Goal: Answer question/provide support

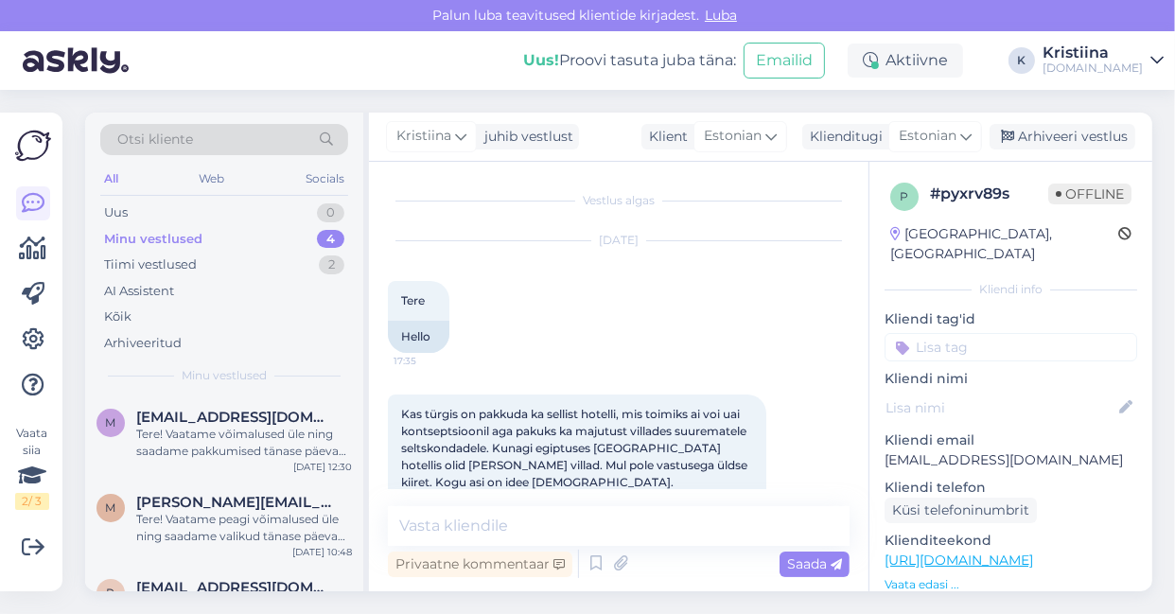
click at [268, 237] on div "Minu vestlused 4" at bounding box center [224, 239] width 248 height 26
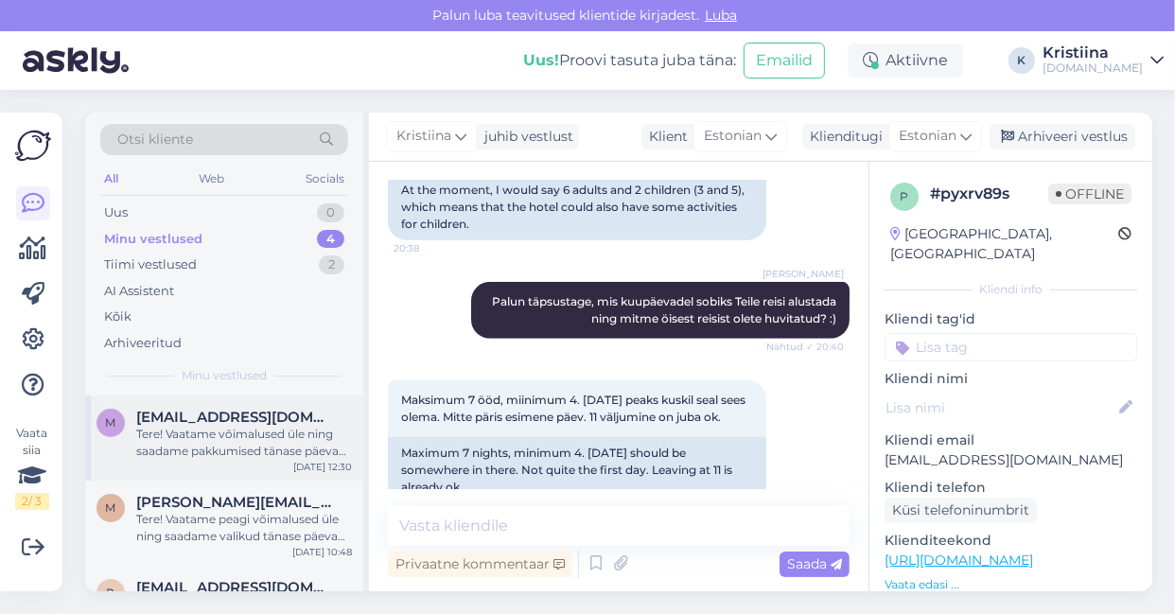
click at [248, 426] on div "Tere! Vaatame võimalused üle ning saadame pakkumised tänase päeva jooksul Teile…" at bounding box center [244, 443] width 216 height 34
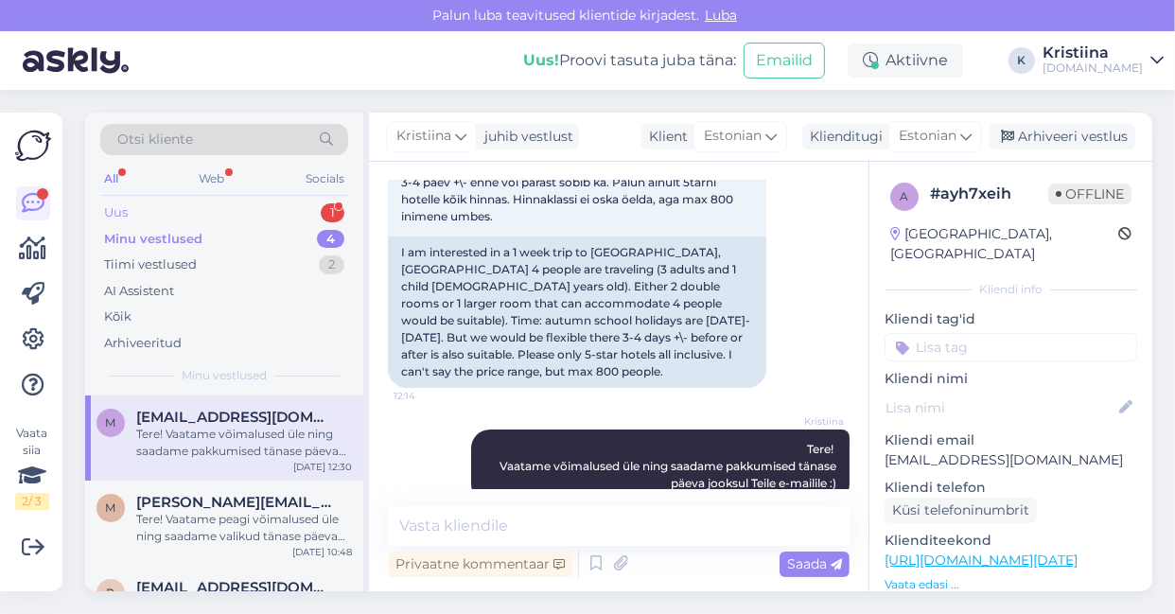
click at [229, 213] on div "Uus 1" at bounding box center [224, 213] width 248 height 26
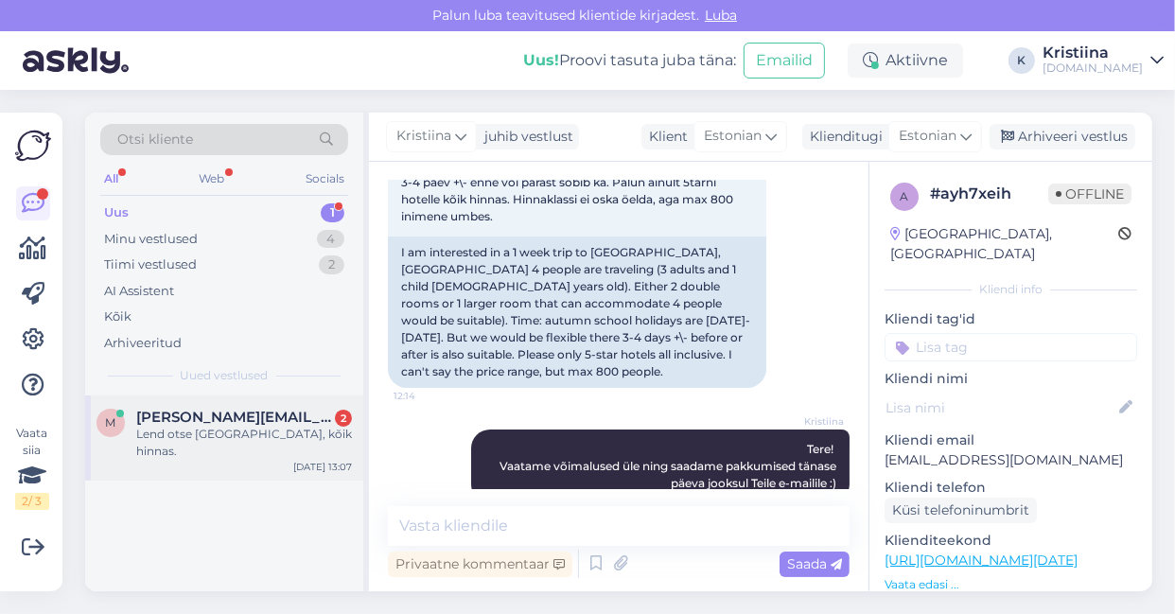
click at [227, 412] on span "[PERSON_NAME][EMAIL_ADDRESS][PERSON_NAME][DOMAIN_NAME]" at bounding box center [234, 417] width 197 height 17
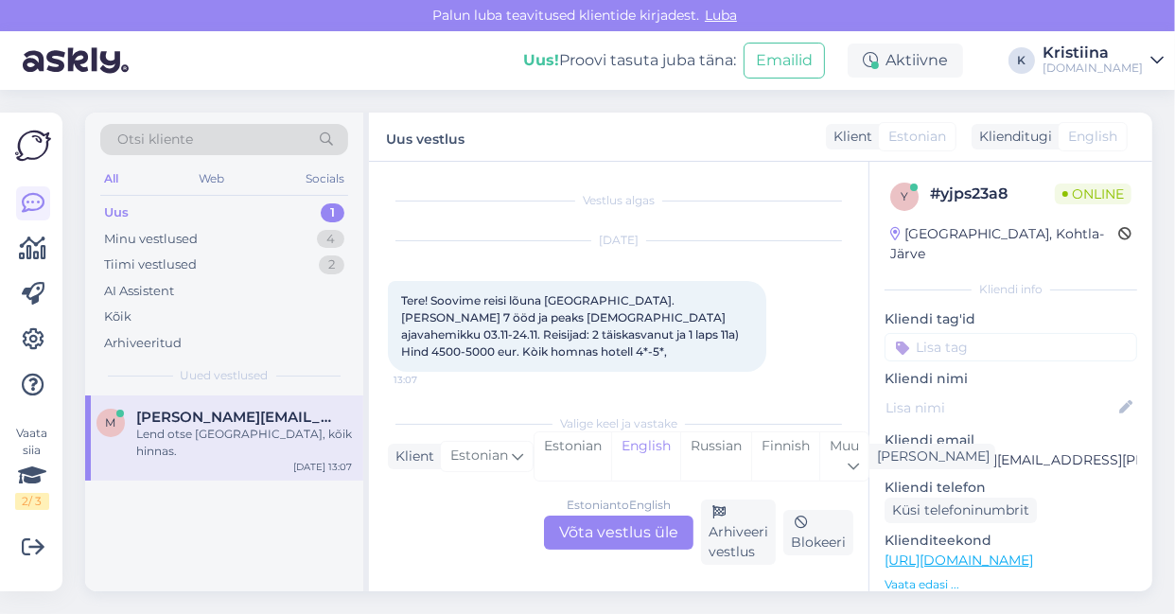
scroll to position [70, 0]
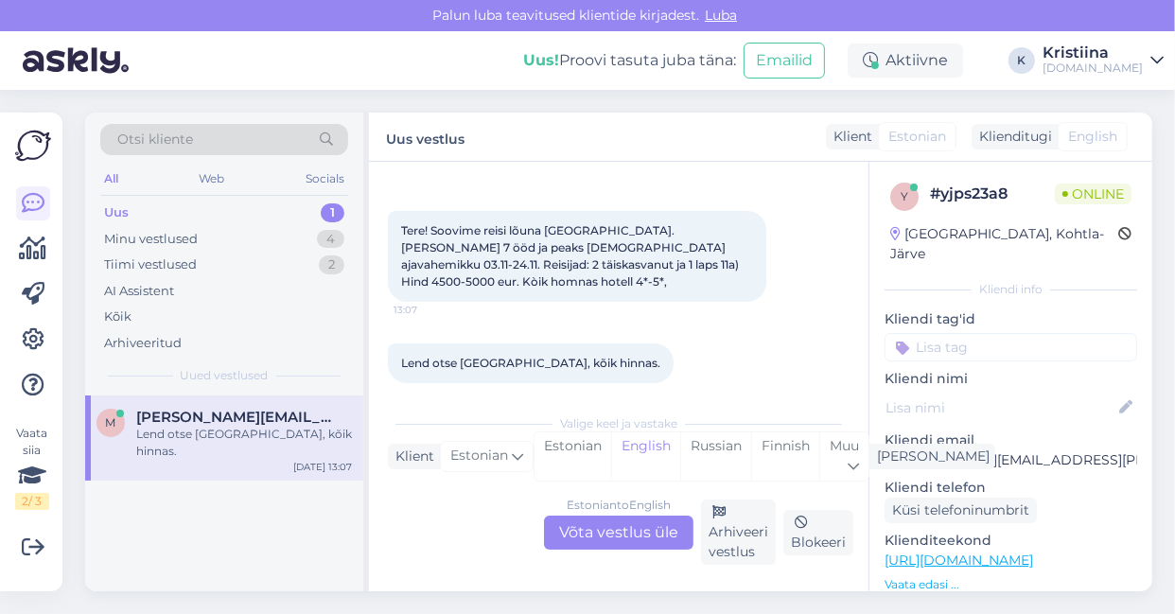
click at [624, 526] on div "Estonian to English Võta vestlus üle" at bounding box center [618, 533] width 149 height 34
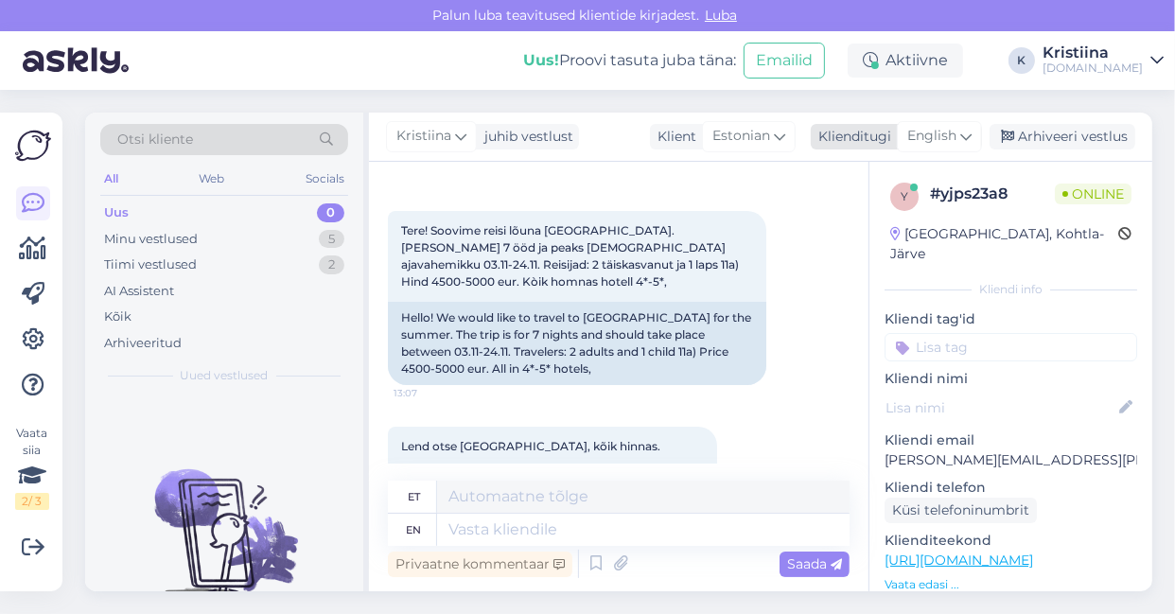
click at [946, 129] on span "English" at bounding box center [931, 136] width 49 height 21
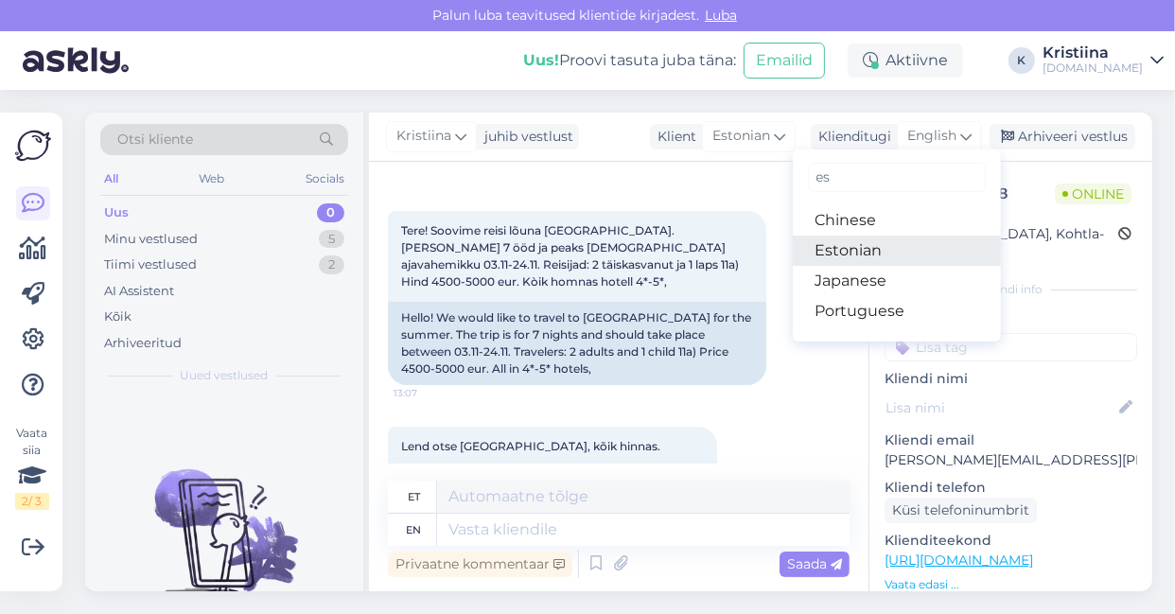
click at [865, 247] on link "Estonian" at bounding box center [897, 251] width 208 height 30
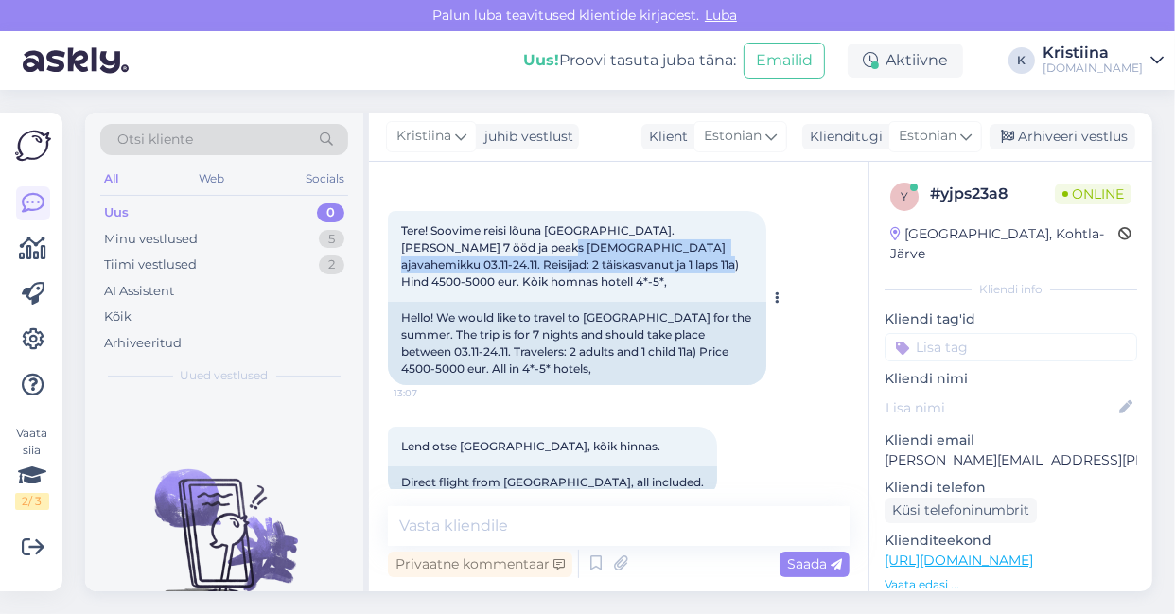
drag, startPoint x: 492, startPoint y: 240, endPoint x: 625, endPoint y: 257, distance: 134.5
click at [622, 257] on span "Tere! Soovime reisi lõuna [GEOGRAPHIC_DATA]. [PERSON_NAME] 7 ööd ja peaks [DEMO…" at bounding box center [571, 255] width 341 height 65
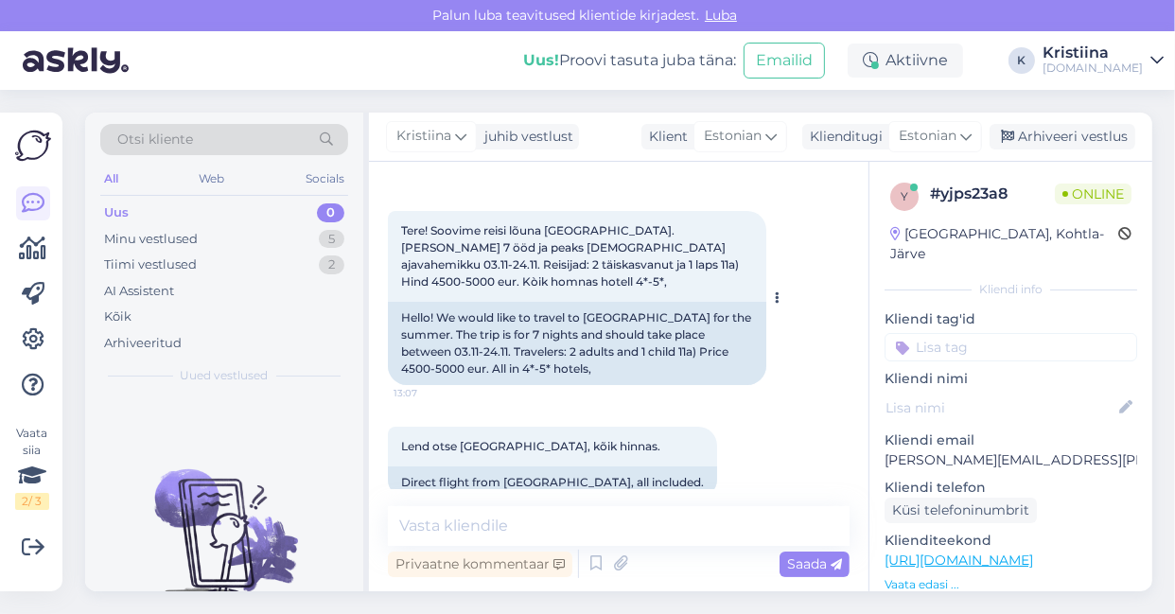
click at [644, 257] on span "Tere! Soovime reisi lõuna [GEOGRAPHIC_DATA]. [PERSON_NAME] 7 ööd ja peaks [DEMO…" at bounding box center [571, 255] width 341 height 65
drag, startPoint x: 411, startPoint y: 248, endPoint x: 633, endPoint y: 254, distance: 222.4
click at [622, 251] on span "Tere! Soovime reisi lõuna [GEOGRAPHIC_DATA]. [PERSON_NAME] 7 ööd ja peaks [DEMO…" at bounding box center [571, 255] width 341 height 65
click at [634, 254] on div "Tere! Soovime reisi lõuna [GEOGRAPHIC_DATA]. [PERSON_NAME] 7 ööd ja peaks [DEMO…" at bounding box center [577, 256] width 378 height 91
drag, startPoint x: 411, startPoint y: 264, endPoint x: 619, endPoint y: 271, distance: 208.3
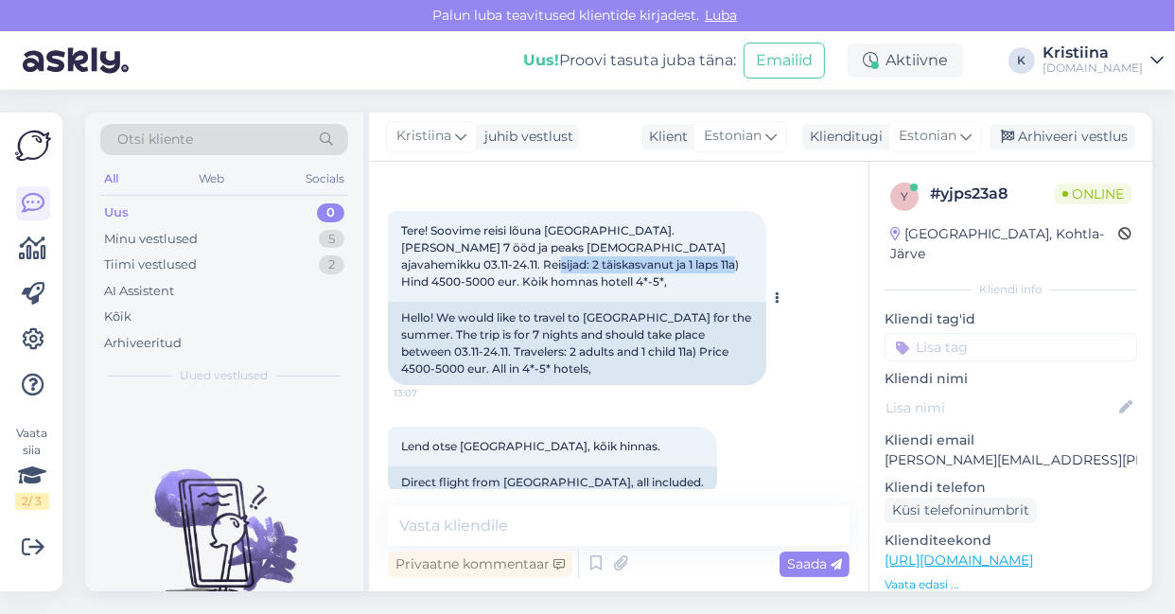
click at [619, 271] on span "Tere! Soovime reisi lõuna [GEOGRAPHIC_DATA]. [PERSON_NAME] 7 ööd ja peaks [DEMO…" at bounding box center [571, 255] width 341 height 65
click at [620, 271] on span "Tere! Soovime reisi lõuna [GEOGRAPHIC_DATA]. [PERSON_NAME] 7 ööd ja peaks [DEMO…" at bounding box center [571, 255] width 341 height 65
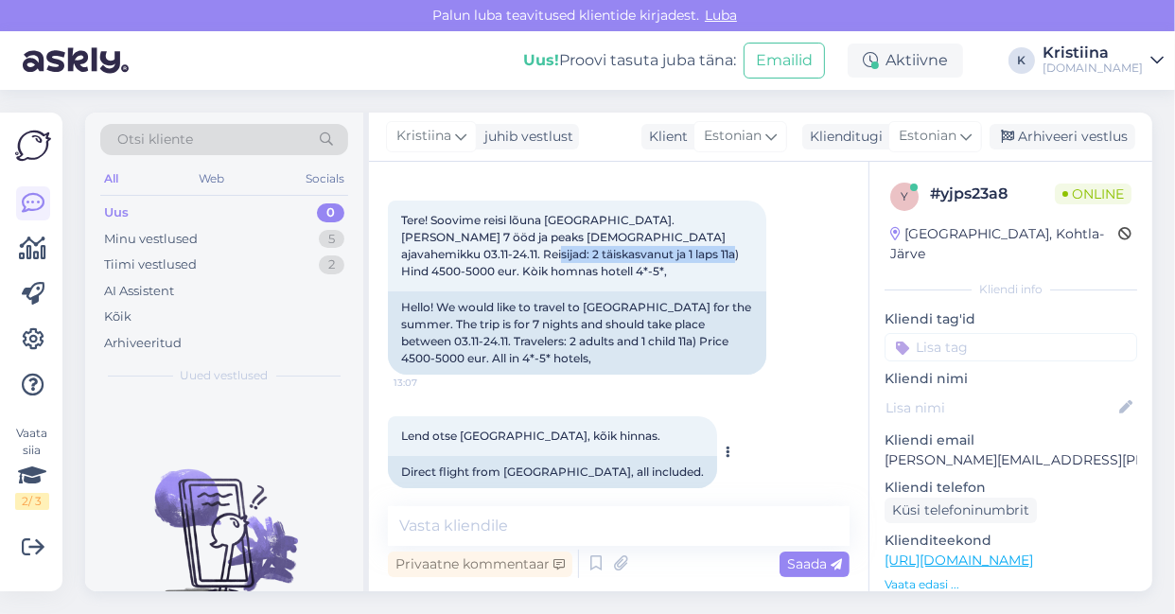
scroll to position [83, 0]
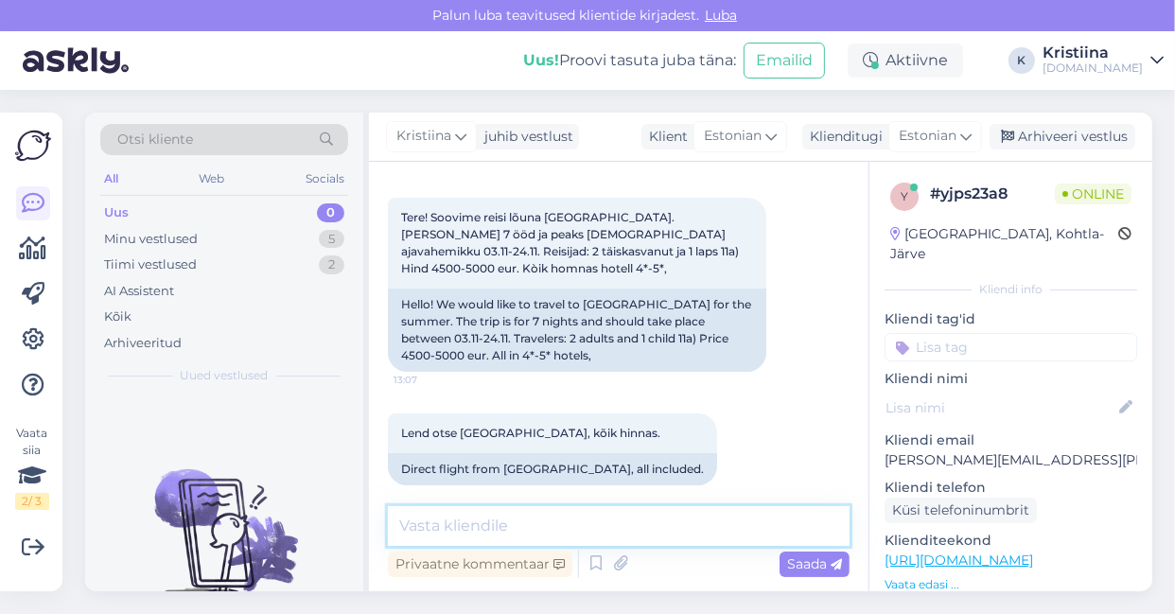
click at [484, 512] on textarea at bounding box center [619, 526] width 462 height 40
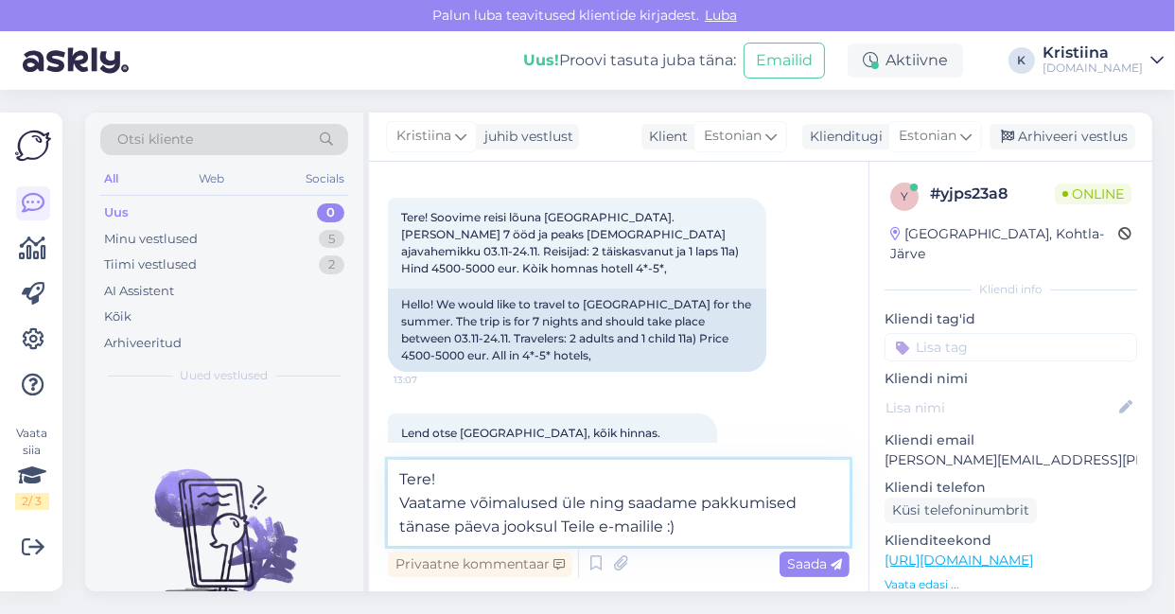
type textarea "Tere! Vaatame võimalused üle ning saadame pakkumised tänase päeva jooksul Teile…"
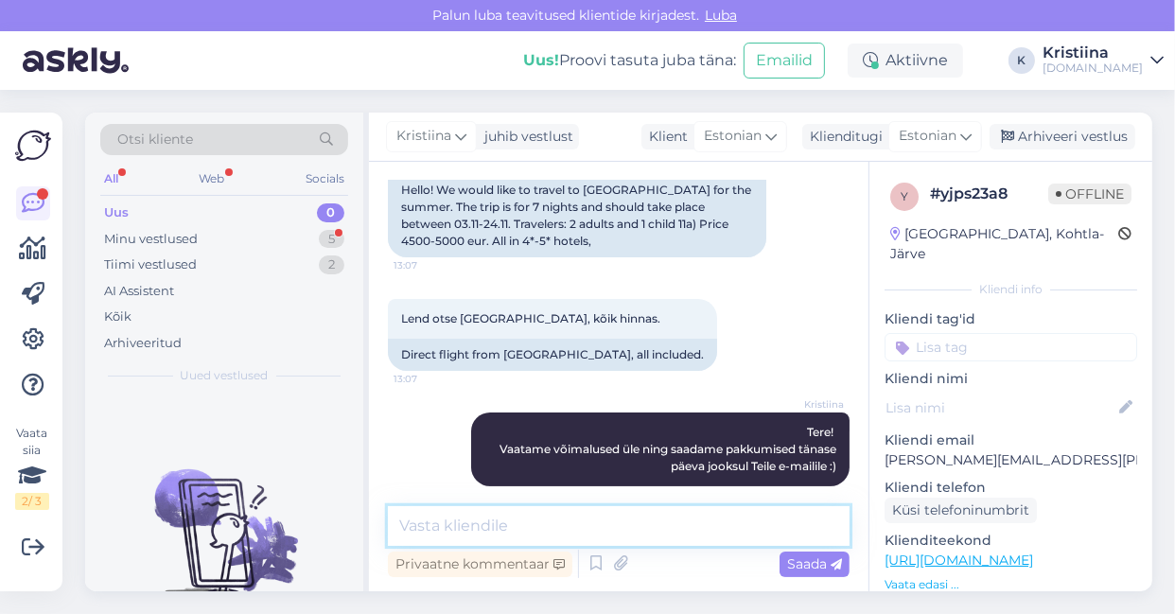
scroll to position [297, 0]
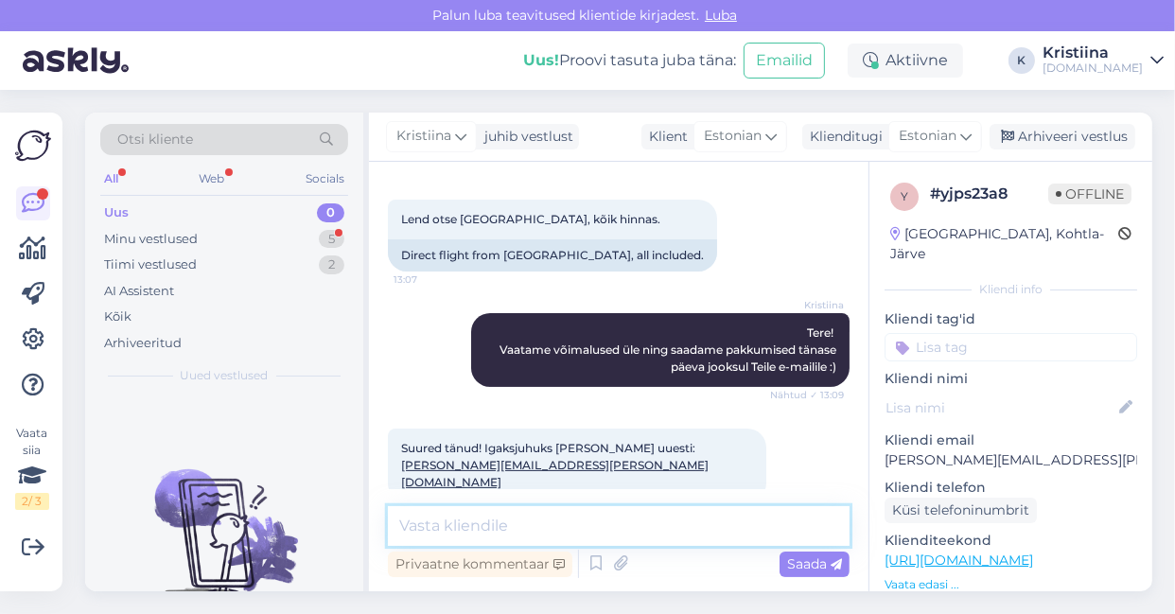
click at [540, 512] on textarea at bounding box center [619, 526] width 462 height 40
type textarea "aitäh :)"
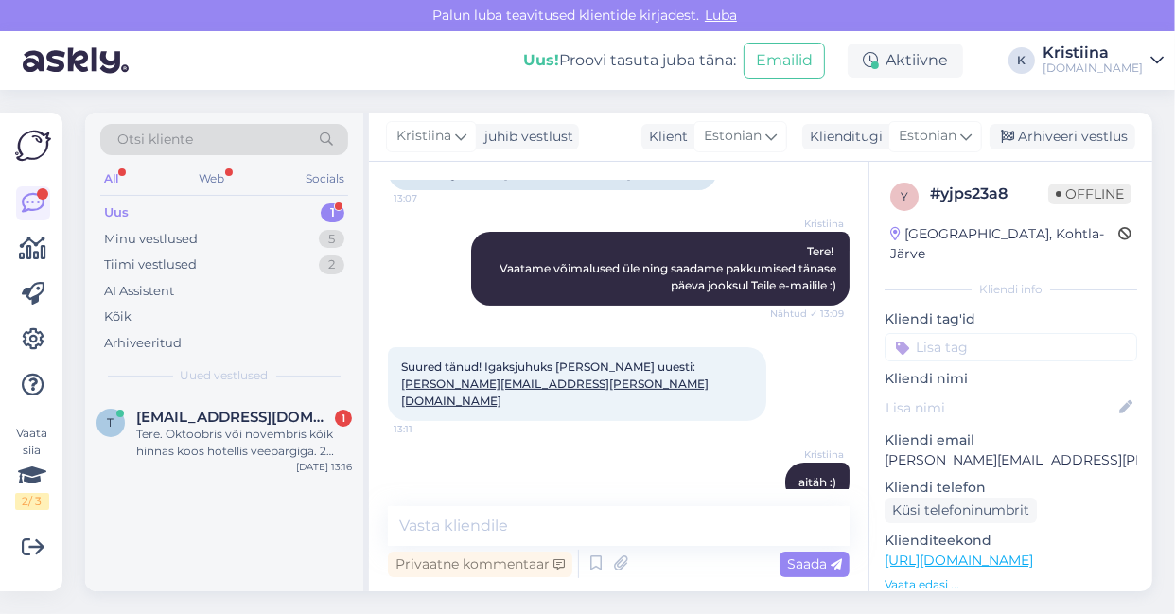
click at [197, 203] on div "Uus 1" at bounding box center [224, 213] width 248 height 26
click at [214, 412] on span "[EMAIL_ADDRESS][DOMAIN_NAME]" at bounding box center [234, 417] width 197 height 17
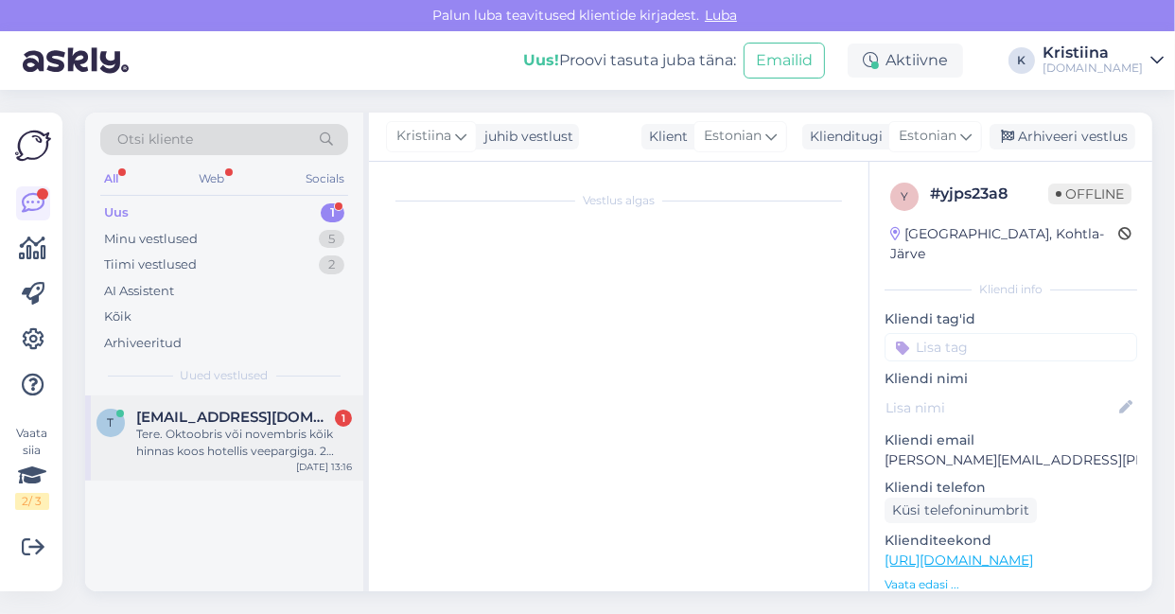
scroll to position [0, 0]
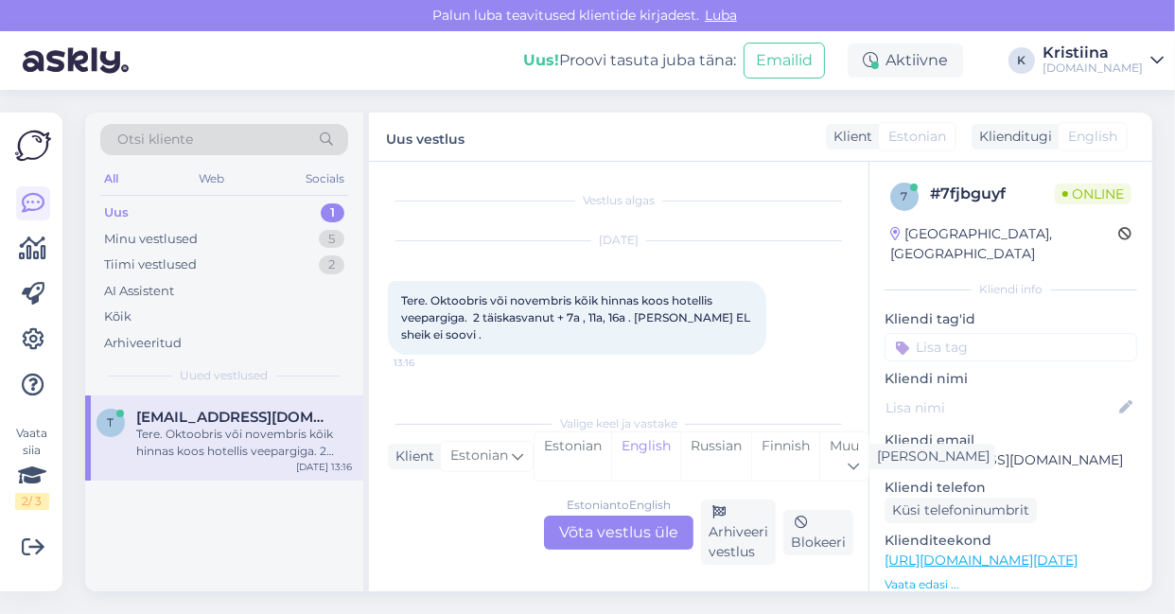
click at [641, 525] on div "Estonian to English Võta vestlus üle" at bounding box center [618, 533] width 149 height 34
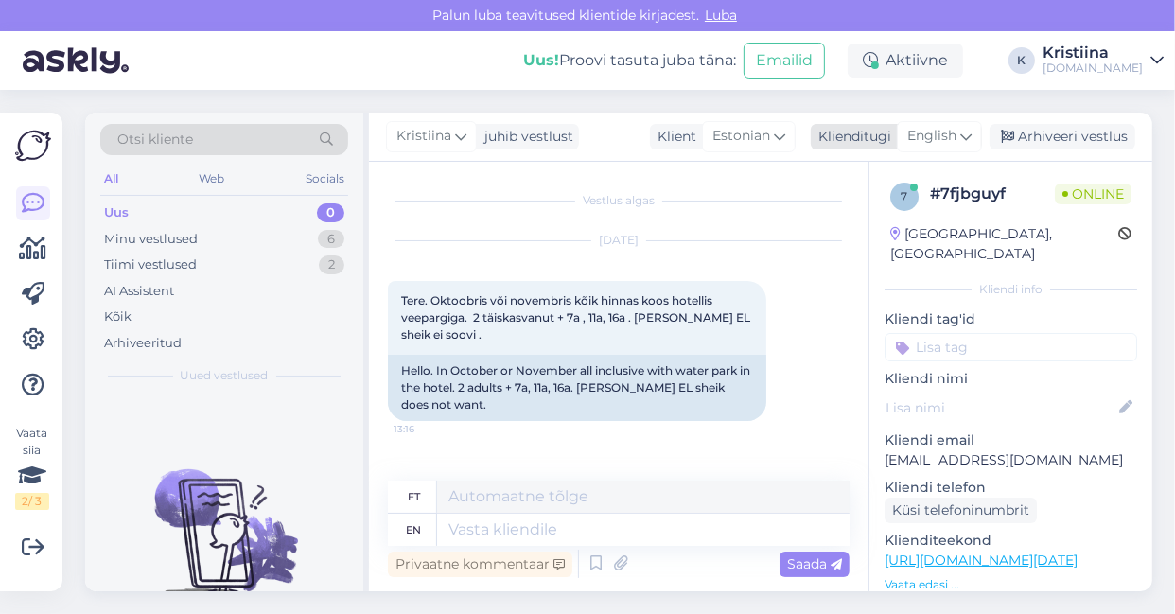
click at [947, 131] on span "English" at bounding box center [931, 136] width 49 height 21
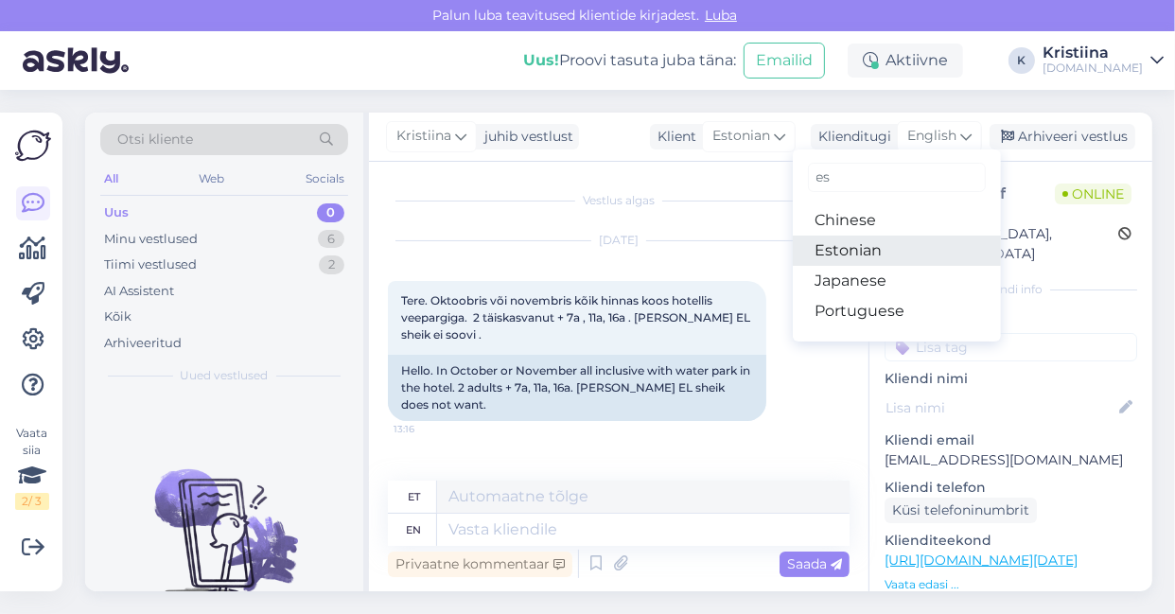
click at [875, 242] on link "Estonian" at bounding box center [897, 251] width 208 height 30
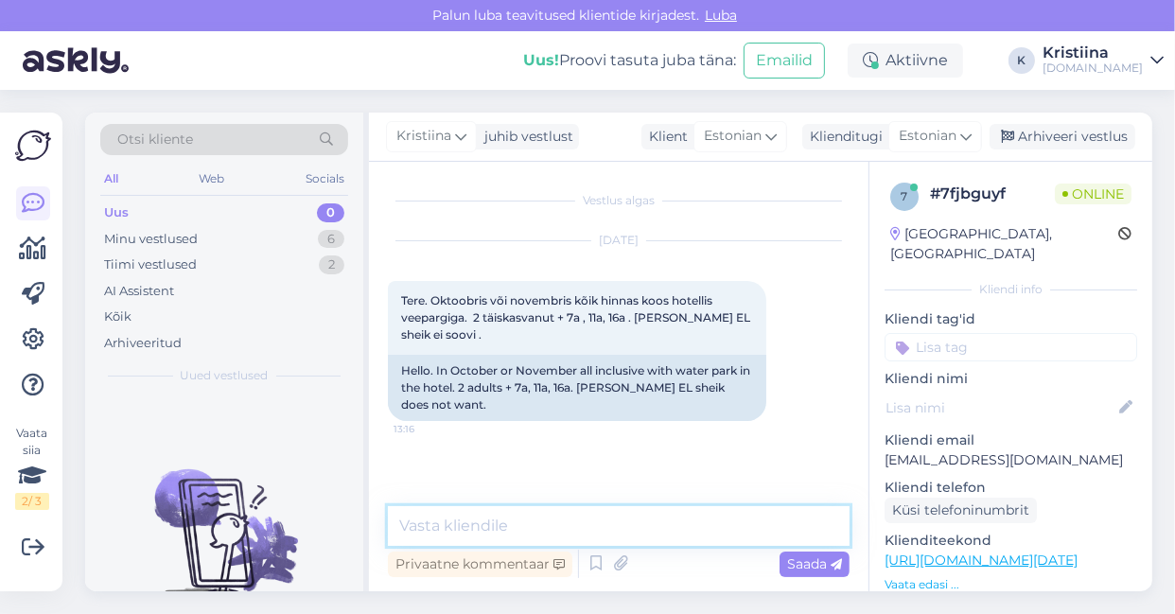
click at [499, 536] on textarea at bounding box center [619, 526] width 462 height 40
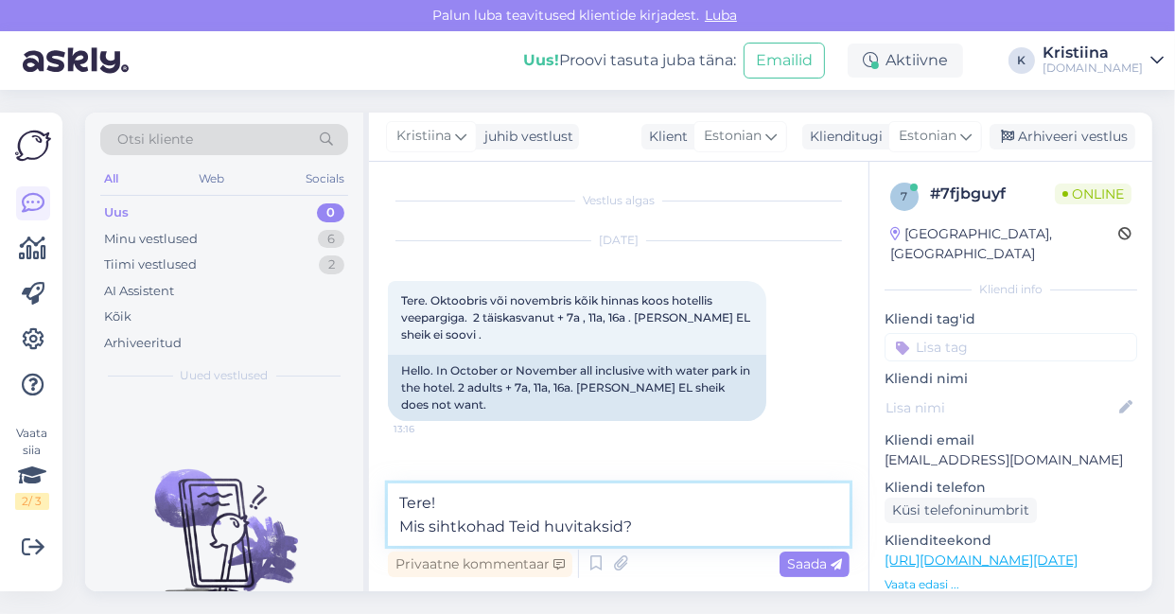
type textarea "Tere! Mis sihtkohad Teid huvitaksid?"
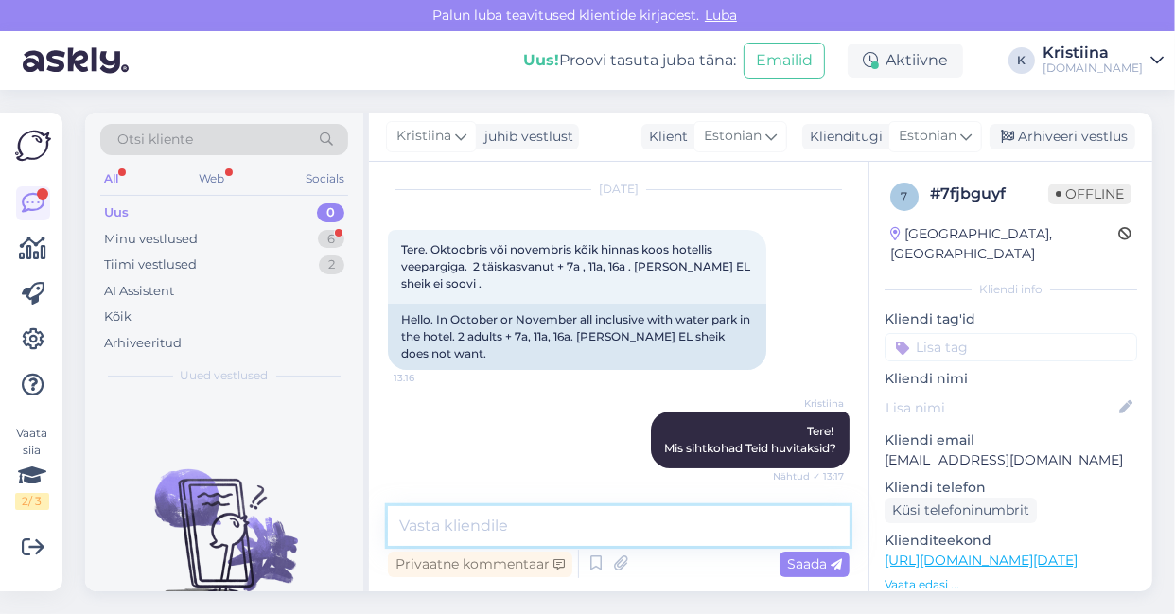
scroll to position [213, 0]
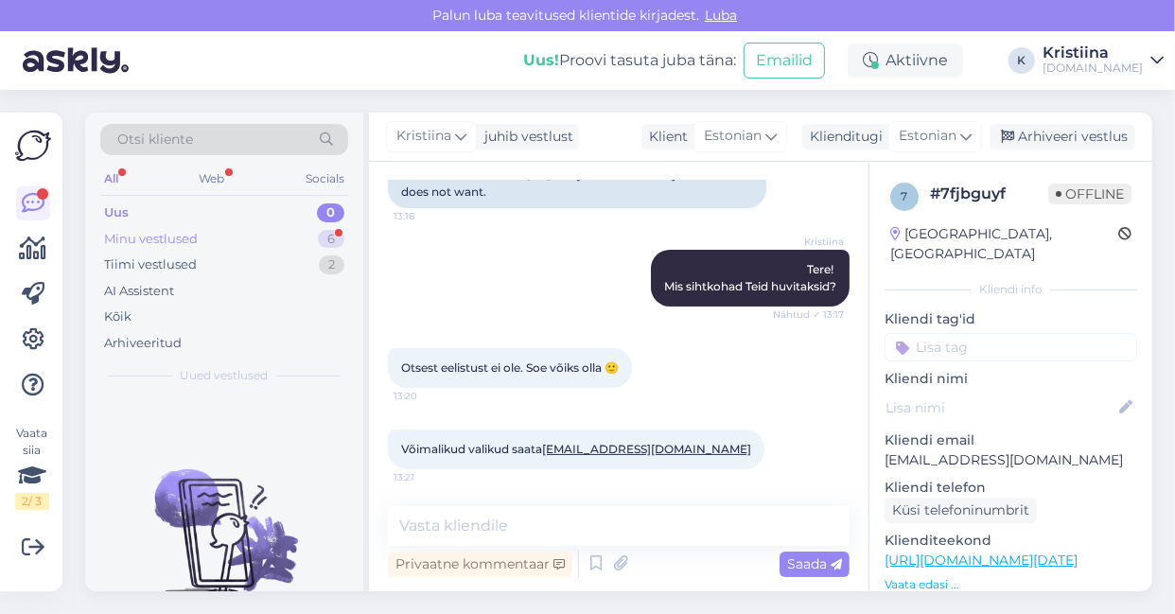
click at [232, 236] on div "Minu vestlused 6" at bounding box center [224, 239] width 248 height 26
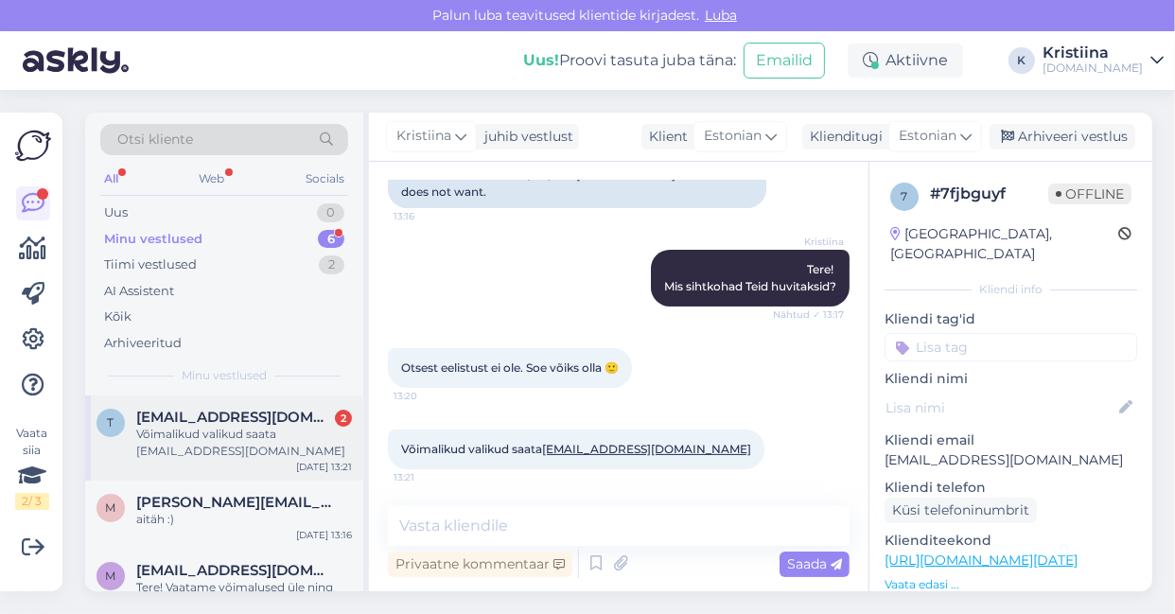
click at [234, 447] on div "Võimalikud valikud saata [EMAIL_ADDRESS][DOMAIN_NAME]" at bounding box center [244, 443] width 216 height 34
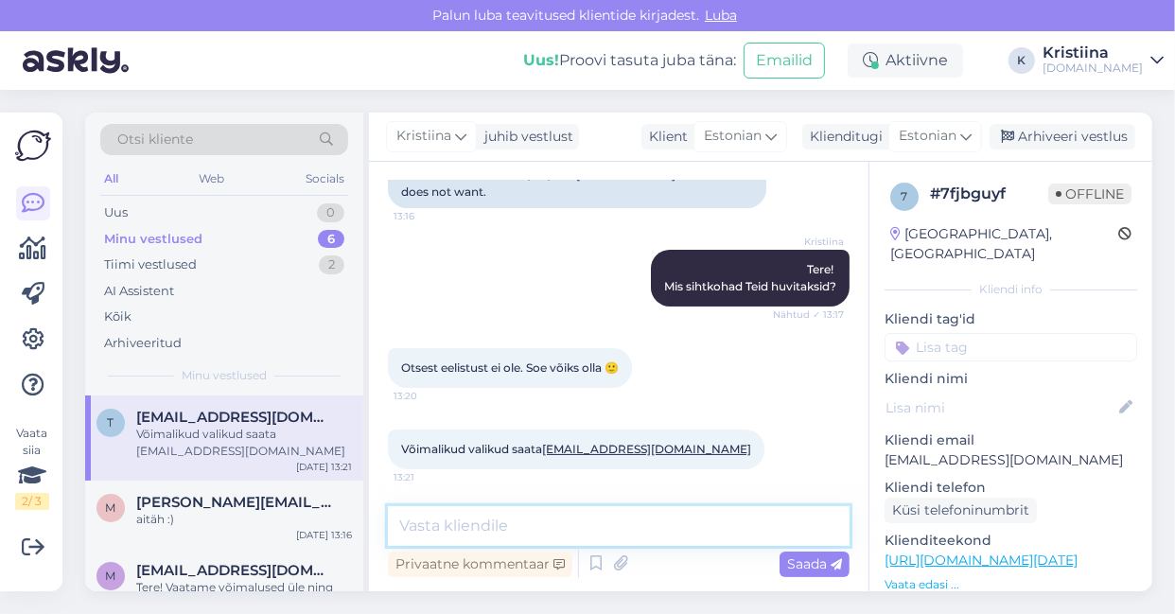
click at [553, 537] on textarea at bounding box center [619, 526] width 462 height 40
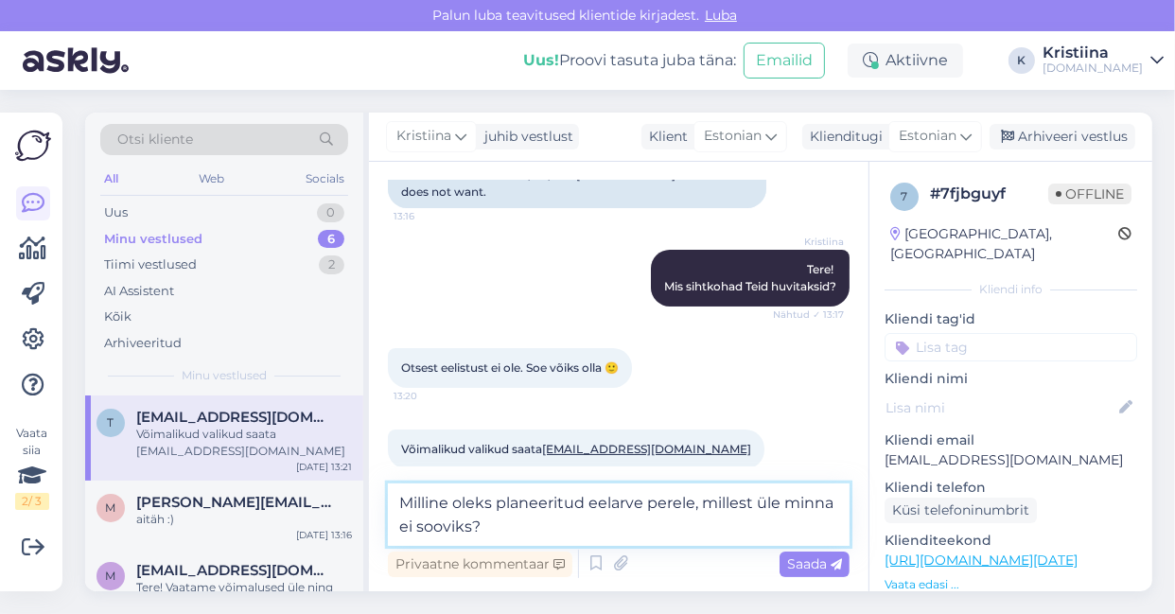
type textarea "Milline oleks planeeritud eelarve perele, millest üle minna ei sooviks?"
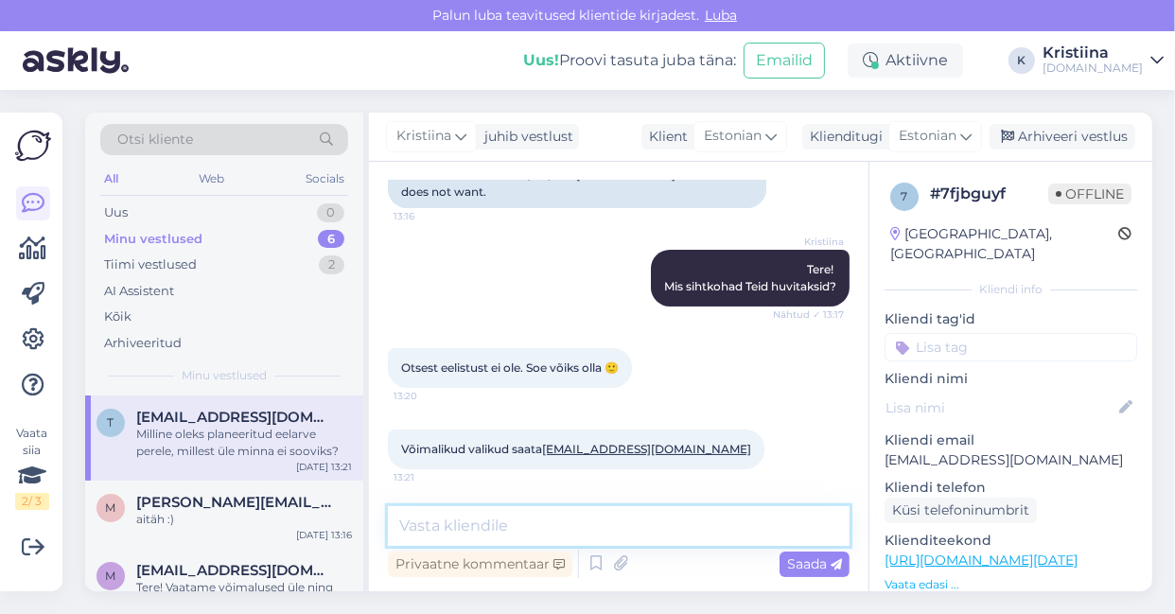
scroll to position [311, 0]
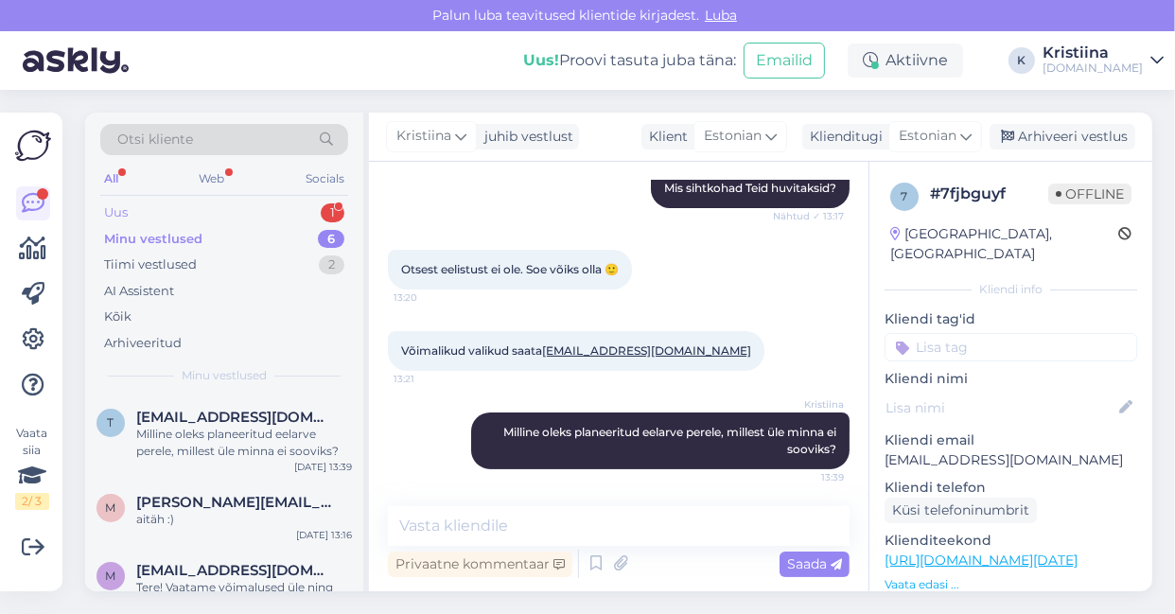
click at [271, 206] on div "Uus 1" at bounding box center [224, 213] width 248 height 26
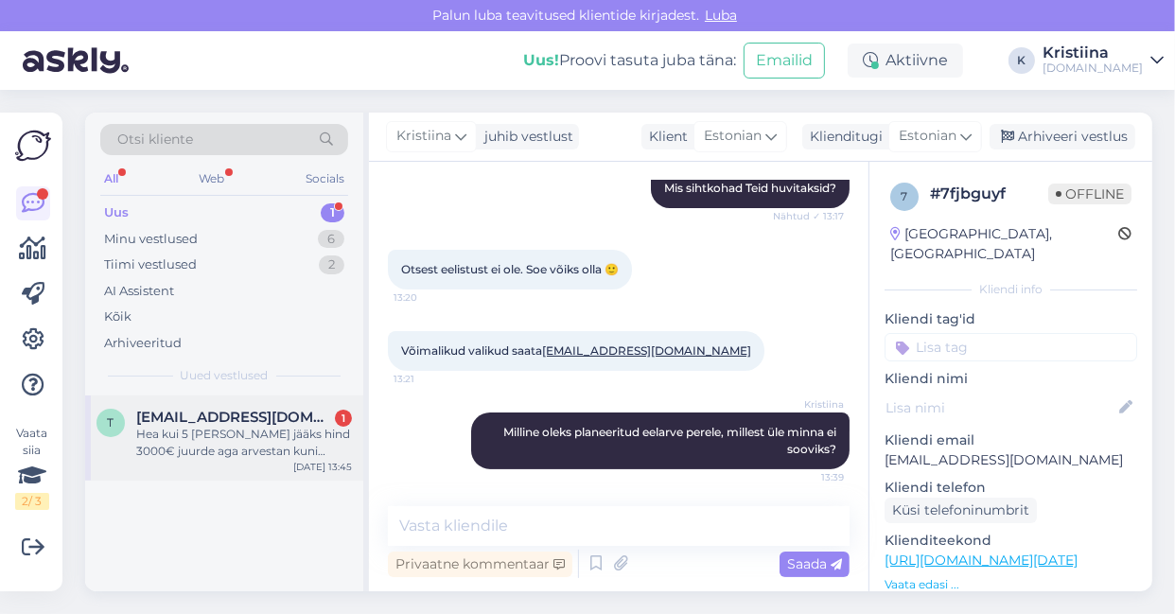
click at [229, 433] on div "Hea kui 5 [PERSON_NAME] jääks hind 3000€ juurde aga arvestan kuni 4000€ga" at bounding box center [244, 443] width 216 height 34
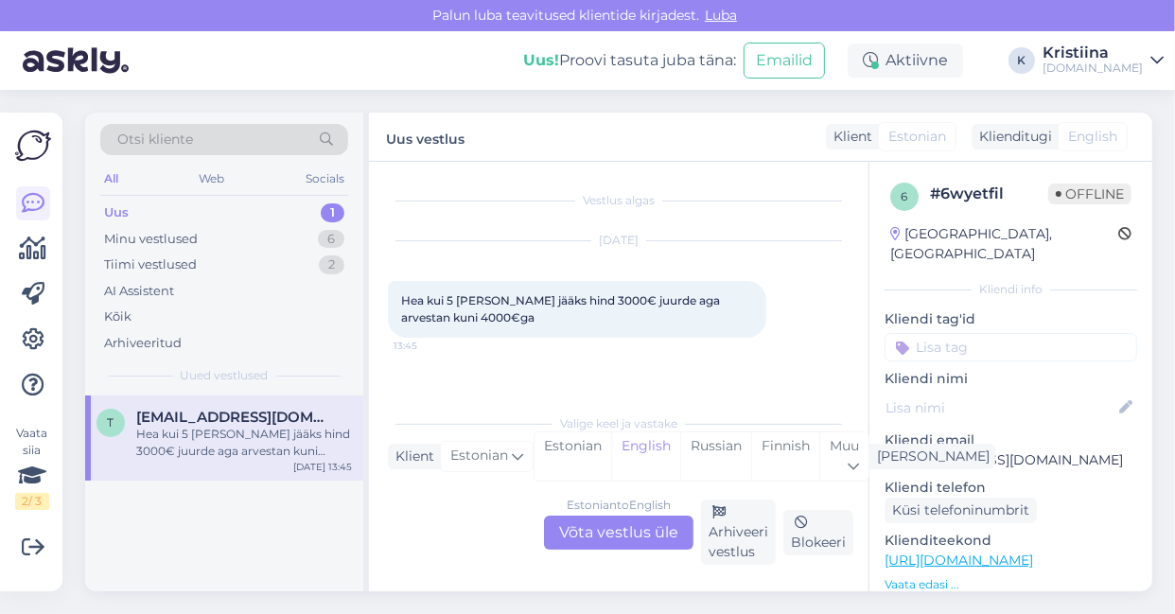
click at [622, 524] on div "Estonian to English Võta vestlus üle" at bounding box center [618, 533] width 149 height 34
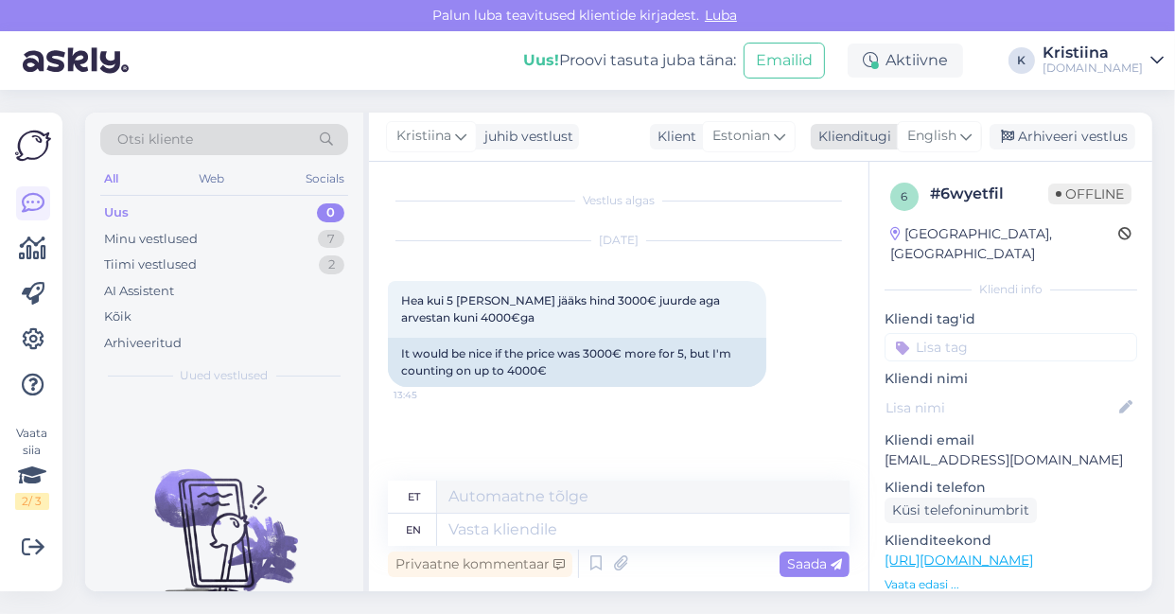
click at [932, 126] on span "English" at bounding box center [931, 136] width 49 height 21
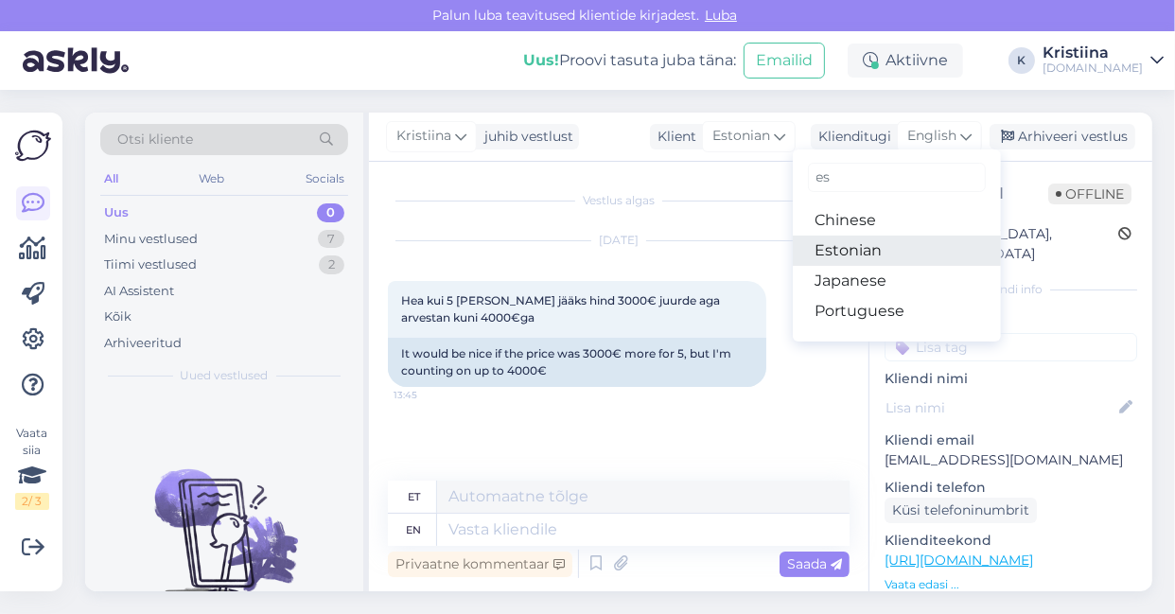
click at [865, 238] on link "Estonian" at bounding box center [897, 251] width 208 height 30
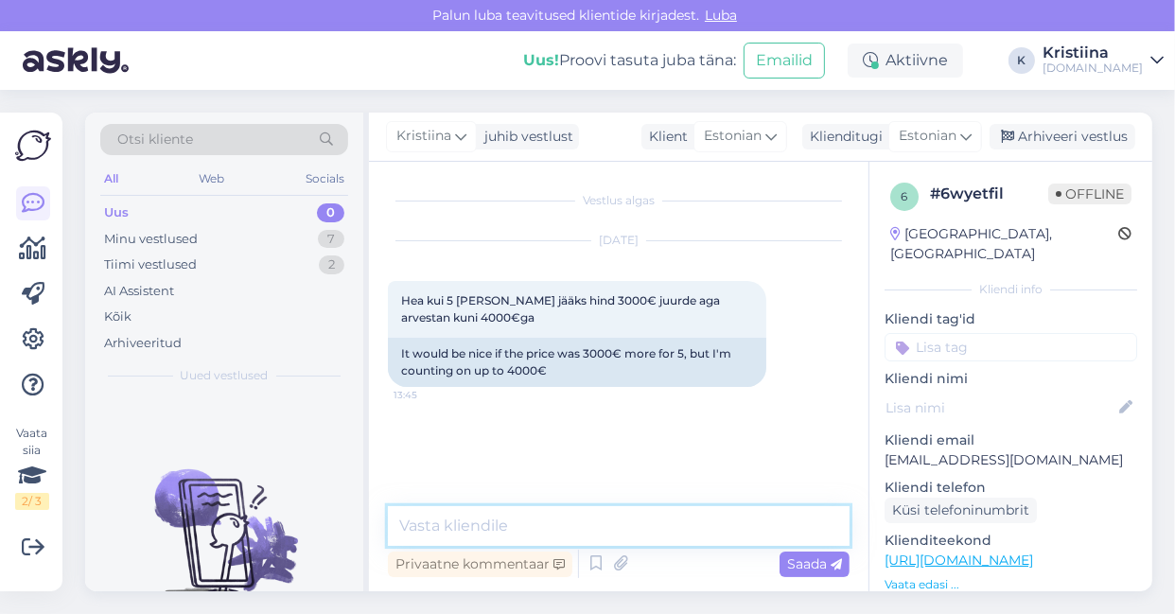
click at [531, 533] on textarea at bounding box center [619, 526] width 462 height 40
click at [197, 244] on div "Minu vestlused 7" at bounding box center [224, 239] width 248 height 26
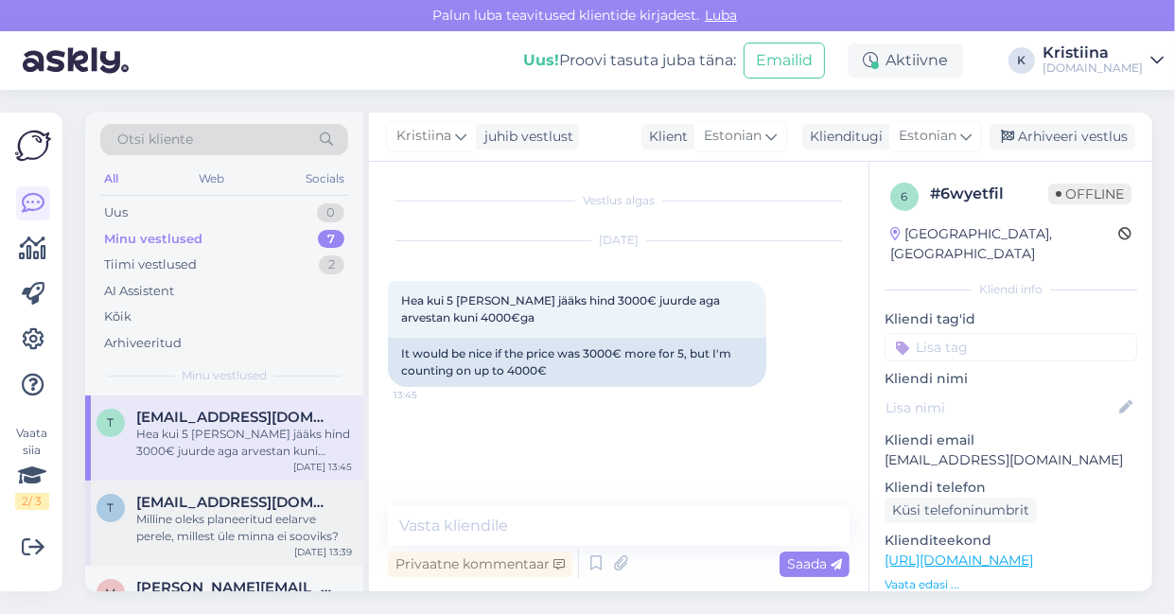
click at [224, 516] on div "Milline oleks planeeritud eelarve perele, millest üle minna ei sooviks?" at bounding box center [244, 528] width 216 height 34
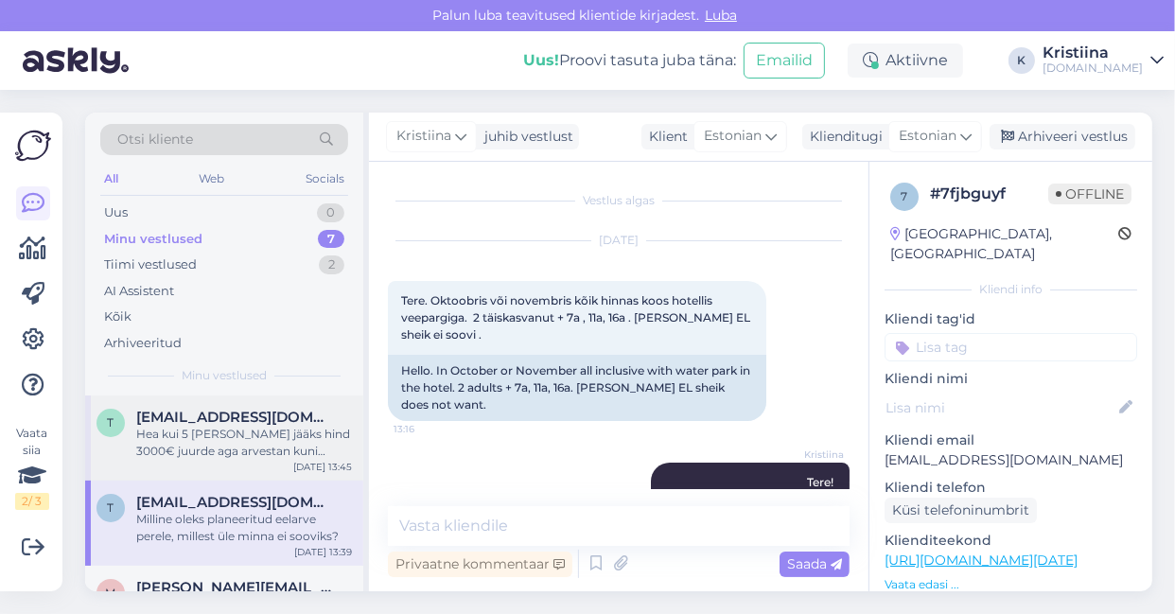
click at [267, 426] on div "Hea kui 5 [PERSON_NAME] jääks hind 3000€ juurde aga arvestan kuni 4000€ga" at bounding box center [244, 443] width 216 height 34
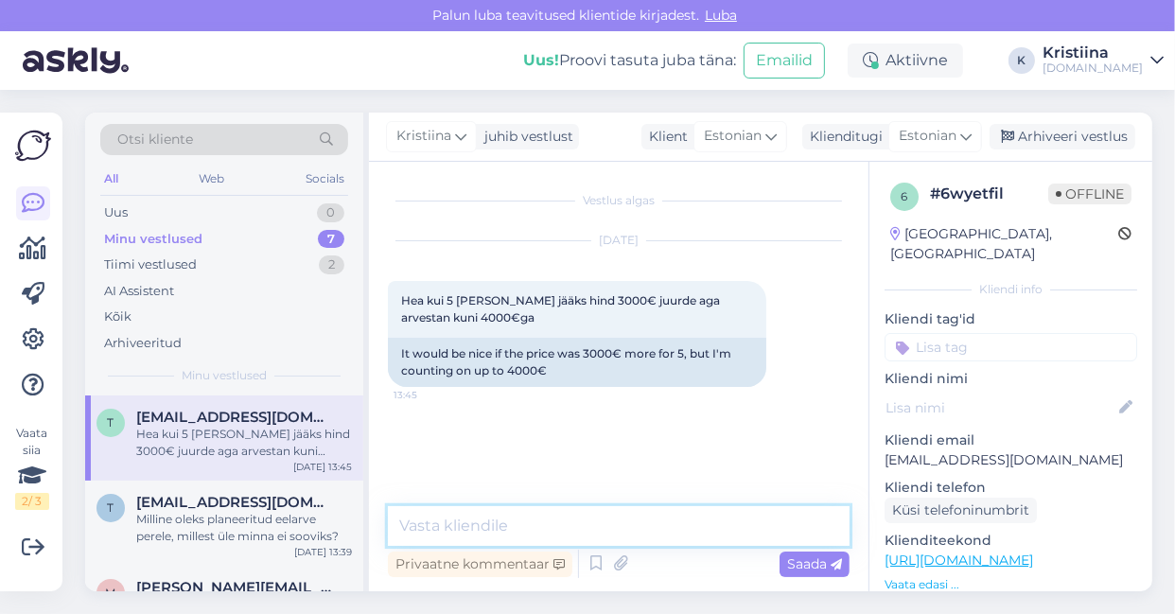
click at [518, 536] on textarea at bounding box center [619, 526] width 462 height 40
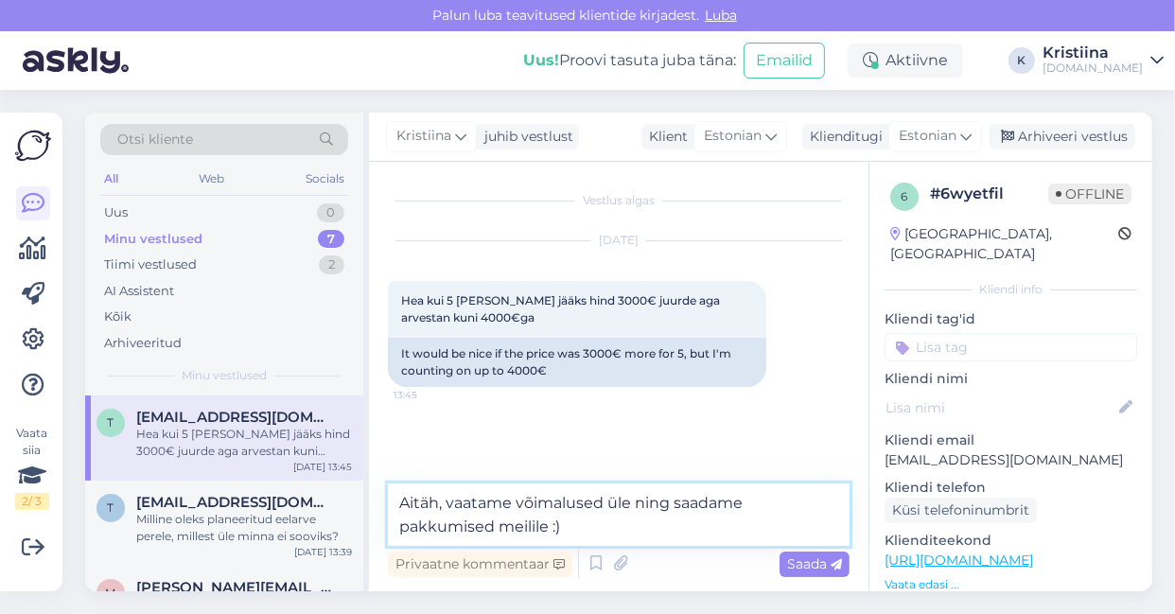
type textarea "Aitäh, vaatame võimalused üle ning saadame pakkumised meilile :)"
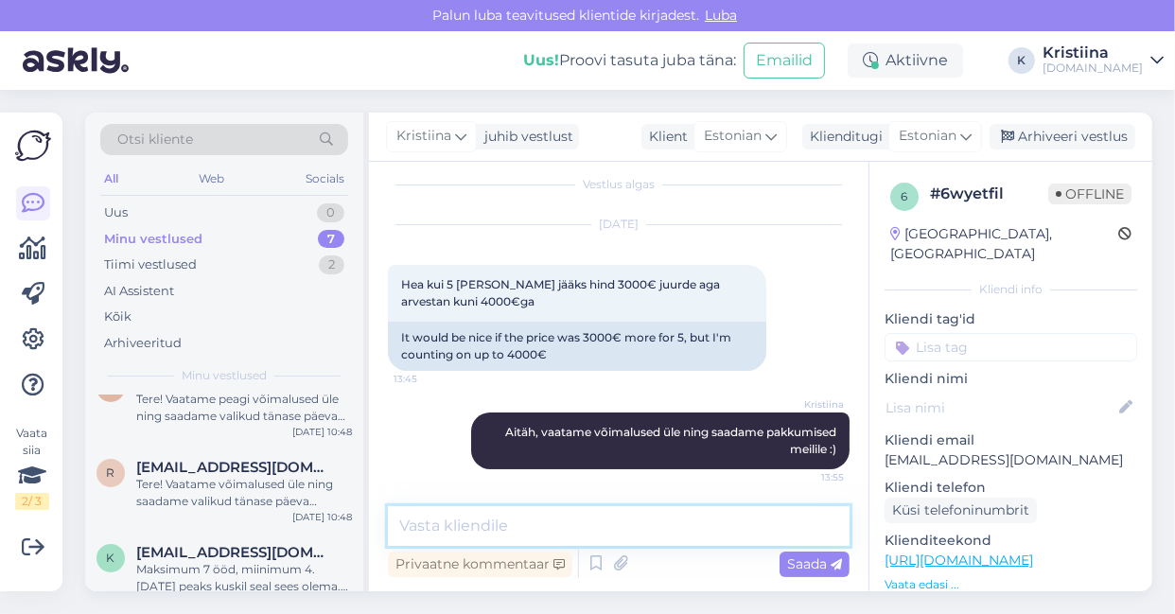
scroll to position [381, 0]
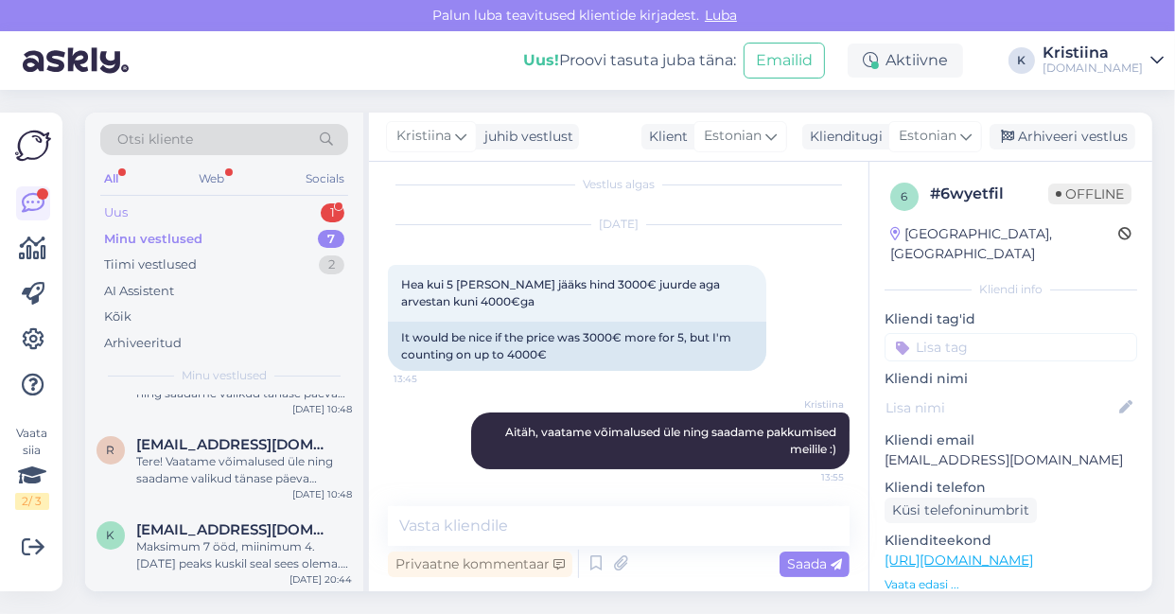
click at [201, 201] on div "Uus 1" at bounding box center [224, 213] width 248 height 26
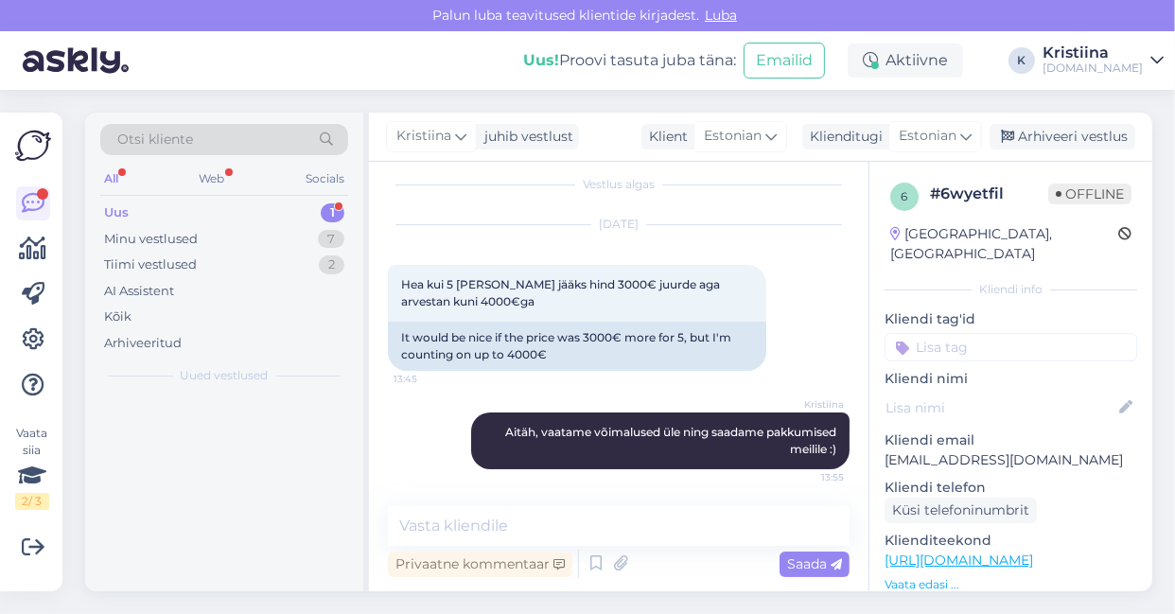
scroll to position [0, 0]
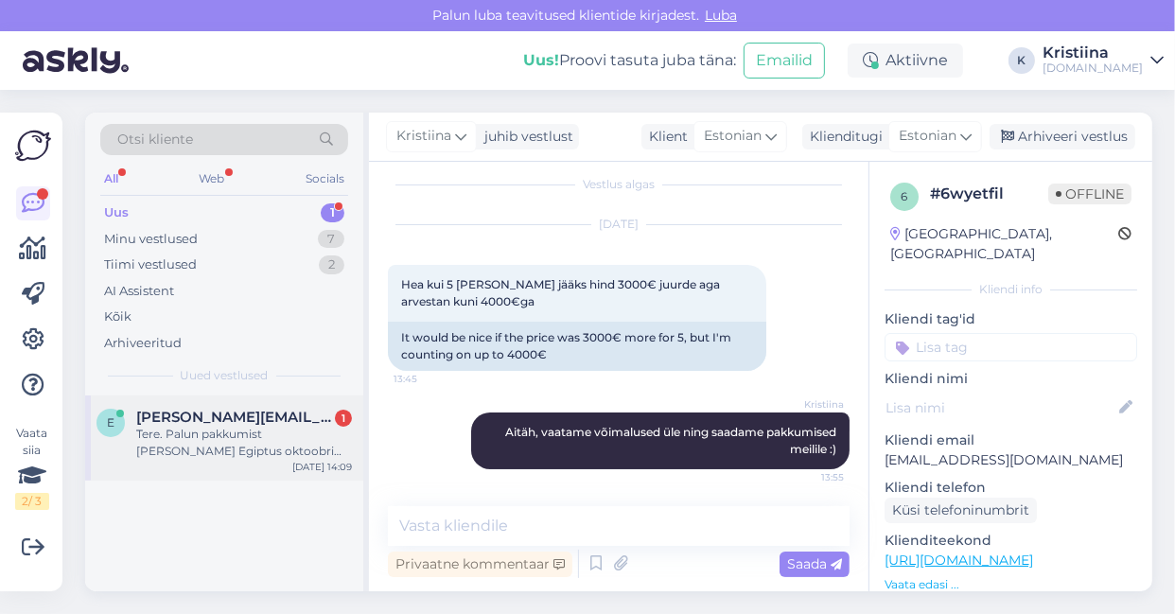
click at [220, 419] on span "[PERSON_NAME][EMAIL_ADDRESS][PERSON_NAME][DOMAIN_NAME]" at bounding box center [234, 417] width 197 height 17
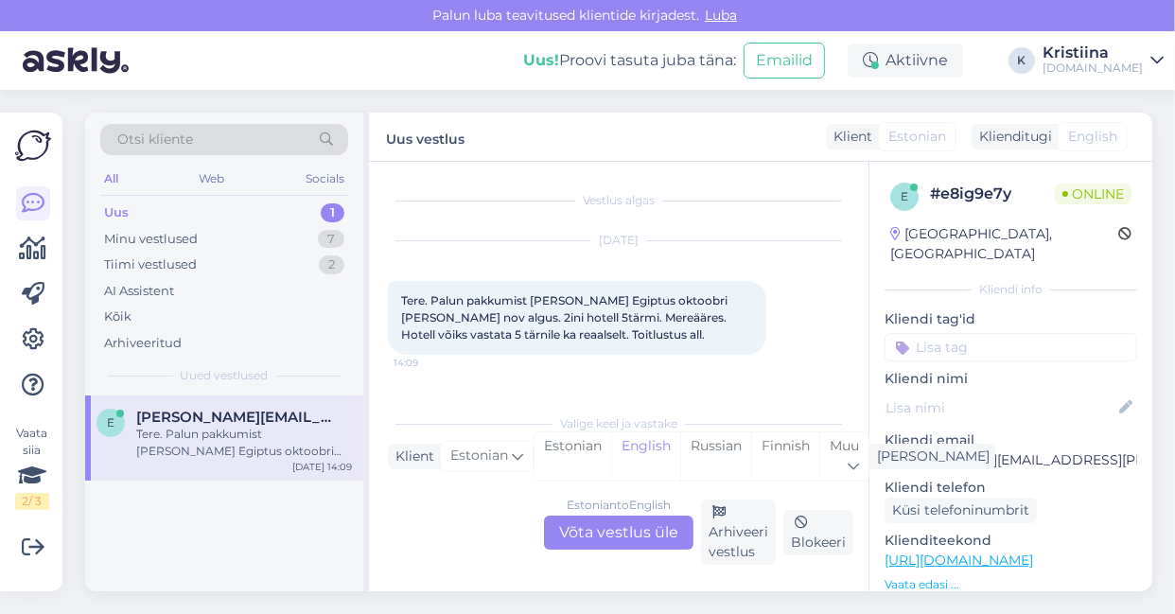
click at [627, 541] on div "Estonian to English Võta vestlus üle" at bounding box center [618, 533] width 149 height 34
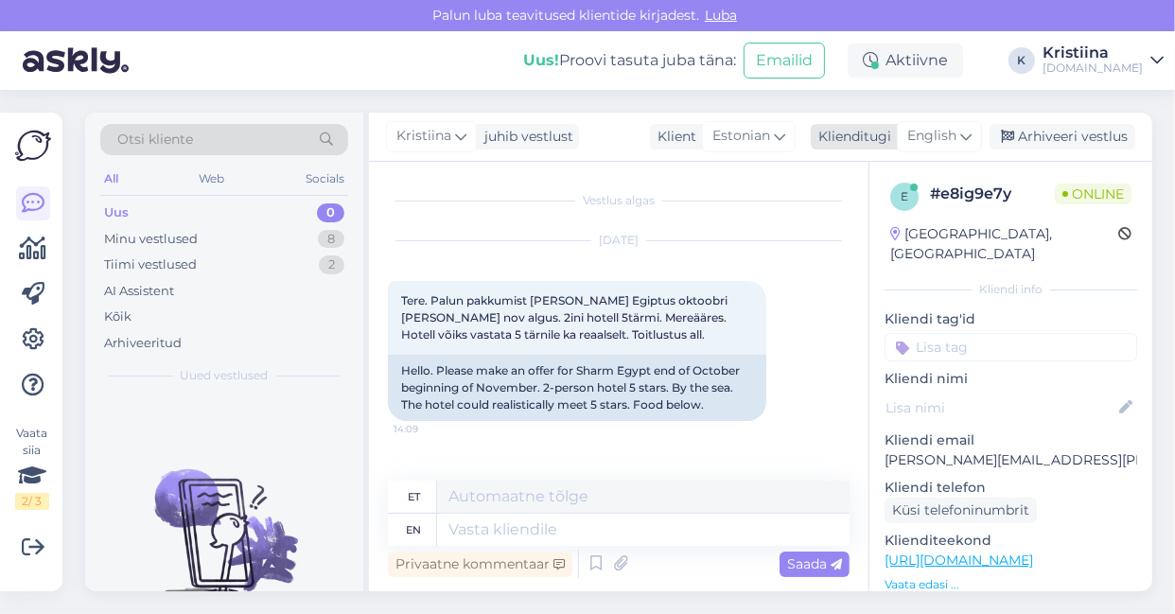
click at [944, 131] on span "English" at bounding box center [931, 136] width 49 height 21
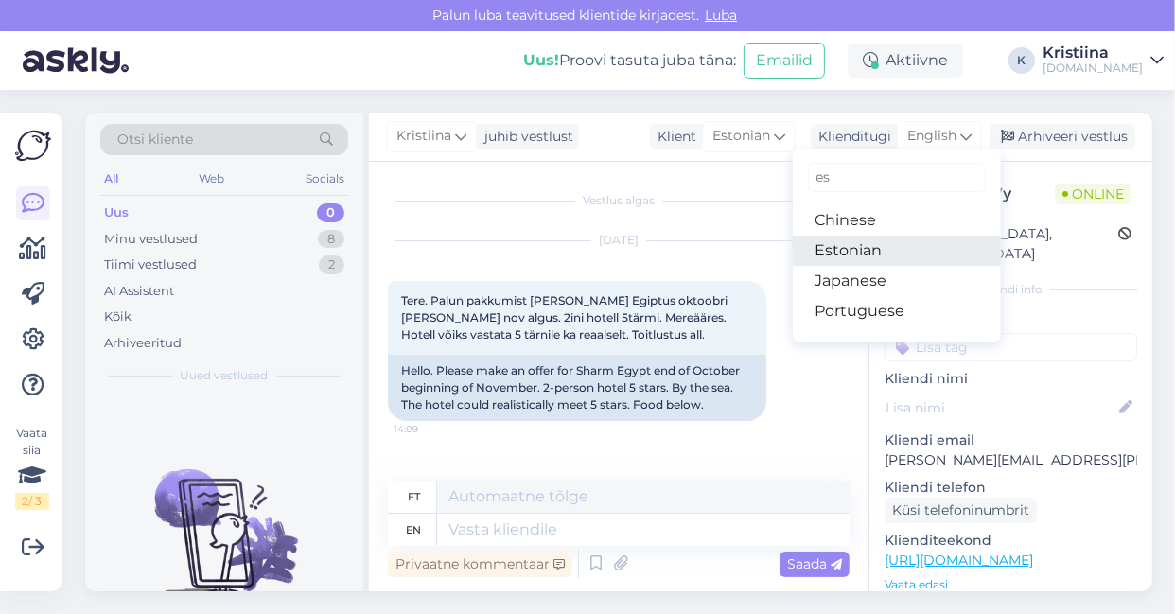
click at [875, 244] on link "Estonian" at bounding box center [897, 251] width 208 height 30
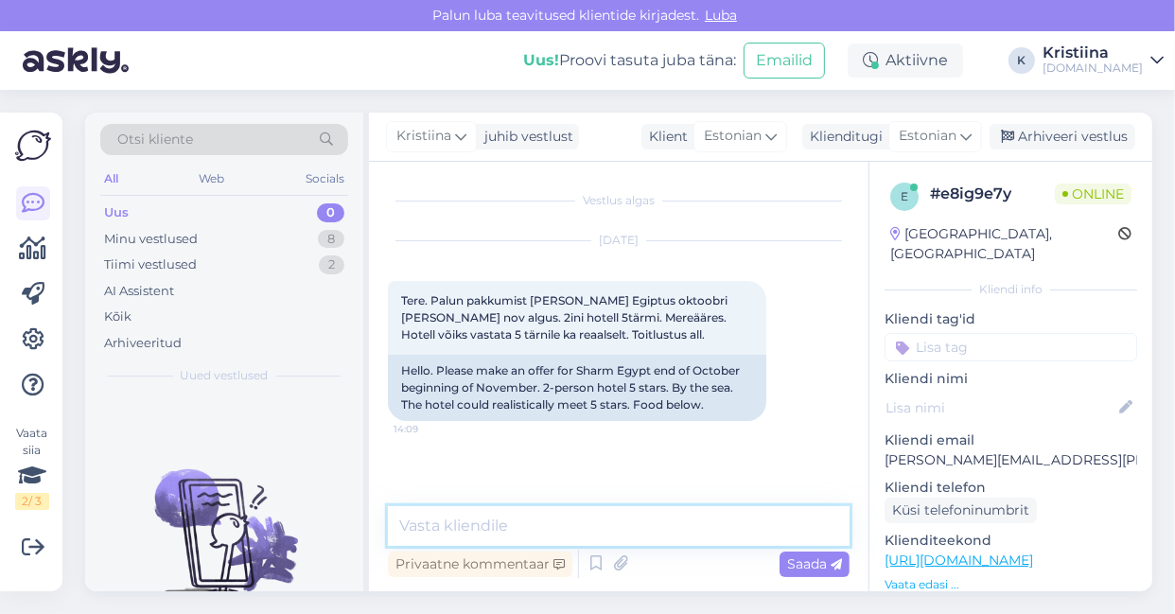
click at [534, 522] on textarea at bounding box center [619, 526] width 462 height 40
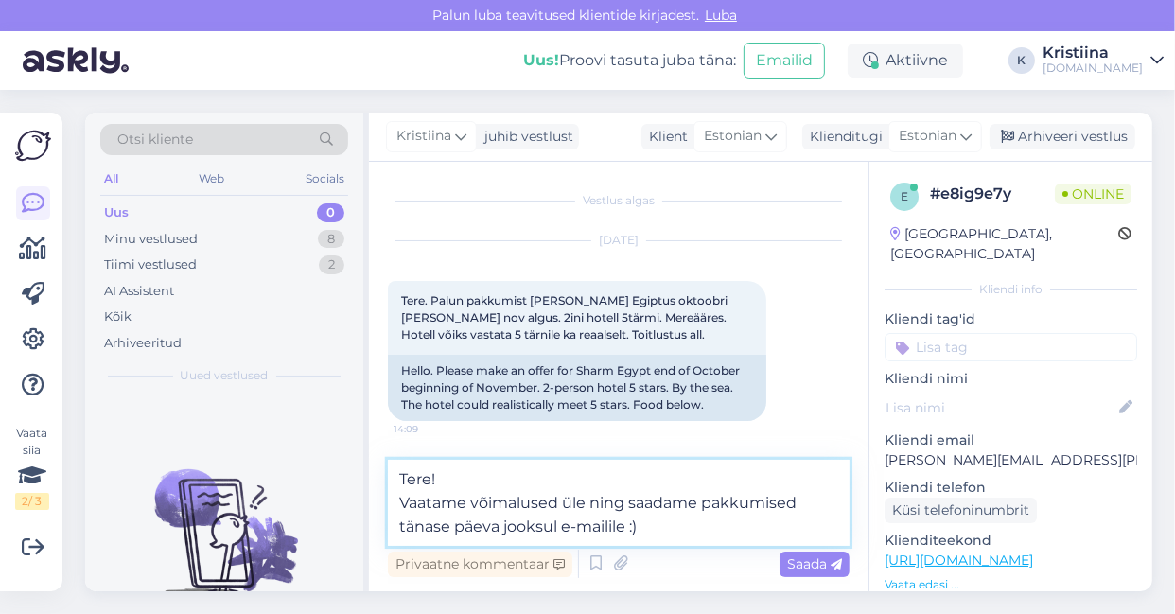
type textarea "Tere! Vaatame võimalused üle ning saadame pakkumised tänase päeva jooksul e-mai…"
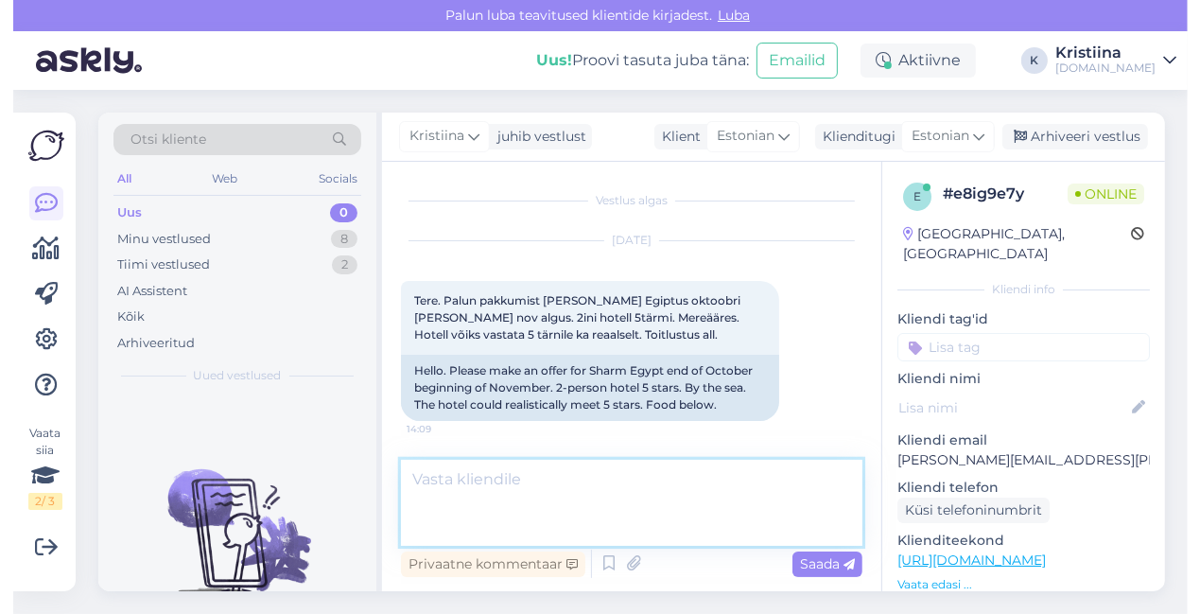
scroll to position [67, 0]
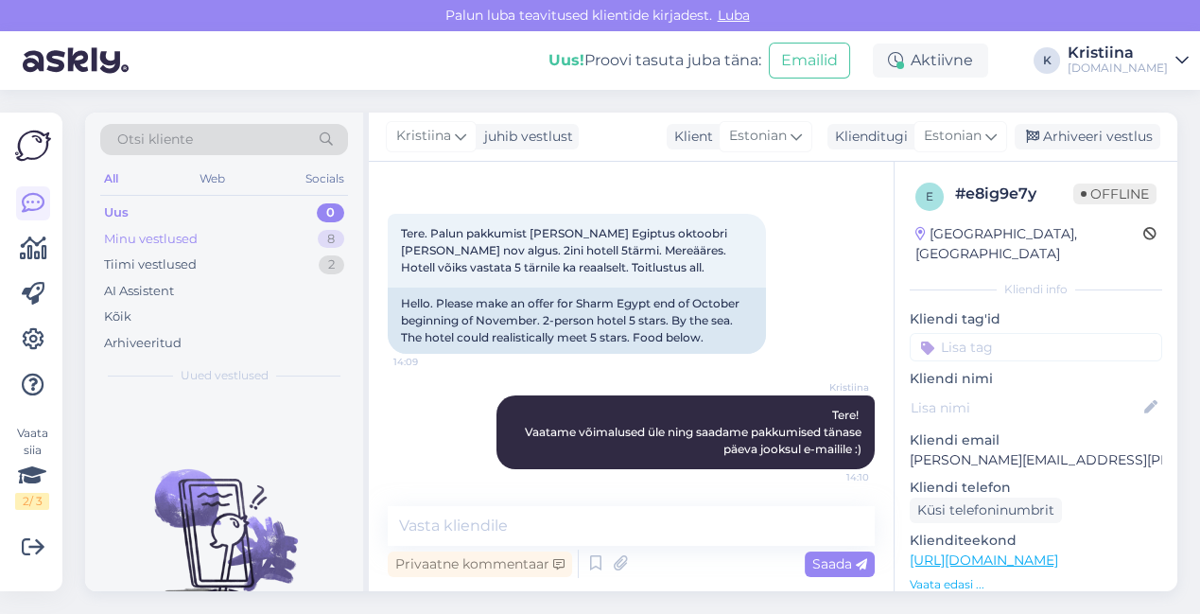
click at [313, 236] on div "Minu vestlused 8" at bounding box center [224, 239] width 248 height 26
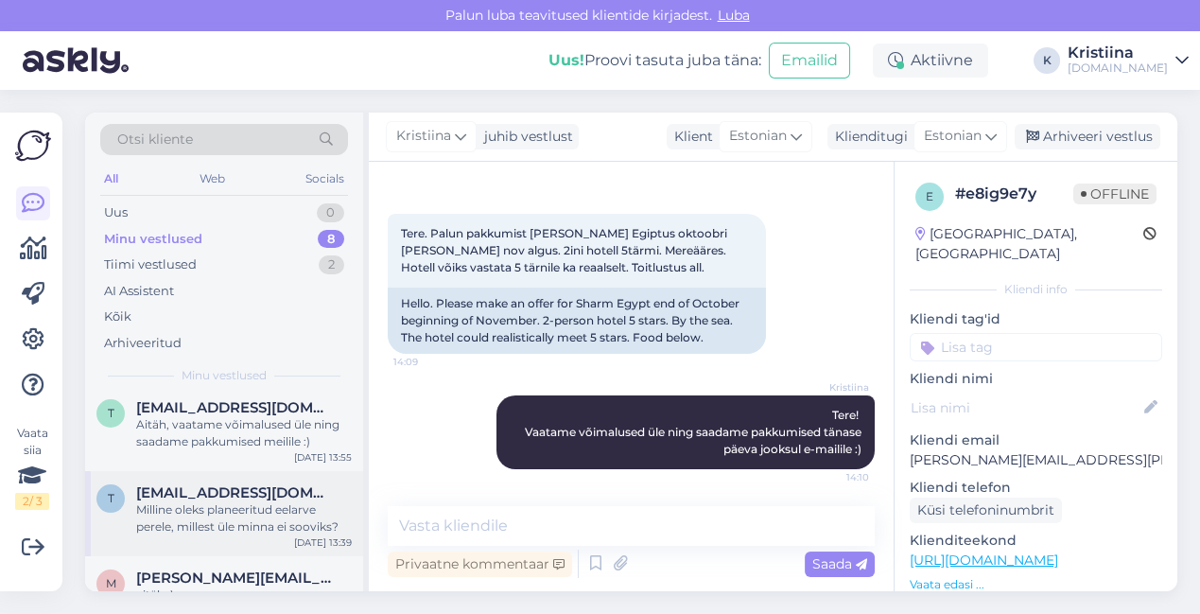
scroll to position [0, 0]
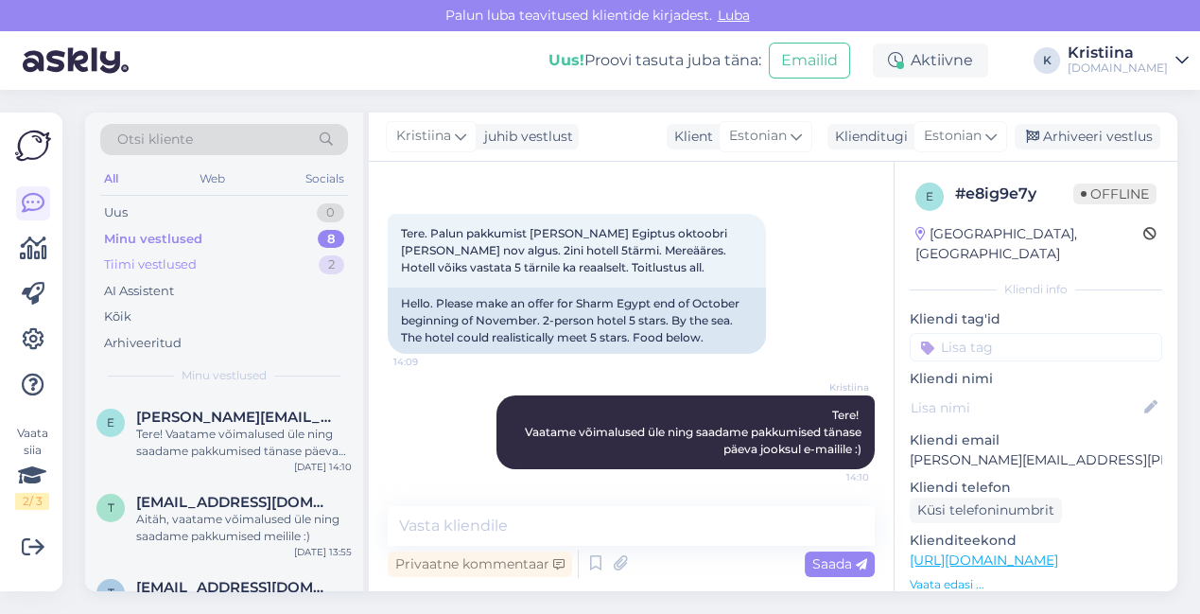
click at [272, 271] on div "Tiimi vestlused 2" at bounding box center [224, 265] width 248 height 26
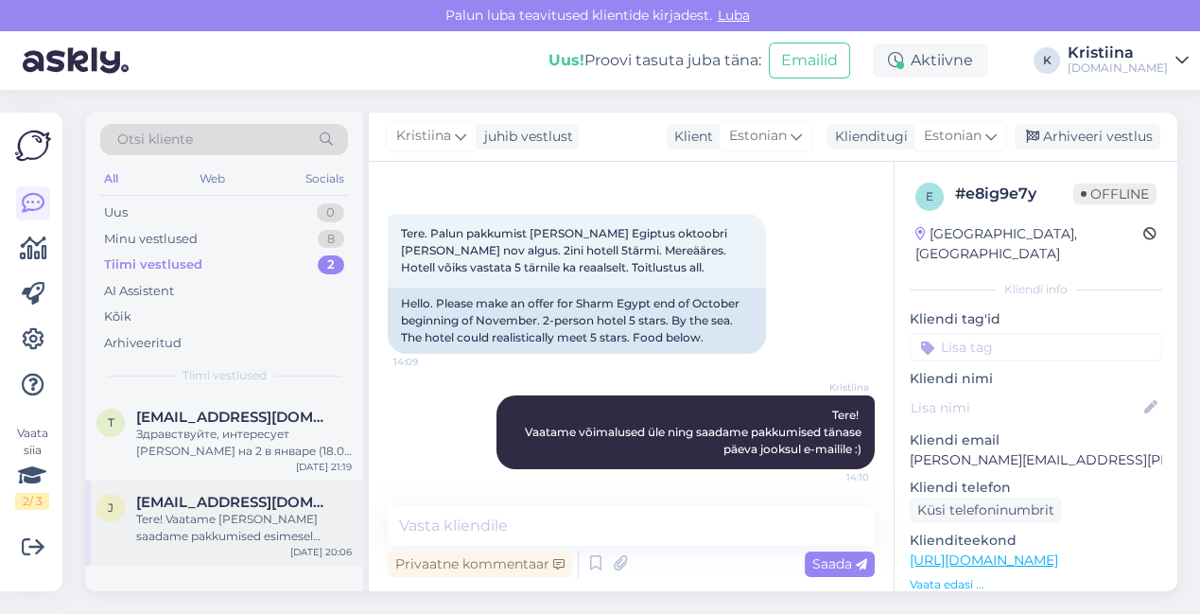
click at [239, 517] on div "Tere! Vaatame [PERSON_NAME] saadame pakkumised esimesel võimalusel meilile :)" at bounding box center [244, 528] width 216 height 34
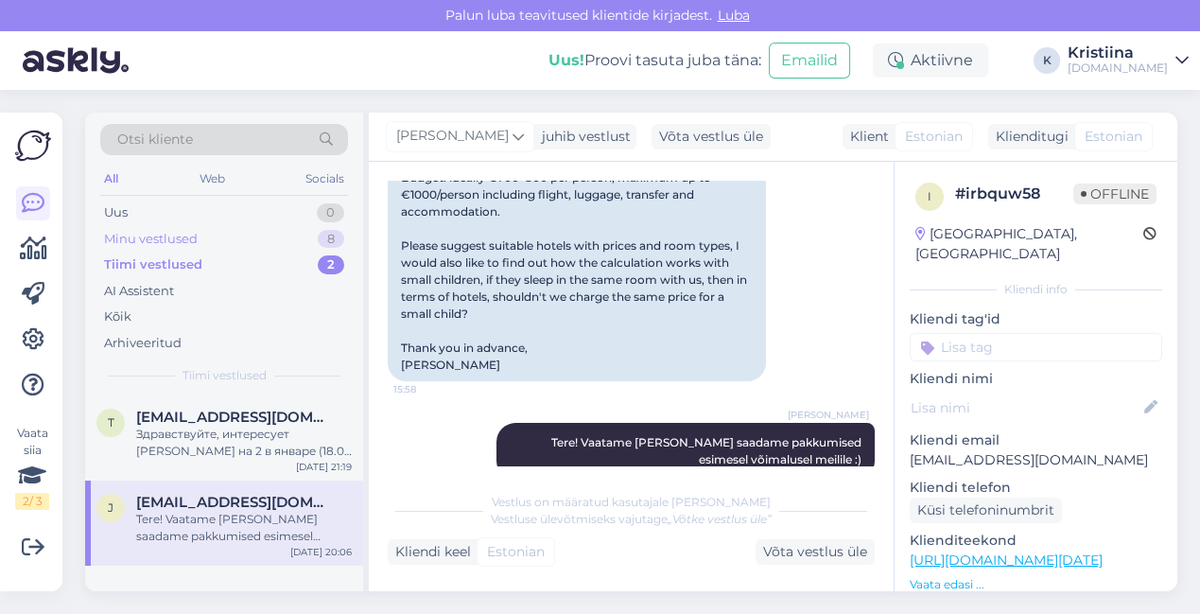
click at [225, 236] on div "Minu vestlused 8" at bounding box center [224, 239] width 248 height 26
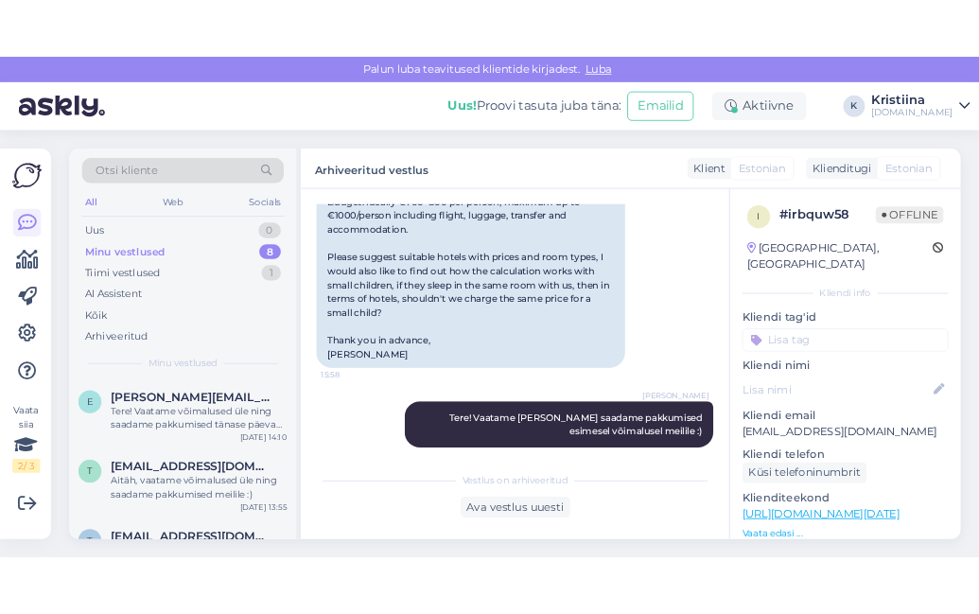
scroll to position [995, 0]
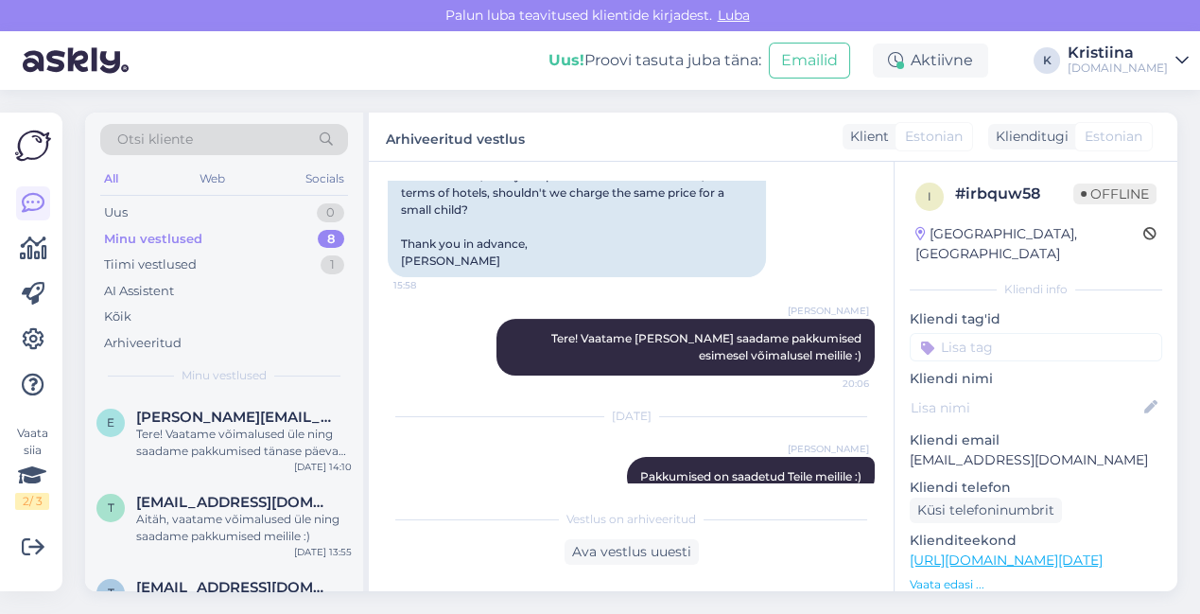
click at [254, 233] on div "Minu vestlused 8" at bounding box center [224, 239] width 248 height 26
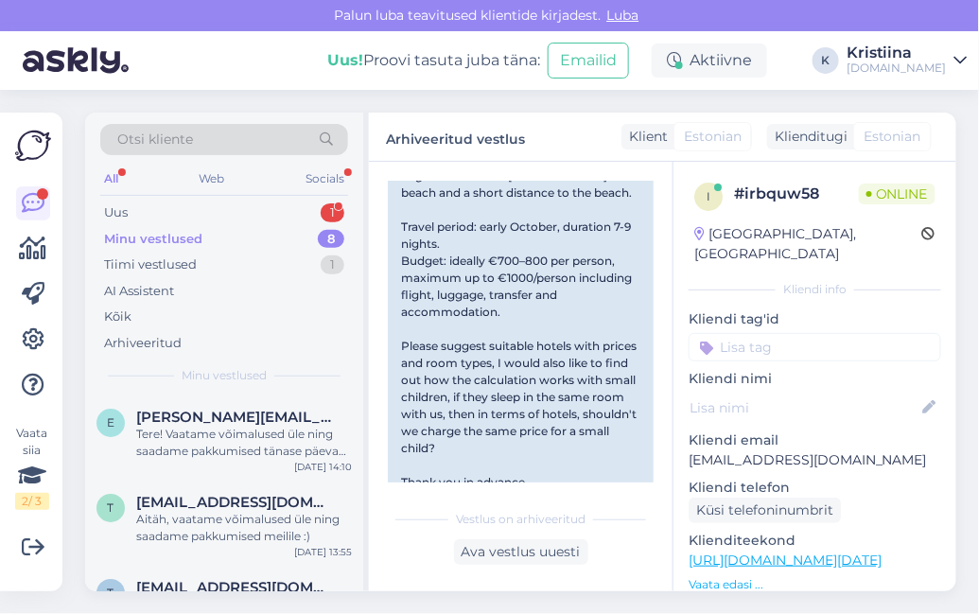
scroll to position [1166, 0]
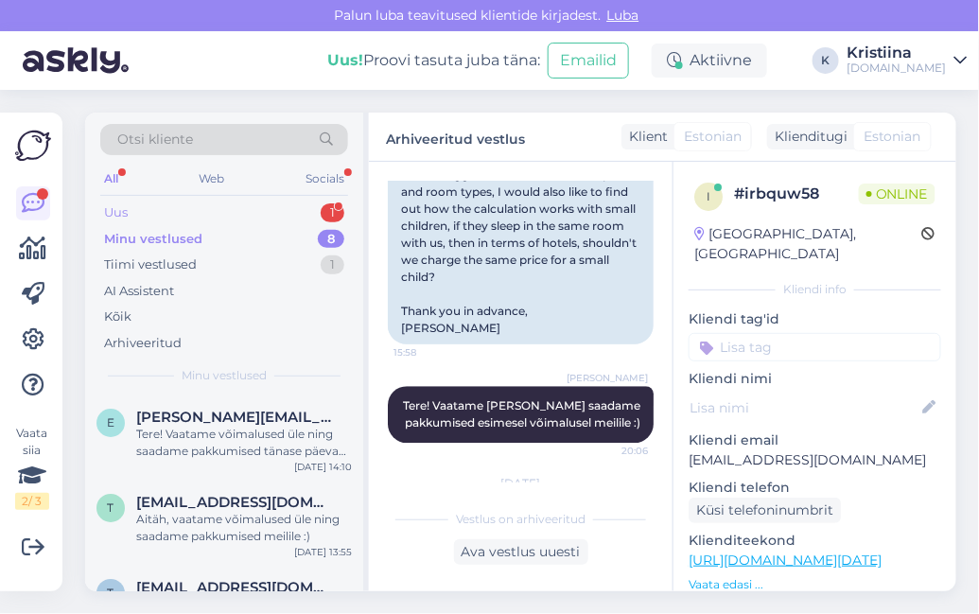
click at [242, 204] on div "Uus 1" at bounding box center [224, 213] width 248 height 26
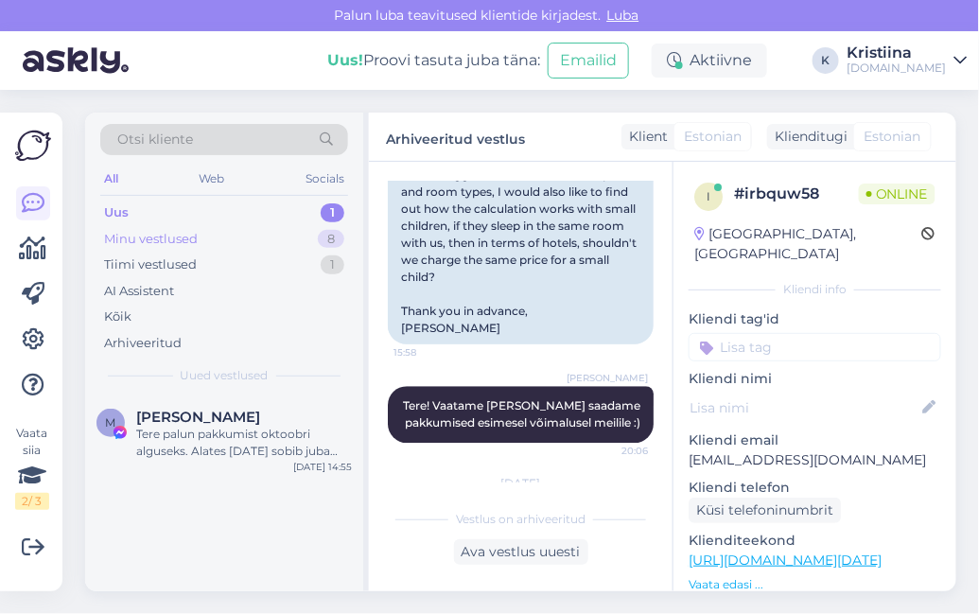
click at [229, 237] on div "Minu vestlused 8" at bounding box center [224, 239] width 248 height 26
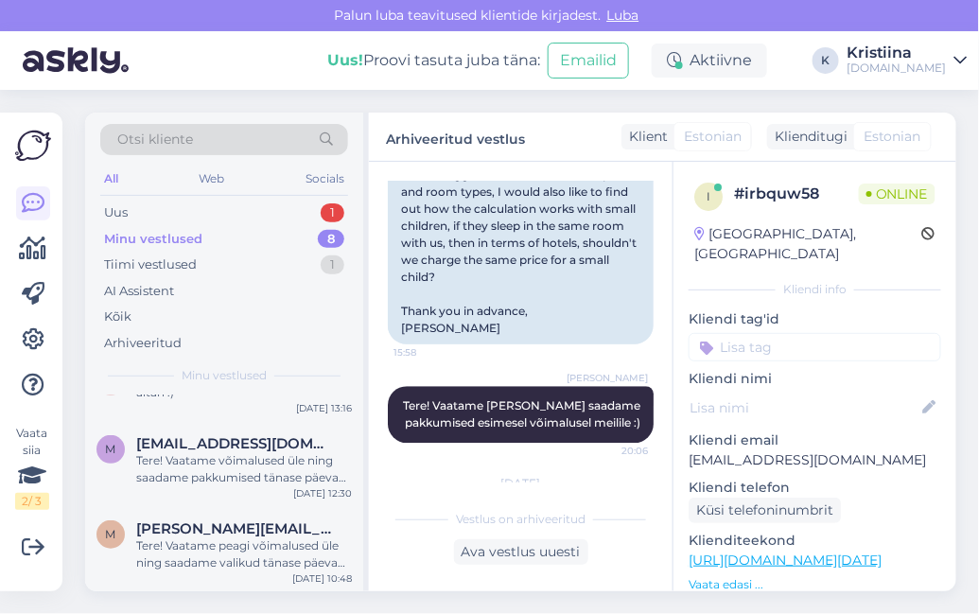
scroll to position [466, 0]
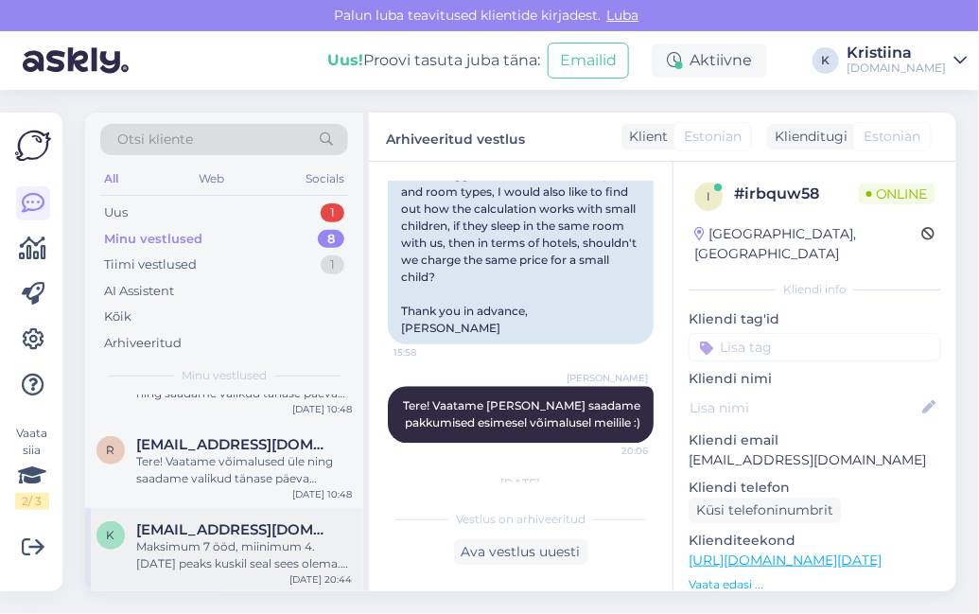
click at [232, 534] on span "[EMAIL_ADDRESS][DOMAIN_NAME]" at bounding box center [234, 529] width 197 height 17
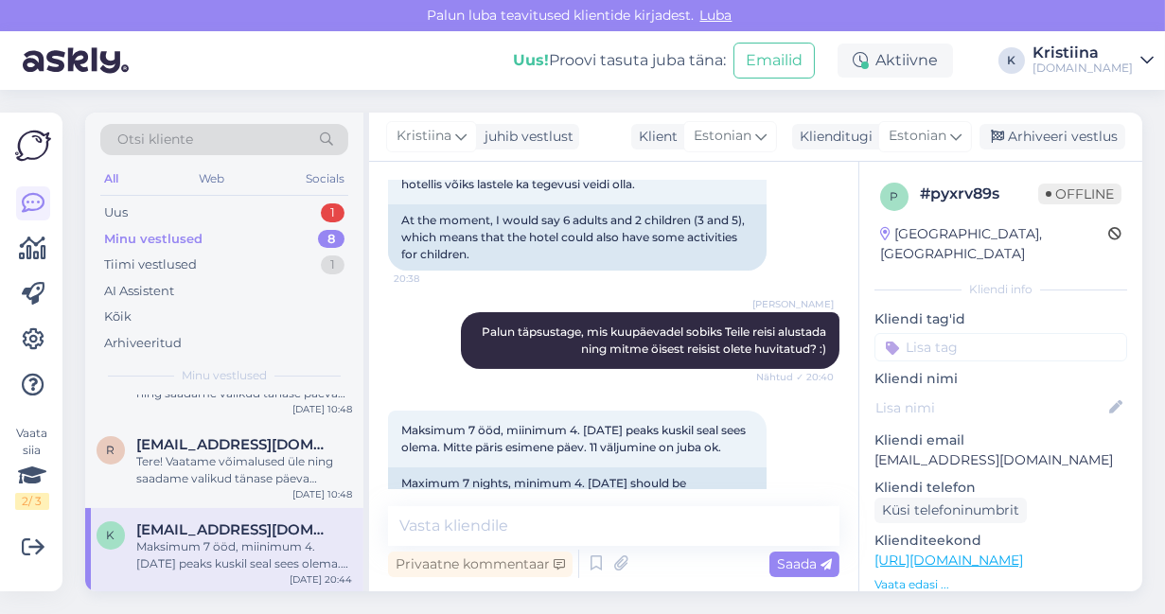
scroll to position [727, 0]
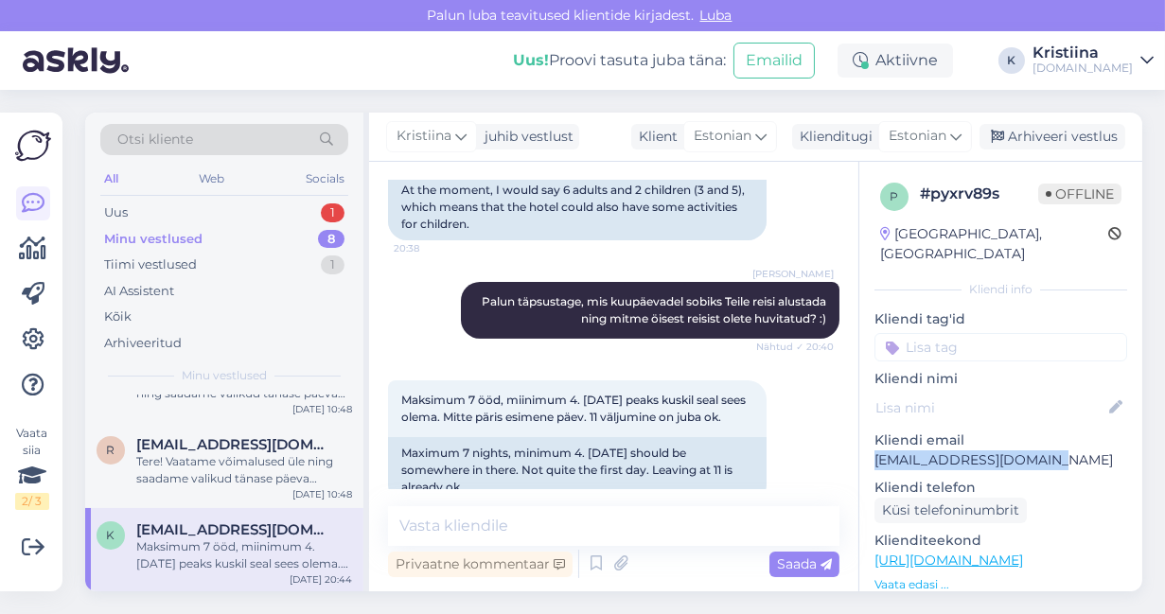
drag, startPoint x: 1055, startPoint y: 442, endPoint x: 876, endPoint y: 439, distance: 178.8
click at [876, 450] on p "[EMAIL_ADDRESS][DOMAIN_NAME]" at bounding box center [1000, 460] width 253 height 20
copy p "[EMAIL_ADDRESS][DOMAIN_NAME]"
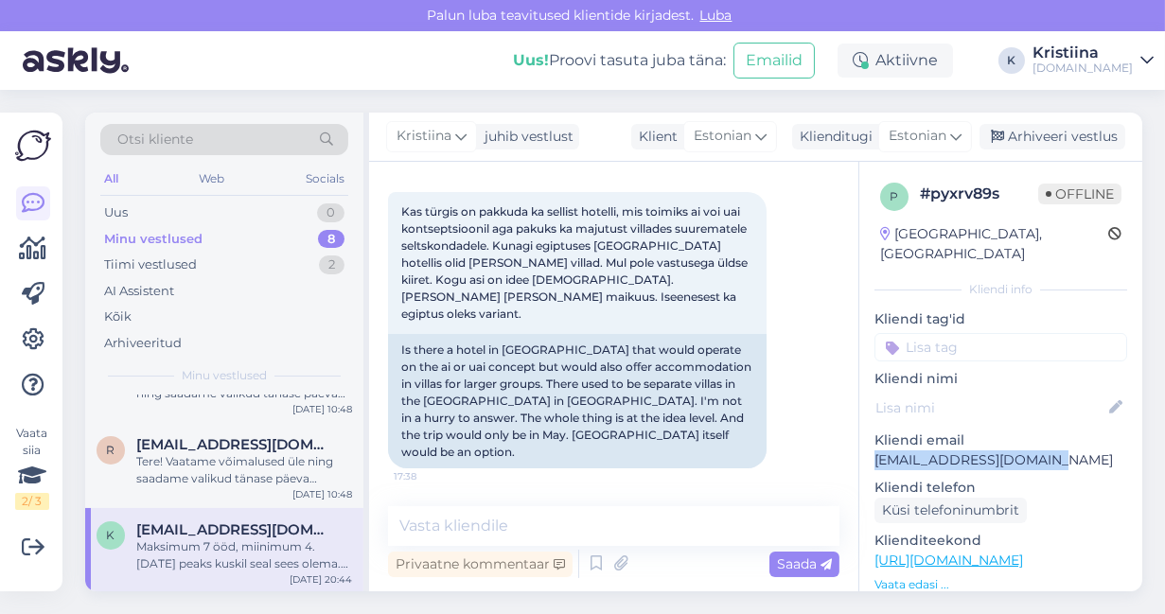
scroll to position [517, 0]
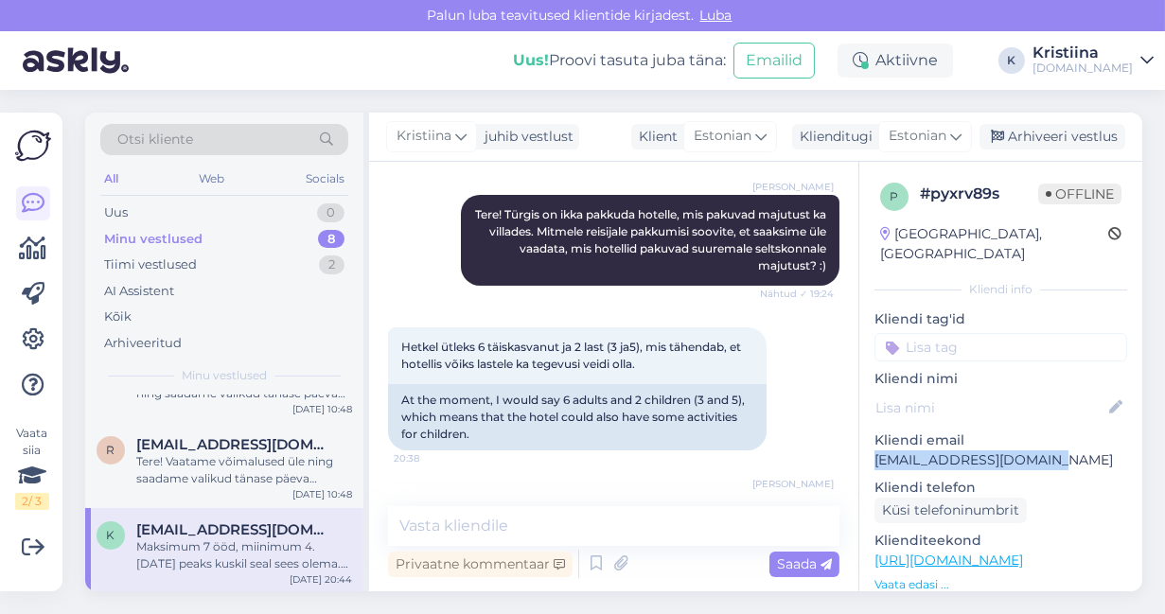
click at [393, 240] on div "[PERSON_NAME] Tere! Türgis on ikka pakkuda hotelle, mis pakuvad majutust ka vil…" at bounding box center [613, 240] width 451 height 132
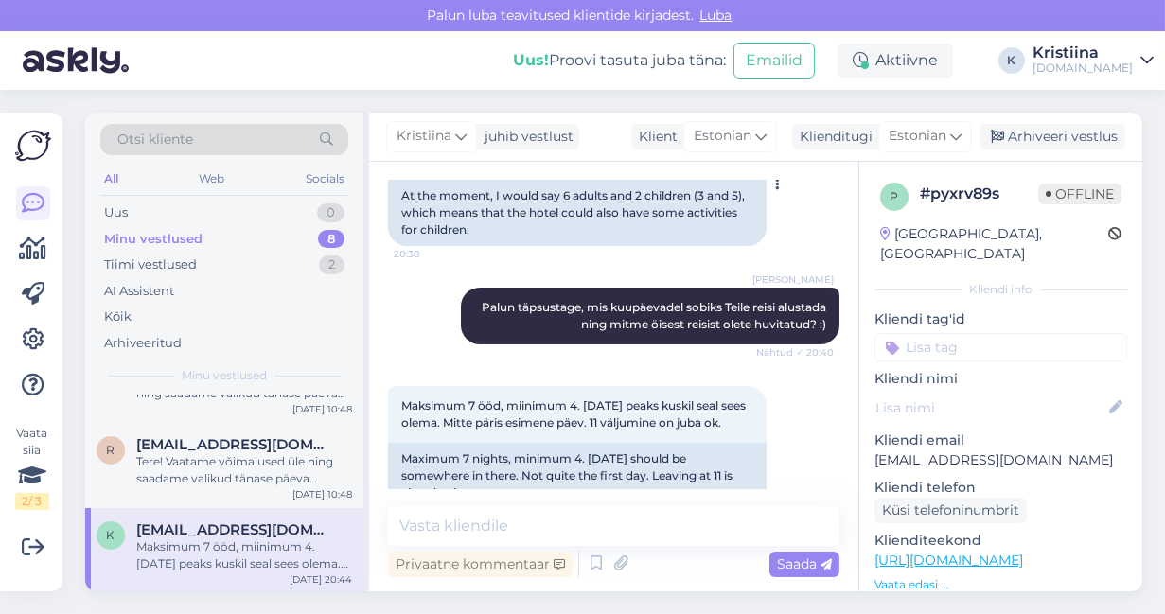
scroll to position [727, 0]
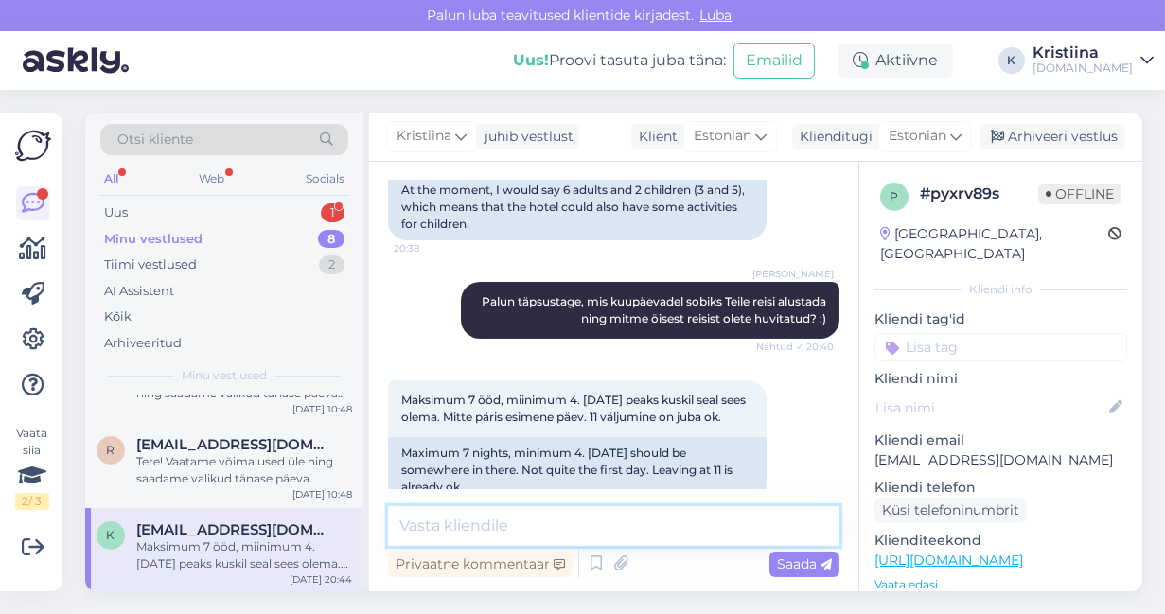
click at [513, 531] on textarea at bounding box center [613, 526] width 451 height 40
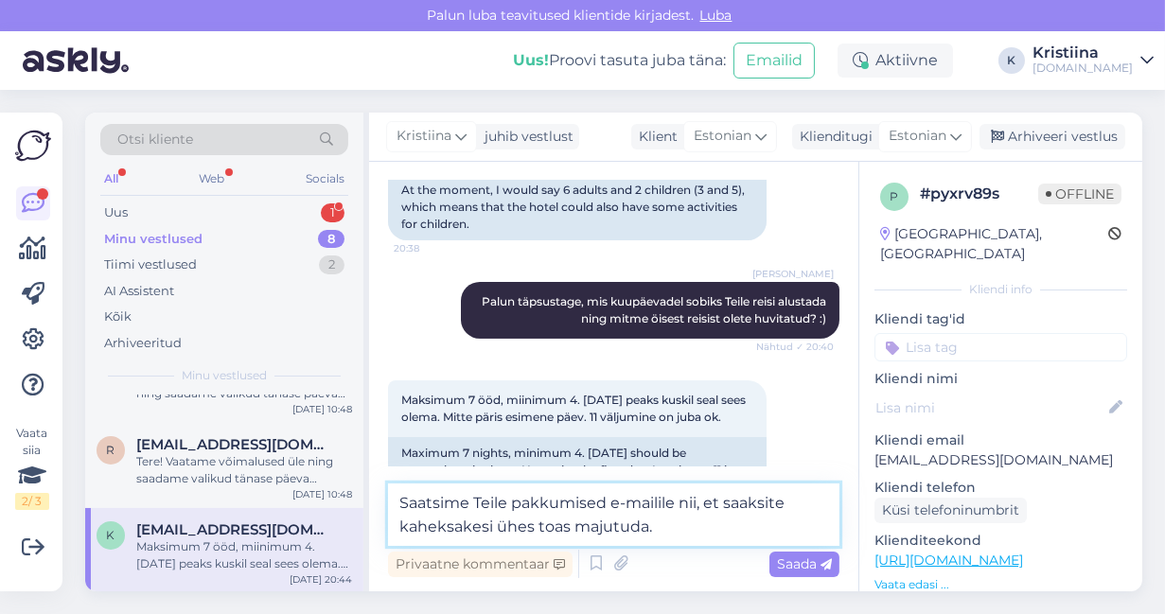
type textarea "Saatsime Teile pakkumised e-mailile nii, et saaksite kaheksakesi ühes toas maju…"
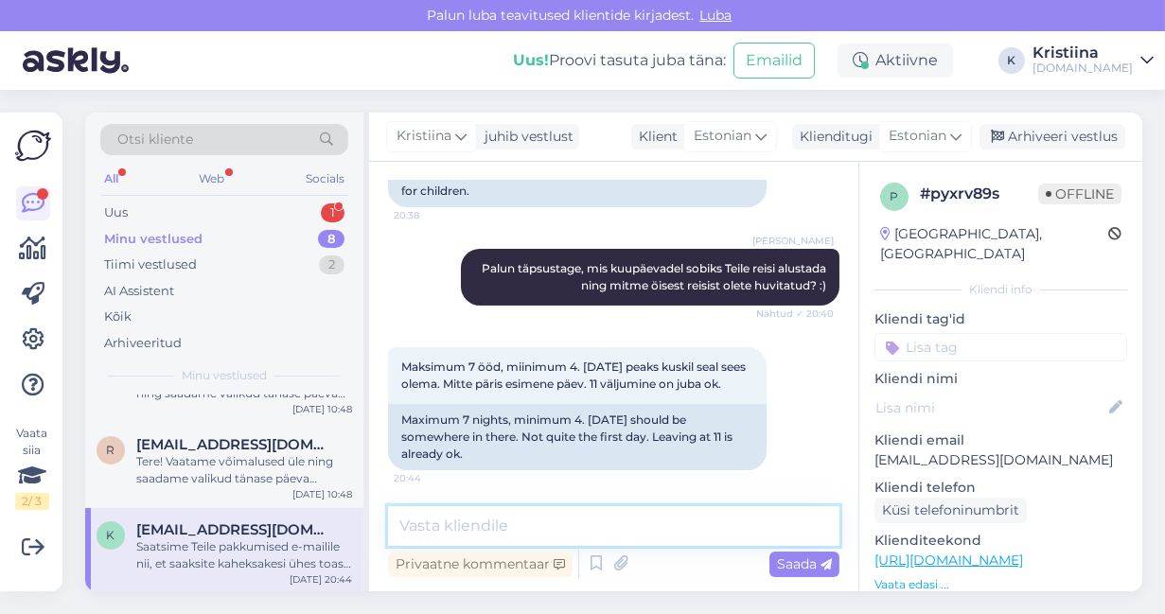
scroll to position [866, 0]
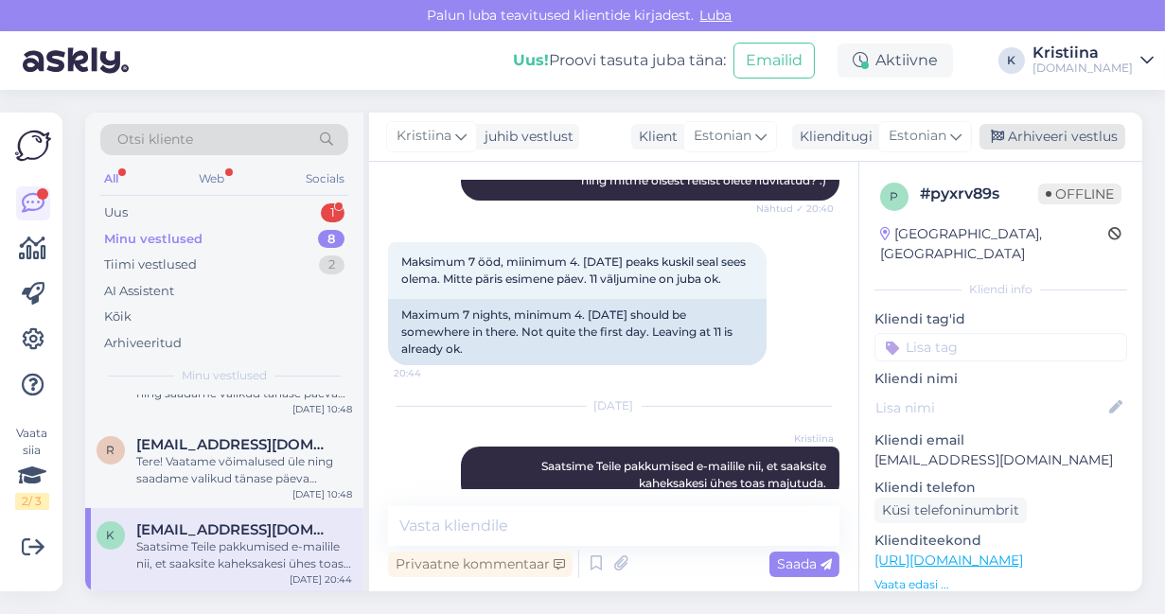
click at [1082, 135] on div "Arhiveeri vestlus" at bounding box center [1052, 137] width 146 height 26
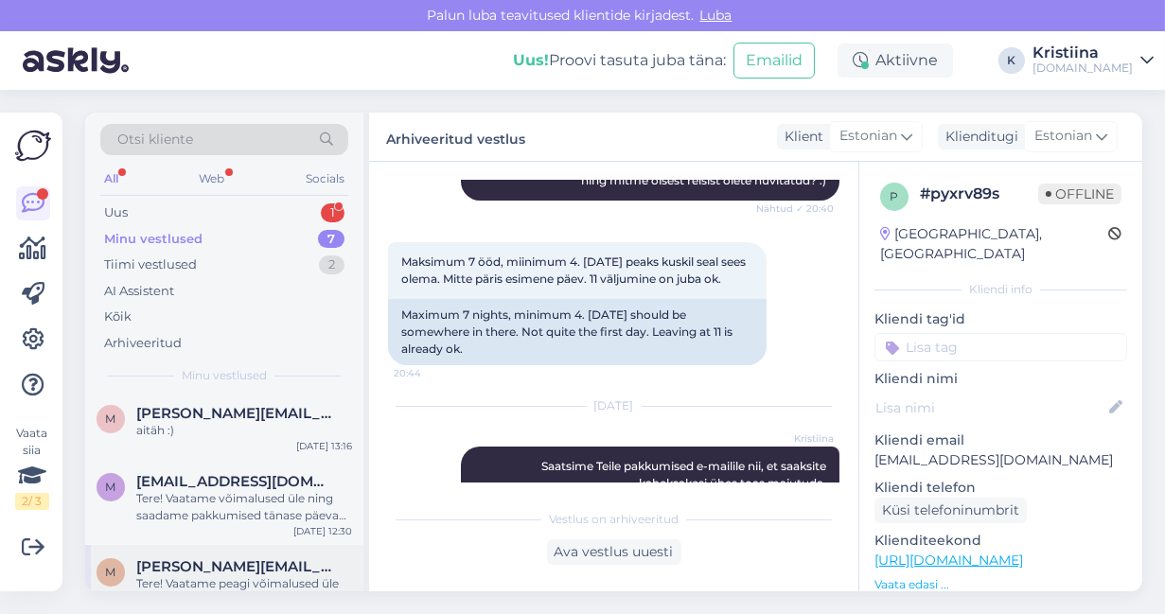
scroll to position [381, 0]
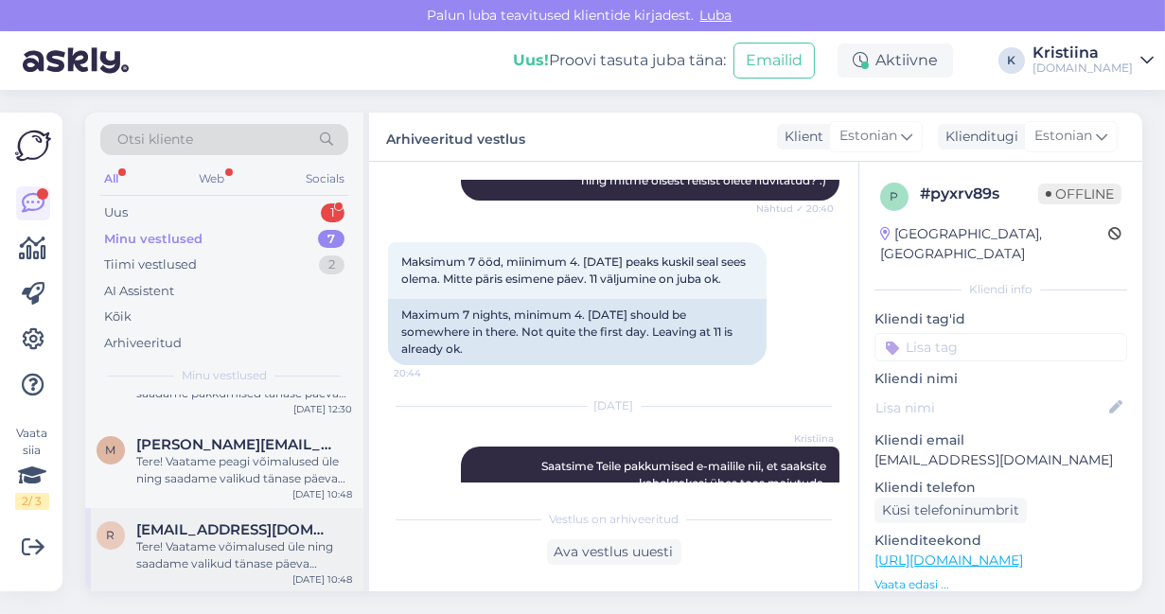
click at [187, 523] on span "[EMAIL_ADDRESS][DOMAIN_NAME]" at bounding box center [234, 529] width 197 height 17
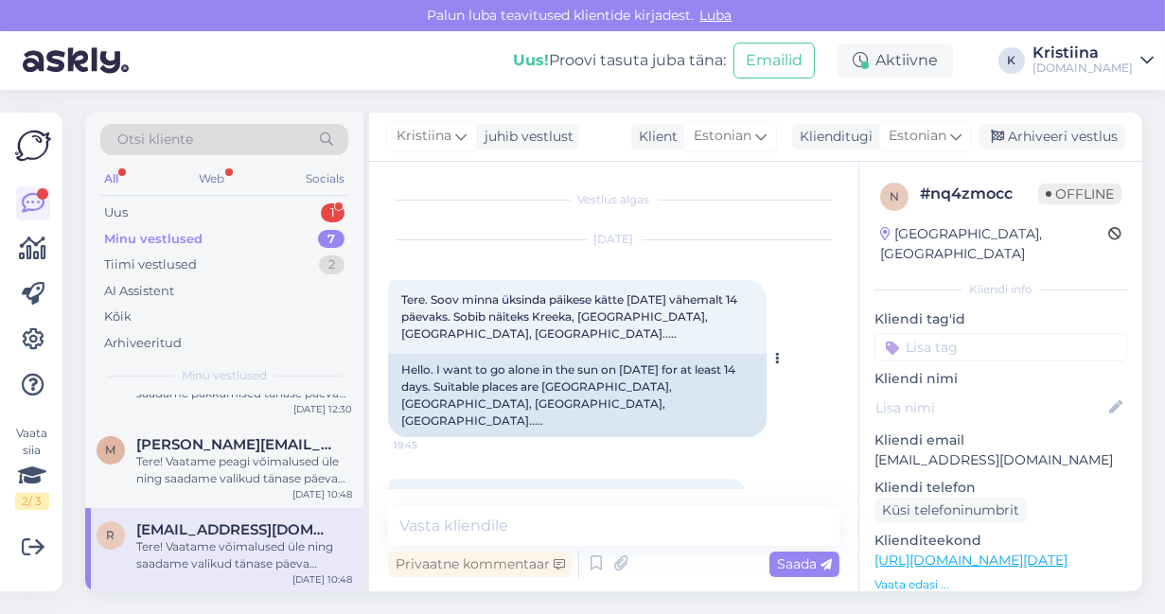
scroll to position [0, 0]
click at [174, 466] on div "Tere! Vaatame peagi võimalused üle ning saadame valikud tänase päeva jooksul e-…" at bounding box center [244, 470] width 216 height 34
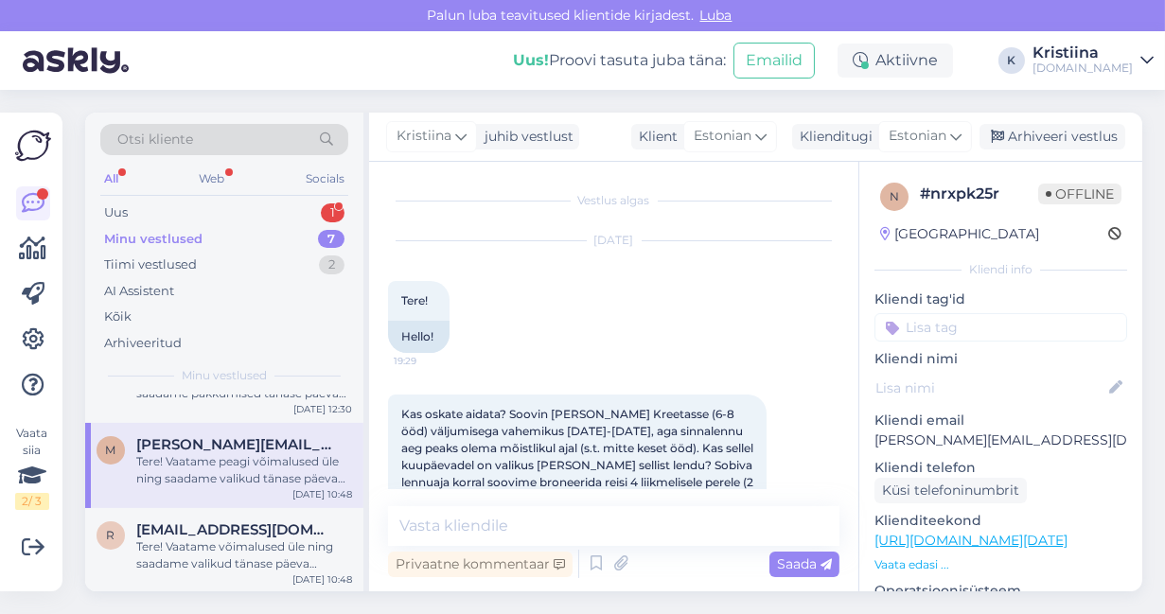
scroll to position [357, 0]
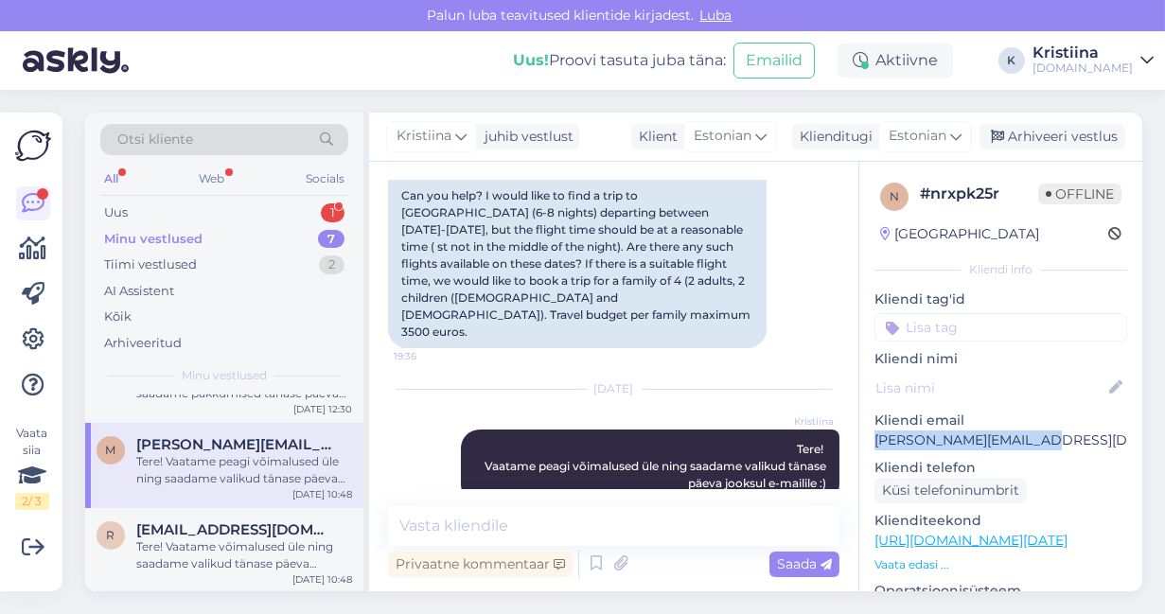
drag, startPoint x: 1054, startPoint y: 445, endPoint x: 867, endPoint y: 438, distance: 187.4
click at [867, 438] on div "n # nrxpk25r Offline [GEOGRAPHIC_DATA] Kliendi info Kliendi tag'id Kliendi nimi…" at bounding box center [1000, 551] width 283 height 778
copy p "[PERSON_NAME][EMAIL_ADDRESS][DOMAIN_NAME]"
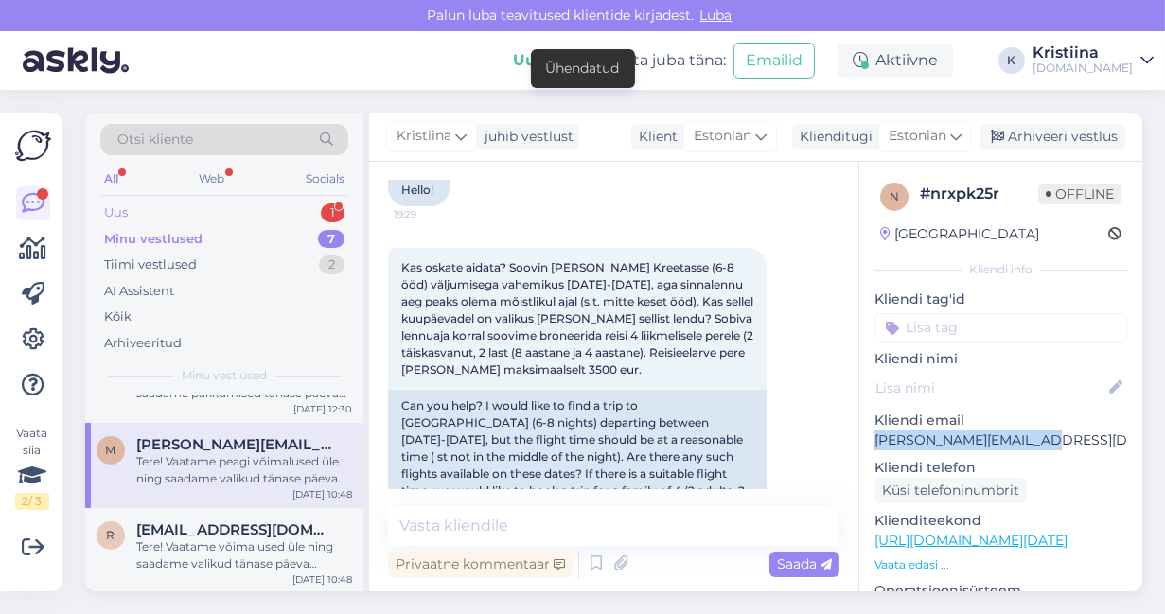
click at [275, 212] on div "Uus 1" at bounding box center [224, 213] width 248 height 26
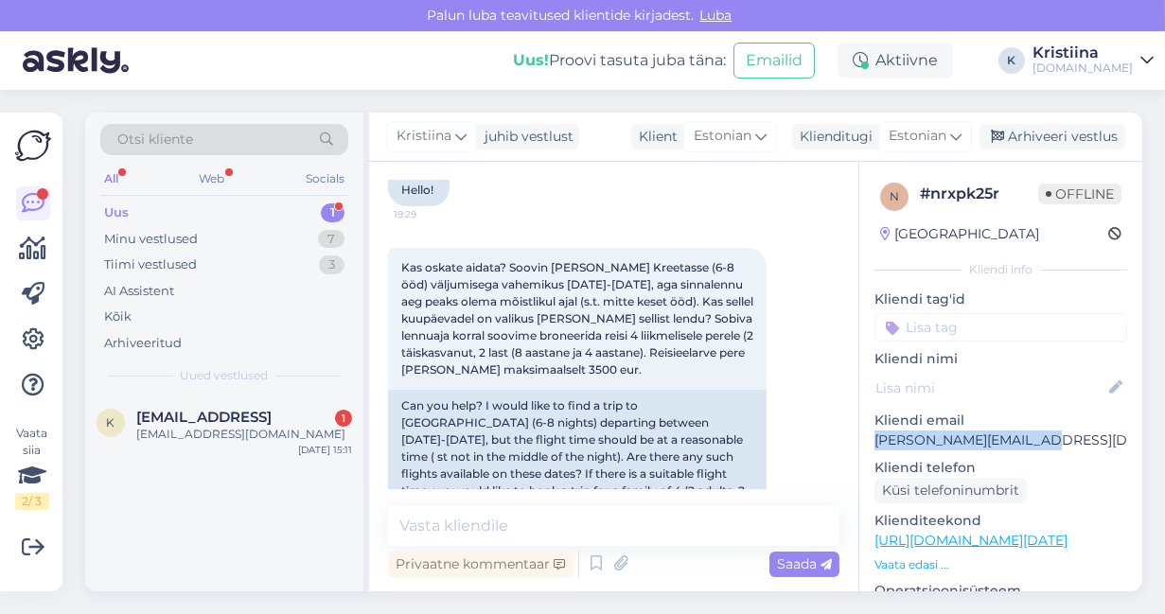
click at [220, 204] on div "Uus 1" at bounding box center [224, 213] width 248 height 26
click at [281, 237] on div "Minu vestlused 7" at bounding box center [224, 239] width 248 height 26
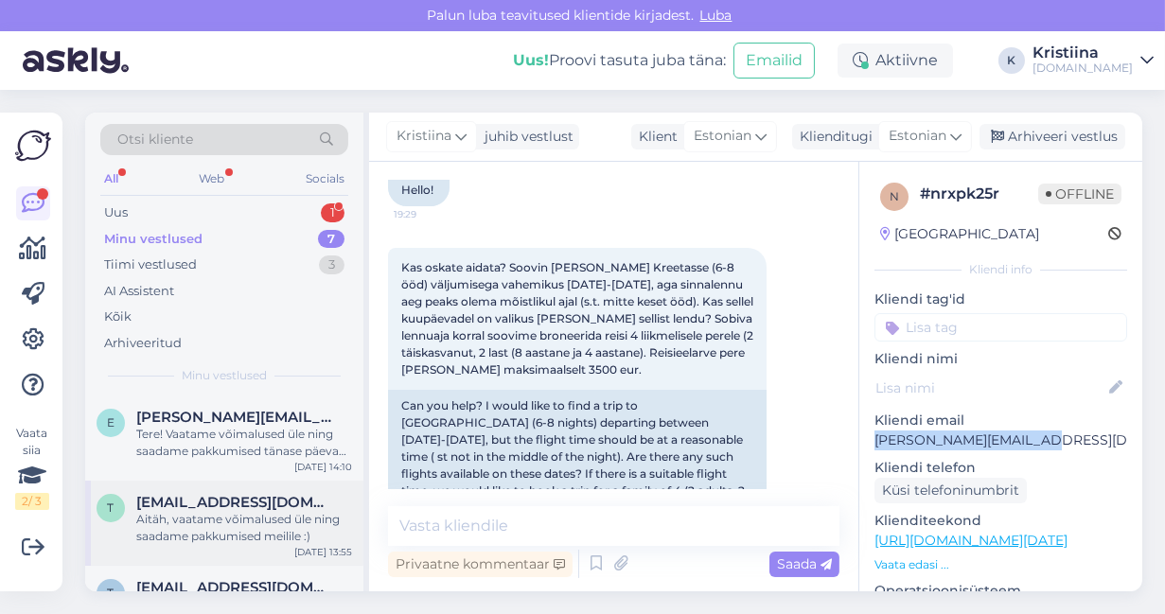
scroll to position [381, 0]
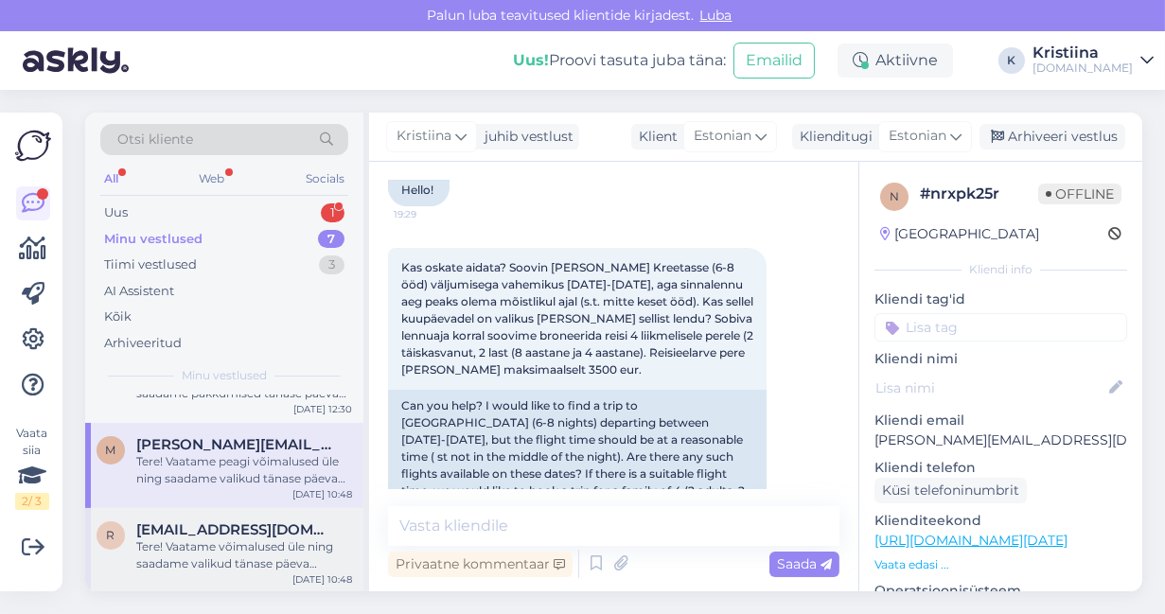
click at [201, 531] on span "[EMAIL_ADDRESS][DOMAIN_NAME]" at bounding box center [234, 529] width 197 height 17
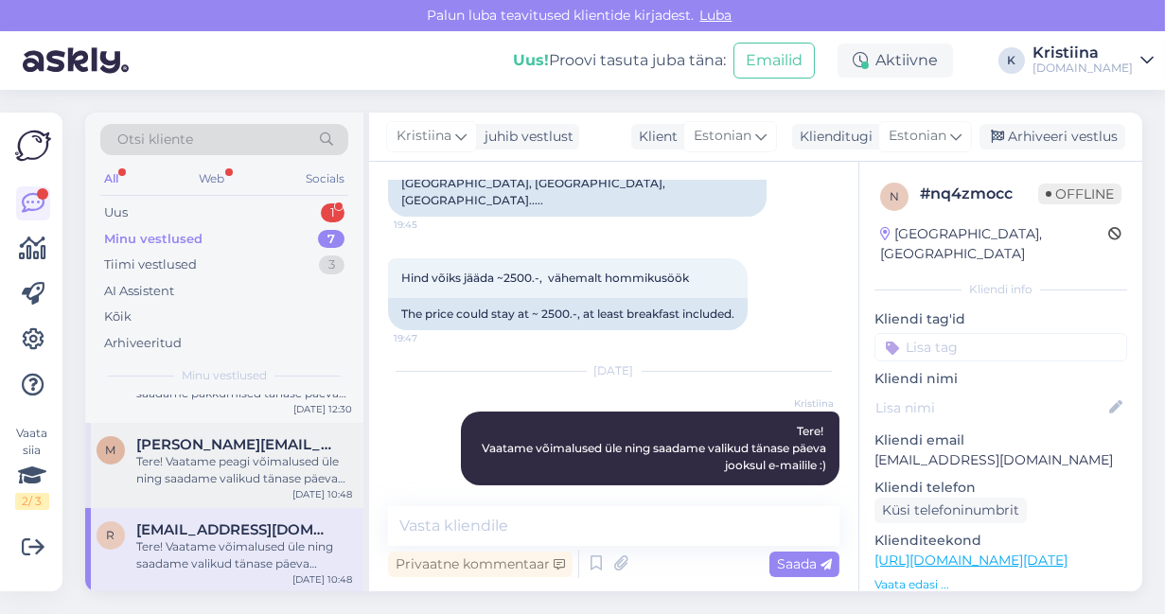
click at [224, 485] on div "m [PERSON_NAME][EMAIL_ADDRESS][DOMAIN_NAME] Tere! Vaatame peagi võimalused üle …" at bounding box center [224, 465] width 278 height 85
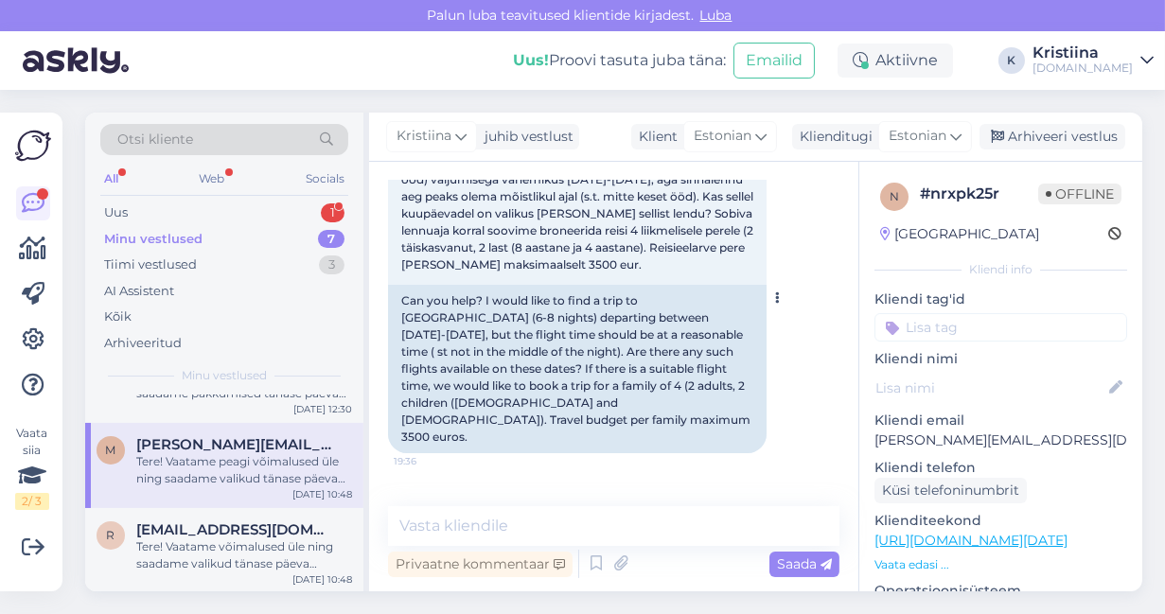
scroll to position [147, 0]
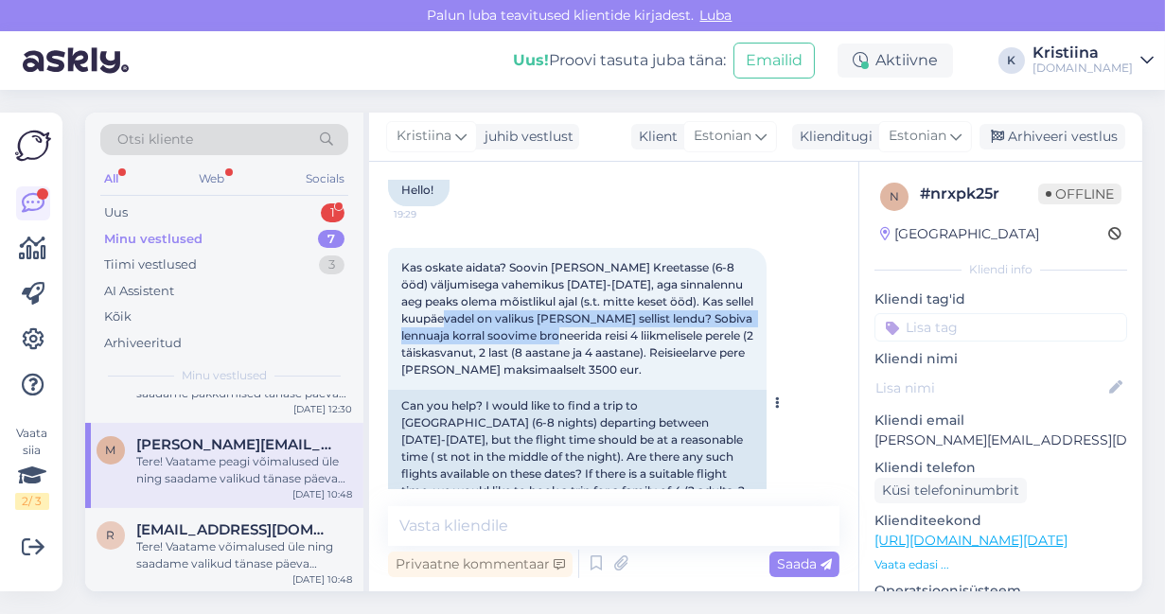
drag, startPoint x: 450, startPoint y: 322, endPoint x: 648, endPoint y: 334, distance: 198.1
click at [643, 333] on span "Kas oskate aidata? Soovin [PERSON_NAME] Kreetasse (6-8 ööd) väljumisega vahemik…" at bounding box center [578, 318] width 355 height 116
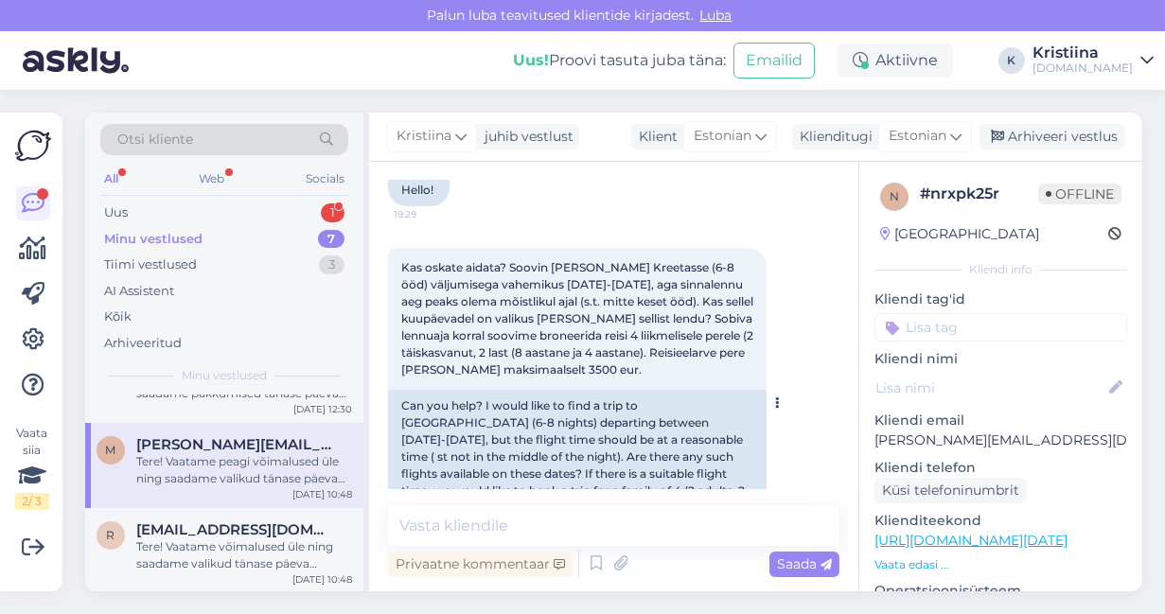
click at [677, 336] on span "Kas oskate aidata? Soovin [PERSON_NAME] Kreetasse (6-8 ööd) väljumisega vahemik…" at bounding box center [578, 318] width 355 height 116
drag, startPoint x: 456, startPoint y: 333, endPoint x: 641, endPoint y: 342, distance: 185.6
click at [637, 342] on div "Kas oskate aidata? Soovin [PERSON_NAME] Kreetasse (6-8 ööd) väljumisega vahemik…" at bounding box center [577, 319] width 378 height 142
click at [665, 342] on div "Kas oskate aidata? Soovin [PERSON_NAME] Kreetasse (6-8 ööd) väljumisega vahemik…" at bounding box center [577, 319] width 378 height 142
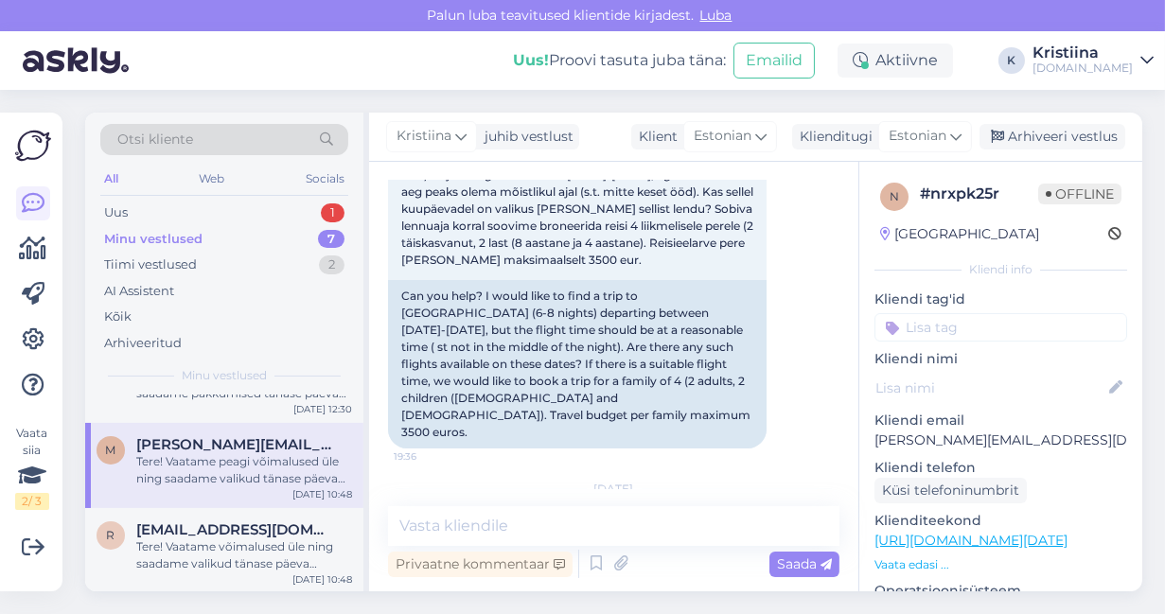
scroll to position [357, 0]
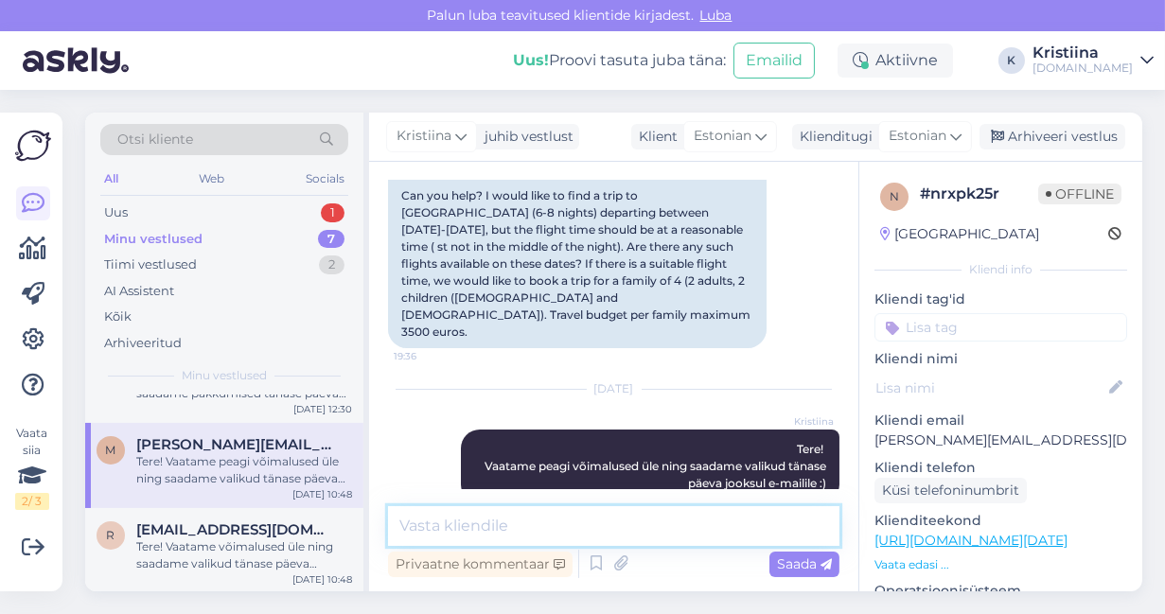
click at [496, 534] on textarea at bounding box center [613, 526] width 451 height 40
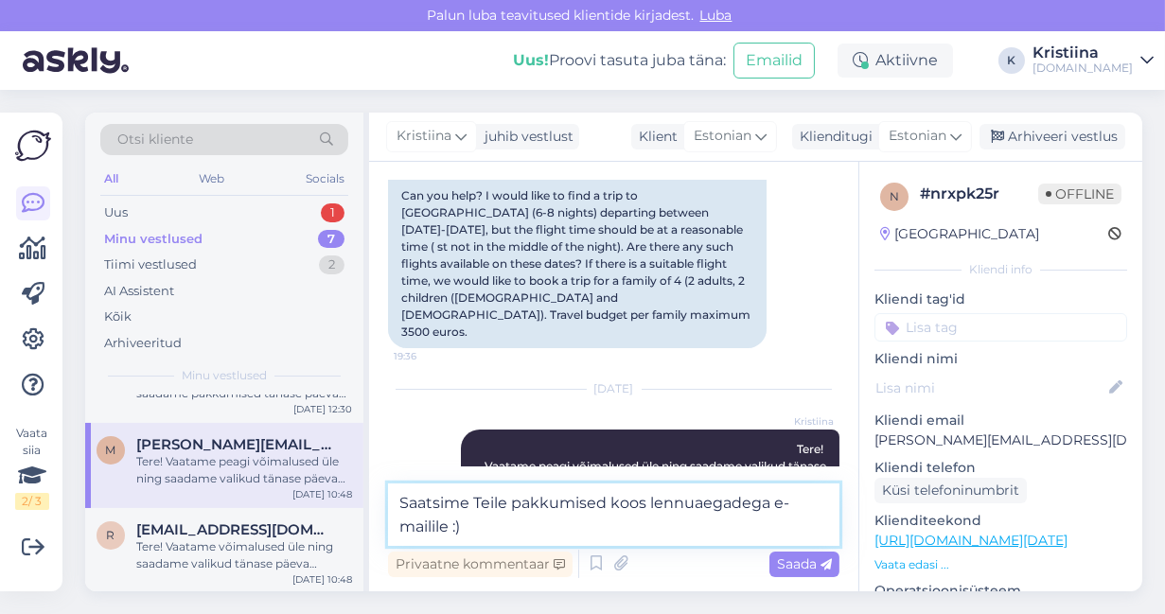
type textarea "Saatsime Teile pakkumised koos lennuaegadega e-mailile :)"
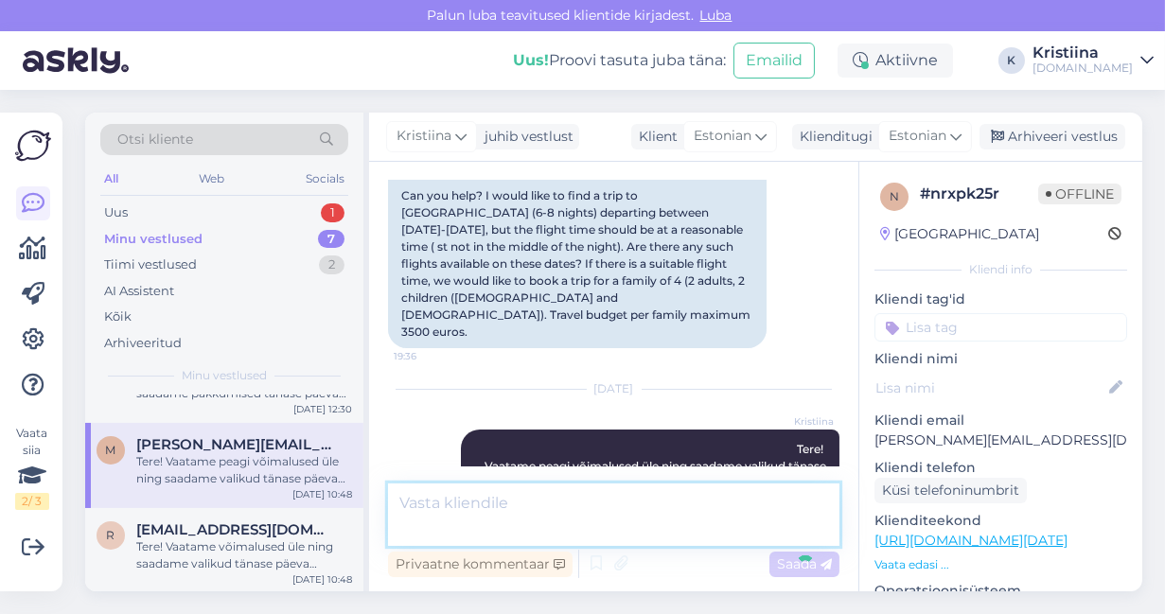
scroll to position [438, 0]
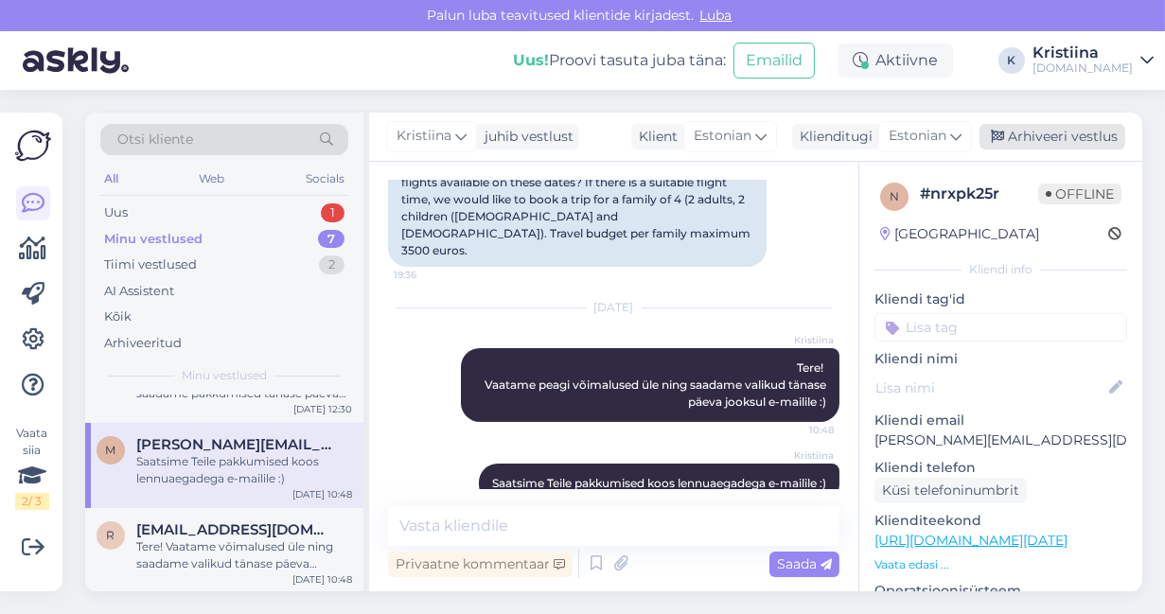
click at [1045, 130] on div "Arhiveeri vestlus" at bounding box center [1052, 137] width 146 height 26
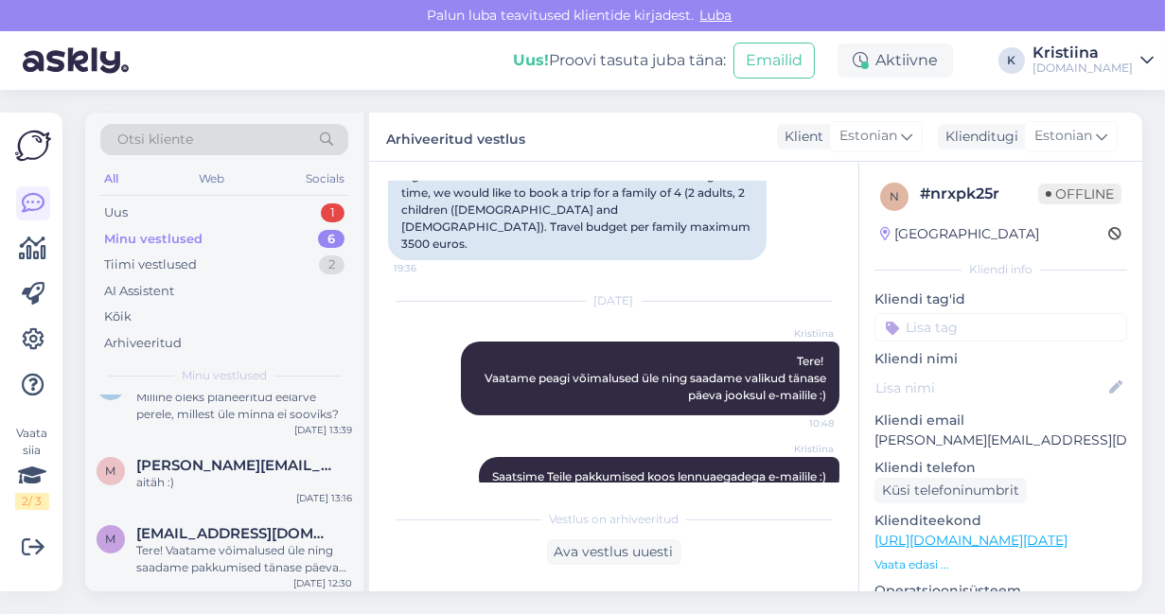
scroll to position [296, 0]
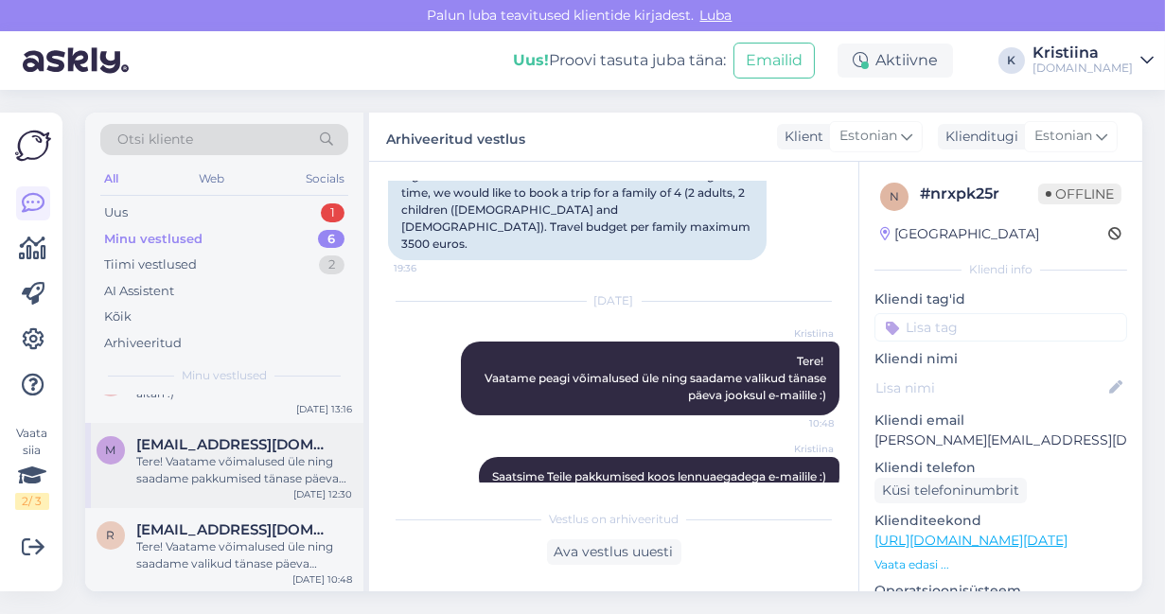
click at [239, 466] on div "Tere! Vaatame võimalused üle ning saadame pakkumised tänase päeva jooksul Teile…" at bounding box center [244, 470] width 216 height 34
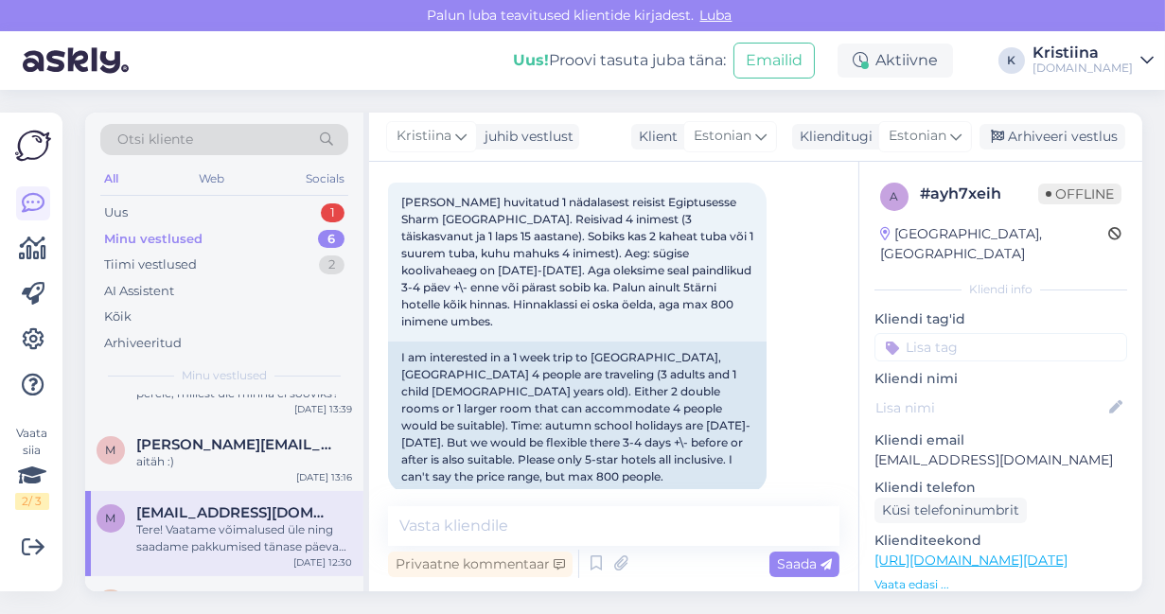
scroll to position [191, 0]
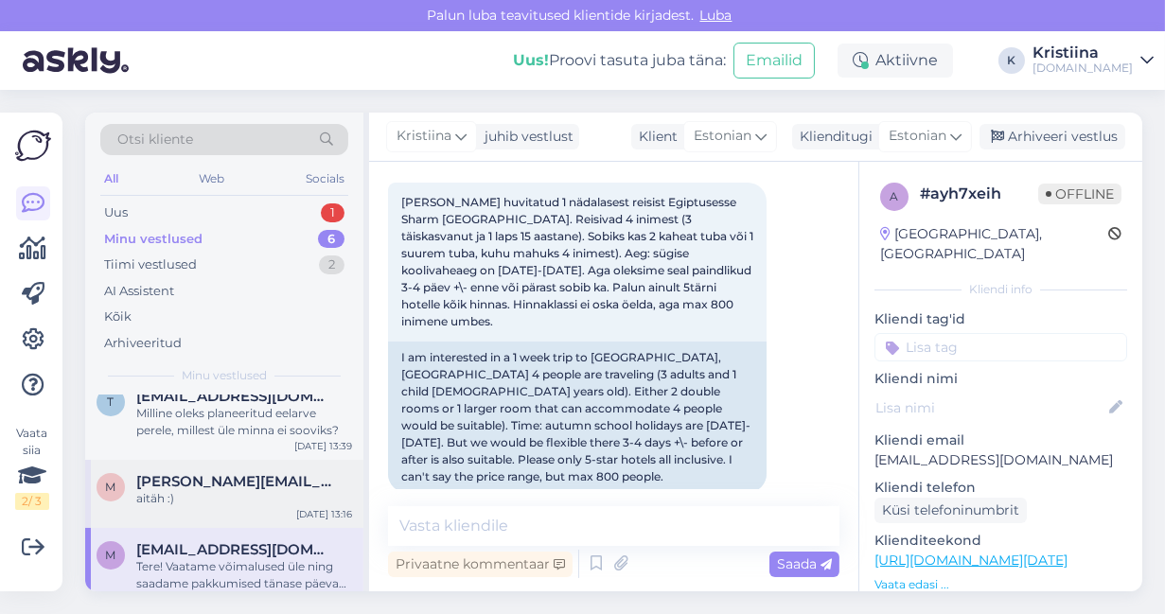
click at [210, 486] on span "[PERSON_NAME][EMAIL_ADDRESS][PERSON_NAME][DOMAIN_NAME]" at bounding box center [234, 481] width 197 height 17
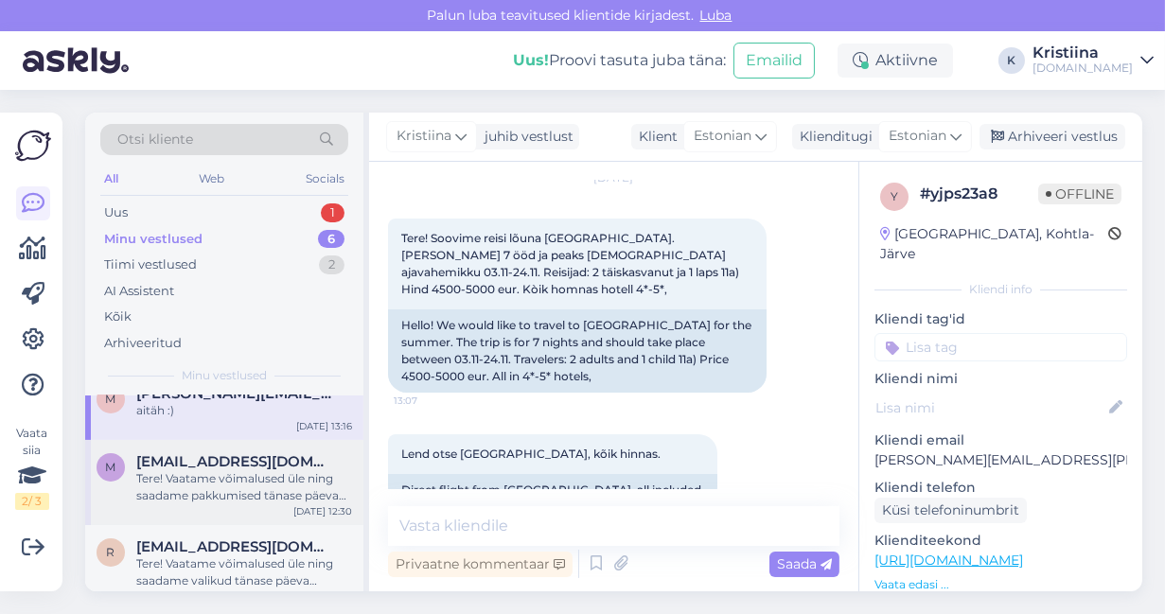
scroll to position [296, 0]
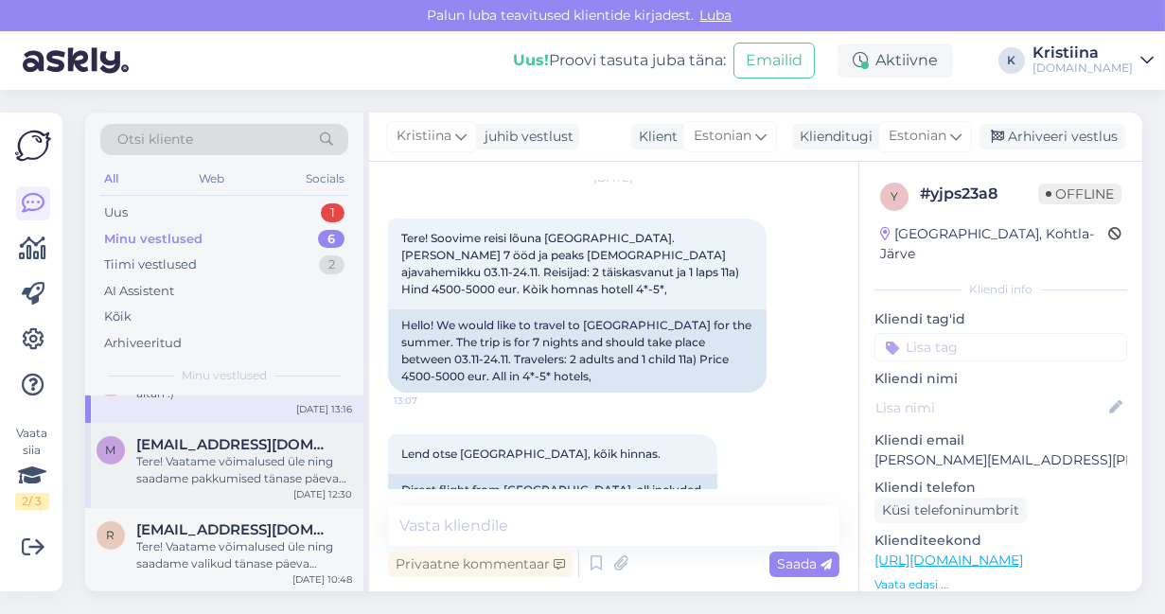
click at [262, 442] on span "[EMAIL_ADDRESS][DOMAIN_NAME]" at bounding box center [234, 444] width 197 height 17
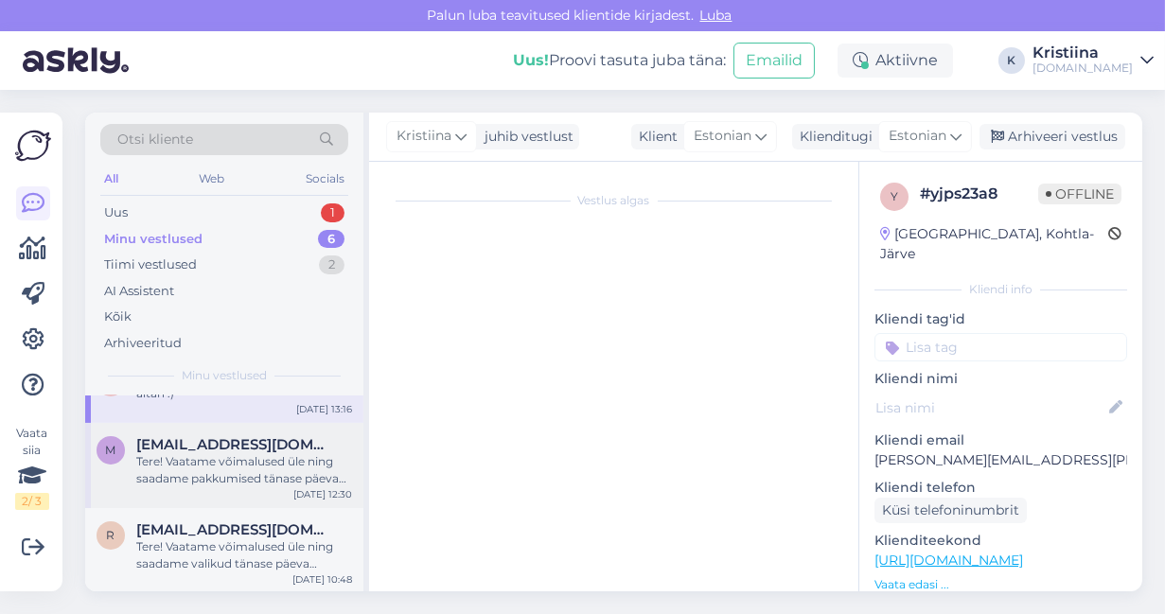
scroll to position [317, 0]
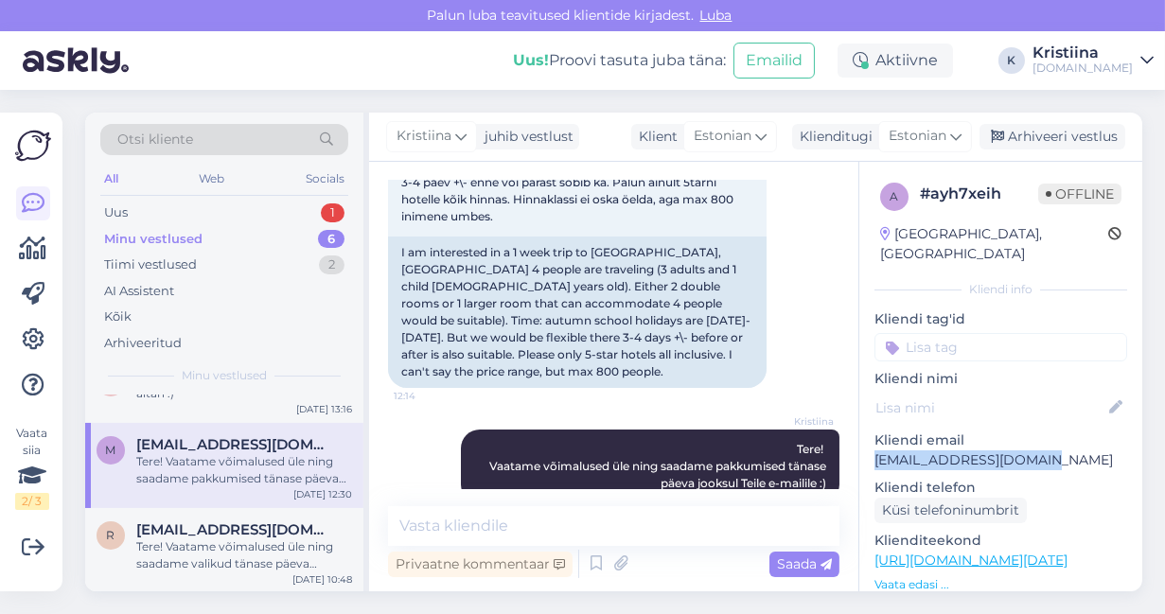
drag, startPoint x: 1048, startPoint y: 438, endPoint x: 858, endPoint y: 445, distance: 190.3
click at [859, 445] on div "a # ayh7xeih Offline [GEOGRAPHIC_DATA], [GEOGRAPHIC_DATA] Kliendi info Kliendi …" at bounding box center [1000, 560] width 283 height 797
copy p "[EMAIL_ADDRESS][DOMAIN_NAME]"
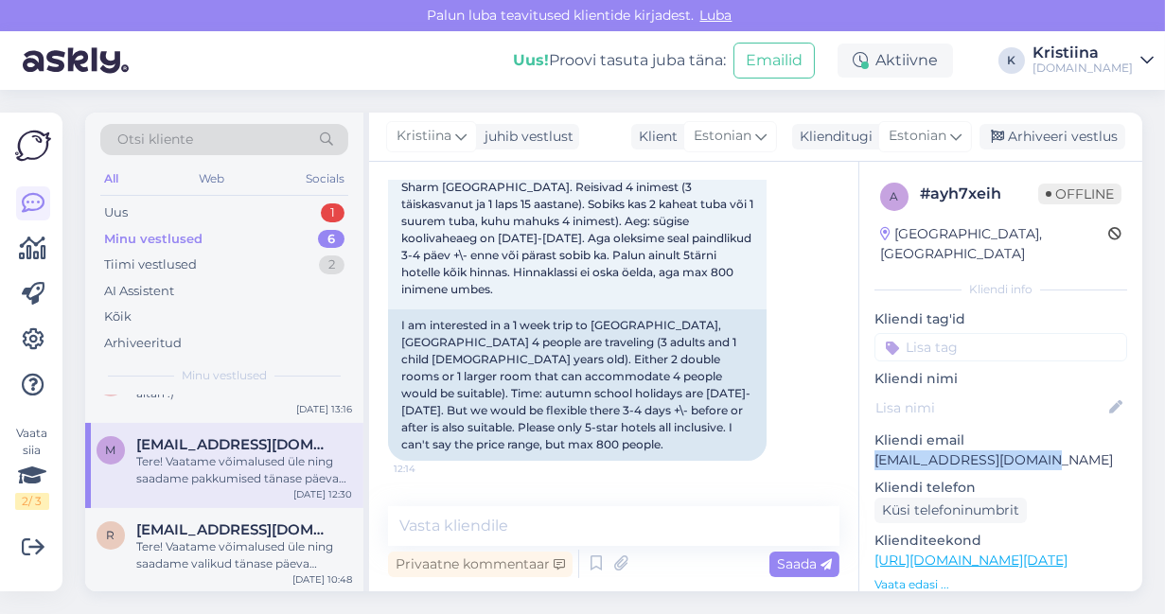
scroll to position [212, 0]
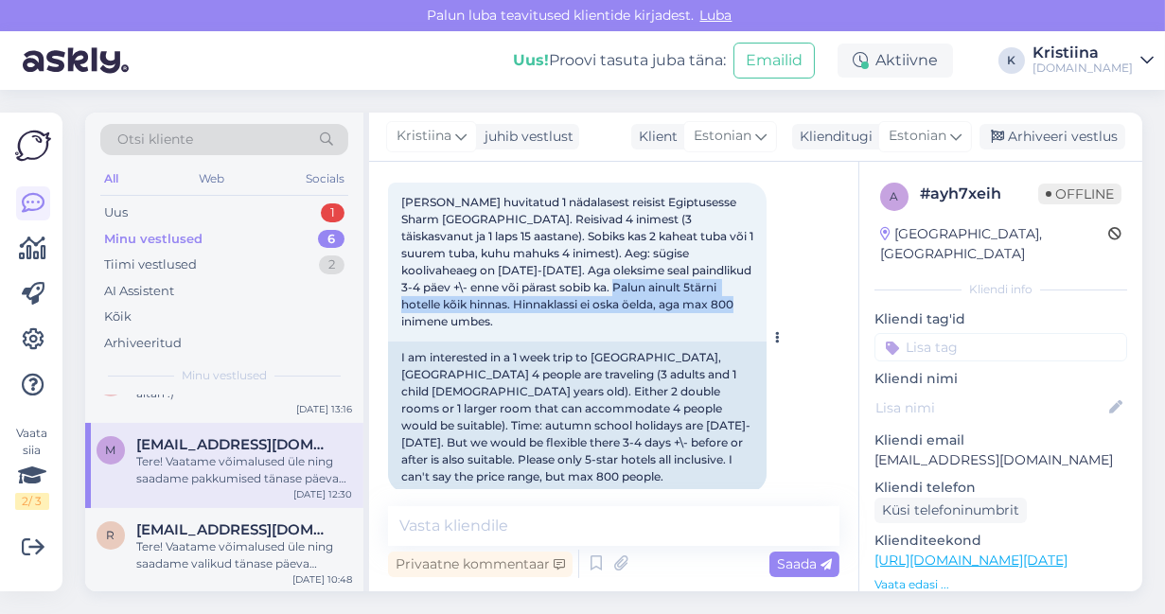
drag, startPoint x: 511, startPoint y: 289, endPoint x: 630, endPoint y: 304, distance: 120.0
click at [630, 304] on div "[PERSON_NAME] huvitatud 1 nädalasest reisist Egiptusesse Sharm [GEOGRAPHIC_DATA…" at bounding box center [577, 262] width 378 height 159
click at [633, 305] on div "[PERSON_NAME] huvitatud 1 nädalasest reisist Egiptusesse Sharm [GEOGRAPHIC_DATA…" at bounding box center [577, 262] width 378 height 159
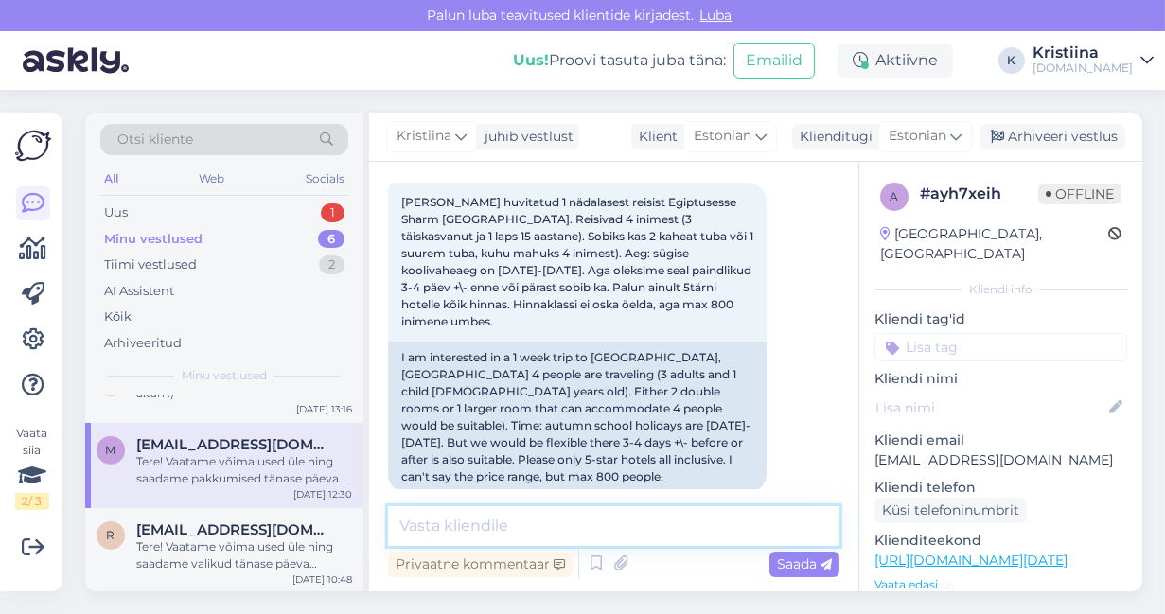
click at [454, 528] on textarea at bounding box center [613, 526] width 451 height 40
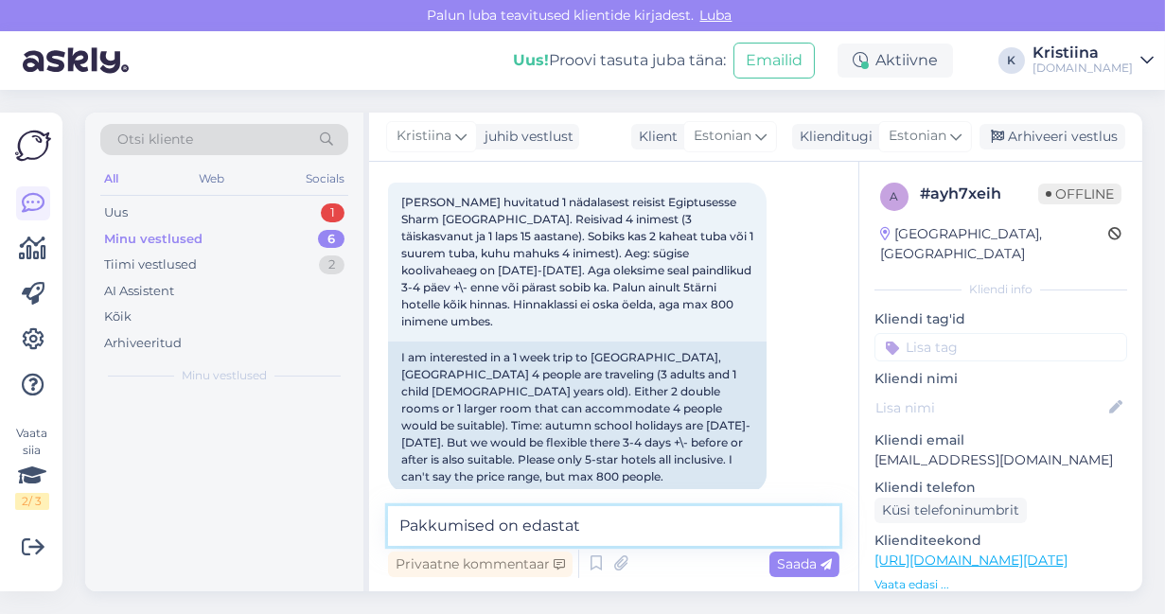
scroll to position [0, 0]
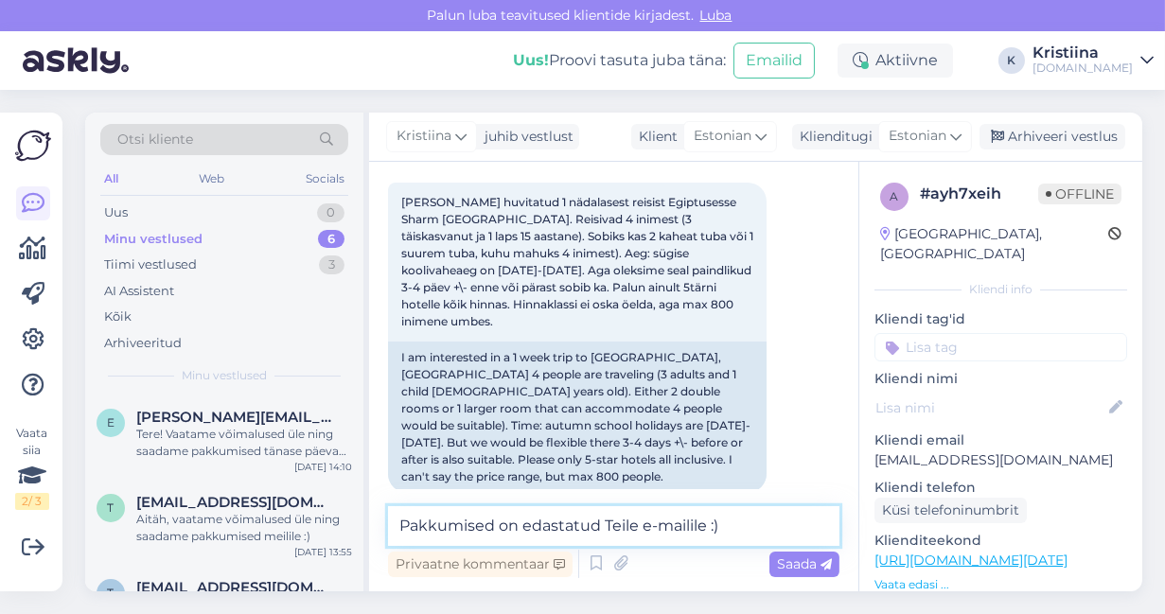
type textarea "Pakkumised on edastatud Teile e-mailile :)"
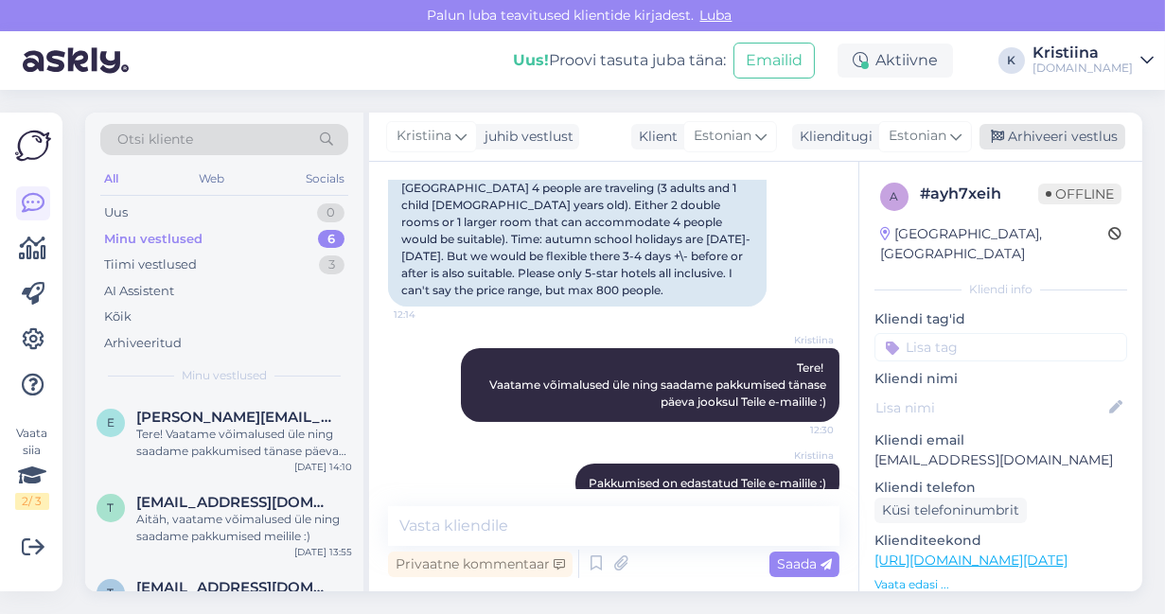
click at [1041, 143] on div "Arhiveeri vestlus" at bounding box center [1052, 137] width 146 height 26
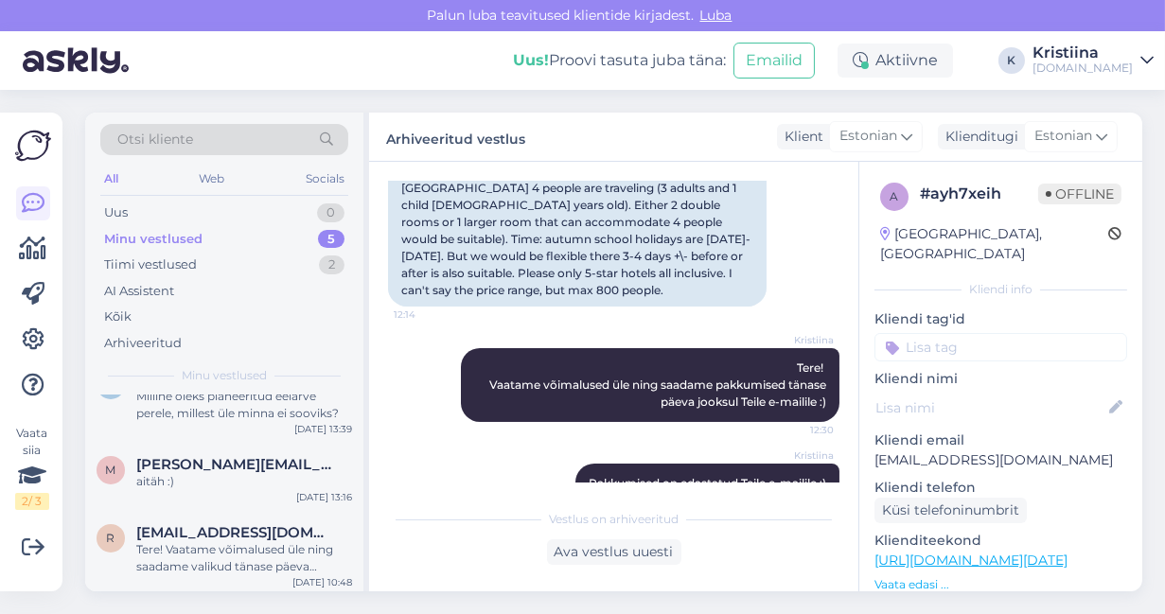
scroll to position [211, 0]
click at [217, 488] on div "m [PERSON_NAME][EMAIL_ADDRESS][PERSON_NAME][DOMAIN_NAME] aitäh :) [DATE] 13:16" at bounding box center [224, 474] width 278 height 68
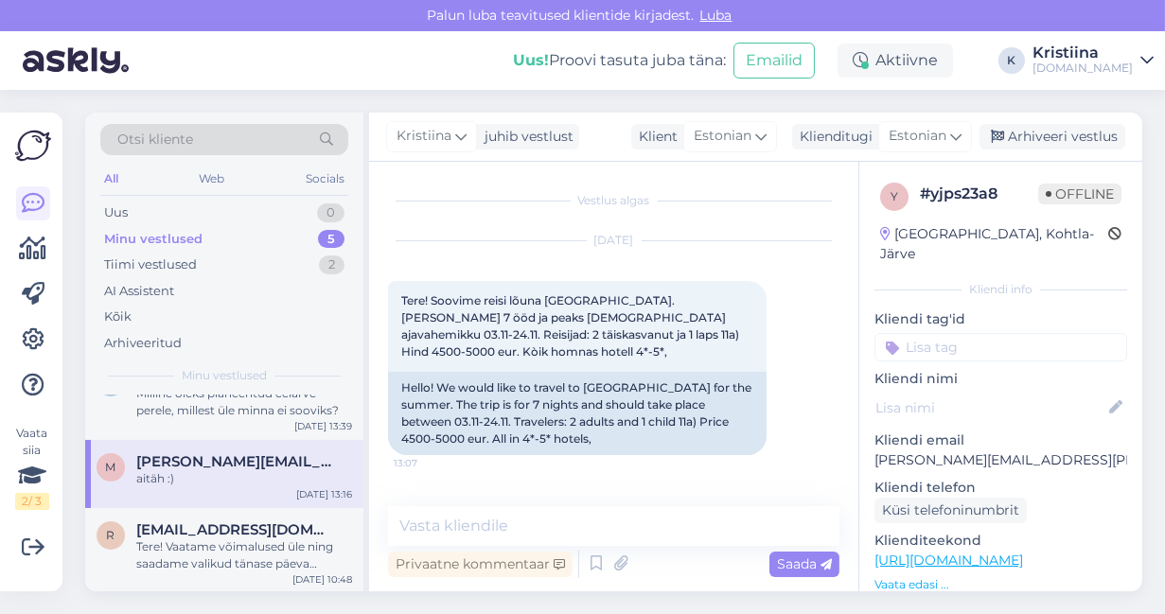
scroll to position [378, 0]
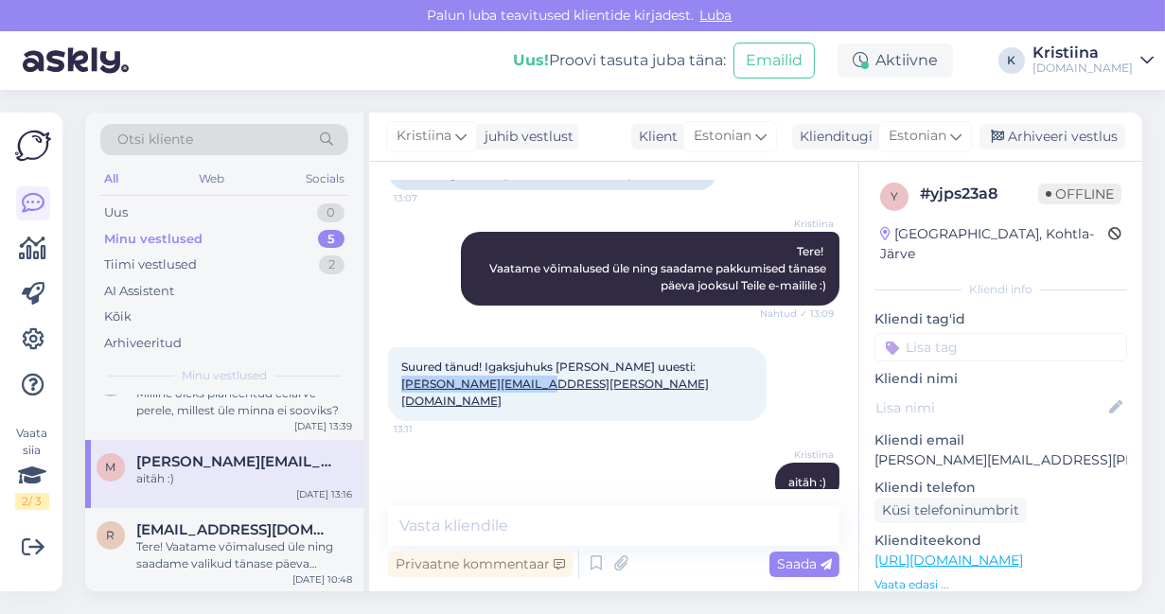
drag, startPoint x: 546, startPoint y: 374, endPoint x: 398, endPoint y: 377, distance: 147.6
click at [398, 377] on div "Suured tänud! Igaksjuhuks [PERSON_NAME] uuesti: [PERSON_NAME][EMAIL_ADDRESS][PE…" at bounding box center [577, 384] width 378 height 74
copy link "[PERSON_NAME][EMAIL_ADDRESS][PERSON_NAME][DOMAIN_NAME]"
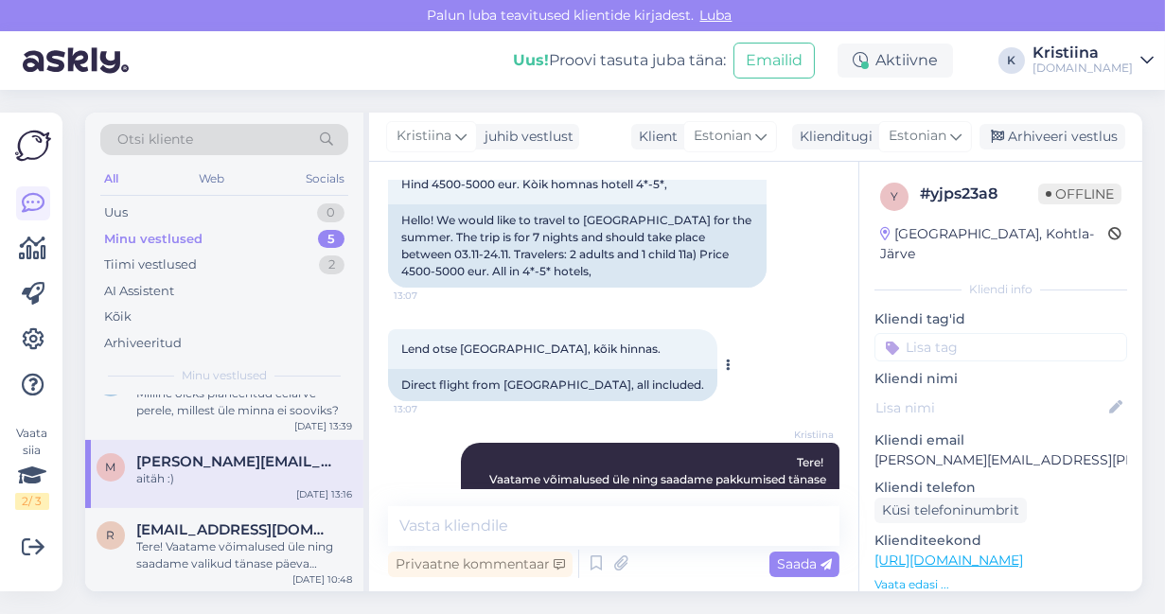
scroll to position [62, 0]
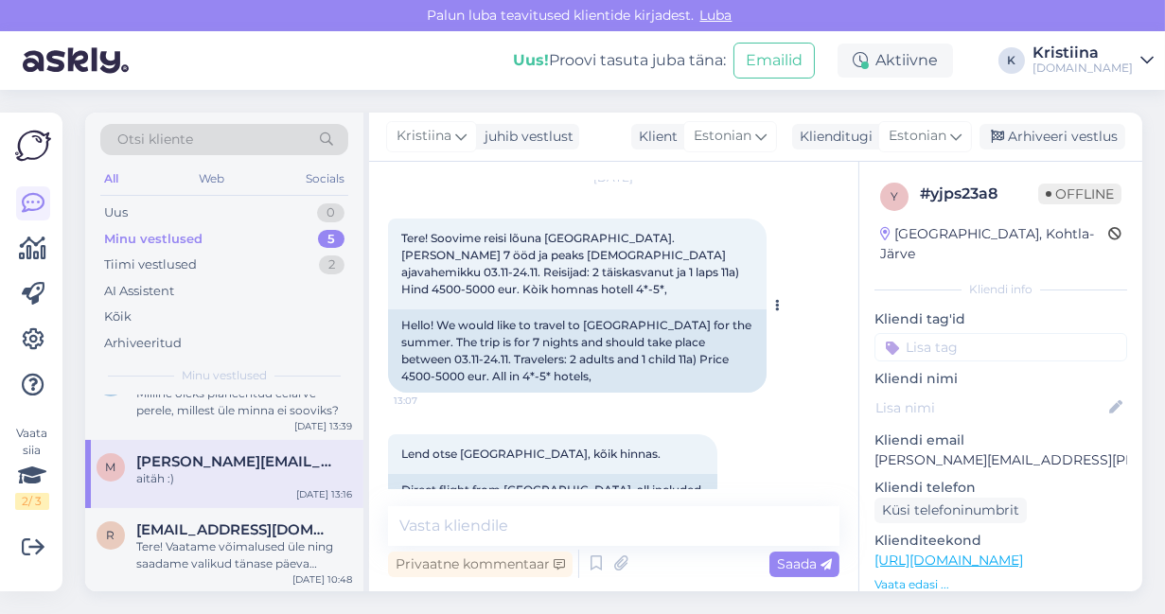
click at [511, 352] on div "Hello! We would like to travel to [GEOGRAPHIC_DATA] for the summer. The trip is…" at bounding box center [577, 350] width 378 height 83
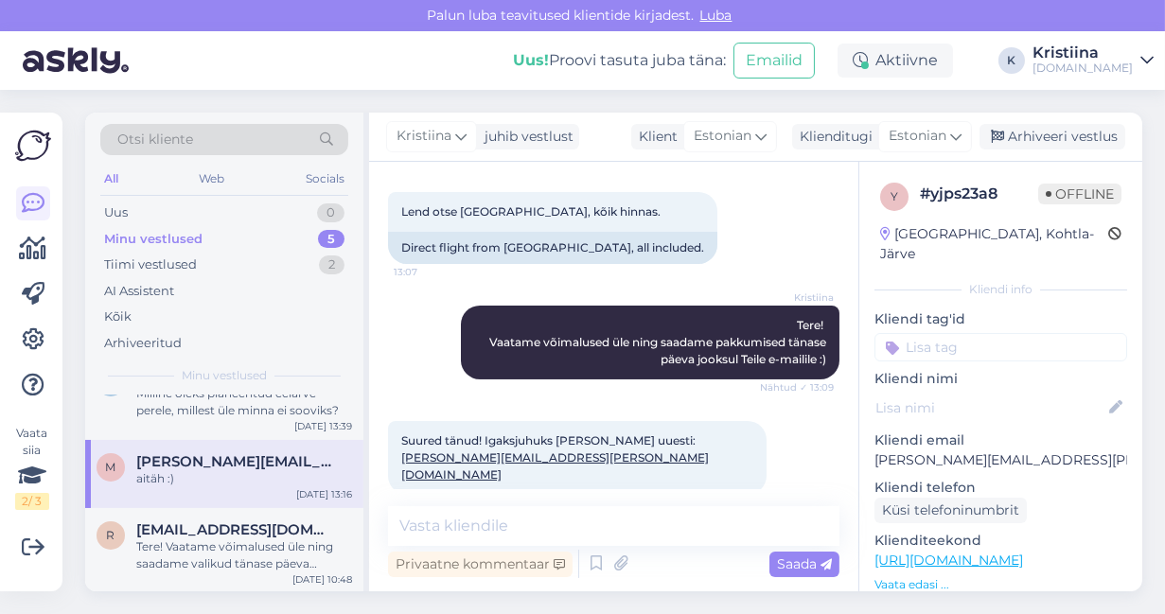
scroll to position [378, 0]
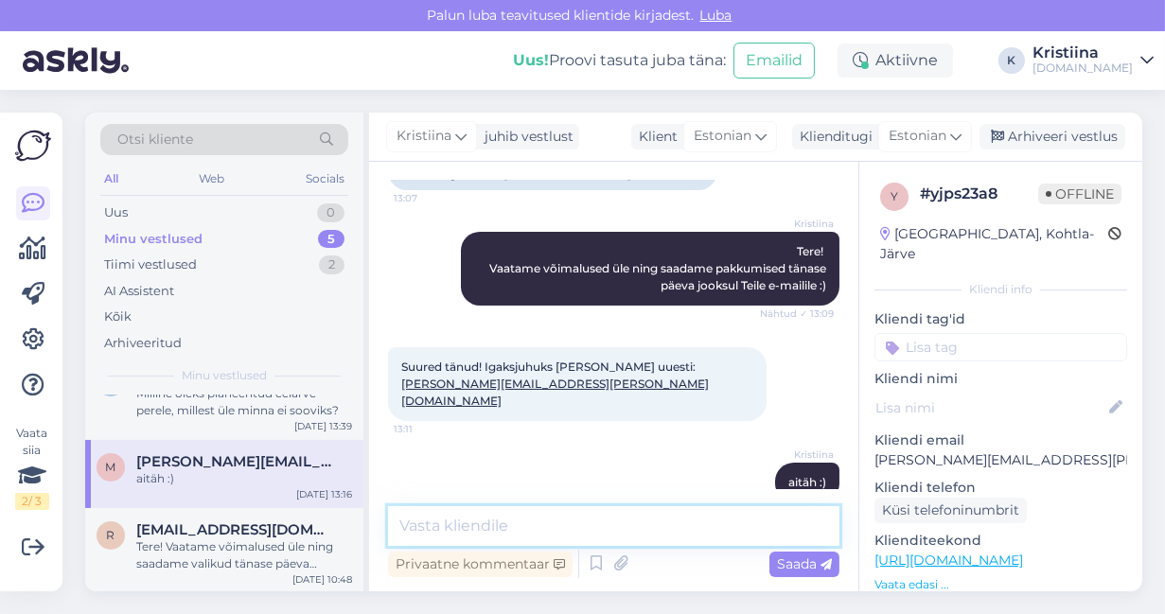
click at [489, 514] on textarea at bounding box center [613, 526] width 451 height 40
type textarea "Saatsime pakkumised Teile e-mailile :)"
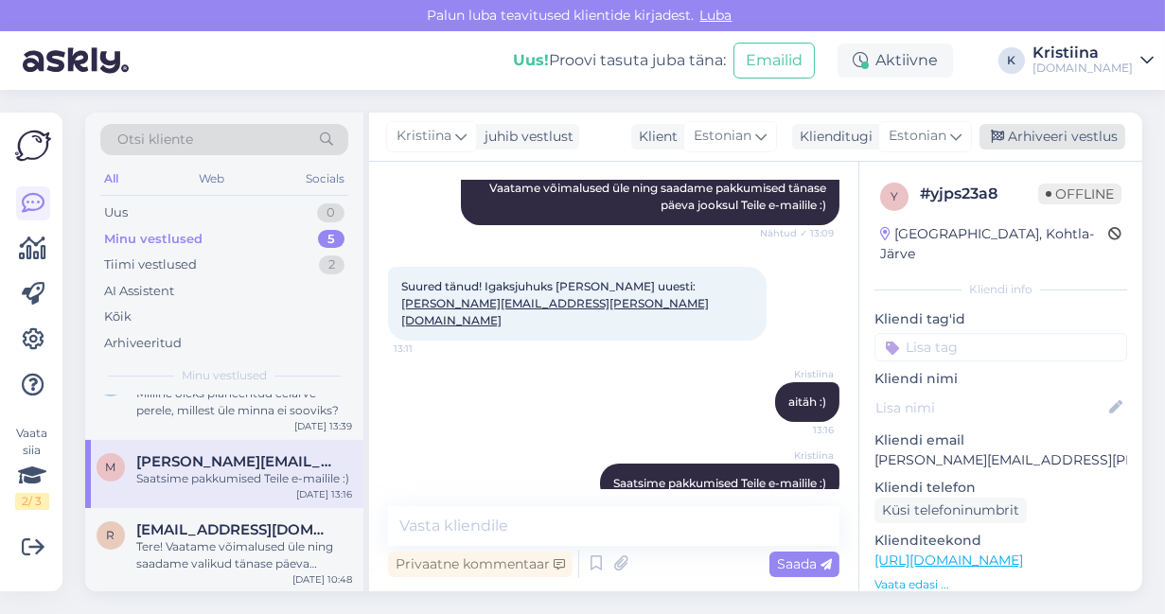
click at [1048, 139] on div "Arhiveeri vestlus" at bounding box center [1052, 137] width 146 height 26
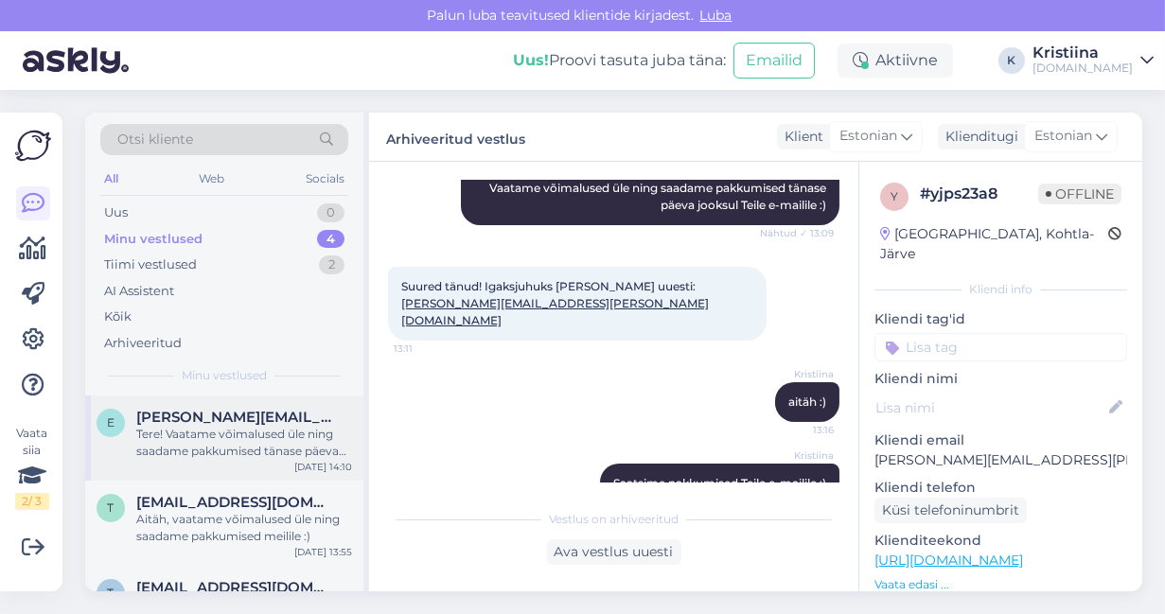
scroll to position [0, 0]
click at [254, 453] on div "Tere! Vaatame võimalused üle ning saadame pakkumised tänase päeva jooksul e-mai…" at bounding box center [244, 443] width 216 height 34
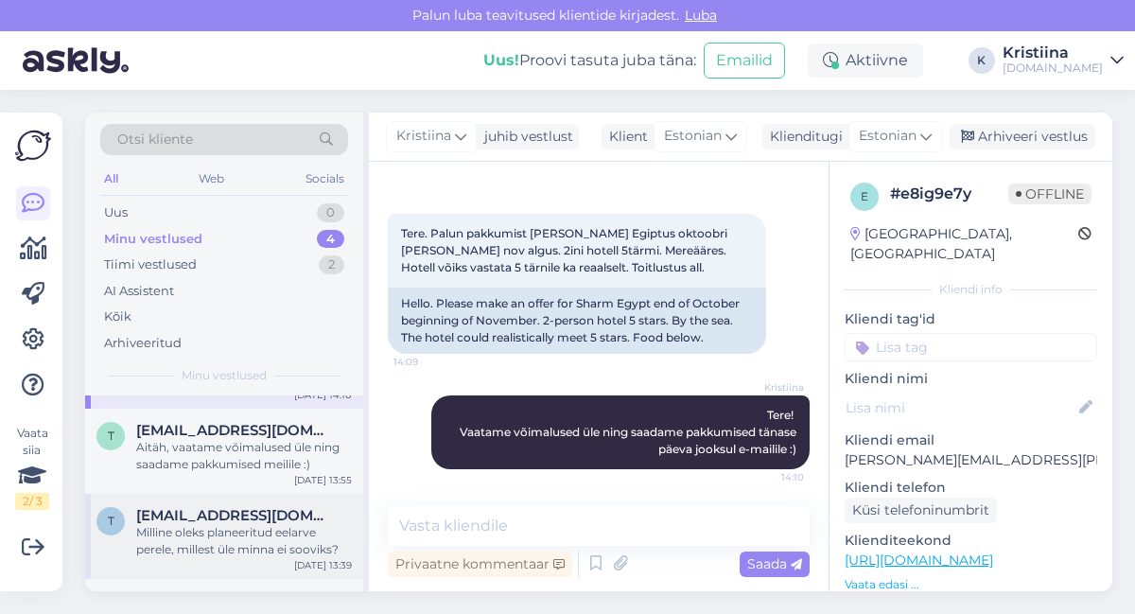
scroll to position [105, 0]
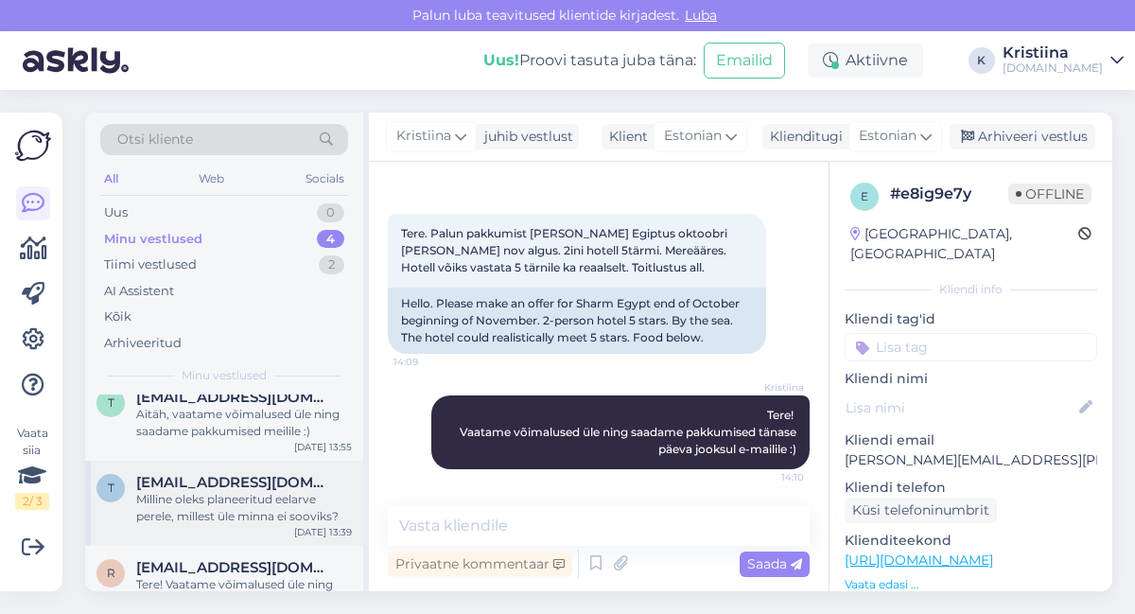
click at [268, 496] on div "Milline oleks planeeritud eelarve perele, millest üle minna ei sooviks?" at bounding box center [244, 508] width 216 height 34
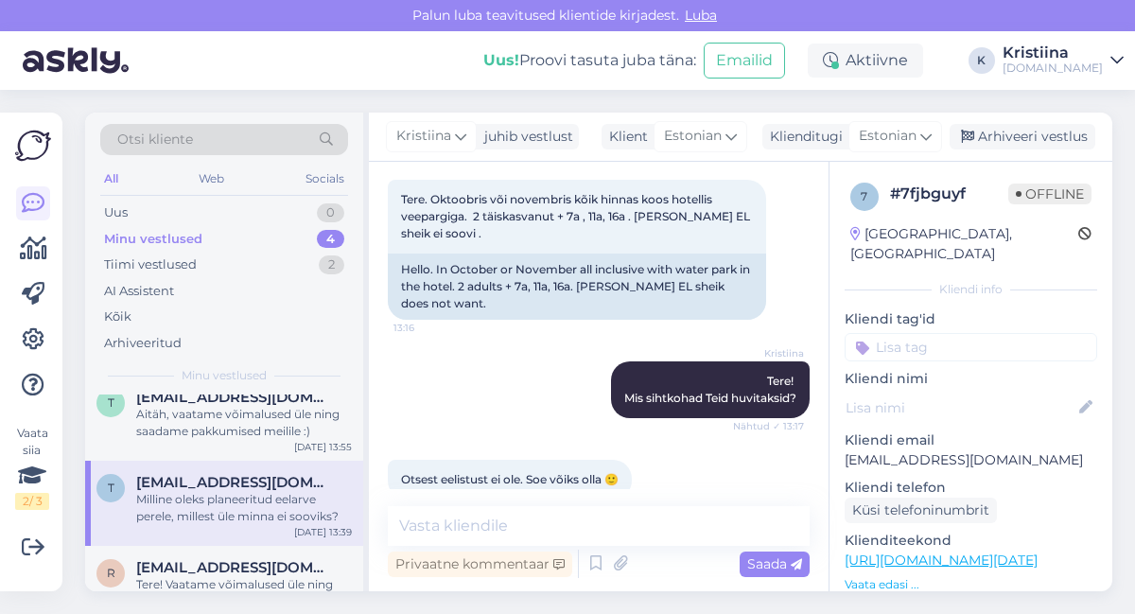
scroll to position [0, 0]
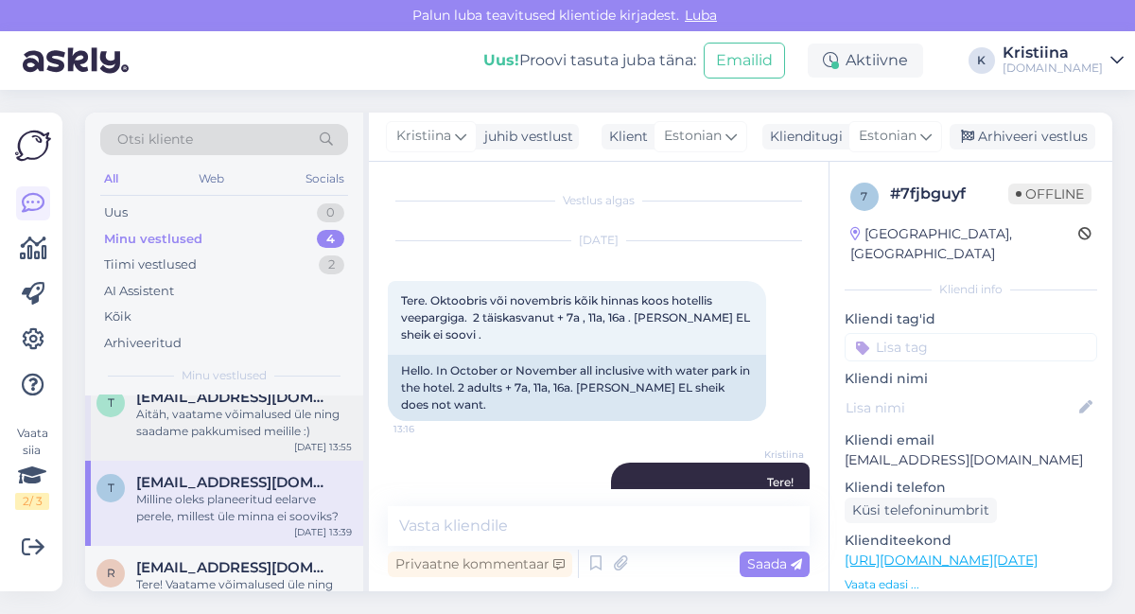
click at [174, 411] on div "Aitäh, vaatame võimalused üle ning saadame pakkumised meilile :)" at bounding box center [244, 423] width 216 height 34
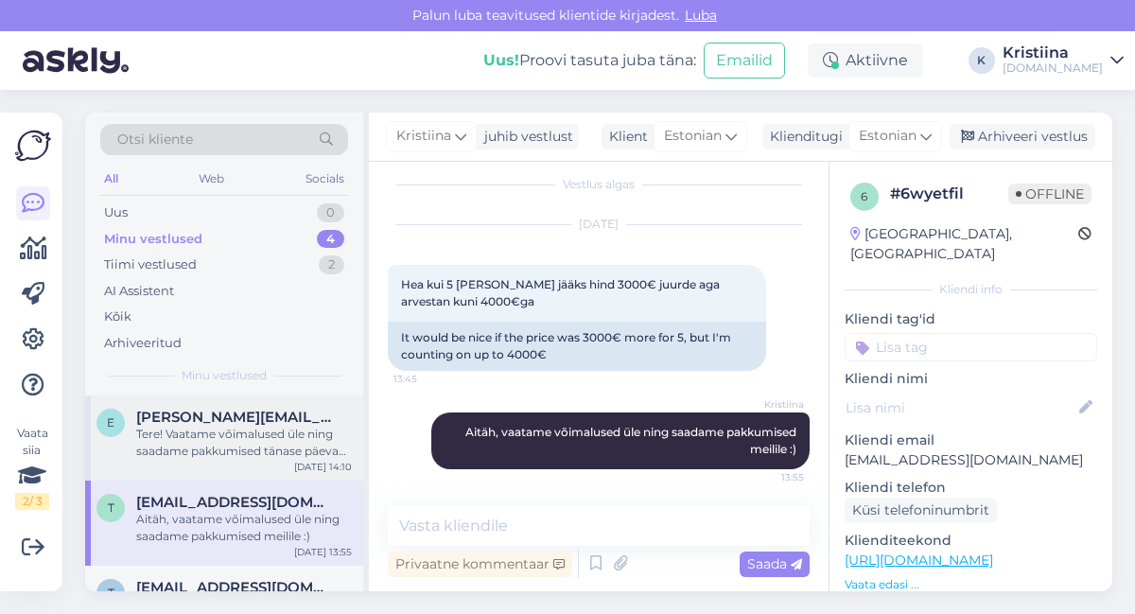
click at [249, 454] on div "Tere! Vaatame võimalused üle ning saadame pakkumised tänase päeva jooksul e-mai…" at bounding box center [244, 443] width 216 height 34
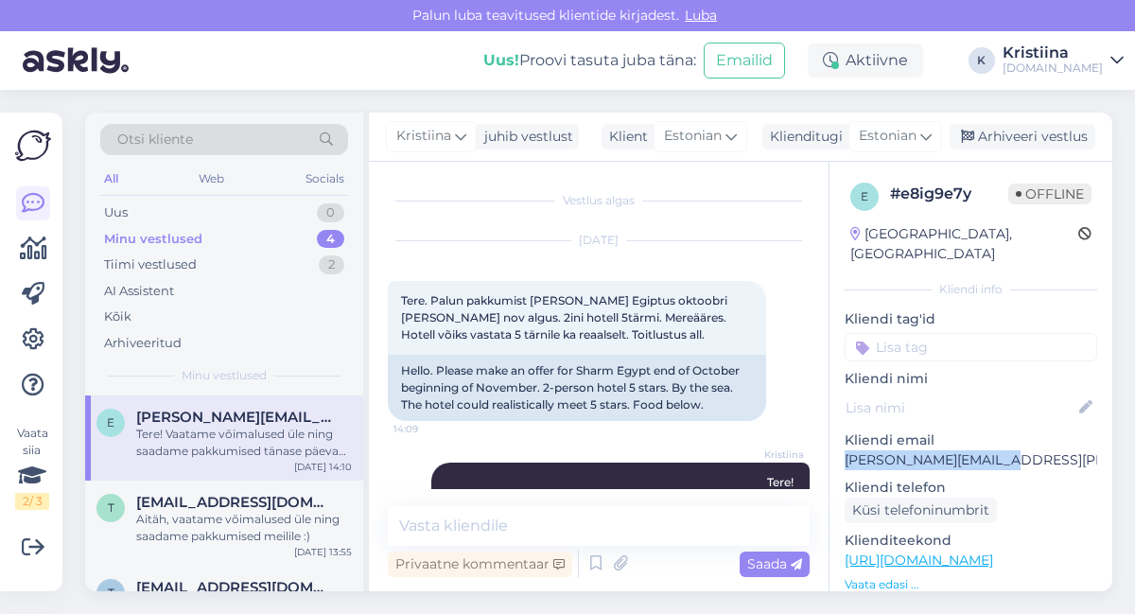
drag, startPoint x: 997, startPoint y: 442, endPoint x: 841, endPoint y: 445, distance: 156.1
click at [841, 445] on div "e # e8ig9e7y Offline [GEOGRAPHIC_DATA], [GEOGRAPHIC_DATA] Kliendi info Kliendi …" at bounding box center [971, 560] width 283 height 797
copy p "[PERSON_NAME][EMAIL_ADDRESS][PERSON_NAME][DOMAIN_NAME]"
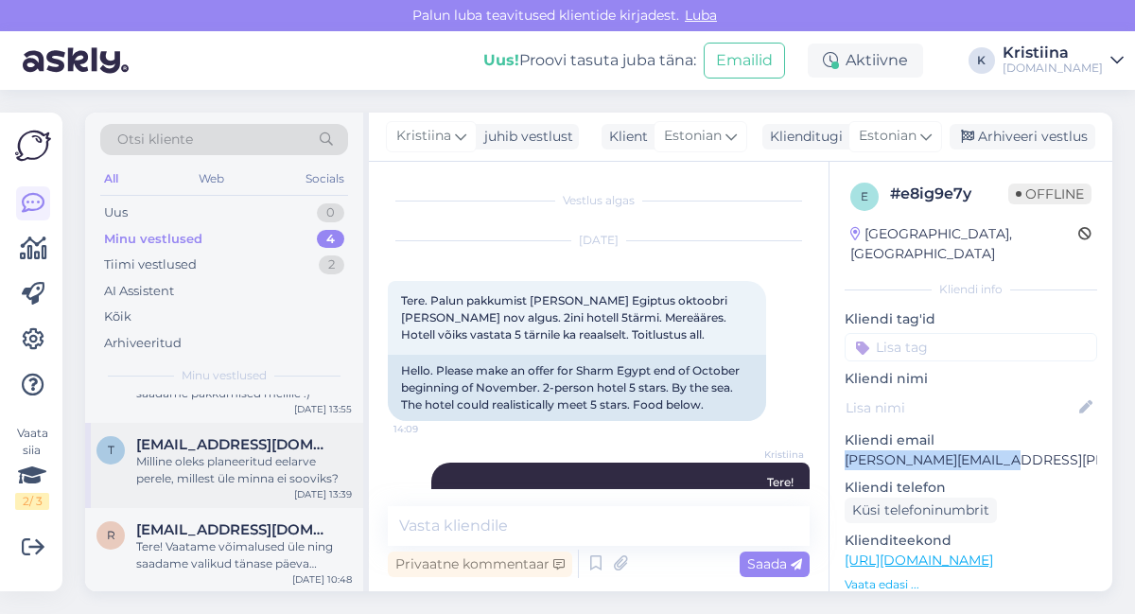
scroll to position [143, 0]
click at [250, 541] on div "Tere! Vaatame võimalused üle ning saadame valikud tänase päeva jooksul e-mailil…" at bounding box center [244, 555] width 216 height 34
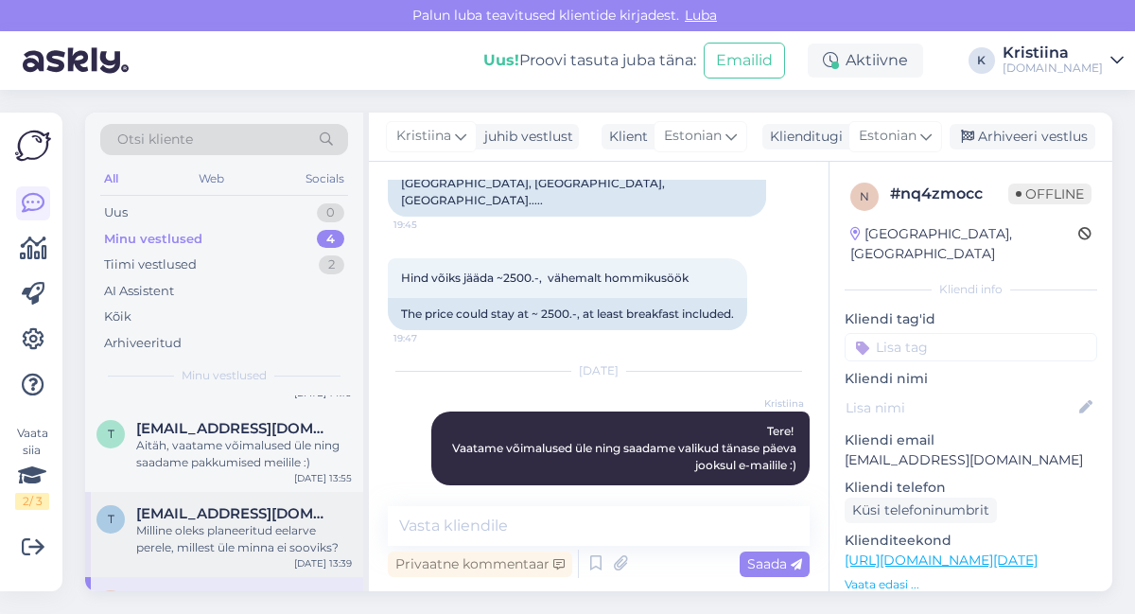
scroll to position [105, 0]
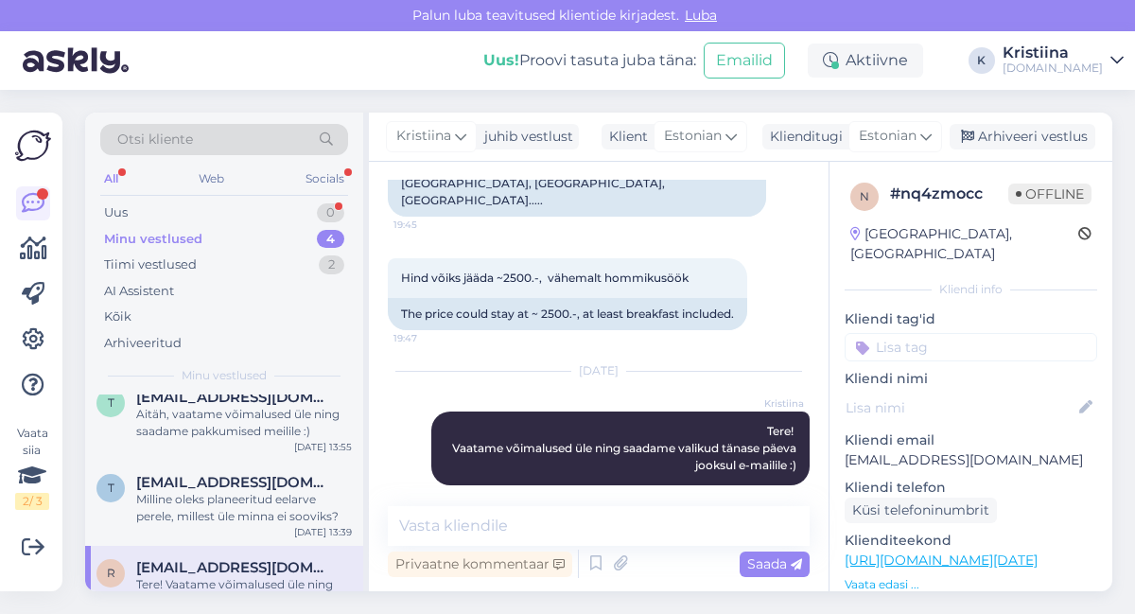
click at [263, 241] on div "Minu vestlused 4" at bounding box center [224, 239] width 248 height 26
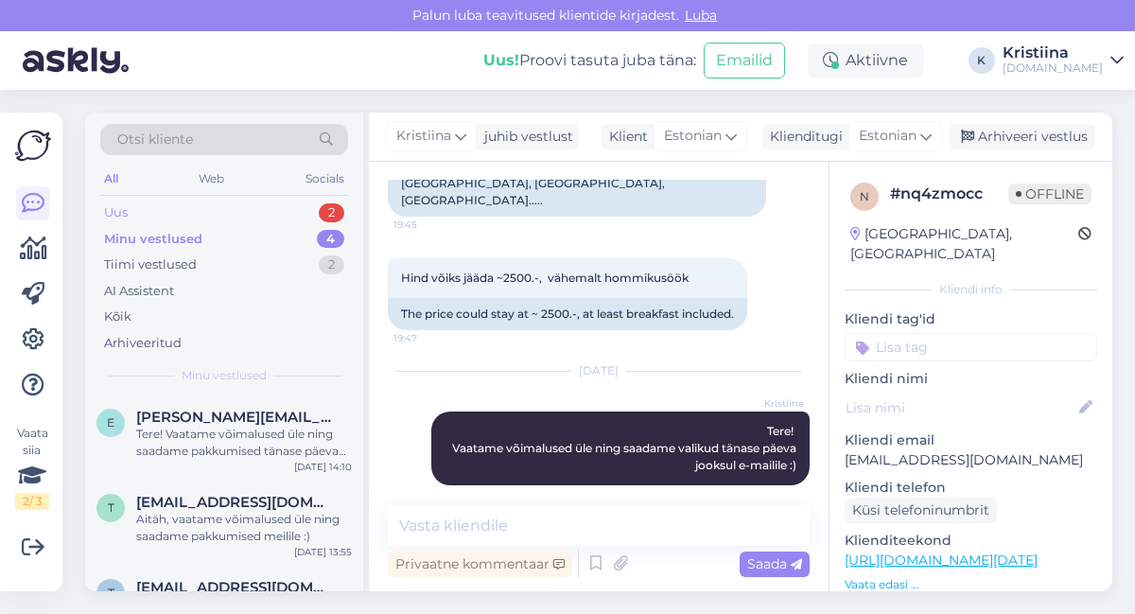
click at [249, 218] on div "Uus 2" at bounding box center [224, 213] width 248 height 26
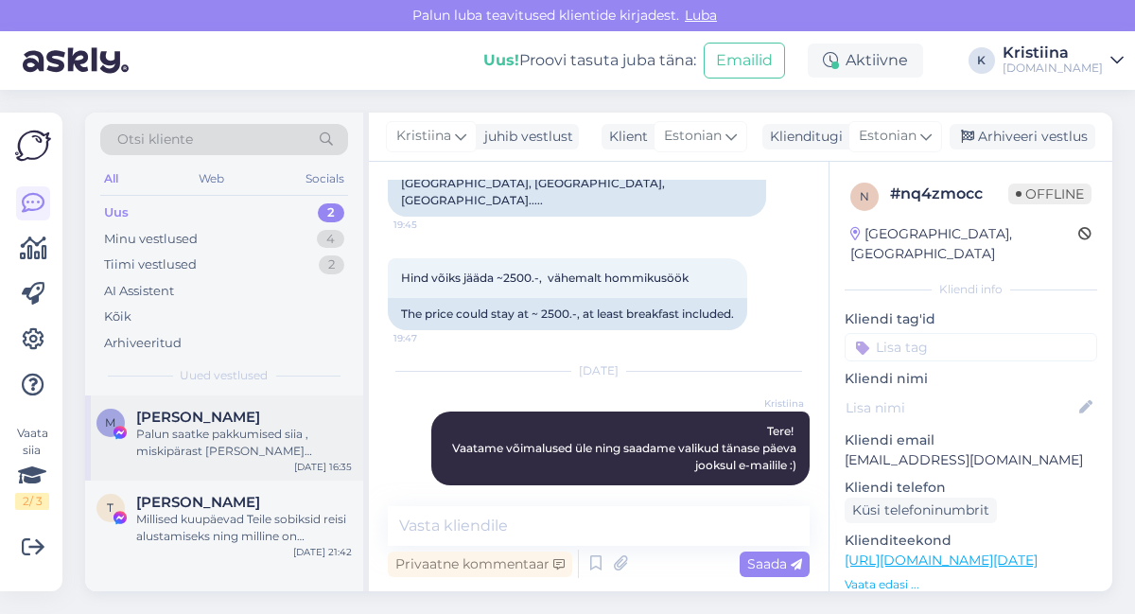
click at [247, 460] on div "M [PERSON_NAME] Palun saatke pakkumised siia , miskipärast [PERSON_NAME] [PERSO…" at bounding box center [224, 437] width 278 height 85
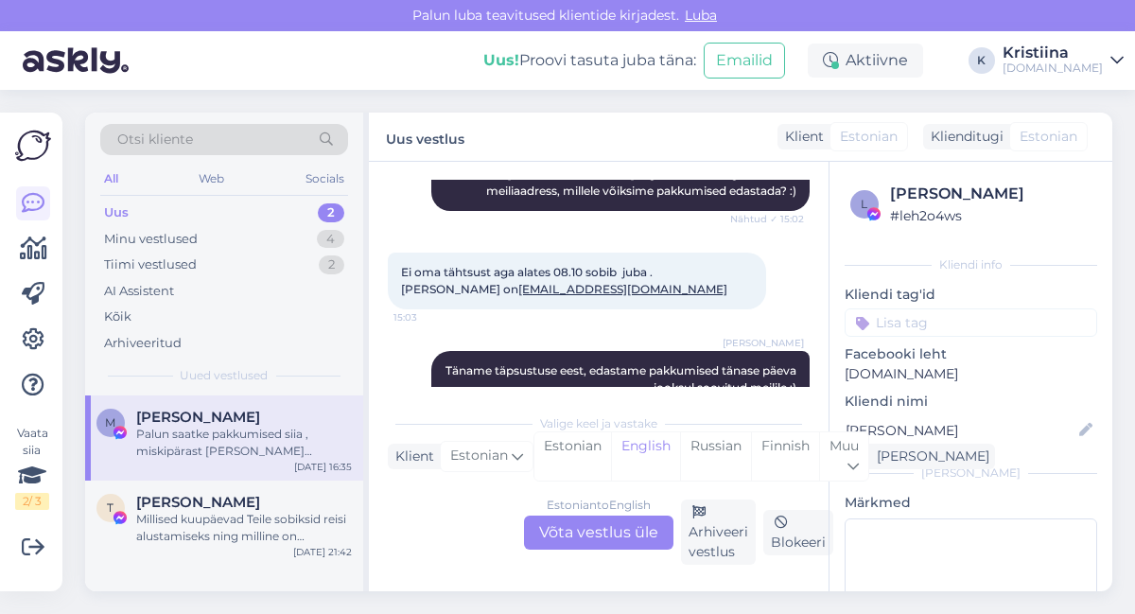
scroll to position [11992, 0]
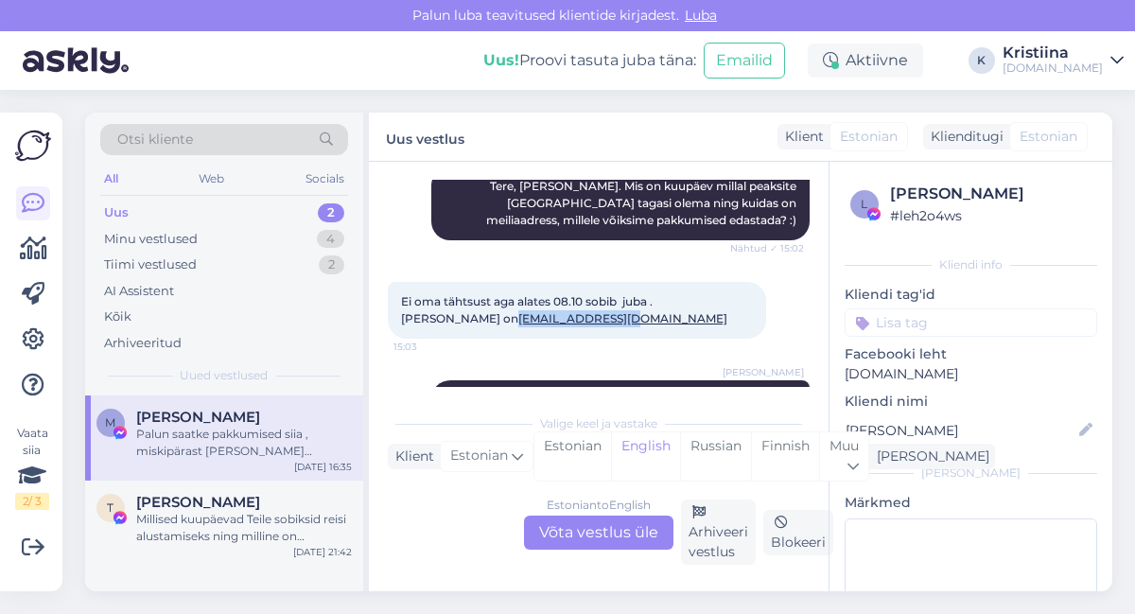
drag, startPoint x: 482, startPoint y: 298, endPoint x: 401, endPoint y: 297, distance: 81.4
click at [401, 297] on div "Ei oma tähtsust aga alates 08.10 sobib juba . [PERSON_NAME] on [EMAIL_ADDRESS][…" at bounding box center [577, 310] width 378 height 57
copy link "[EMAIL_ADDRESS][DOMAIN_NAME]"
click at [240, 524] on div "Millised kuupäevad Teile sobiksid reisi alustamiseks ning milline on maksimaaln…" at bounding box center [244, 528] width 216 height 34
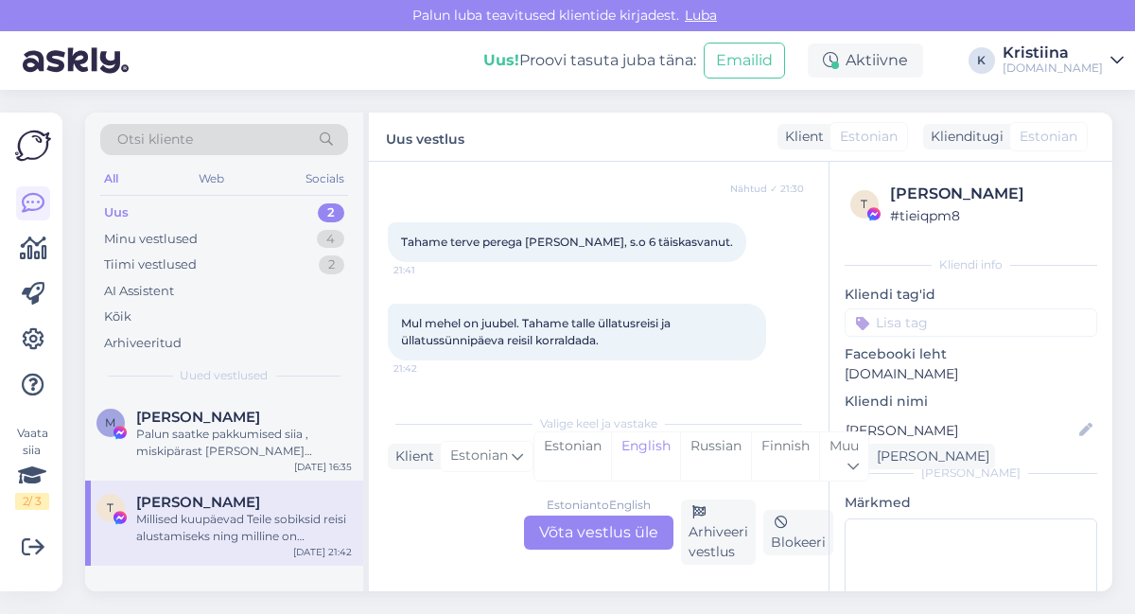
scroll to position [462, 0]
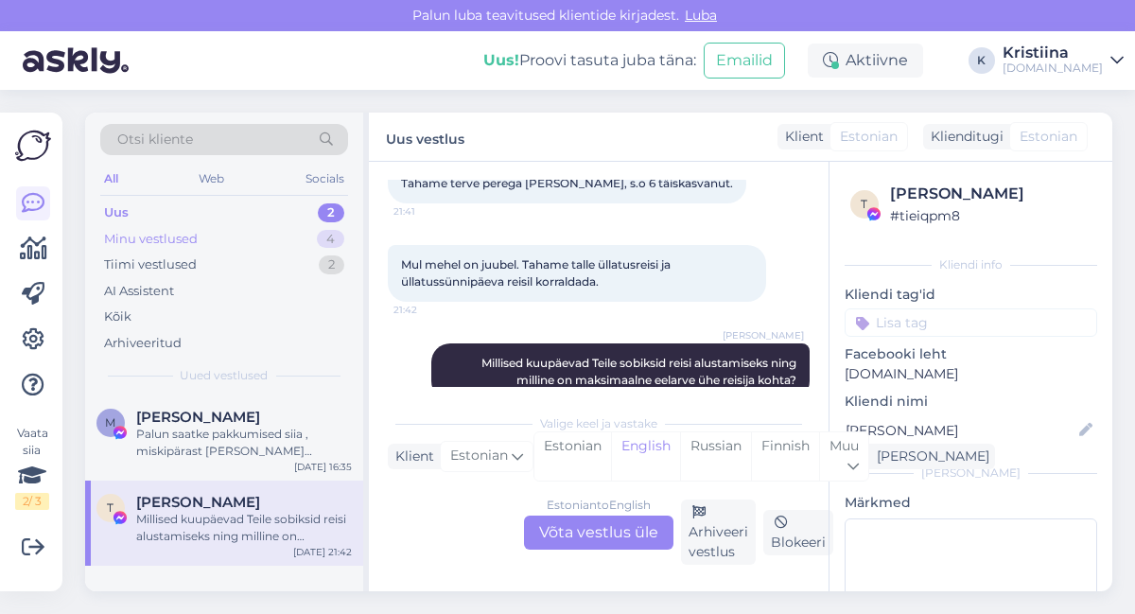
click at [240, 236] on div "Minu vestlused 4" at bounding box center [224, 239] width 248 height 26
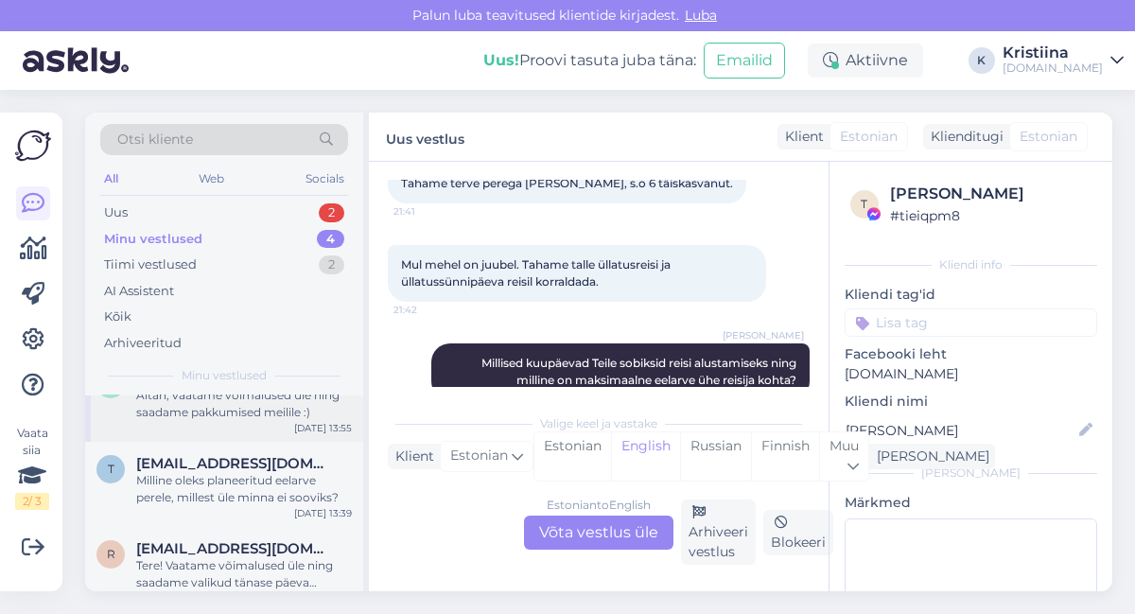
scroll to position [143, 0]
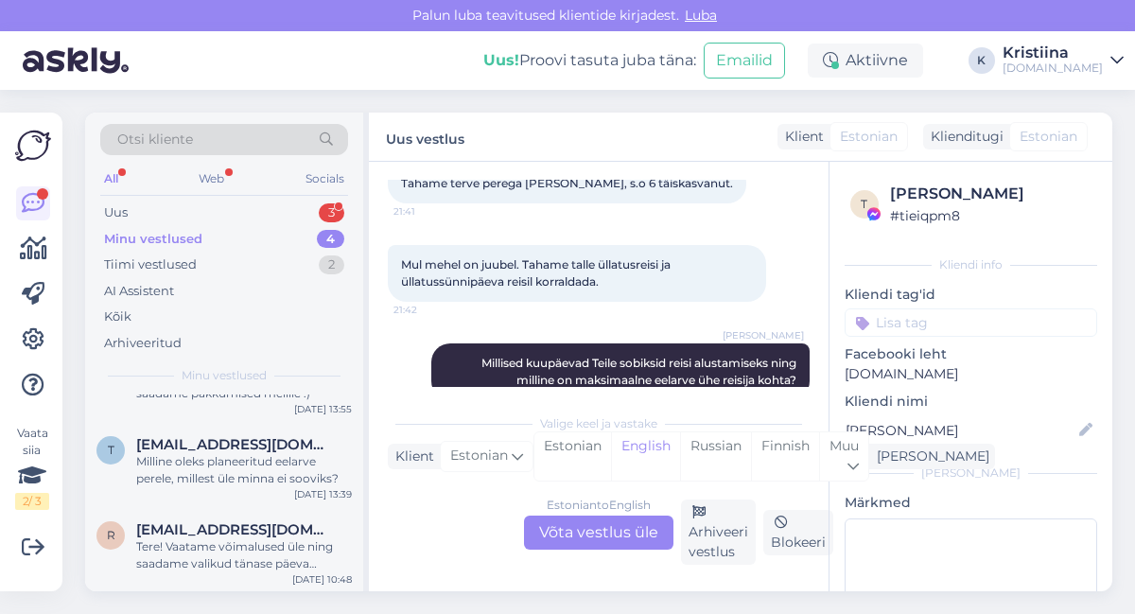
click at [248, 231] on div "Minu vestlused 4" at bounding box center [224, 239] width 248 height 26
click at [257, 459] on div "Milline oleks planeeritud eelarve perele, millest üle minna ei sooviks?" at bounding box center [244, 470] width 216 height 34
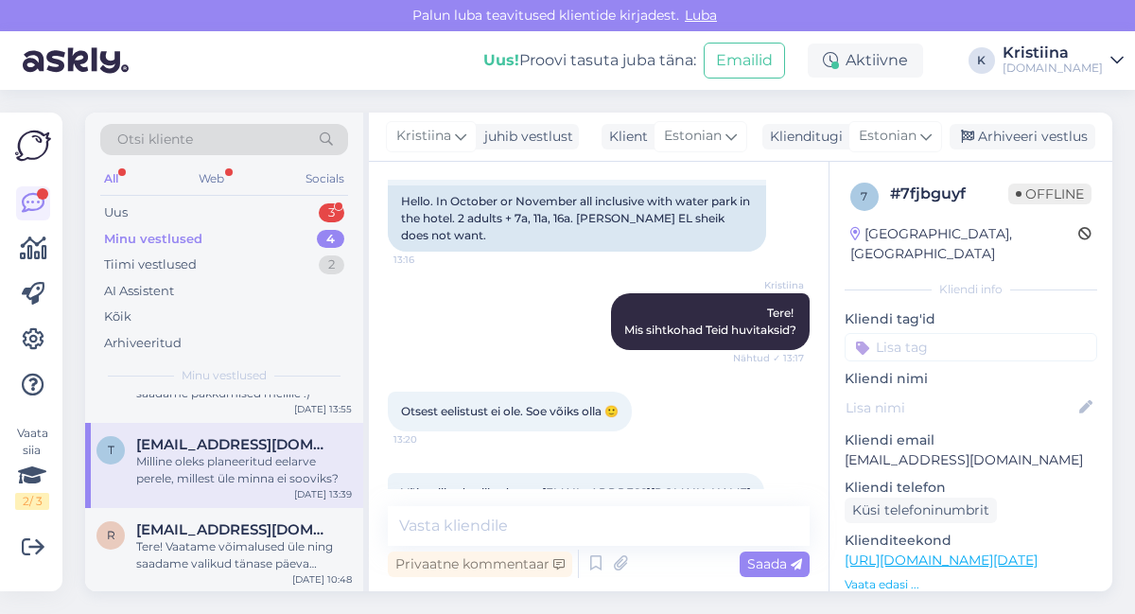
scroll to position [0, 0]
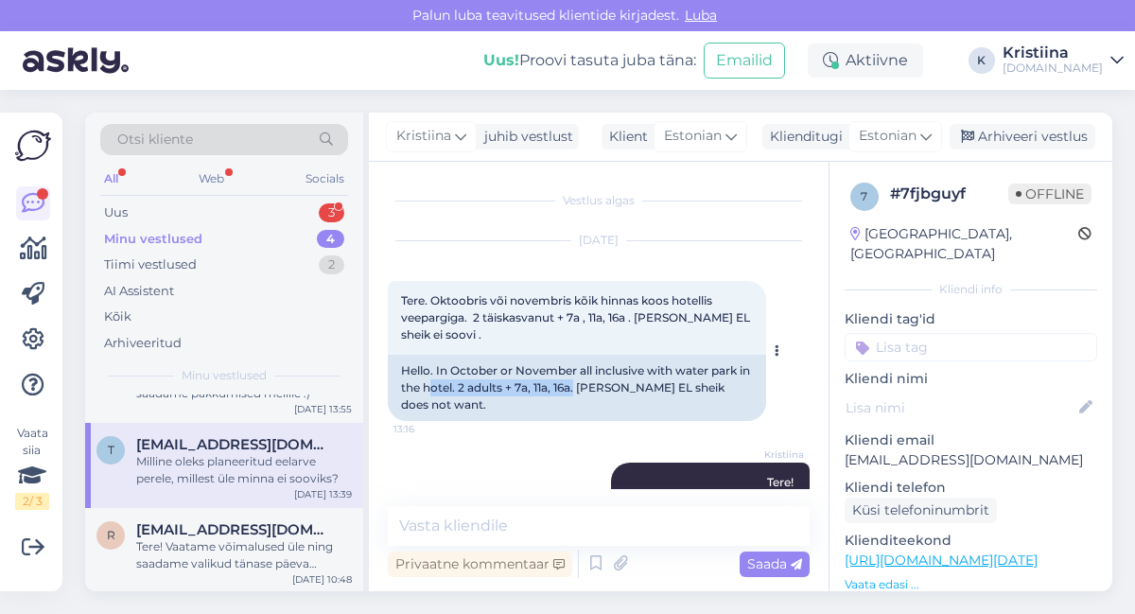
drag, startPoint x: 443, startPoint y: 380, endPoint x: 592, endPoint y: 394, distance: 150.1
click at [592, 394] on div "Hello. In October or November all inclusive with water park in the hotel. 2 adu…" at bounding box center [577, 388] width 378 height 66
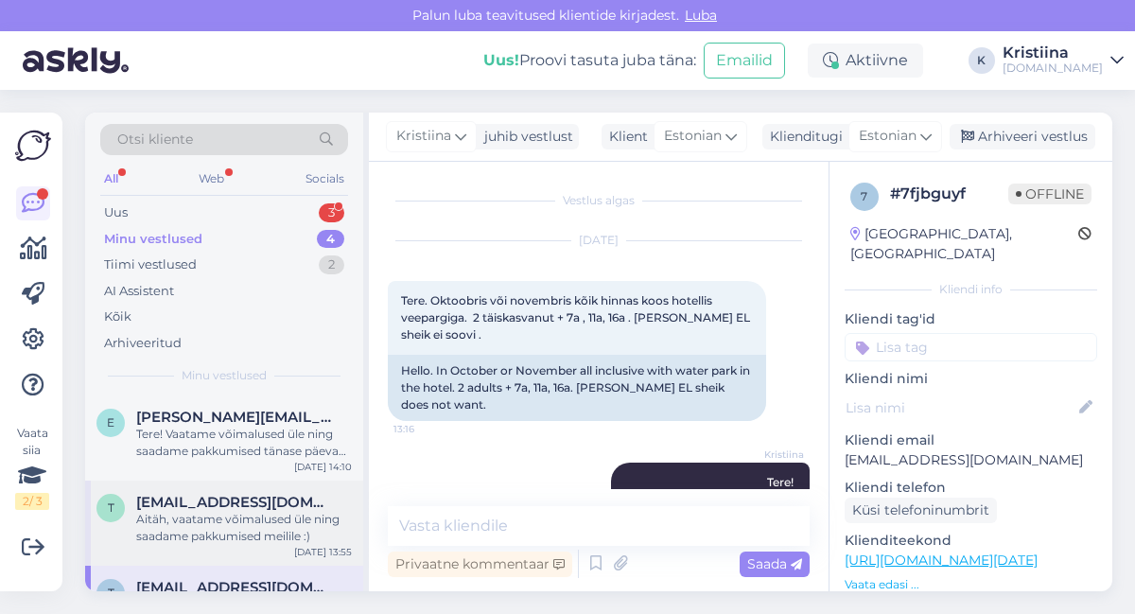
click at [229, 515] on div "Aitäh, vaatame võimalused üle ning saadame pakkumised meilile :)" at bounding box center [244, 528] width 216 height 34
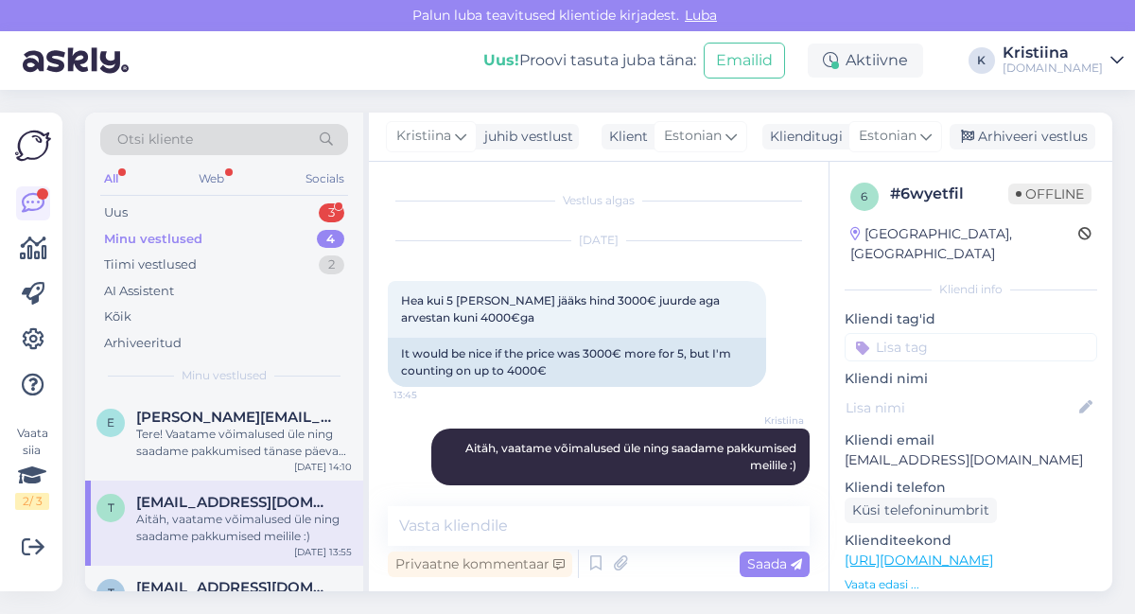
scroll to position [16, 0]
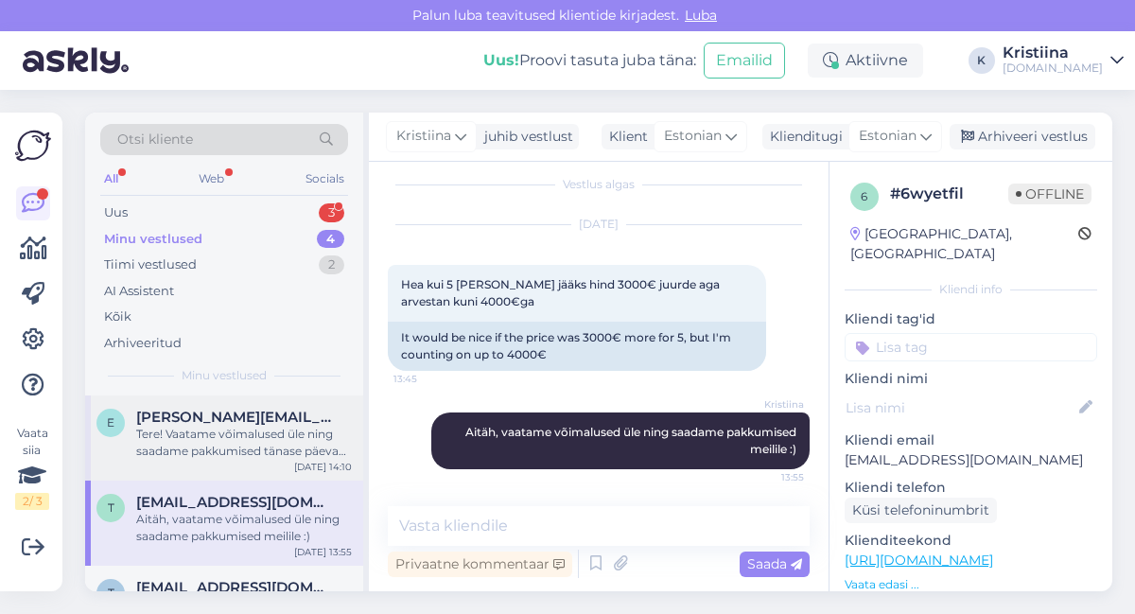
click at [231, 465] on div "e [PERSON_NAME][EMAIL_ADDRESS][PERSON_NAME][DOMAIN_NAME] Tere! Vaatame võimalus…" at bounding box center [224, 437] width 278 height 85
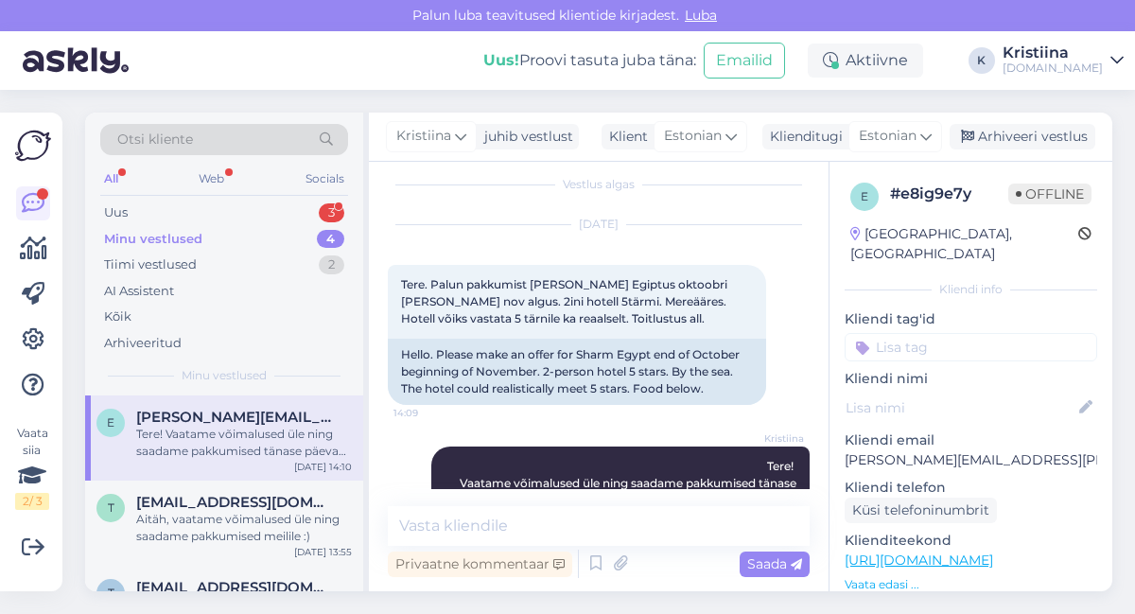
scroll to position [67, 0]
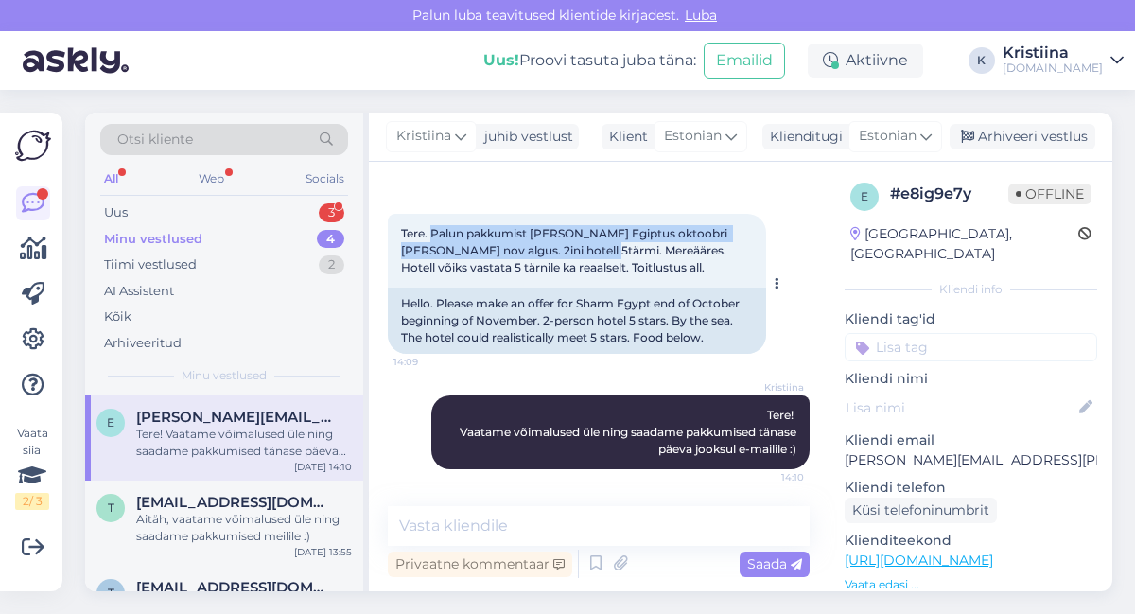
drag, startPoint x: 434, startPoint y: 241, endPoint x: 596, endPoint y: 256, distance: 162.5
click at [594, 257] on div "Tere. Palun pakkumist [PERSON_NAME] Egiptus oktoobri [PERSON_NAME] nov algus. 2…" at bounding box center [577, 251] width 378 height 74
click at [597, 255] on span "Tere. Palun pakkumist [PERSON_NAME] Egiptus oktoobri [PERSON_NAME] nov algus. 2…" at bounding box center [565, 250] width 329 height 48
click at [697, 291] on div "Hello. Please make an offer for Sharm Egypt end of October beginning of Novembe…" at bounding box center [577, 321] width 378 height 66
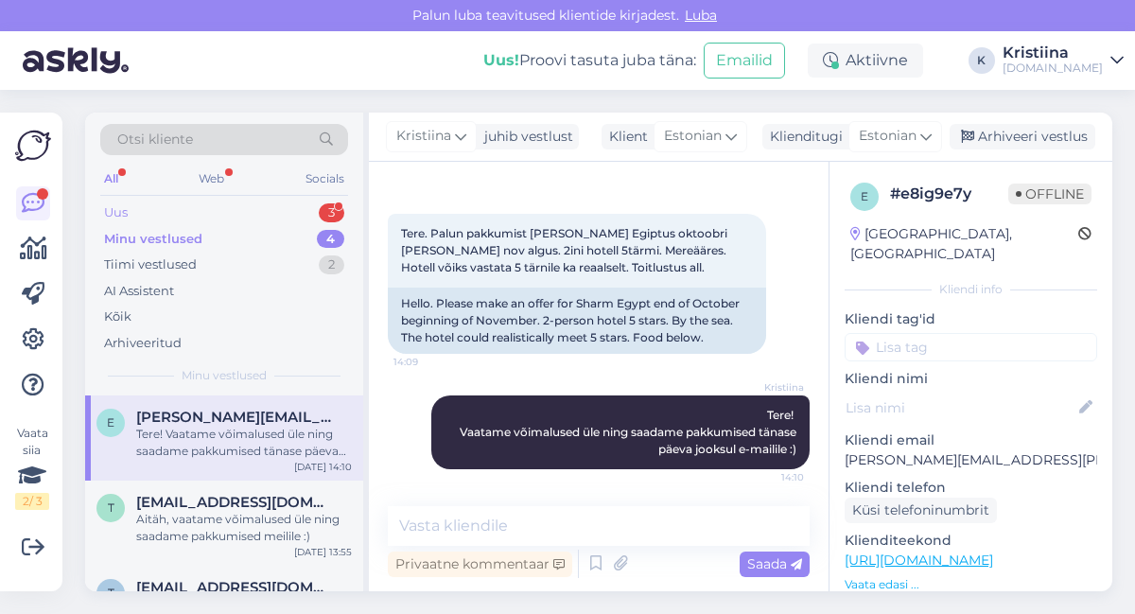
click at [196, 204] on div "Uus 3" at bounding box center [224, 213] width 248 height 26
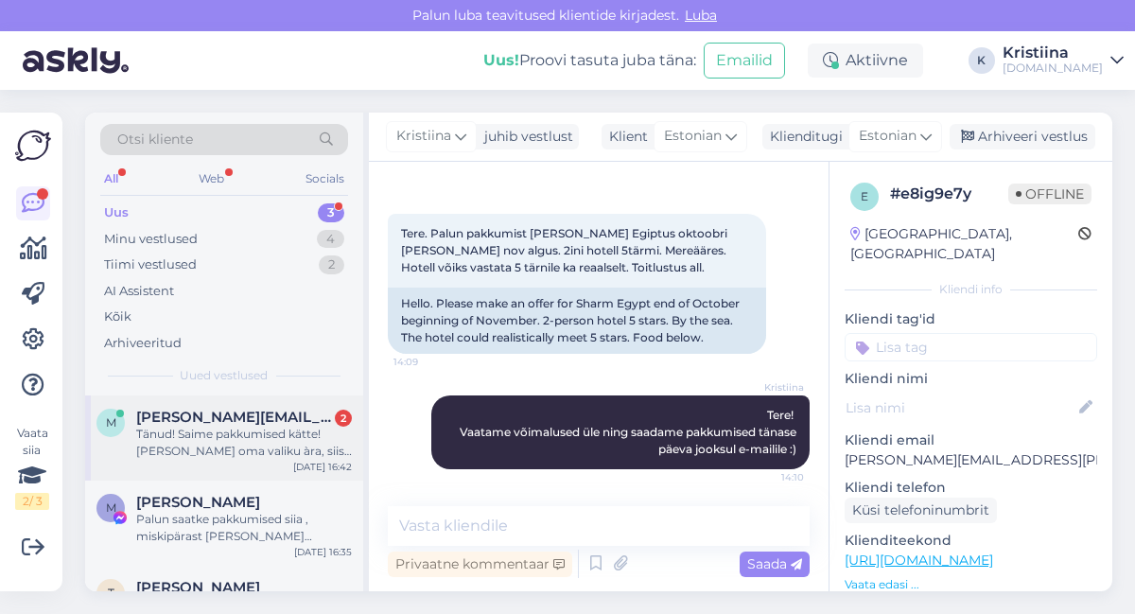
click at [259, 433] on div "Tänud! Saime pakkumised kätte! [PERSON_NAME] oma valiku àra, siis anname làhiaj…" at bounding box center [244, 443] width 216 height 34
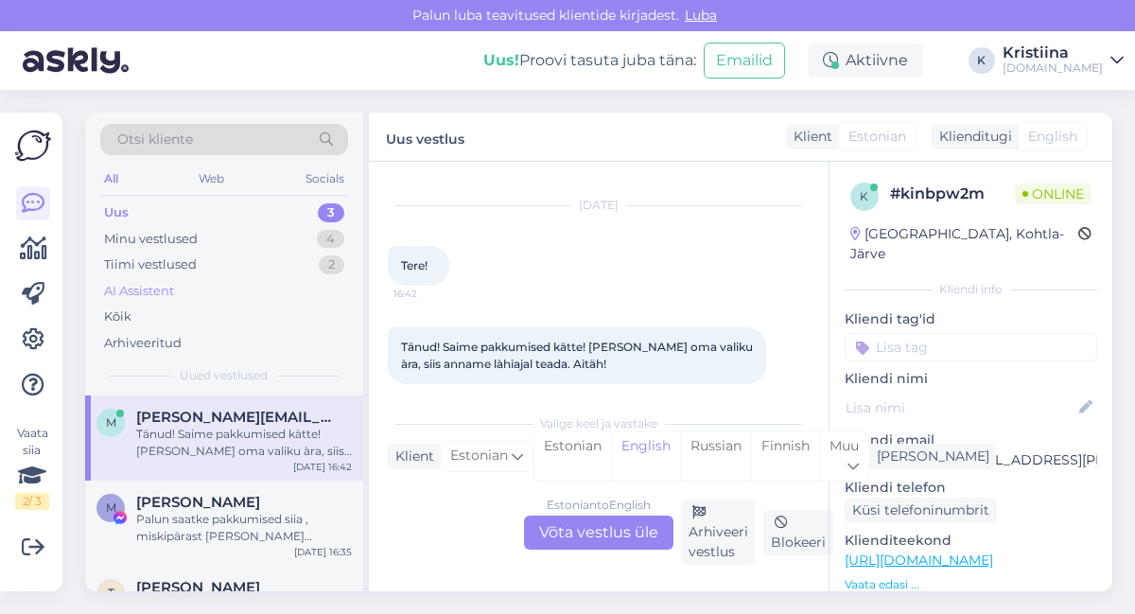
scroll to position [53, 0]
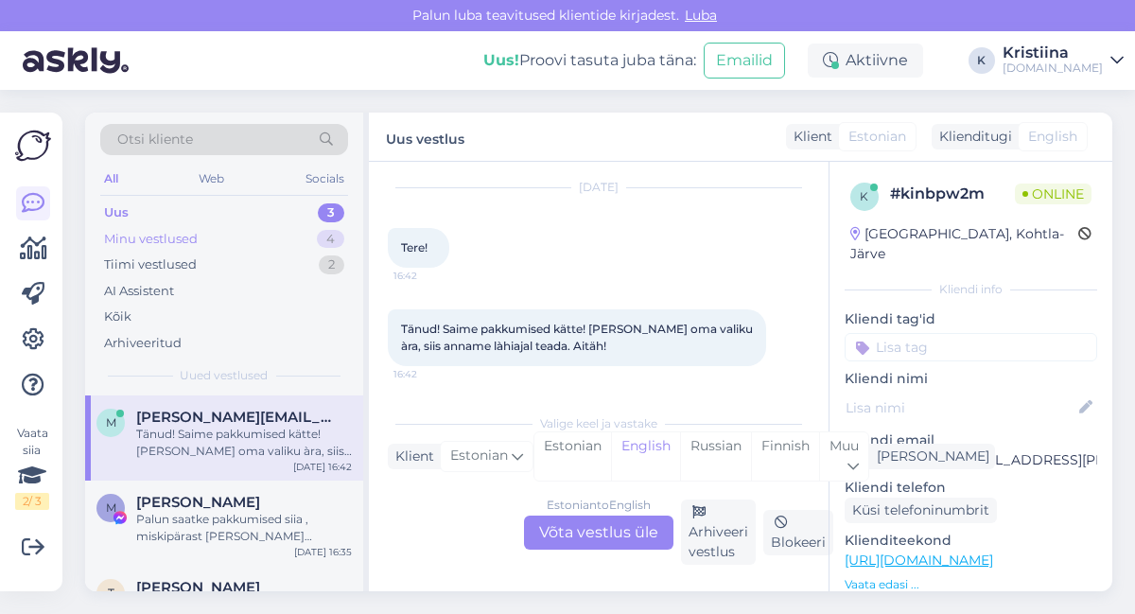
click at [248, 244] on div "Minu vestlused 4" at bounding box center [224, 239] width 248 height 26
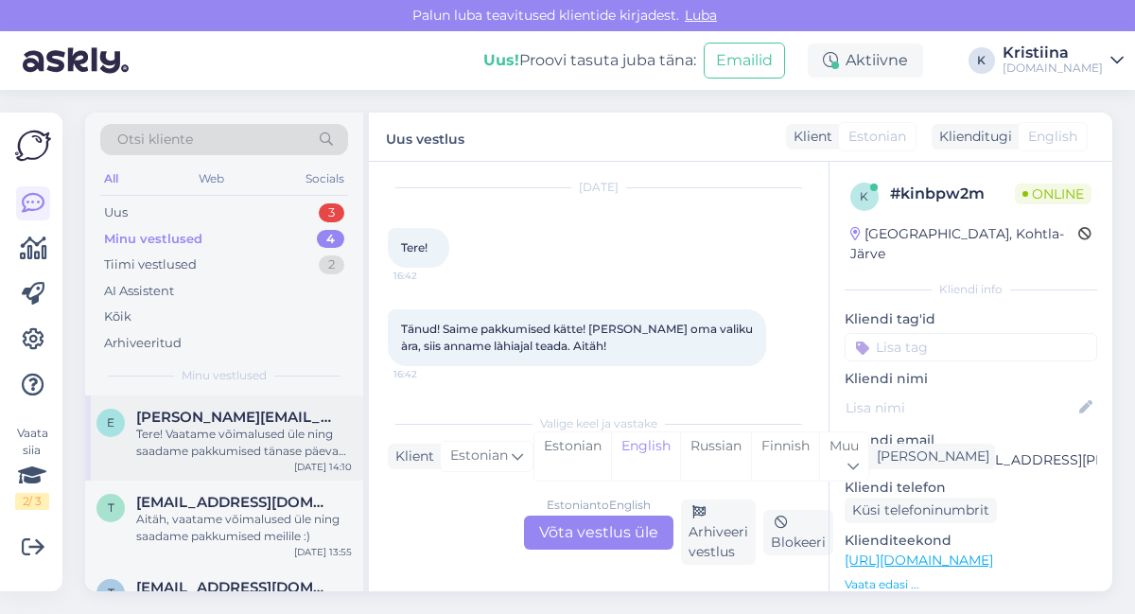
click at [240, 428] on div "Tere! Vaatame võimalused üle ning saadame pakkumised tänase päeva jooksul e-mai…" at bounding box center [244, 443] width 216 height 34
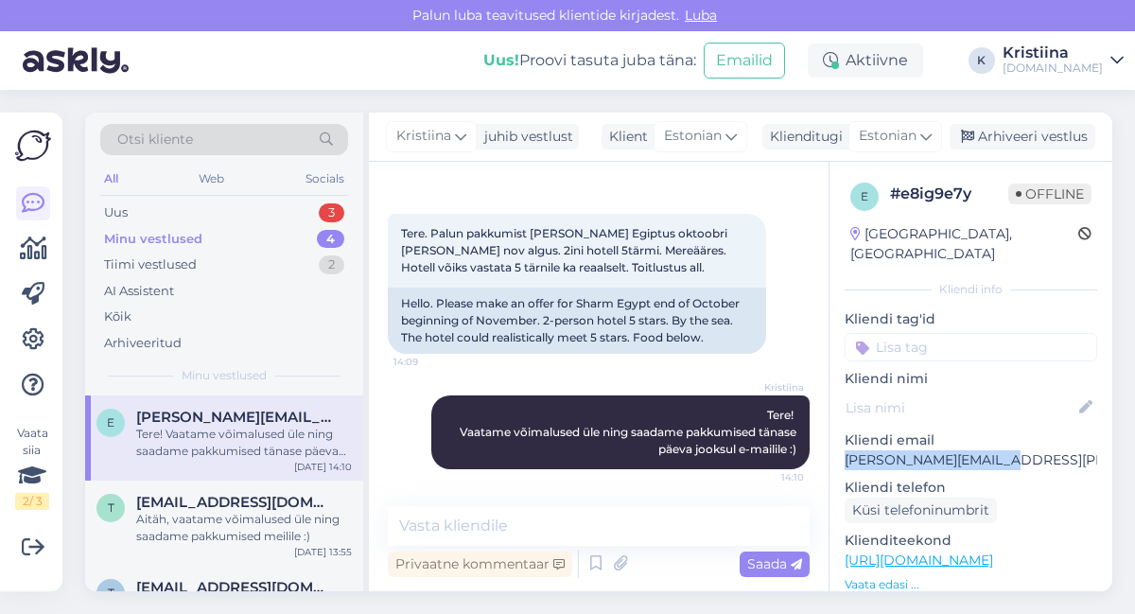
drag, startPoint x: 1005, startPoint y: 443, endPoint x: 850, endPoint y: 443, distance: 154.2
click at [839, 445] on div "e # e8ig9e7y Offline [GEOGRAPHIC_DATA], [GEOGRAPHIC_DATA] Kliendi info Kliendi …" at bounding box center [971, 560] width 283 height 797
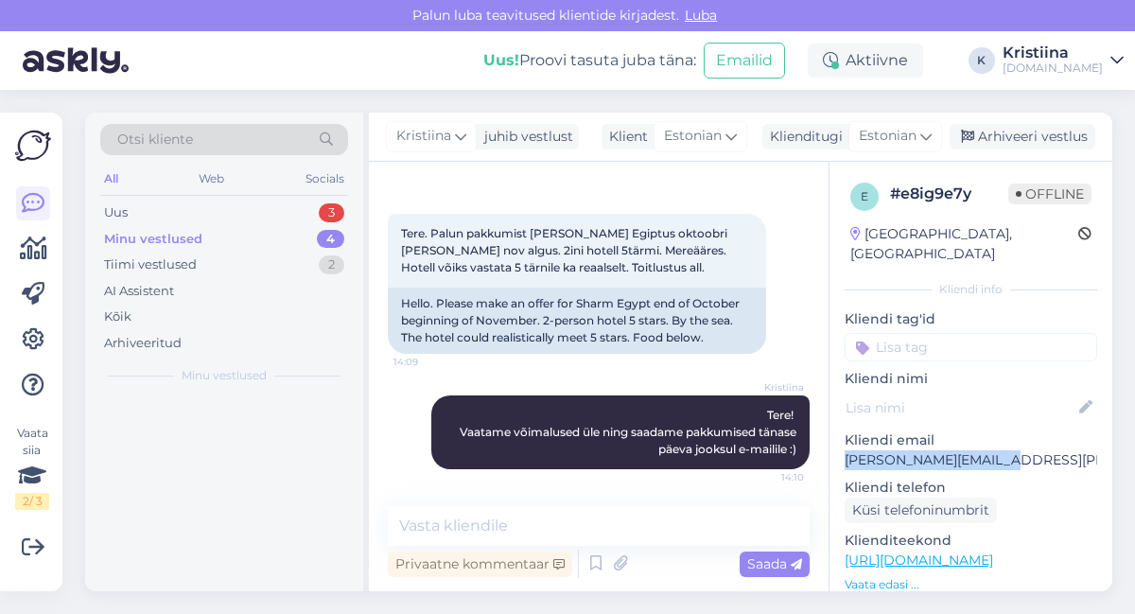
copy p "[PERSON_NAME][EMAIL_ADDRESS][PERSON_NAME][DOMAIN_NAME]"
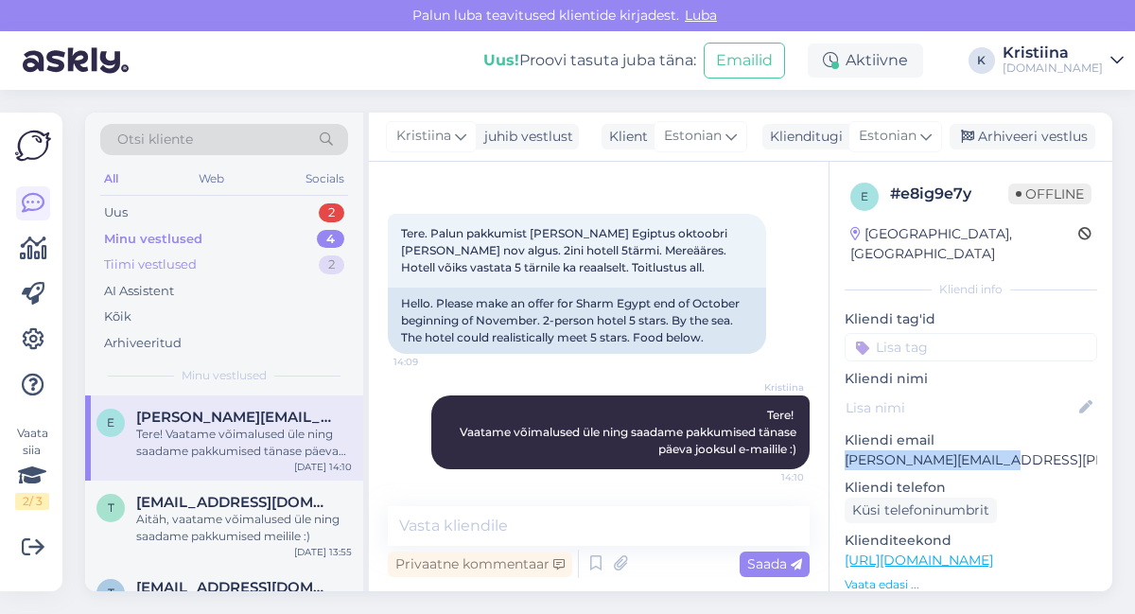
click at [202, 271] on div "Tiimi vestlused 2" at bounding box center [224, 265] width 248 height 26
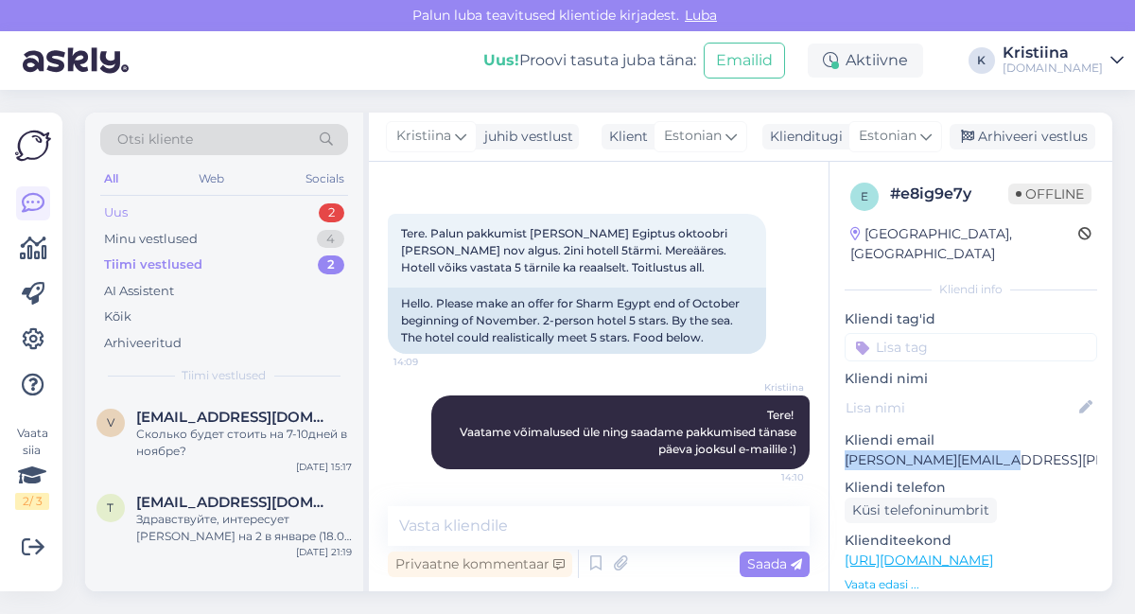
click at [198, 205] on div "Uus 2" at bounding box center [224, 213] width 248 height 26
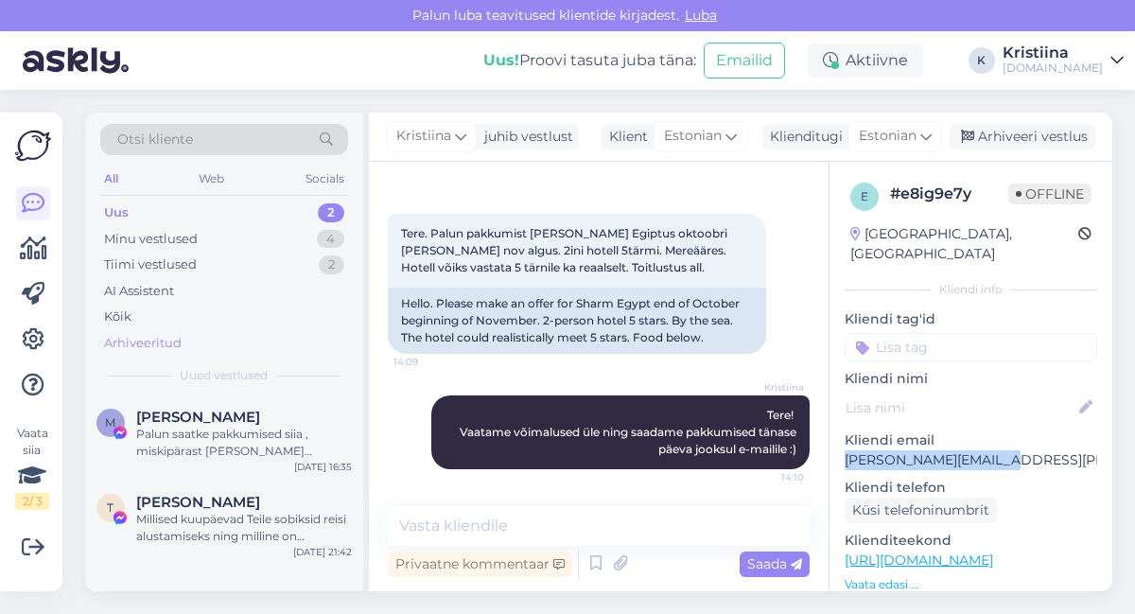
click at [208, 354] on div "Arhiveeritud" at bounding box center [224, 343] width 248 height 26
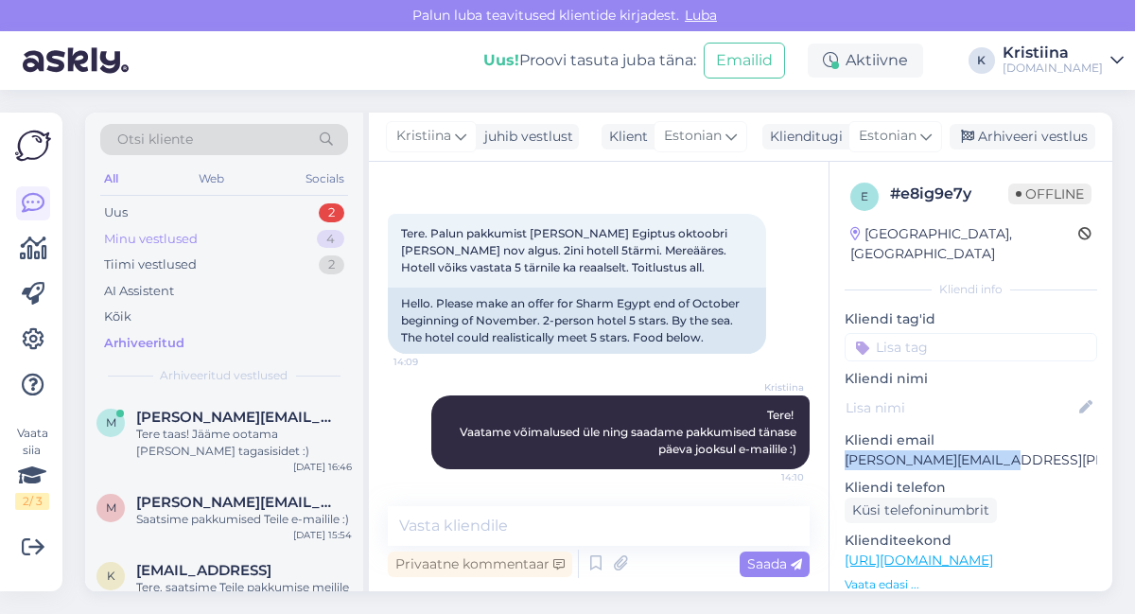
click at [215, 237] on div "Minu vestlused 4" at bounding box center [224, 239] width 248 height 26
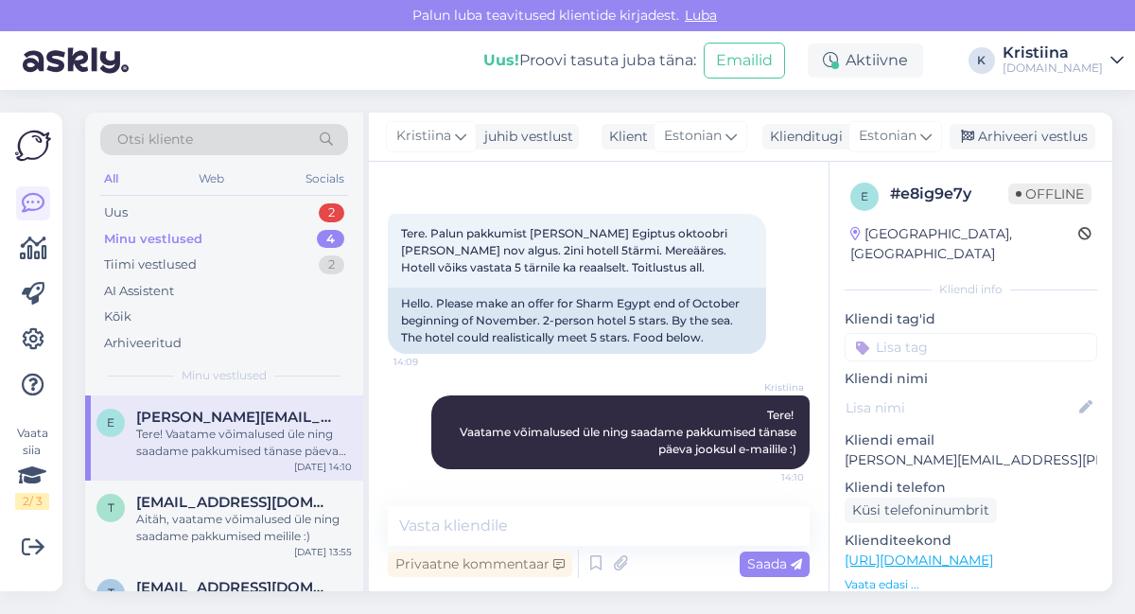
click at [240, 435] on div "Tere! Vaatame võimalused üle ning saadame pakkumised tänase päeva jooksul e-mai…" at bounding box center [244, 443] width 216 height 34
click at [208, 203] on div "Uus 2" at bounding box center [224, 213] width 248 height 26
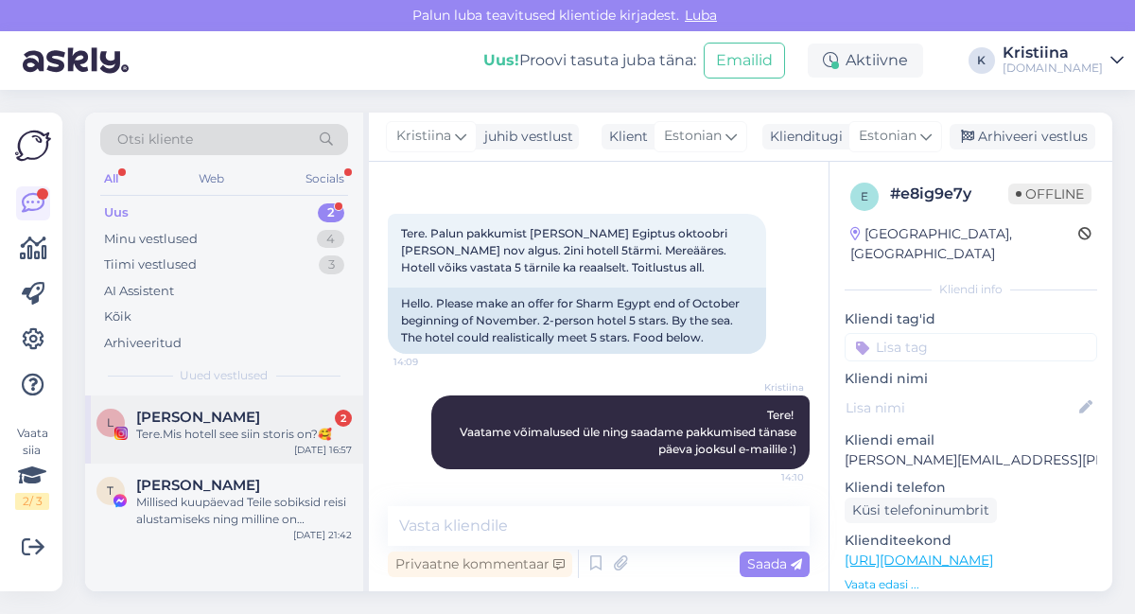
click at [243, 442] on div "L Liis [PERSON_NAME] 2 Tere.Mis hotell see siin storis on?🥰 [DATE] 16:57" at bounding box center [224, 429] width 278 height 68
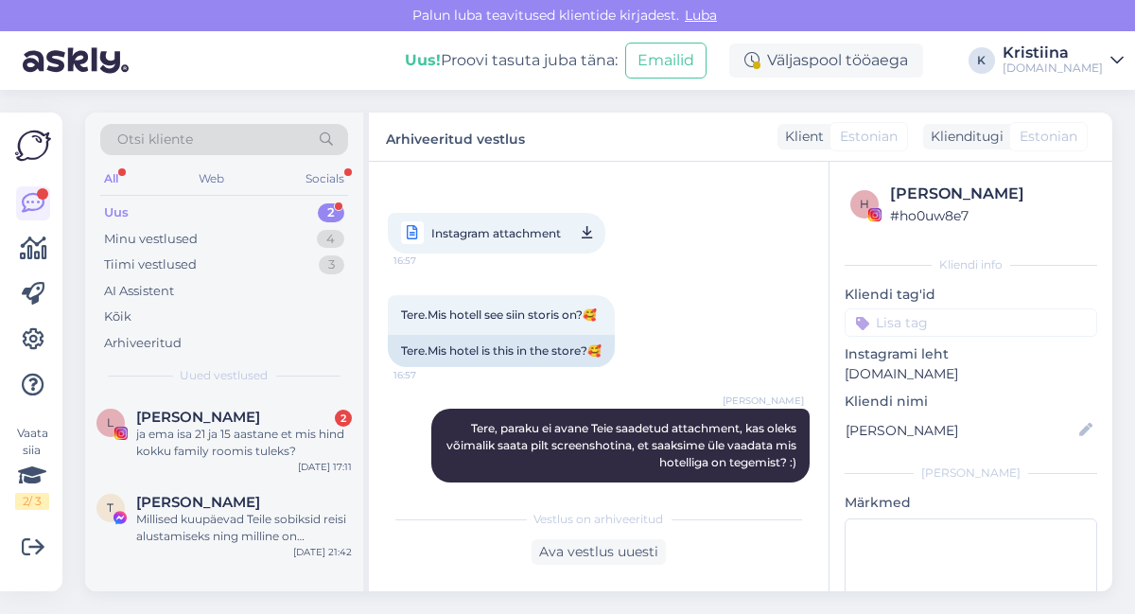
scroll to position [1061, 0]
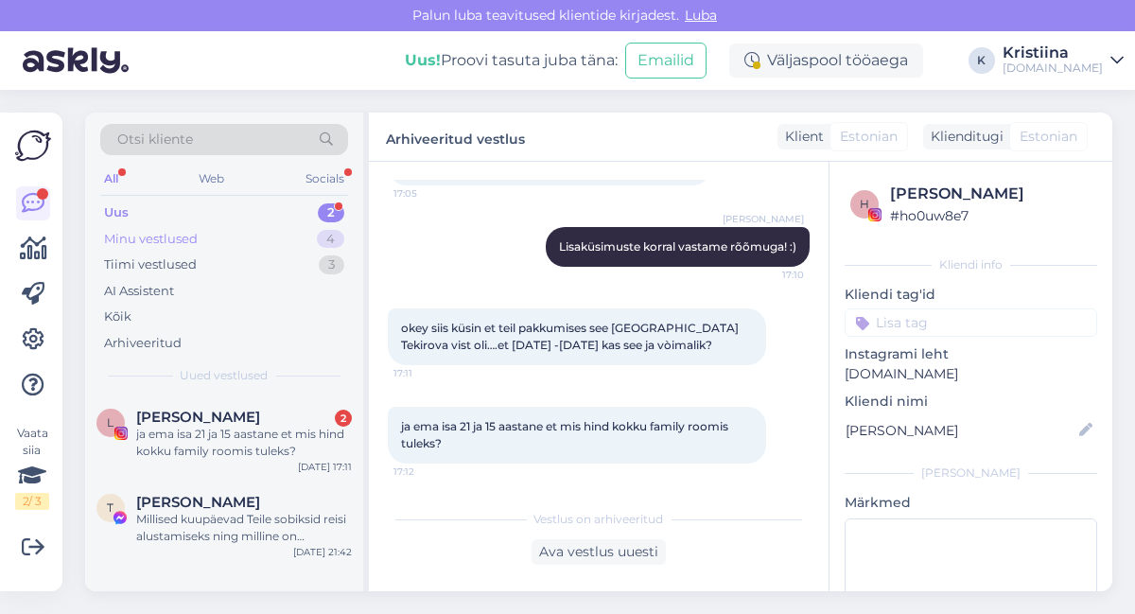
click at [236, 238] on div "Minu vestlused 4" at bounding box center [224, 239] width 248 height 26
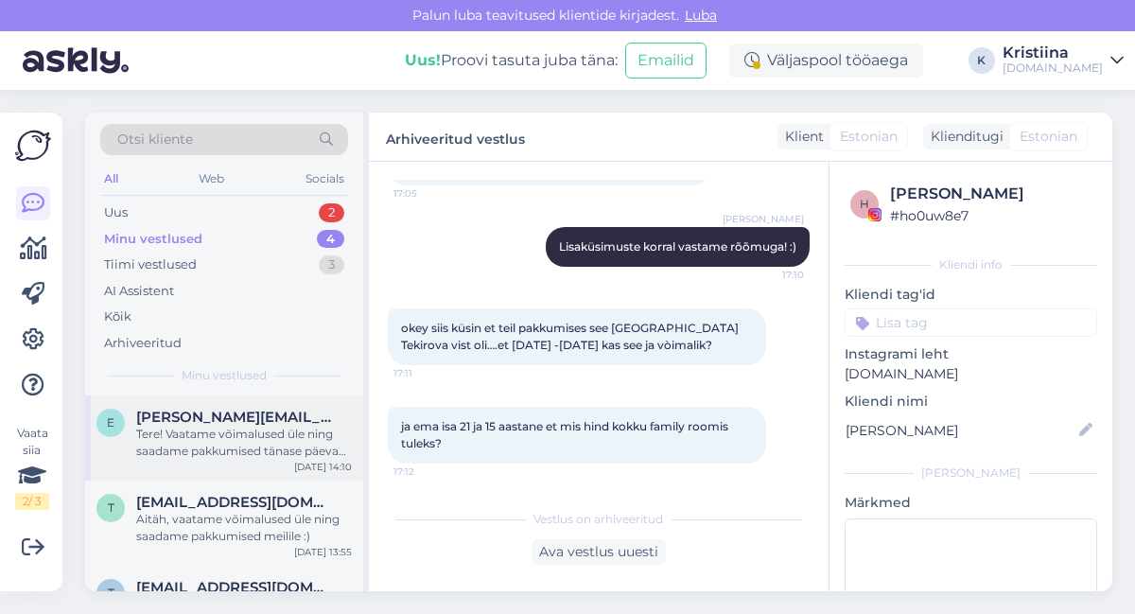
click at [229, 440] on div "Tere! Vaatame võimalused üle ning saadame pakkumised tänase päeva jooksul e-mai…" at bounding box center [244, 443] width 216 height 34
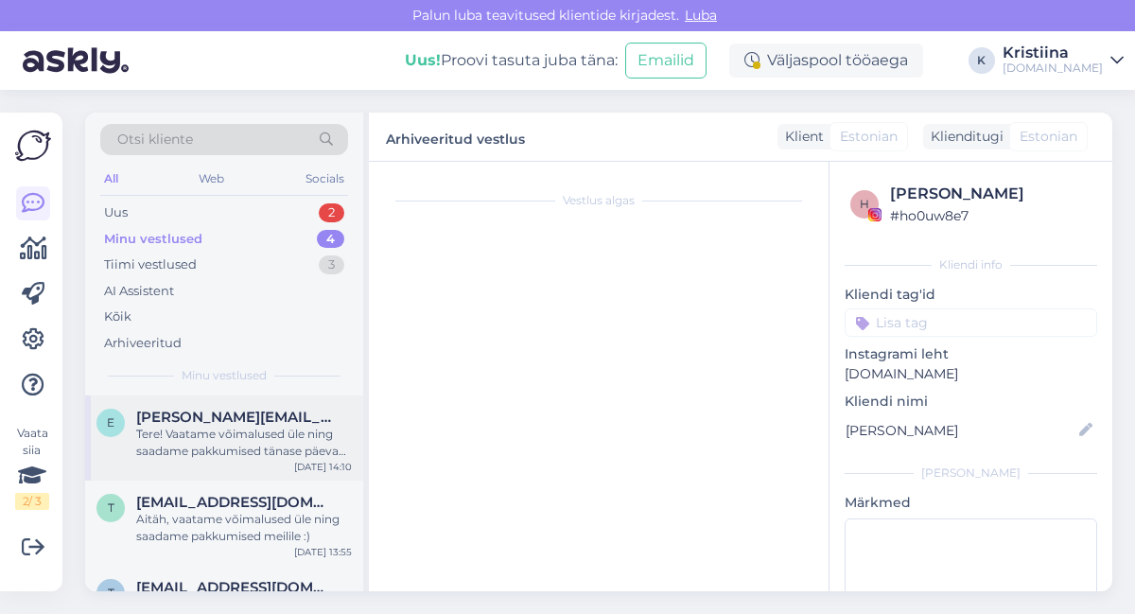
scroll to position [67, 0]
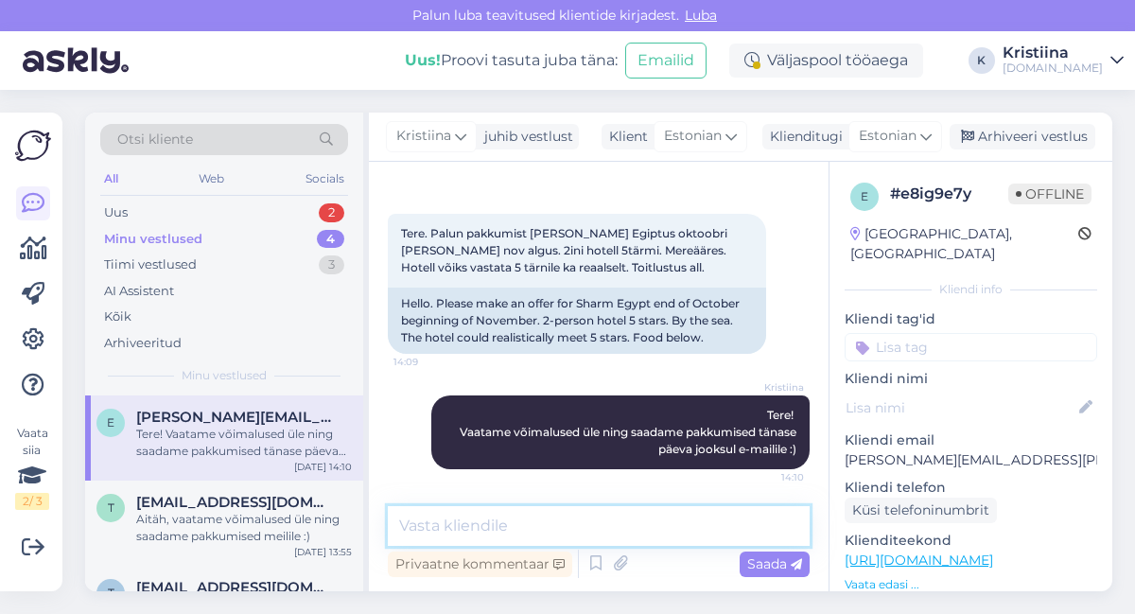
click at [492, 521] on textarea at bounding box center [599, 526] width 422 height 40
type textarea "Pakkumised on edastatud Teile e-mailile :)"
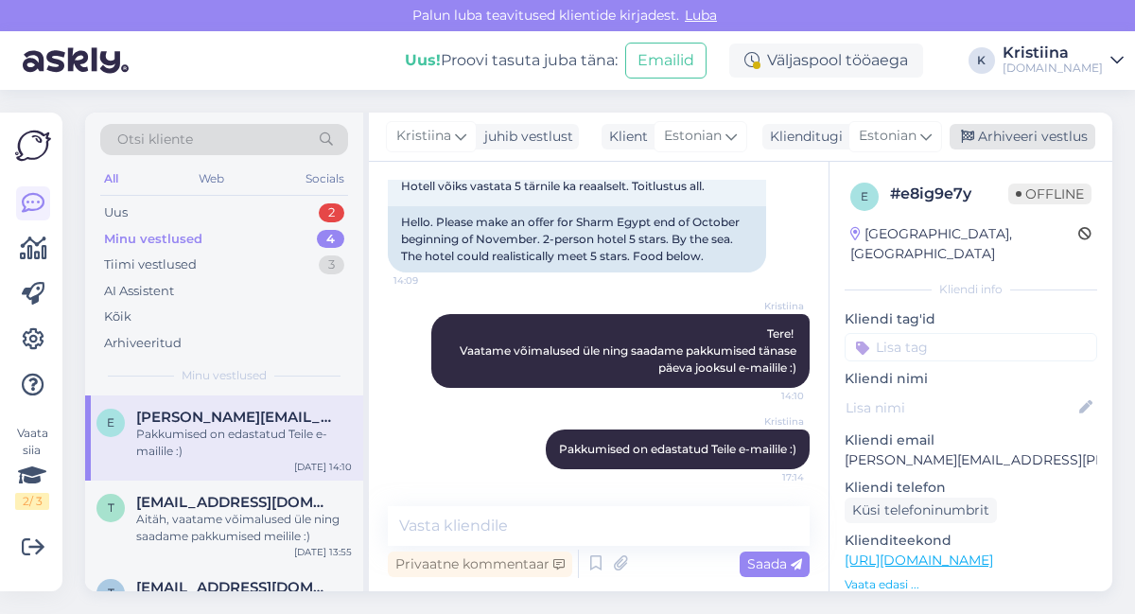
click at [1051, 128] on div "Arhiveeri vestlus" at bounding box center [1023, 137] width 146 height 26
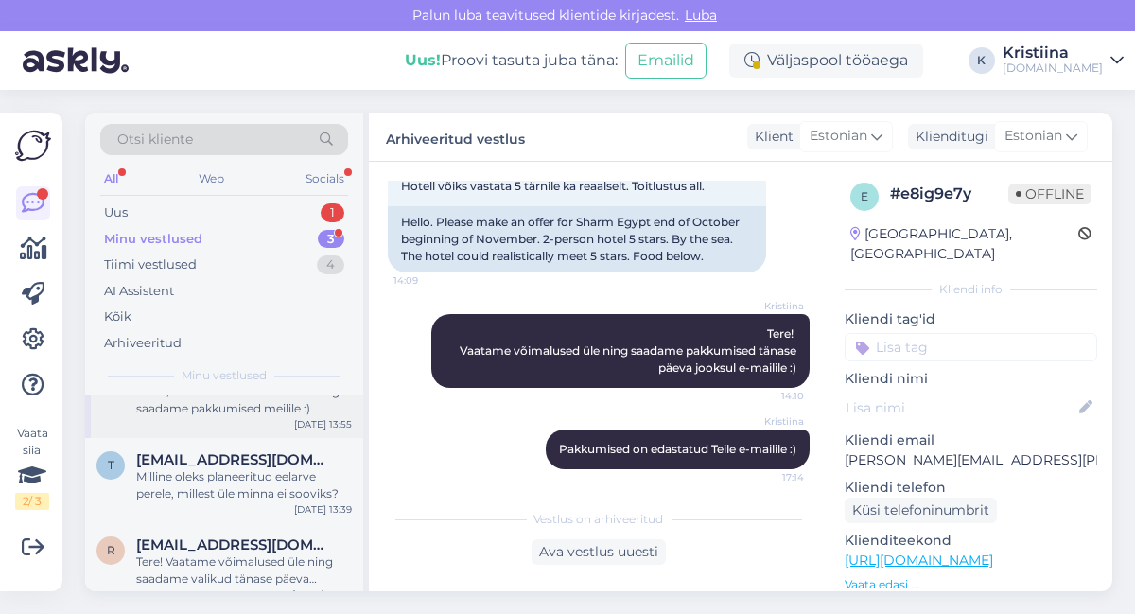
scroll to position [0, 0]
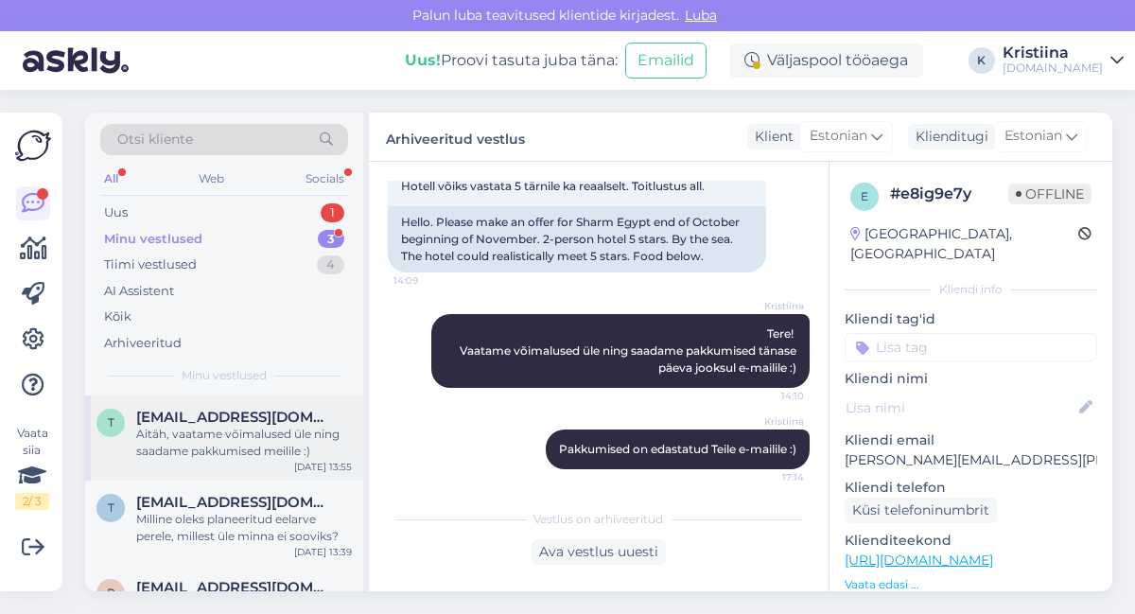
click at [238, 439] on div "Aitäh, vaatame võimalused üle ning saadame pakkumised meilile :)" at bounding box center [244, 443] width 216 height 34
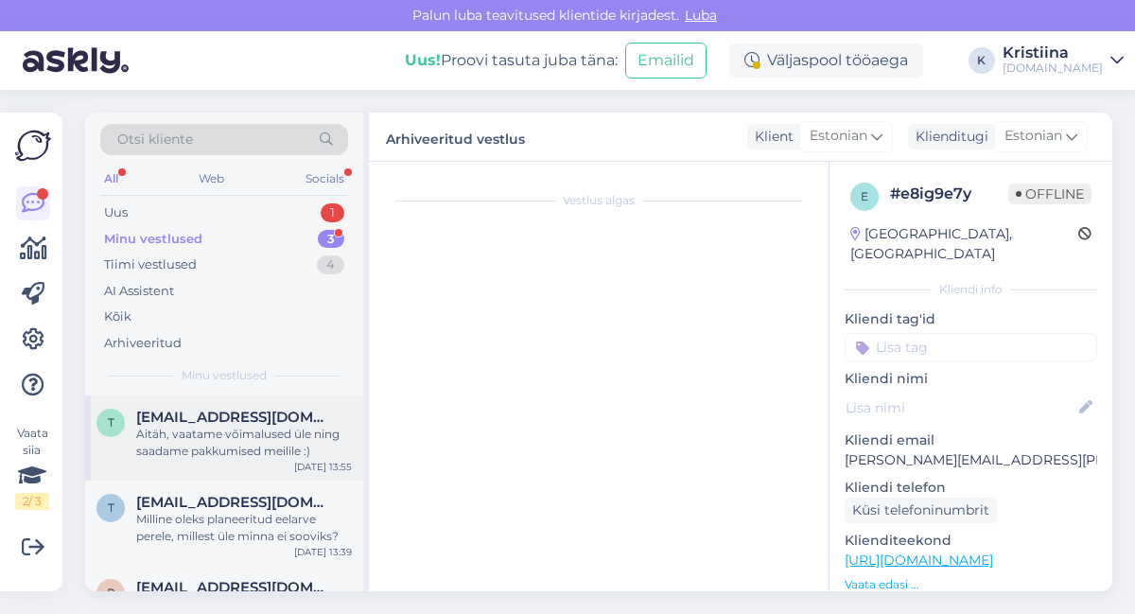
scroll to position [16, 0]
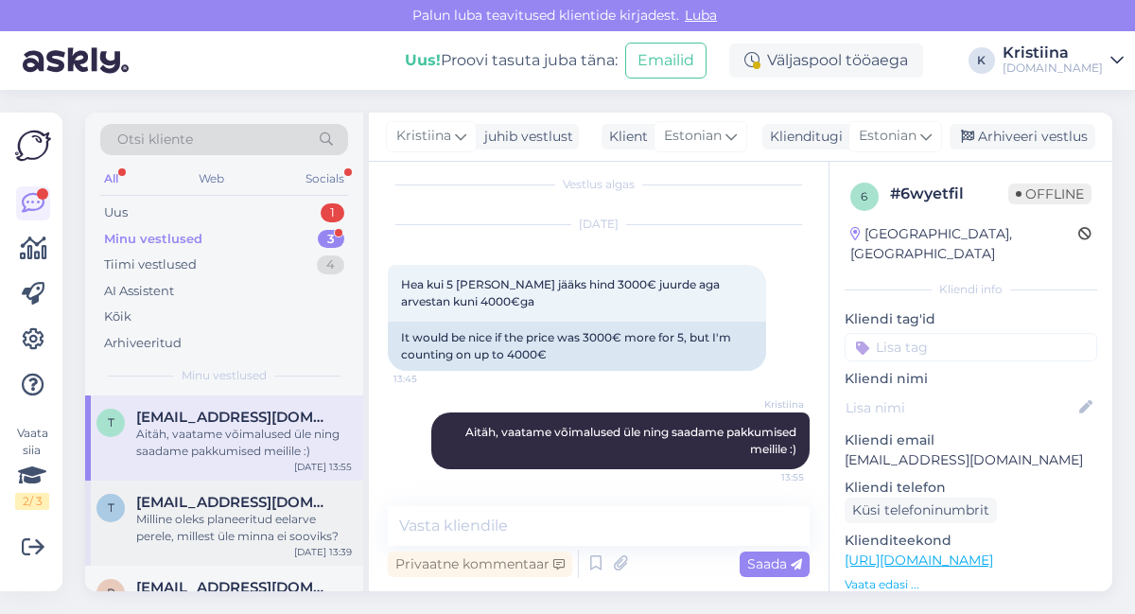
click at [171, 520] on div "Milline oleks planeeritud eelarve perele, millest üle minna ei sooviks?" at bounding box center [244, 528] width 216 height 34
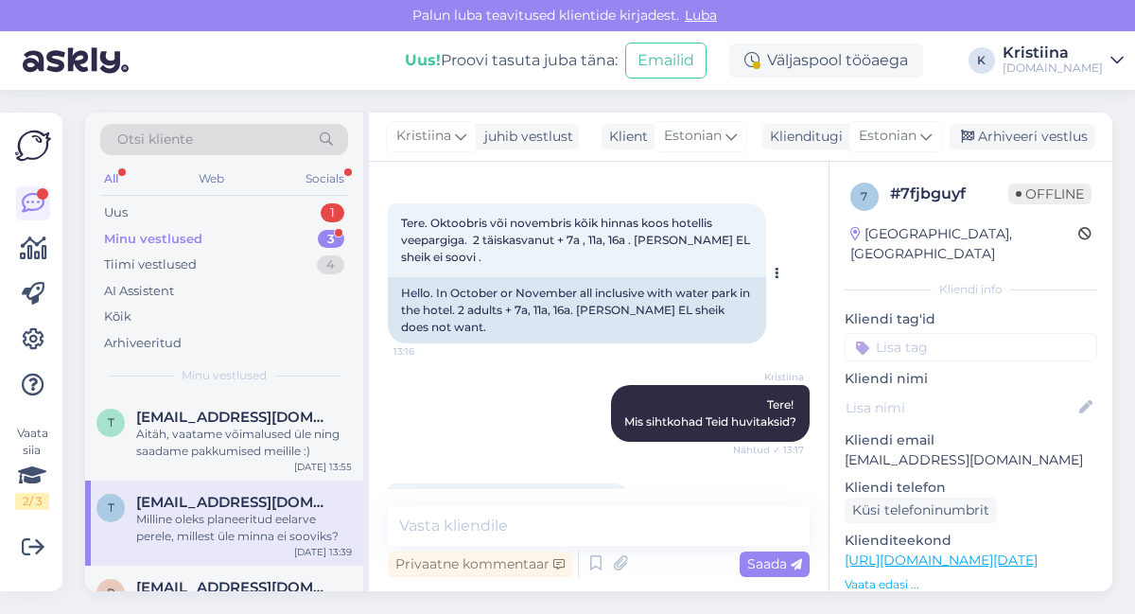
scroll to position [0, 0]
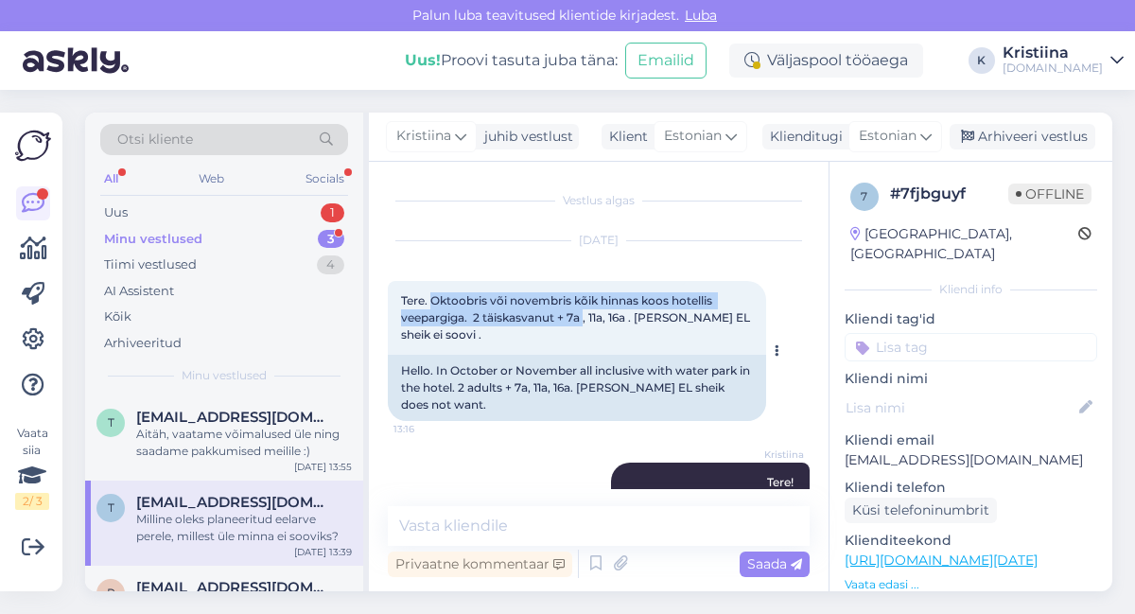
drag, startPoint x: 435, startPoint y: 307, endPoint x: 588, endPoint y: 323, distance: 154.1
click at [587, 323] on span "Tere. Oktoobris või novembris kõik hinnas koos hotellis veepargiga. 2 täiskasva…" at bounding box center [577, 317] width 352 height 48
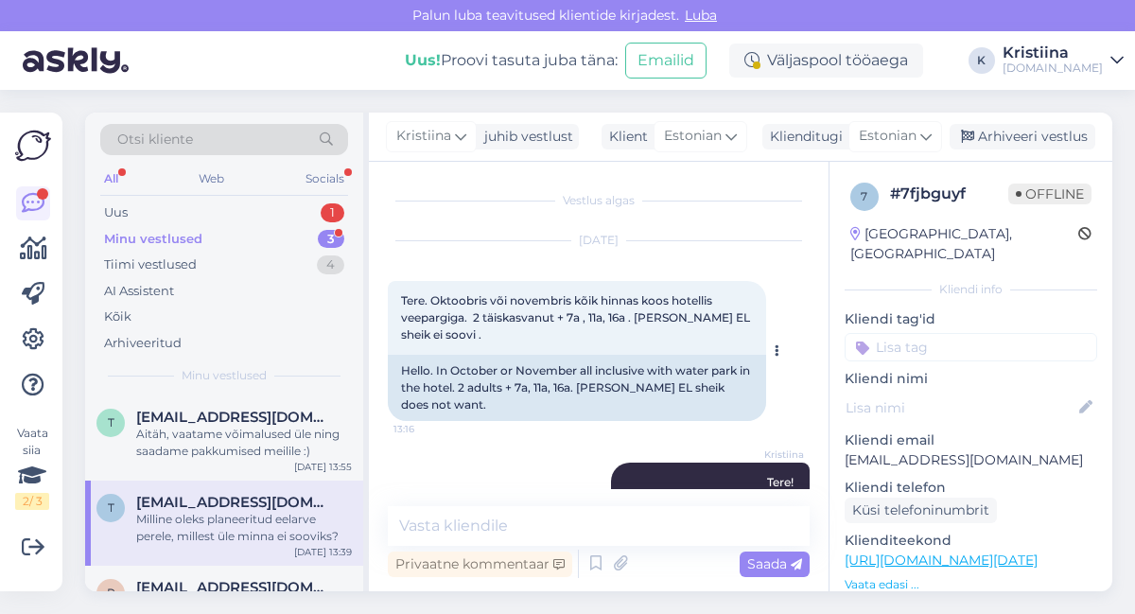
click at [599, 323] on span "Tere. Oktoobris või novembris kõik hinnas koos hotellis veepargiga. 2 täiskasva…" at bounding box center [577, 317] width 352 height 48
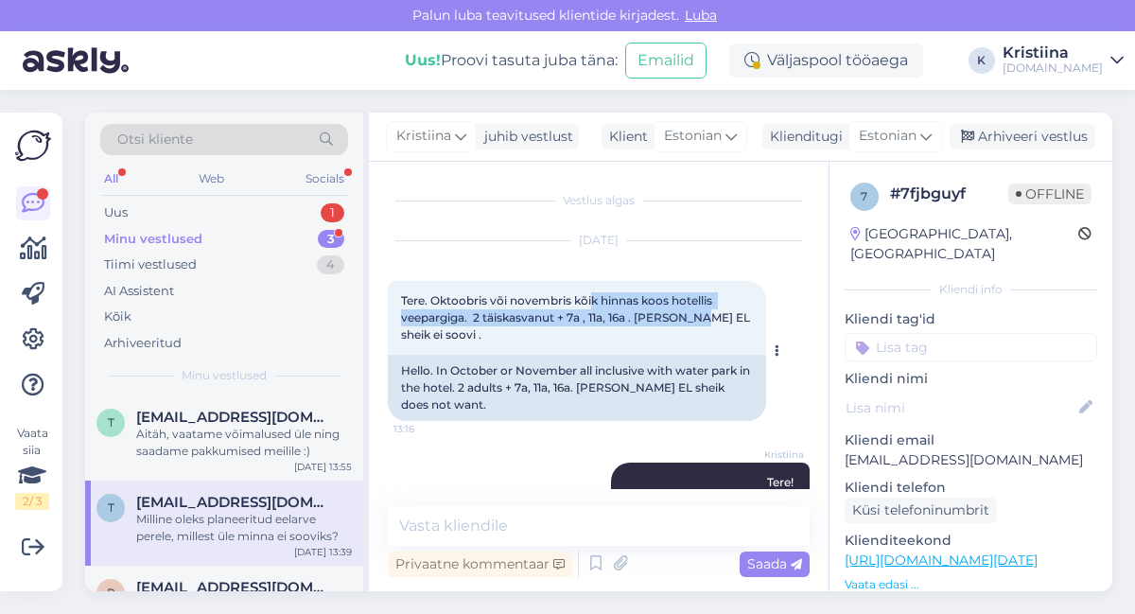
drag, startPoint x: 591, startPoint y: 305, endPoint x: 706, endPoint y: 325, distance: 116.3
click at [705, 325] on div "Tere. Oktoobris või novembris kõik hinnas koos hotellis veepargiga. 2 täiskasva…" at bounding box center [577, 318] width 378 height 74
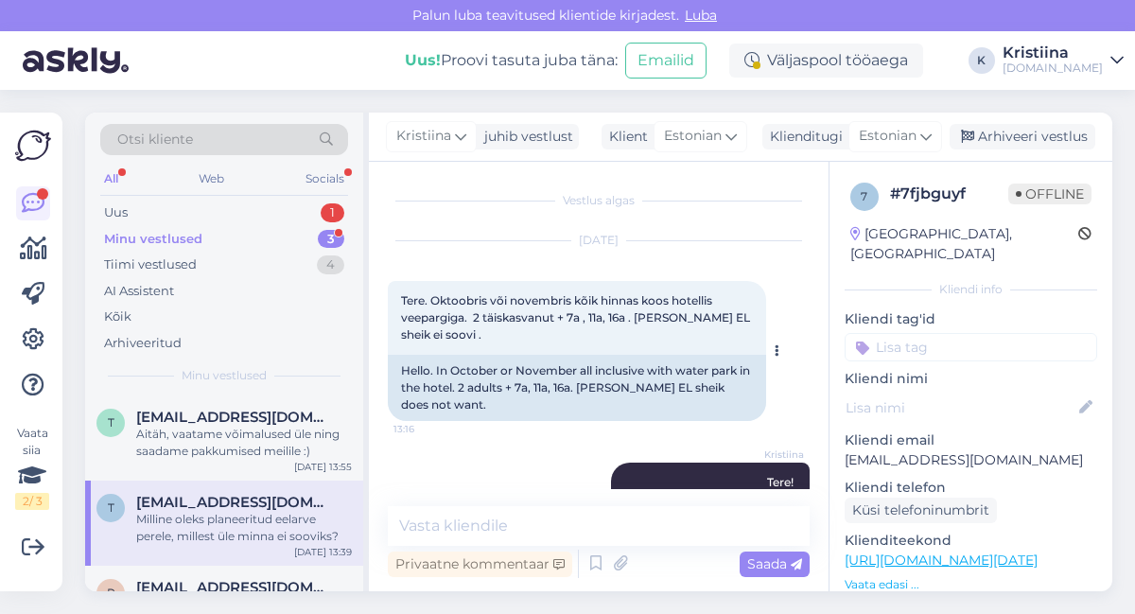
click at [713, 326] on div "Tere. Oktoobris või novembris kõik hinnas koos hotellis veepargiga. 2 täiskasva…" at bounding box center [577, 318] width 378 height 74
drag, startPoint x: 446, startPoint y: 320, endPoint x: 610, endPoint y: 338, distance: 165.6
click at [610, 338] on div "Tere. Oktoobris või novembris kõik hinnas koos hotellis veepargiga. 2 täiskasva…" at bounding box center [577, 318] width 378 height 74
drag, startPoint x: 418, startPoint y: 369, endPoint x: 549, endPoint y: 371, distance: 130.6
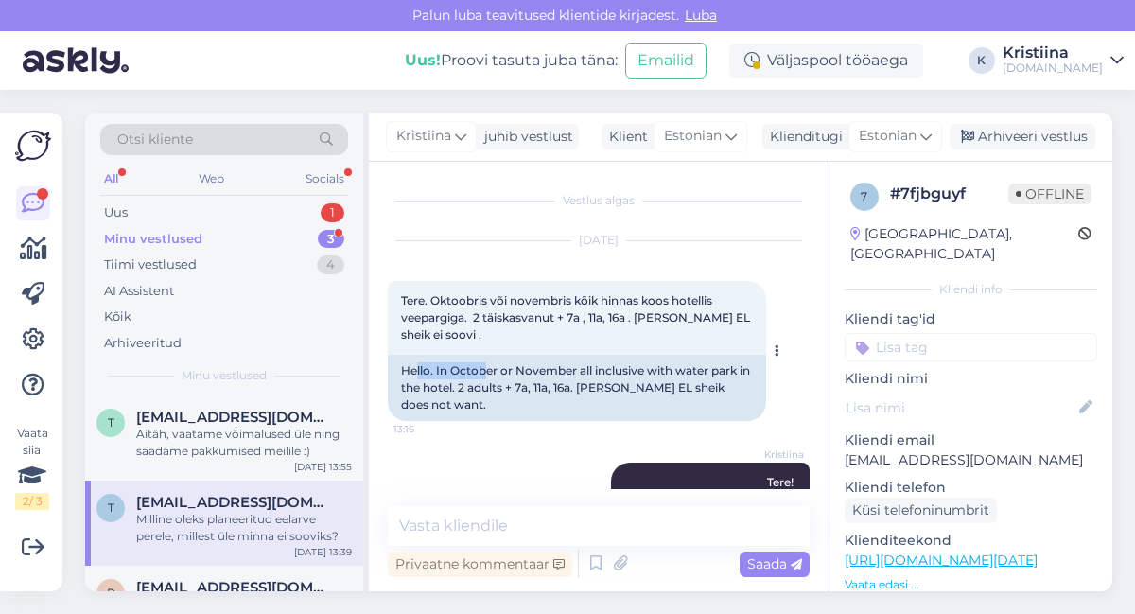
click at [539, 371] on div "Hello. In October or November all inclusive with water park in the hotel. 2 adu…" at bounding box center [577, 388] width 378 height 66
click at [549, 371] on div "Hello. In October or November all inclusive with water park in the hotel. 2 adu…" at bounding box center [577, 388] width 378 height 66
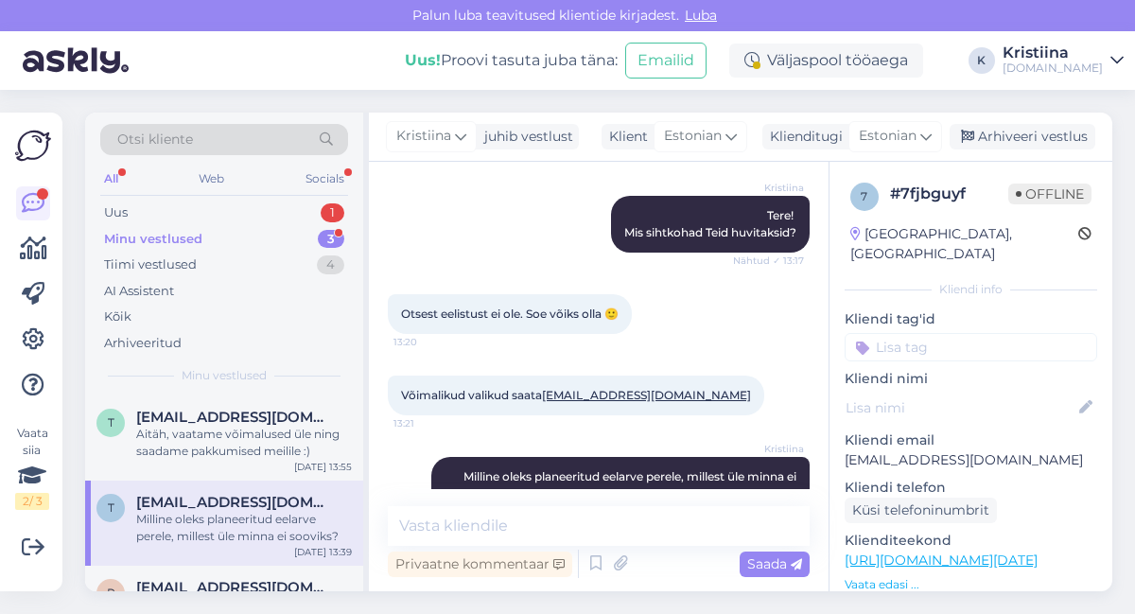
scroll to position [311, 0]
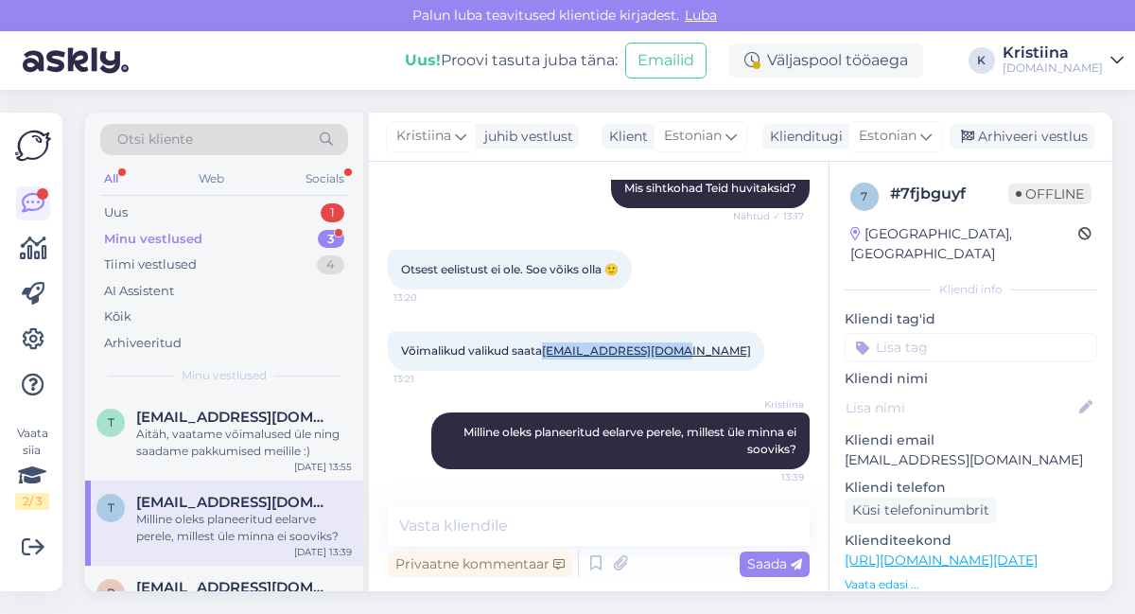
drag, startPoint x: 682, startPoint y: 357, endPoint x: 547, endPoint y: 359, distance: 135.3
click at [547, 359] on div "Võimalikud valikud saata [EMAIL_ADDRESS][DOMAIN_NAME] 13:21" at bounding box center [576, 351] width 377 height 40
copy link "[EMAIL_ADDRESS][DOMAIN_NAME]"
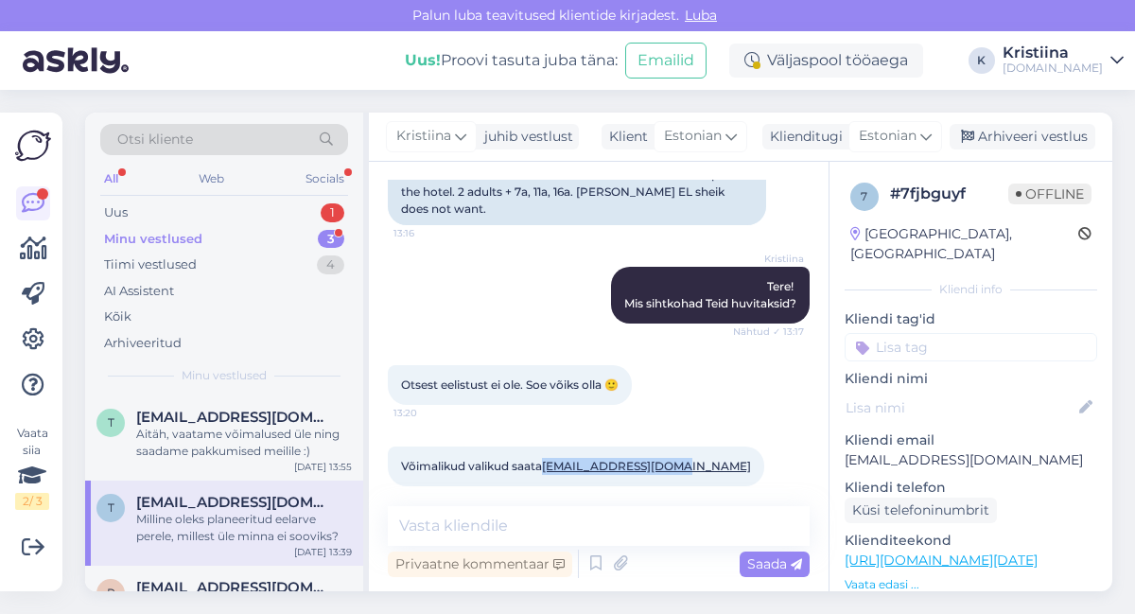
scroll to position [101, 0]
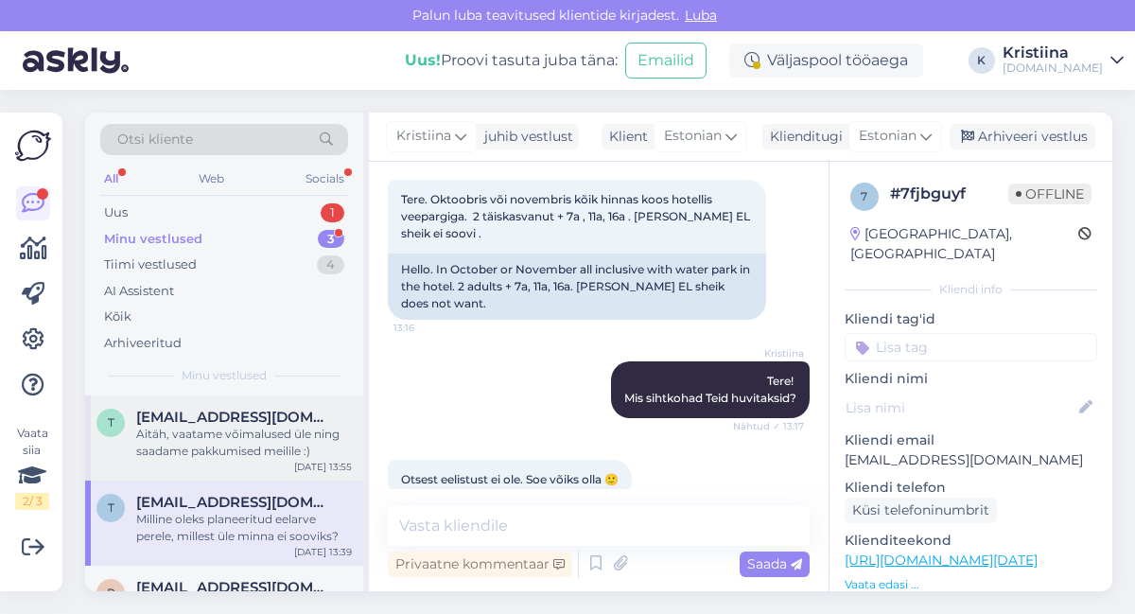
click at [301, 421] on span "[EMAIL_ADDRESS][DOMAIN_NAME]" at bounding box center [234, 417] width 197 height 17
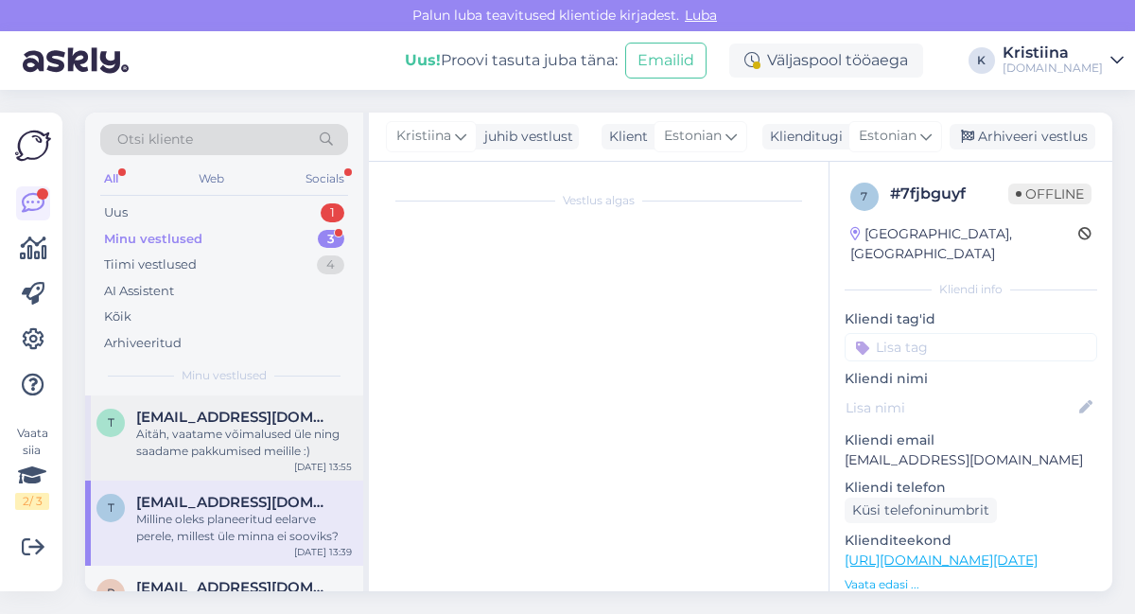
scroll to position [16, 0]
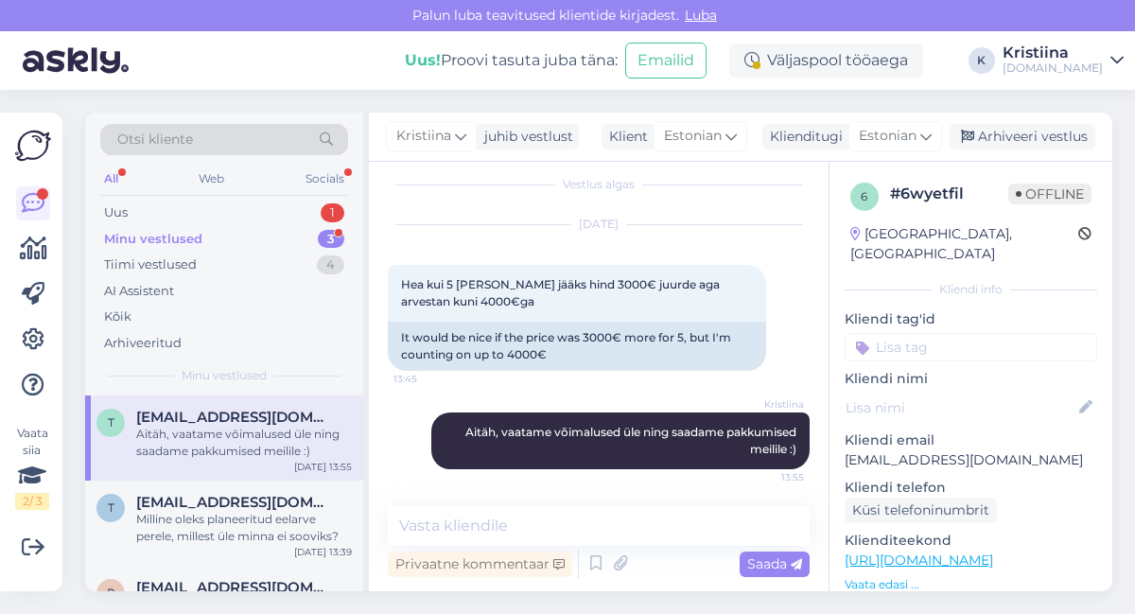
click at [232, 238] on div "Minu vestlused 3" at bounding box center [224, 239] width 248 height 26
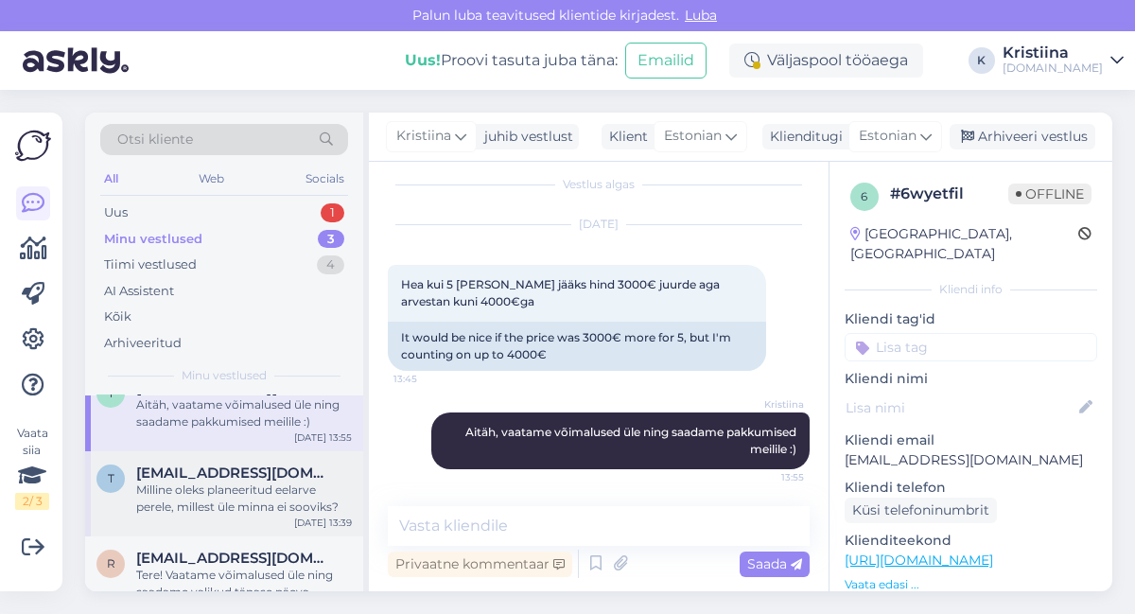
scroll to position [58, 0]
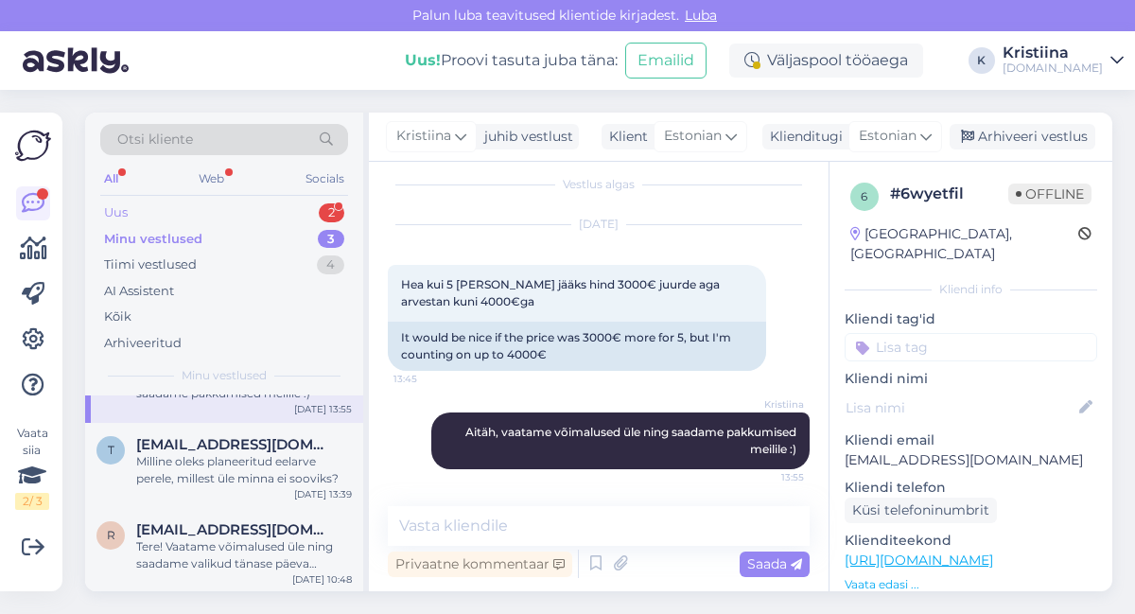
click at [221, 207] on div "Uus 2" at bounding box center [224, 213] width 248 height 26
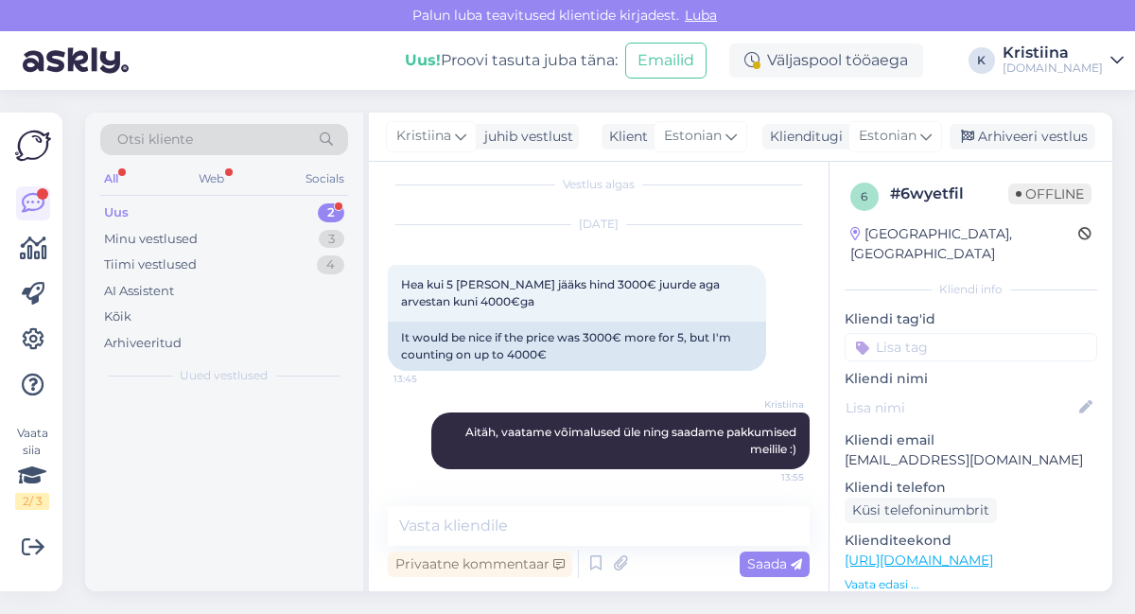
scroll to position [0, 0]
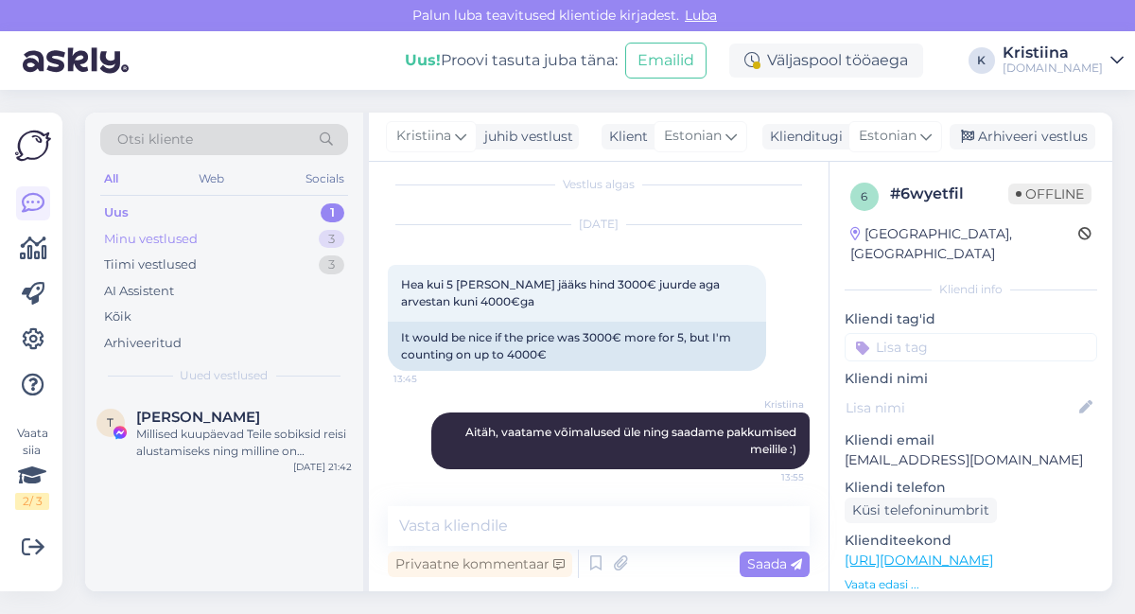
click at [246, 238] on div "Minu vestlused 3" at bounding box center [224, 239] width 248 height 26
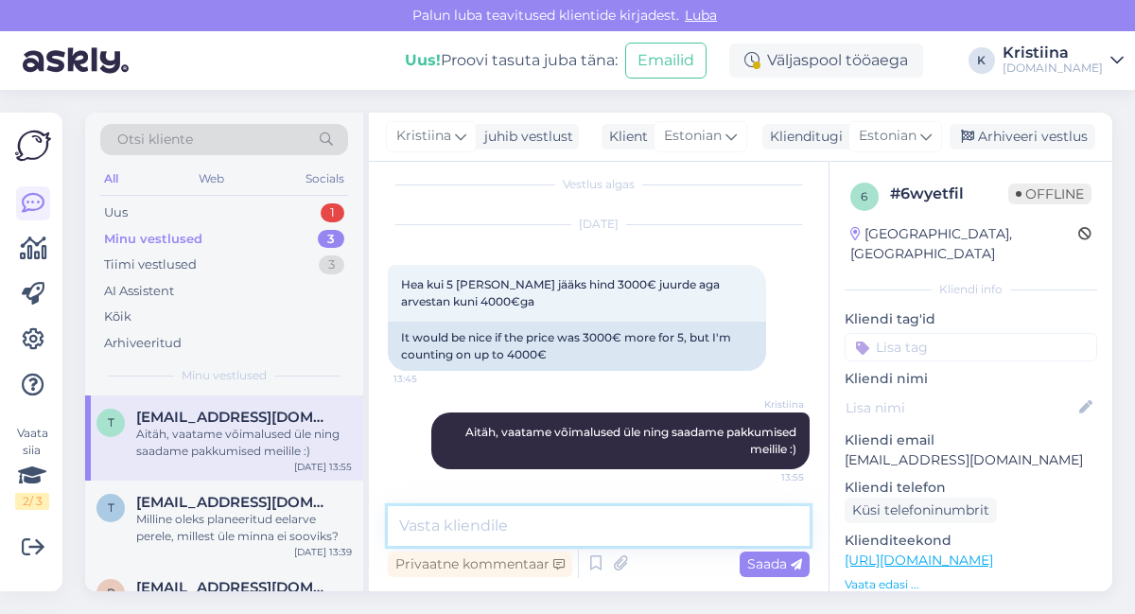
click at [489, 522] on textarea at bounding box center [599, 526] width 422 height 40
type textarea "Saatsime Teile pakkumised e-mailile :)"
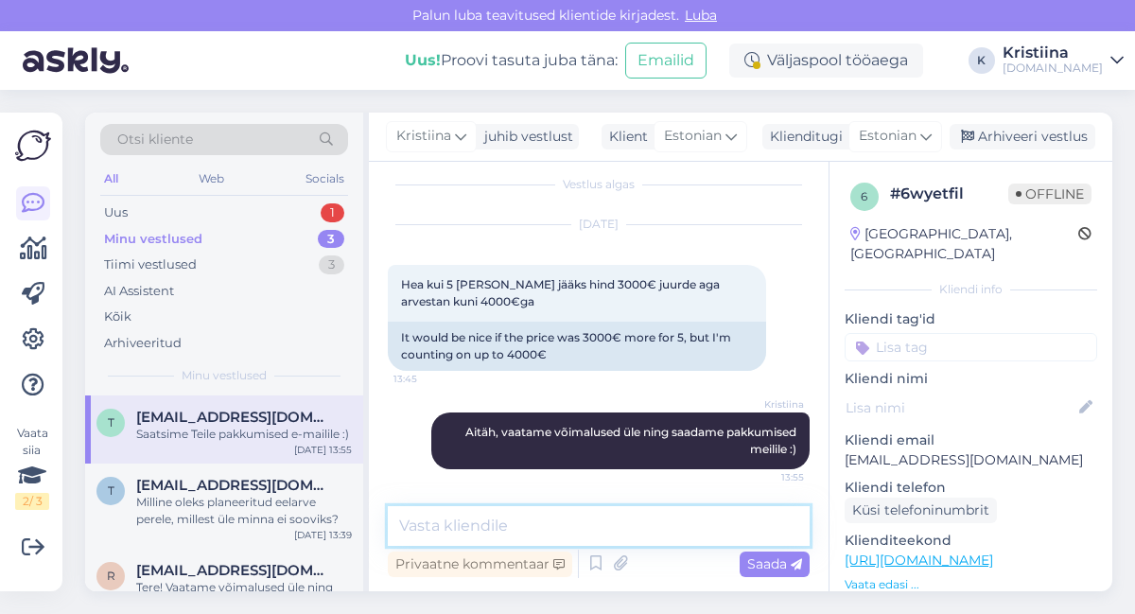
scroll to position [97, 0]
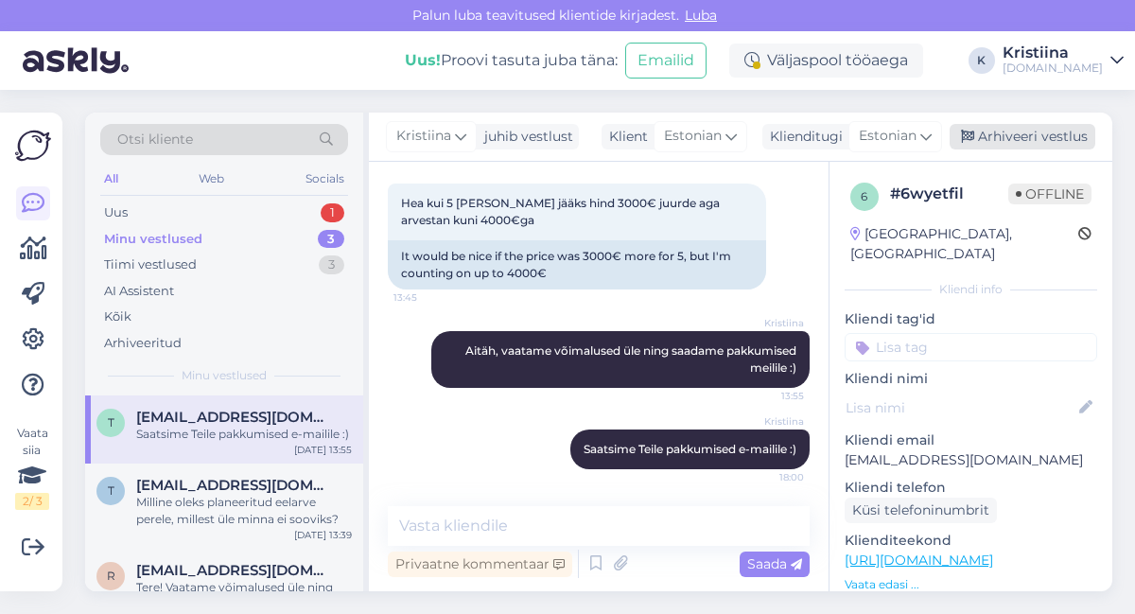
click at [1043, 124] on div "Arhiveeri vestlus" at bounding box center [1023, 137] width 146 height 26
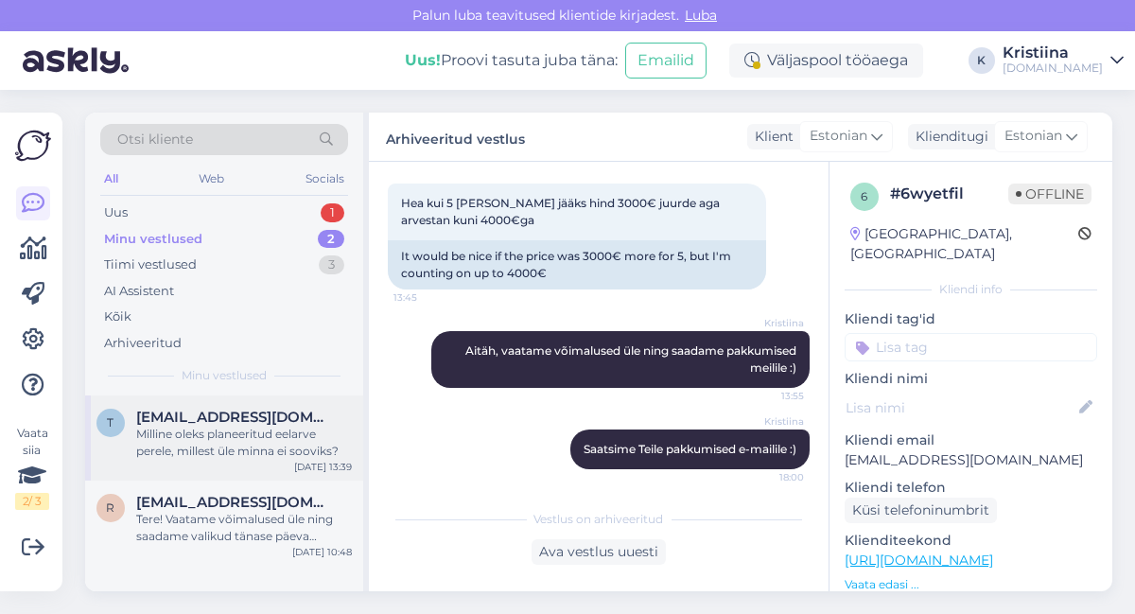
click at [287, 433] on div "Milline oleks planeeritud eelarve perele, millest üle minna ei sooviks?" at bounding box center [244, 443] width 216 height 34
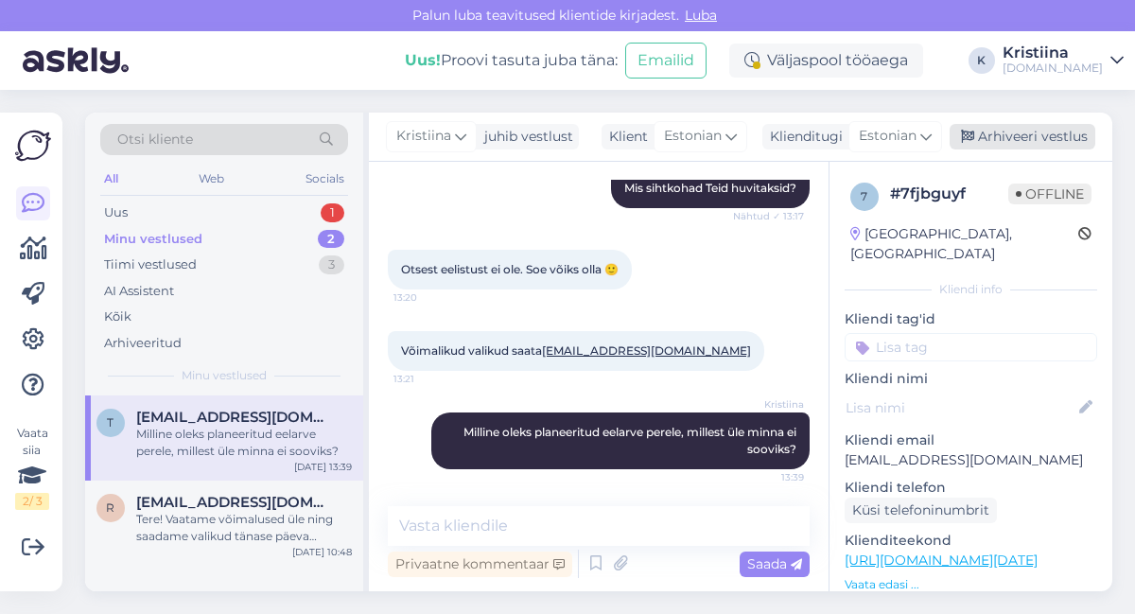
click at [1054, 142] on div "Arhiveeri vestlus" at bounding box center [1023, 137] width 146 height 26
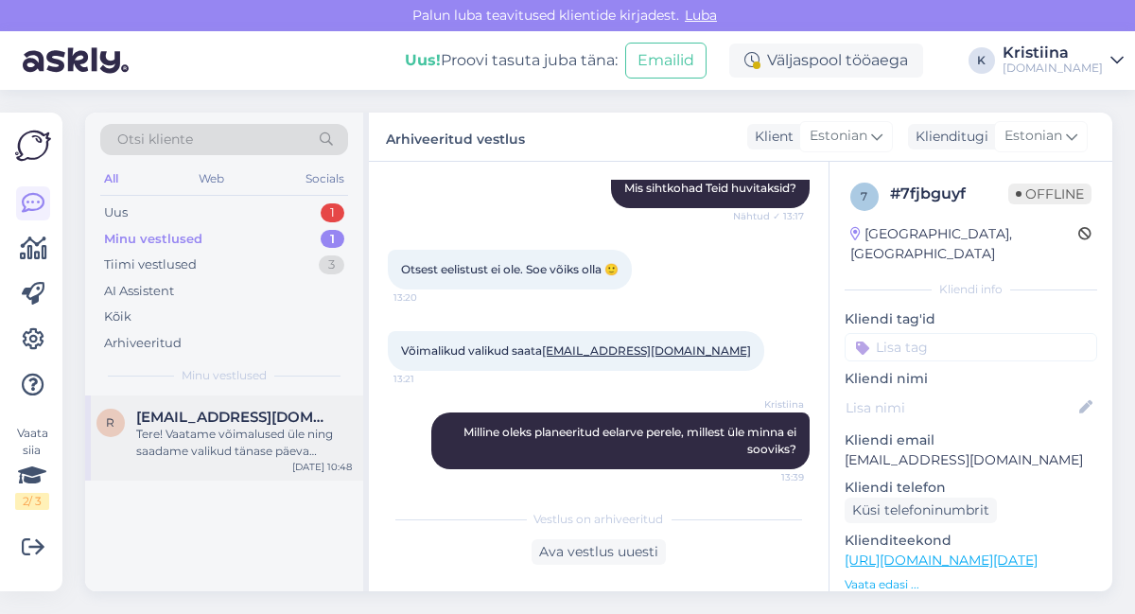
click at [249, 445] on div "Tere! Vaatame võimalused üle ning saadame valikud tänase päeva jooksul e-mailil…" at bounding box center [244, 443] width 216 height 34
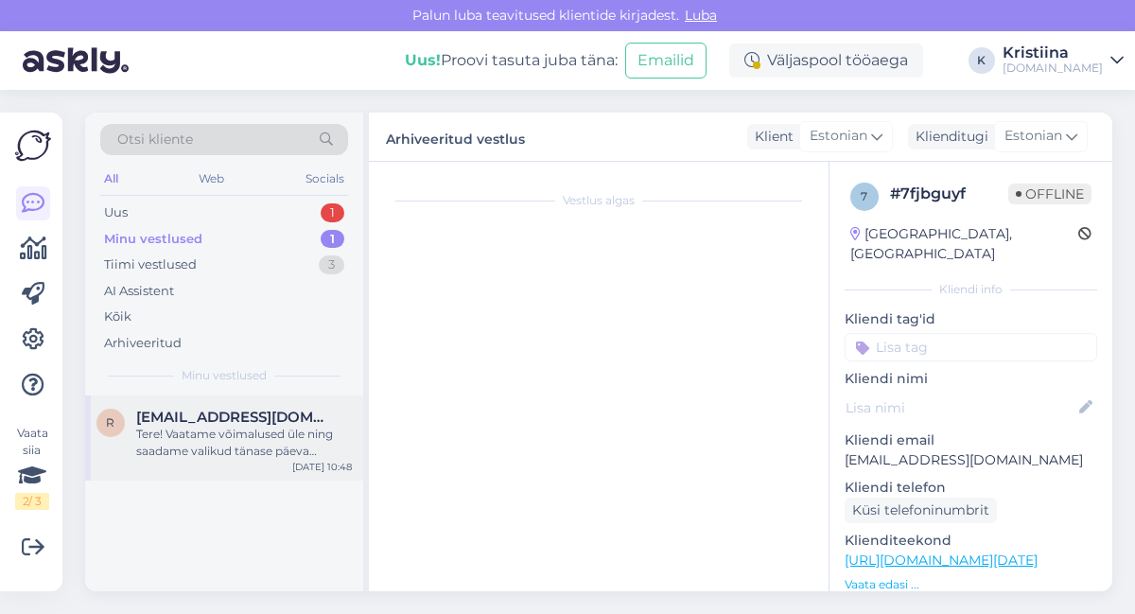
scroll to position [221, 0]
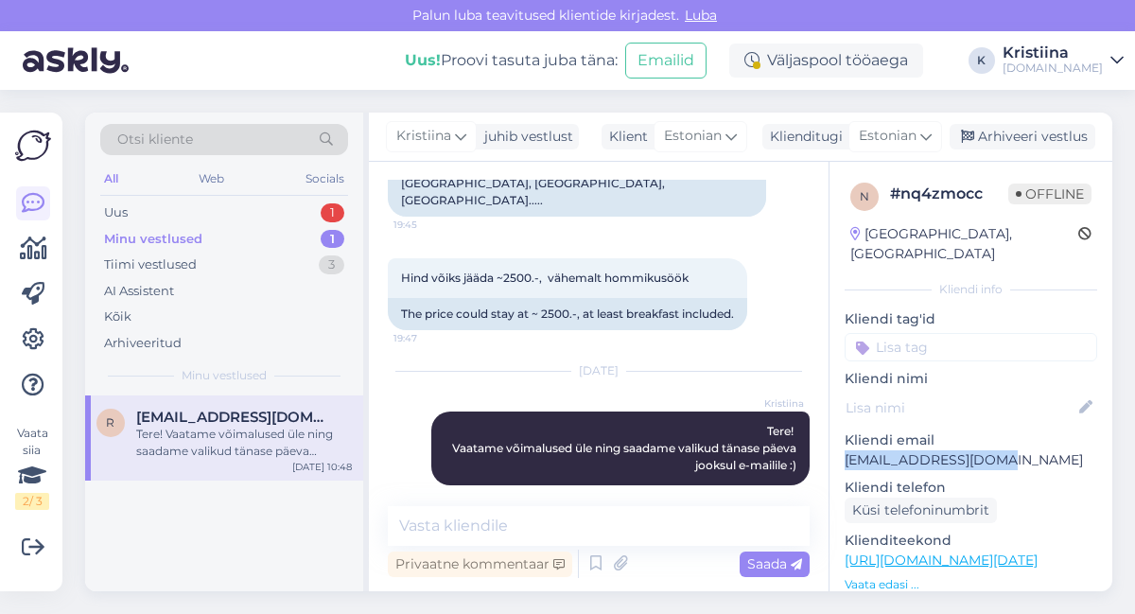
drag, startPoint x: 970, startPoint y: 447, endPoint x: 840, endPoint y: 446, distance: 129.6
click at [840, 446] on div "n # nq4zmocc Offline [GEOGRAPHIC_DATA], [GEOGRAPHIC_DATA] info Kliendi tag'id K…" at bounding box center [971, 560] width 283 height 797
copy p "[EMAIL_ADDRESS][DOMAIN_NAME]"
click at [224, 209] on div "Uus 2" at bounding box center [224, 213] width 248 height 26
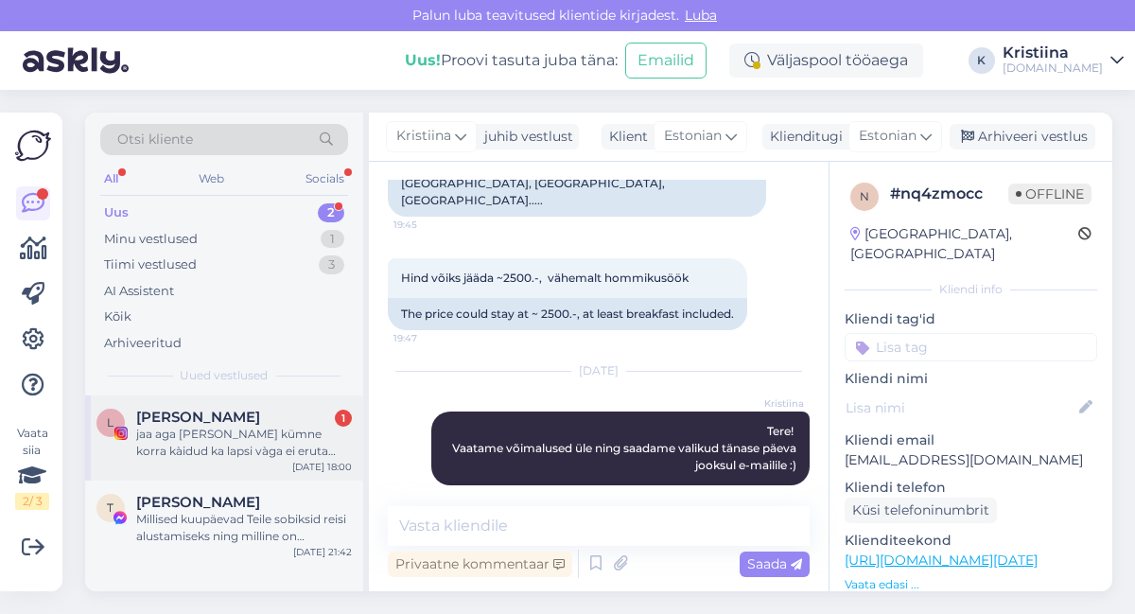
click at [248, 458] on div "jaa aga [PERSON_NAME] kümne korra kàidud ka lapsi vàga ei eruta 4500.- siis tun…" at bounding box center [244, 443] width 216 height 34
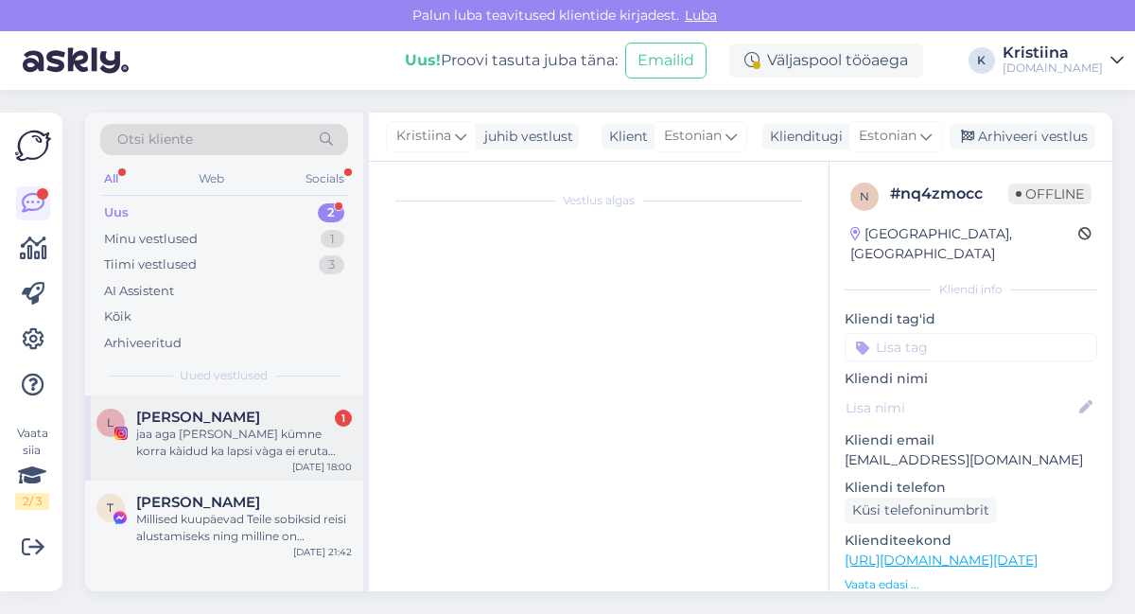
scroll to position [3494, 0]
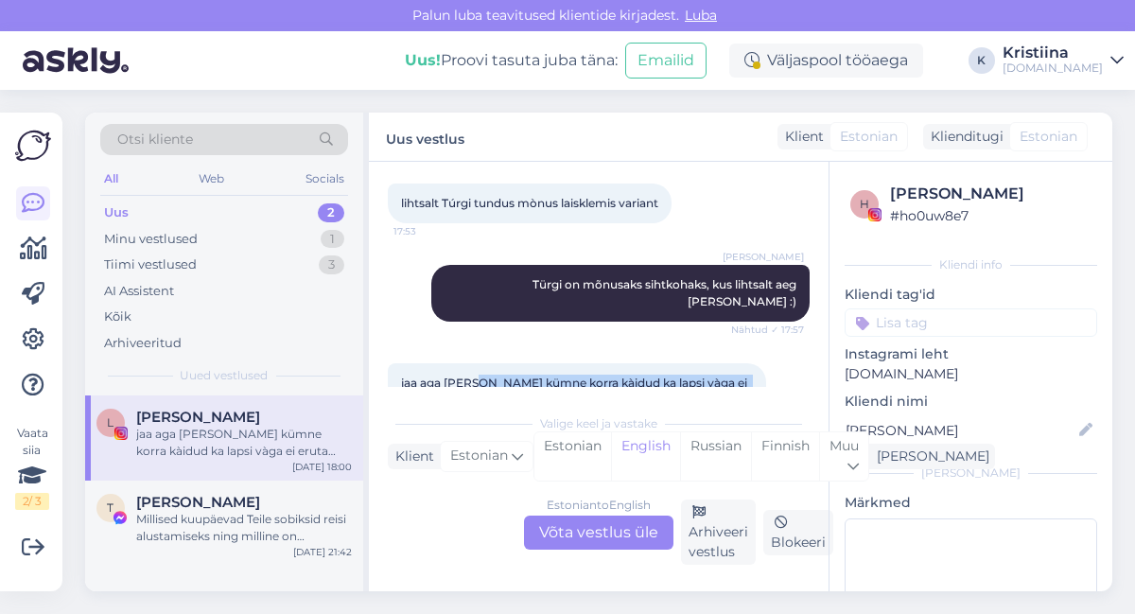
drag, startPoint x: 474, startPoint y: 331, endPoint x: 594, endPoint y: 350, distance: 121.6
click at [594, 363] on div "jaa aga [PERSON_NAME] kümne korra kàidud ka lapsi vàga ei eruta 4500.- siis tun…" at bounding box center [577, 391] width 378 height 57
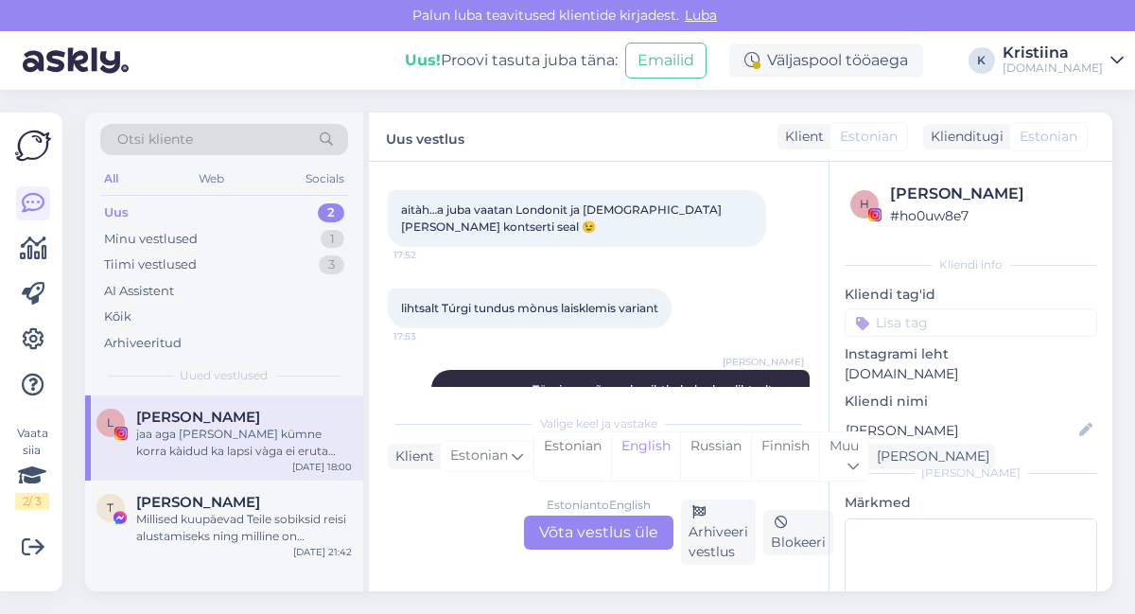
scroll to position [3284, 0]
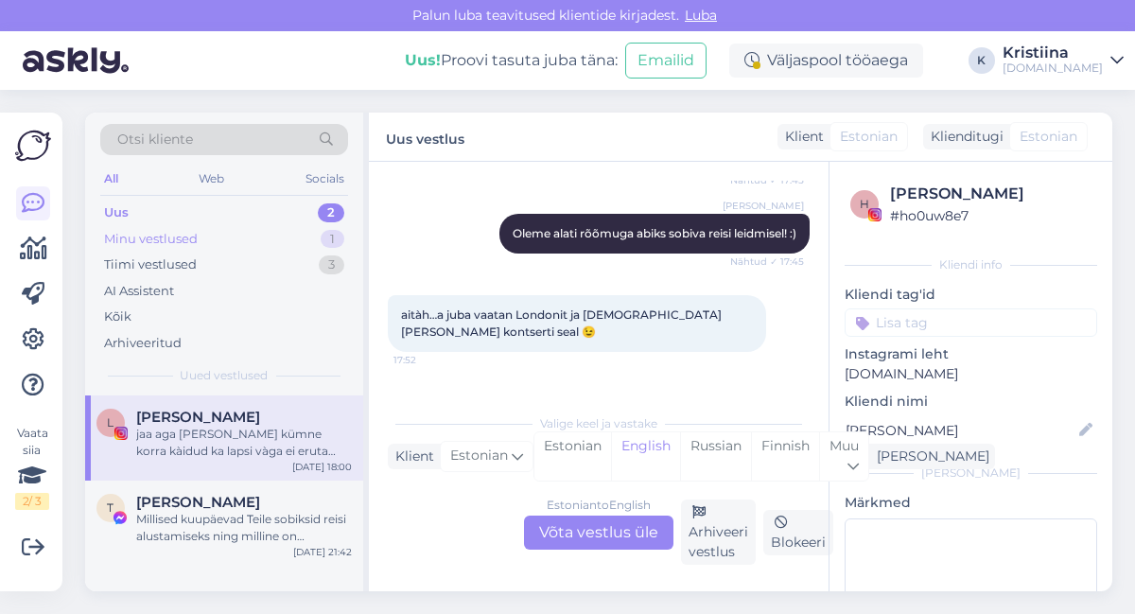
click at [226, 244] on div "Minu vestlused 1" at bounding box center [224, 239] width 248 height 26
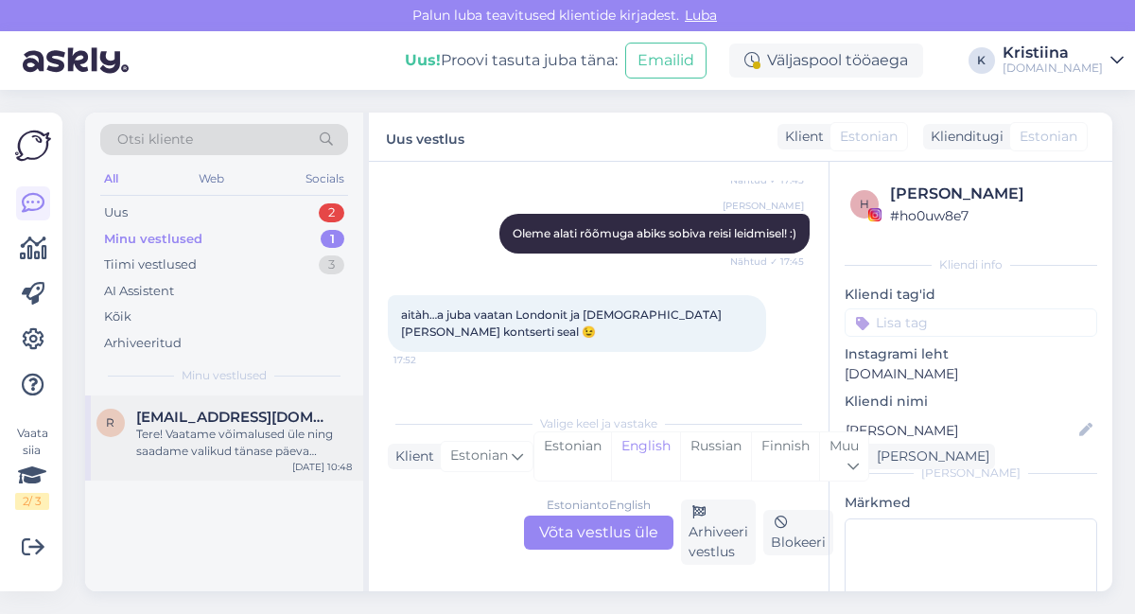
click at [232, 420] on span "[EMAIL_ADDRESS][DOMAIN_NAME]" at bounding box center [234, 417] width 197 height 17
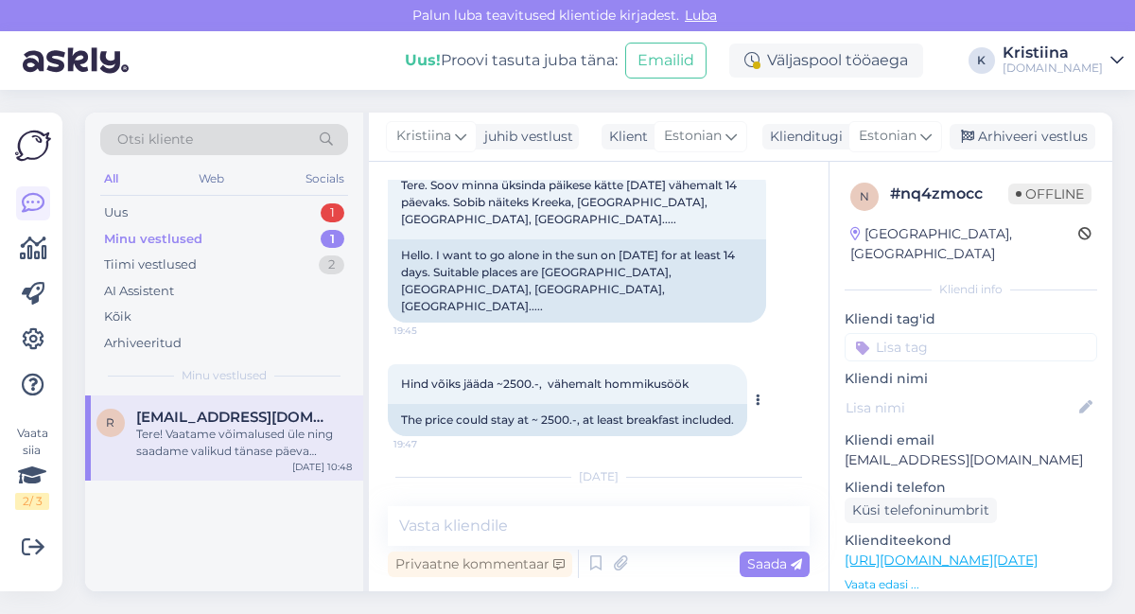
scroll to position [10, 0]
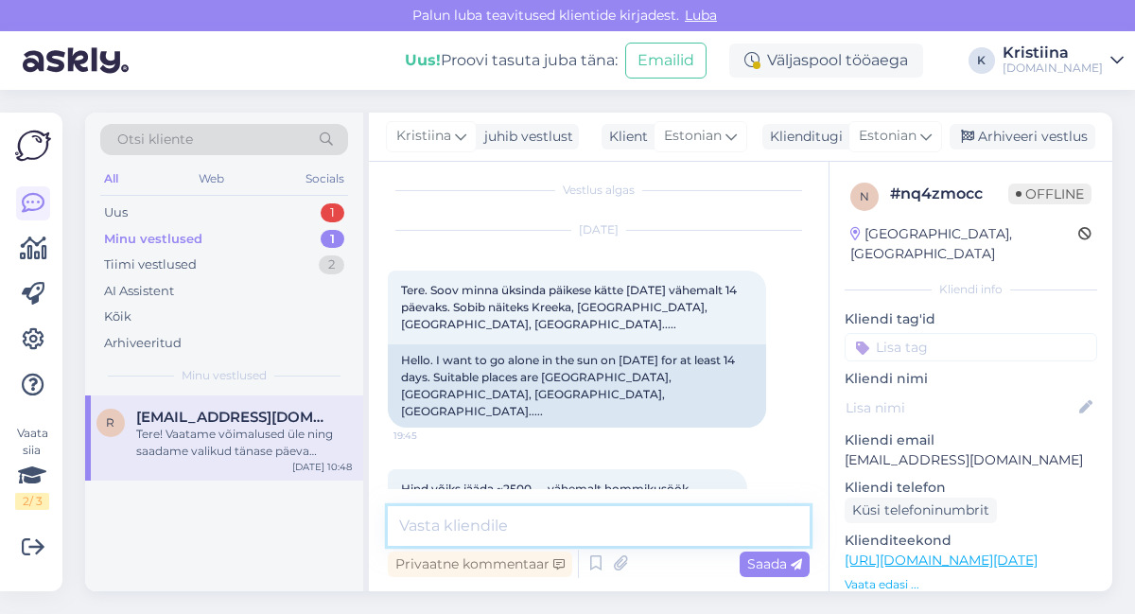
click at [478, 526] on textarea at bounding box center [599, 526] width 422 height 40
type textarea "Pakkumised on edastatud Teile e-mailile :)"
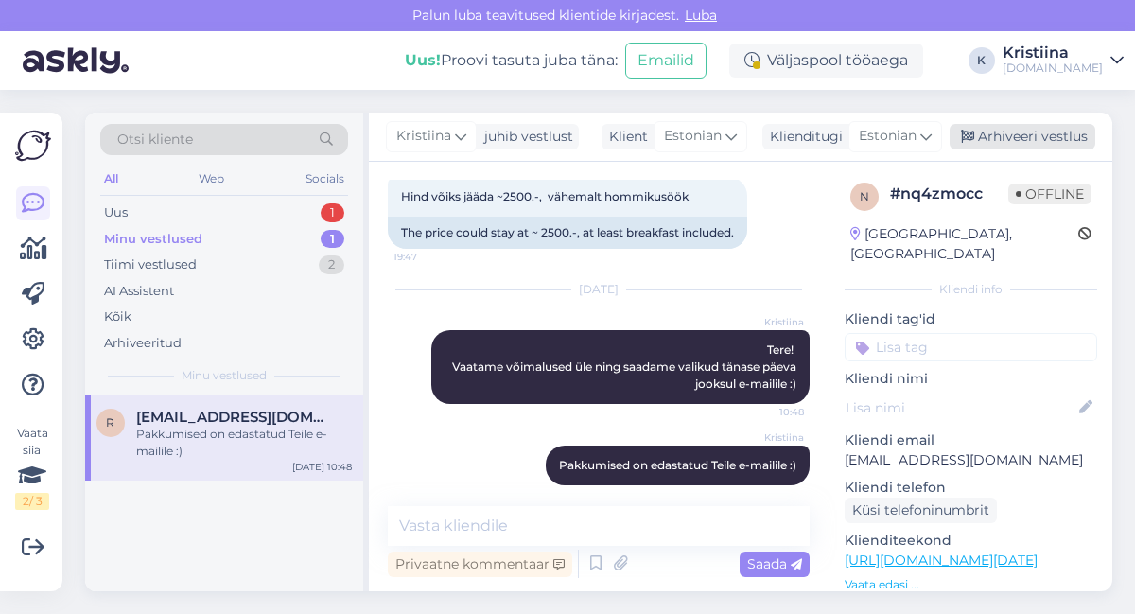
click at [1056, 133] on div "Arhiveeri vestlus" at bounding box center [1023, 137] width 146 height 26
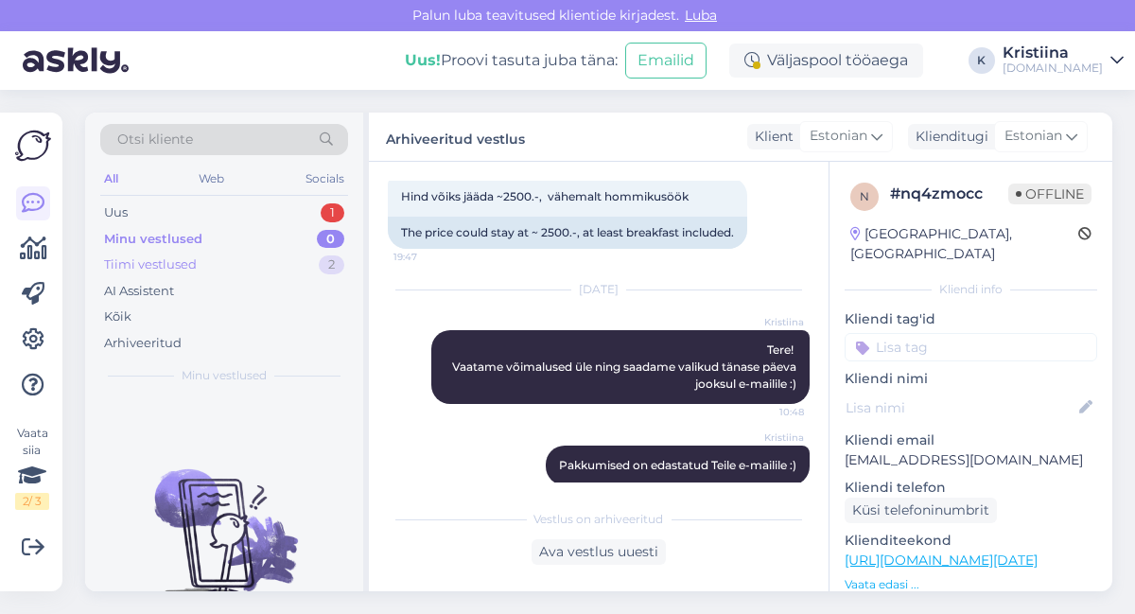
click at [310, 261] on div "Tiimi vestlused 2" at bounding box center [224, 265] width 248 height 26
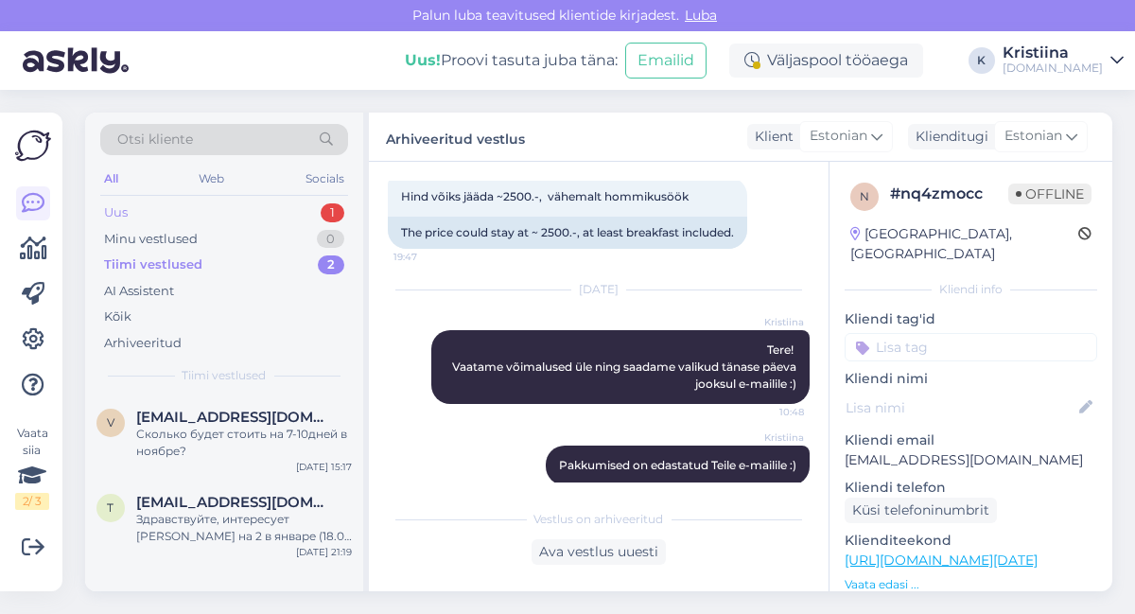
click at [216, 211] on div "Uus 1" at bounding box center [224, 213] width 248 height 26
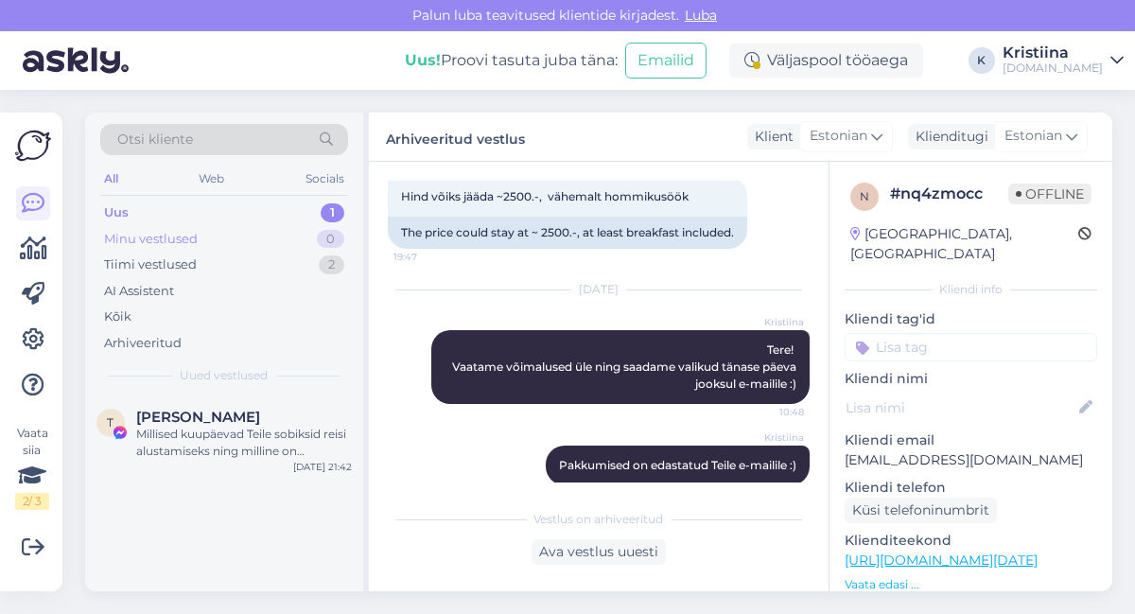
click at [261, 236] on div "Minu vestlused 0" at bounding box center [224, 239] width 248 height 26
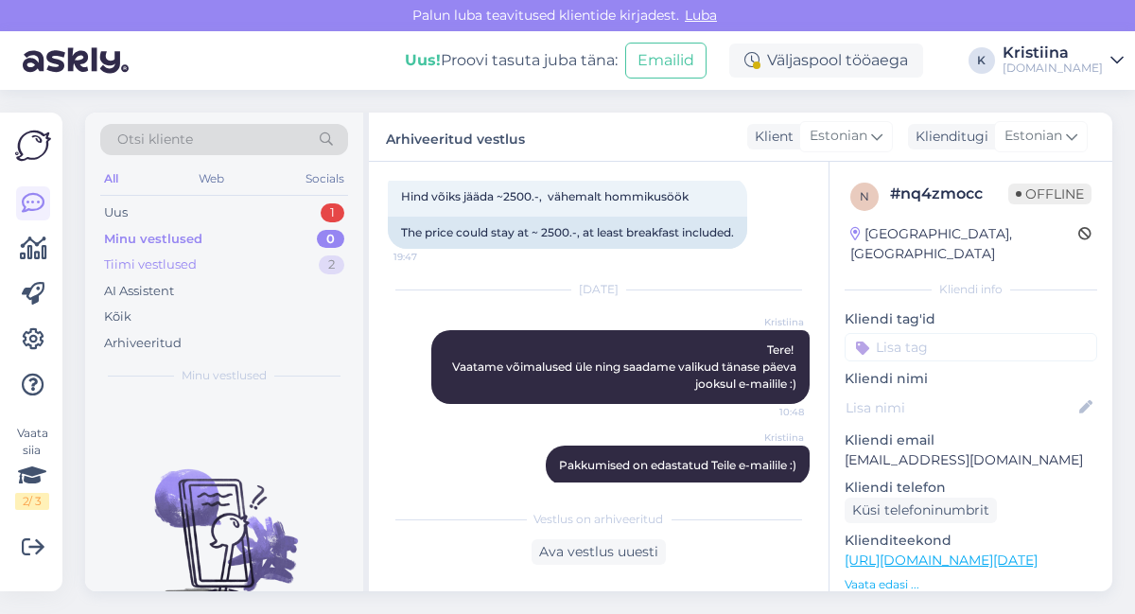
click at [246, 268] on div "Tiimi vestlused 2" at bounding box center [224, 265] width 248 height 26
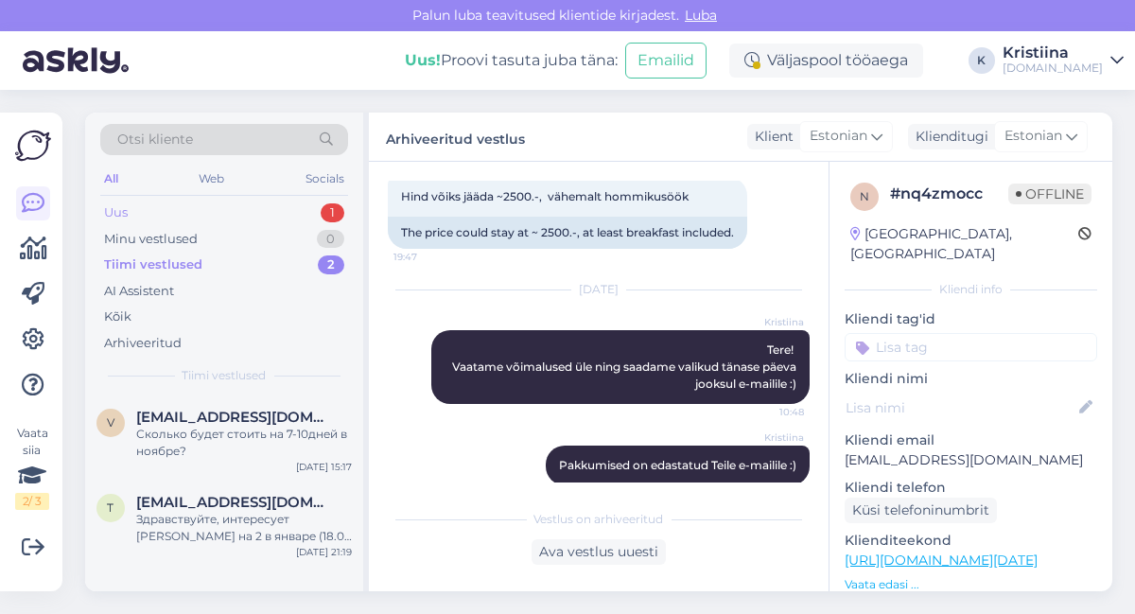
click at [179, 214] on div "Uus 1" at bounding box center [224, 213] width 248 height 26
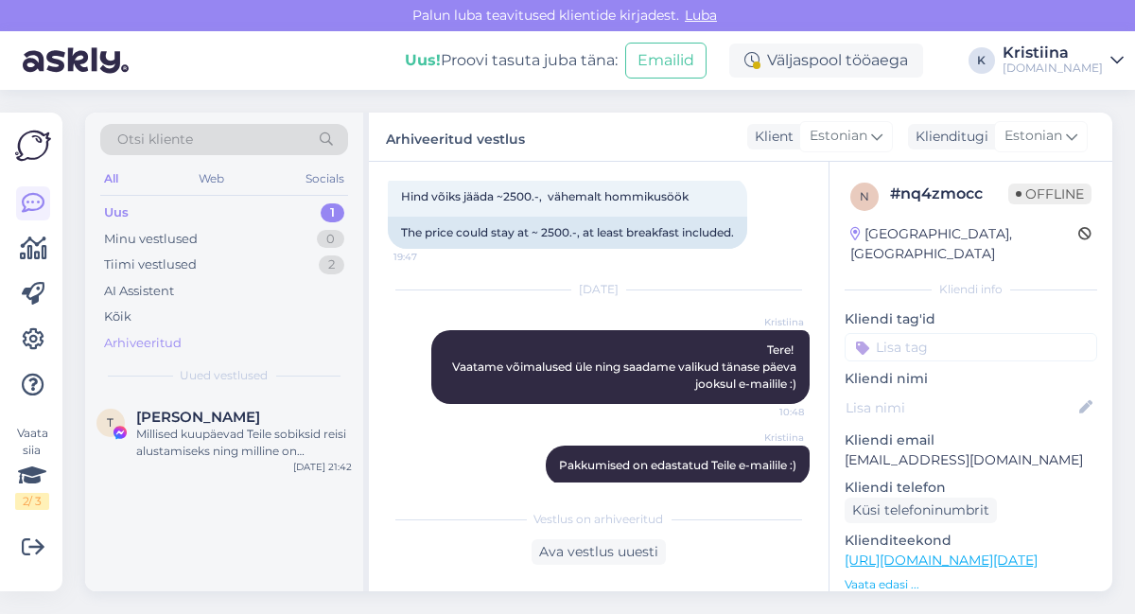
click at [216, 347] on div "Arhiveeritud" at bounding box center [224, 343] width 248 height 26
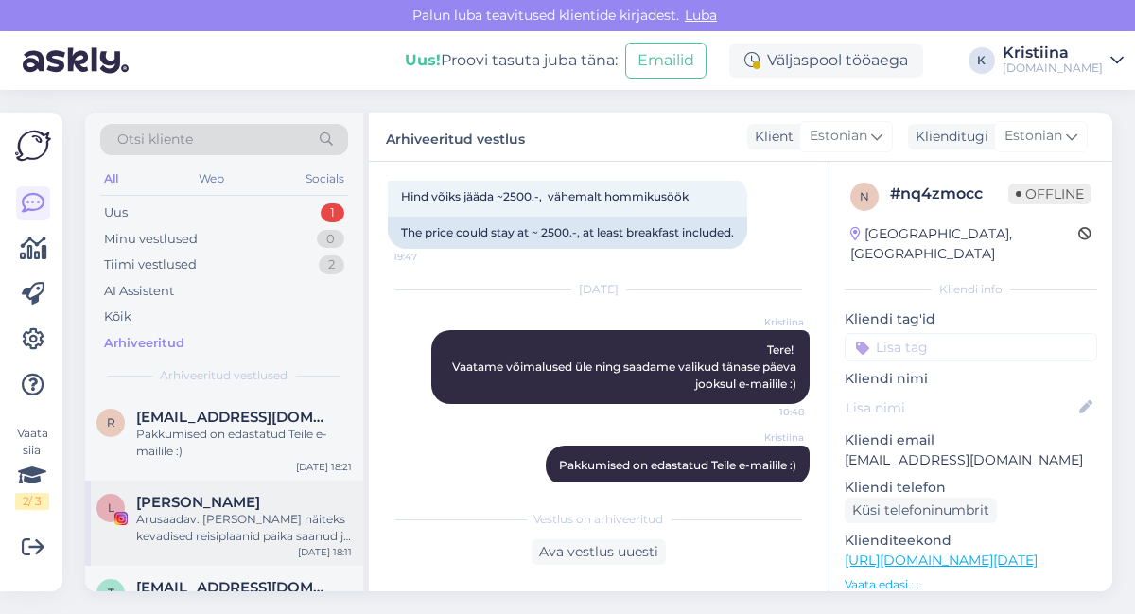
click at [248, 509] on div "[PERSON_NAME]" at bounding box center [244, 502] width 216 height 17
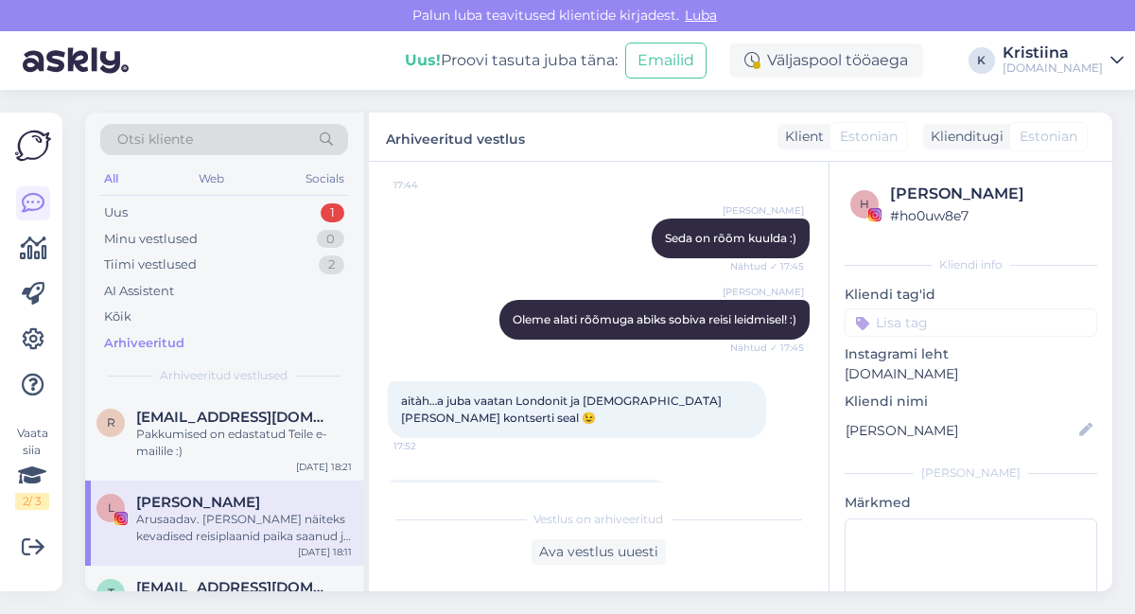
scroll to position [3513, 0]
